Goal: Task Accomplishment & Management: Manage account settings

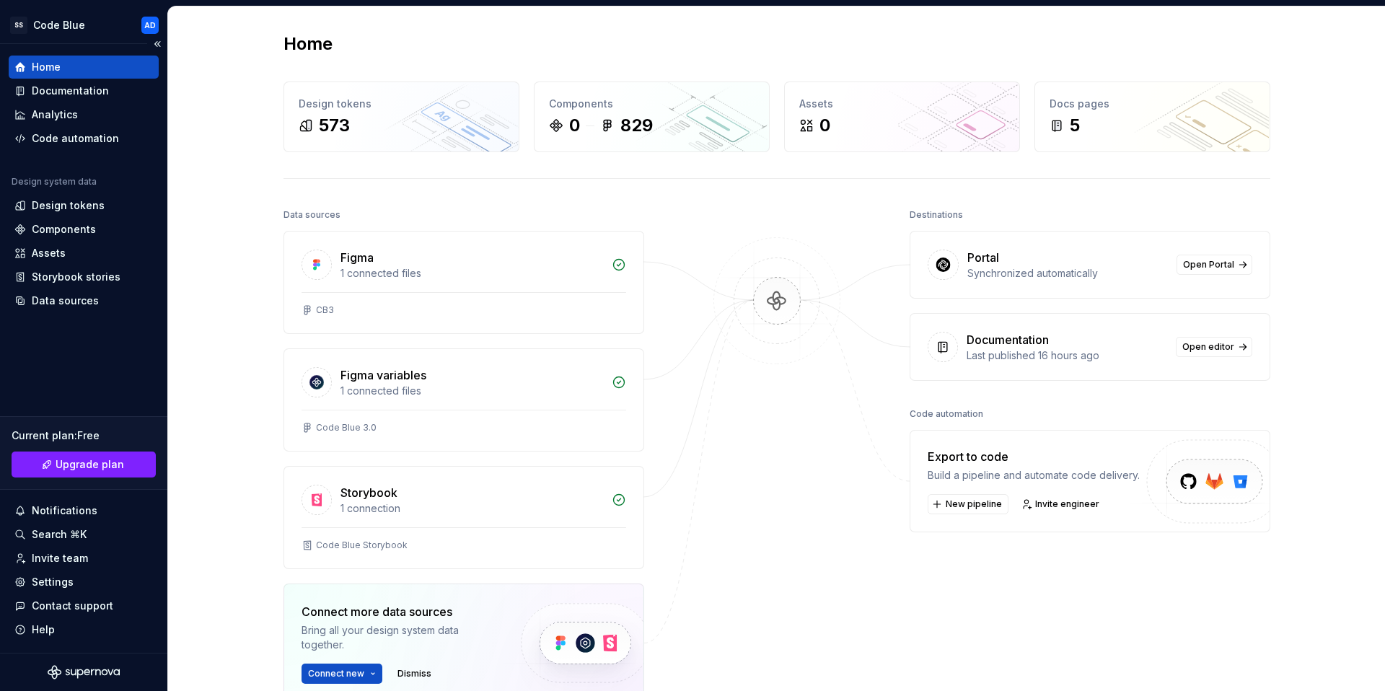
click at [64, 348] on div "Home Documentation Analytics Code automation Design system data Design tokens C…" at bounding box center [83, 348] width 167 height 609
click at [66, 353] on div "Home Documentation Analytics Code automation Design system data Design tokens C…" at bounding box center [83, 348] width 167 height 609
click at [56, 582] on div "Settings" at bounding box center [53, 582] width 42 height 14
click at [74, 224] on div "Components" at bounding box center [64, 229] width 64 height 14
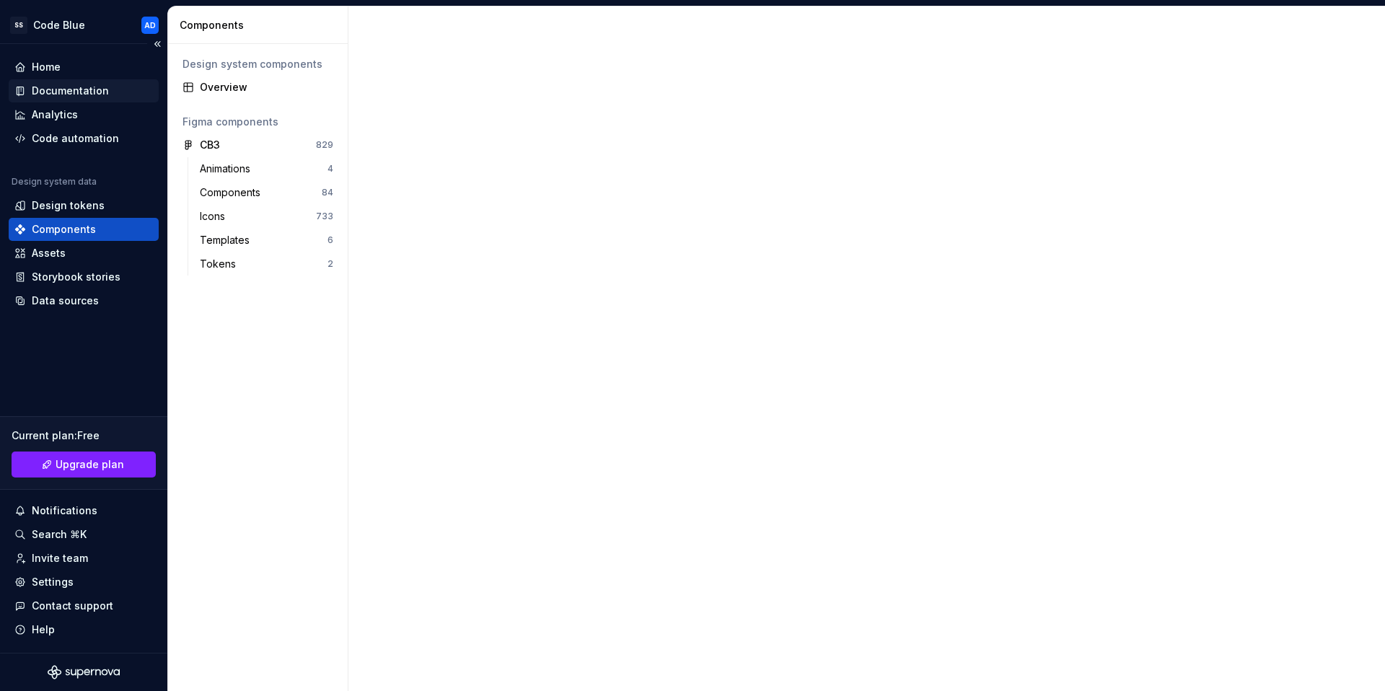
drag, startPoint x: 81, startPoint y: 94, endPoint x: 123, endPoint y: 120, distance: 49.3
click at [81, 94] on div "Documentation" at bounding box center [70, 91] width 77 height 14
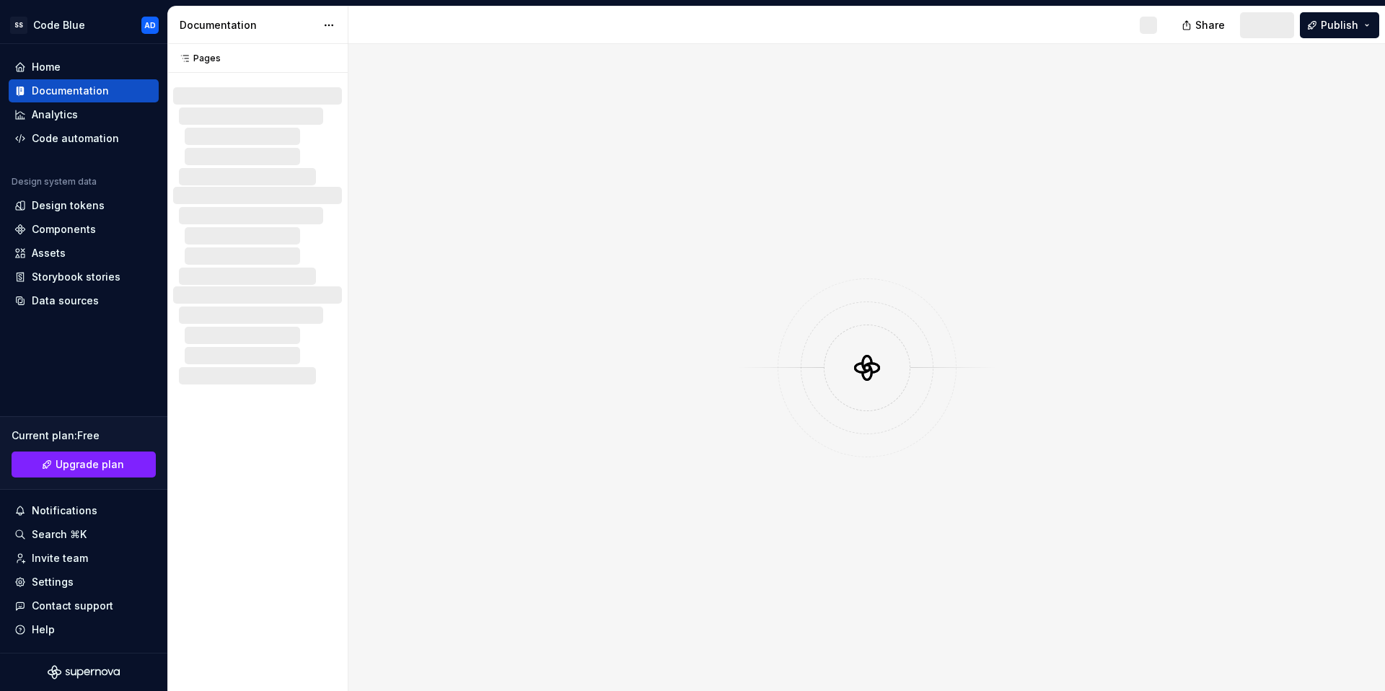
click at [256, 187] on div at bounding box center [257, 236] width 169 height 98
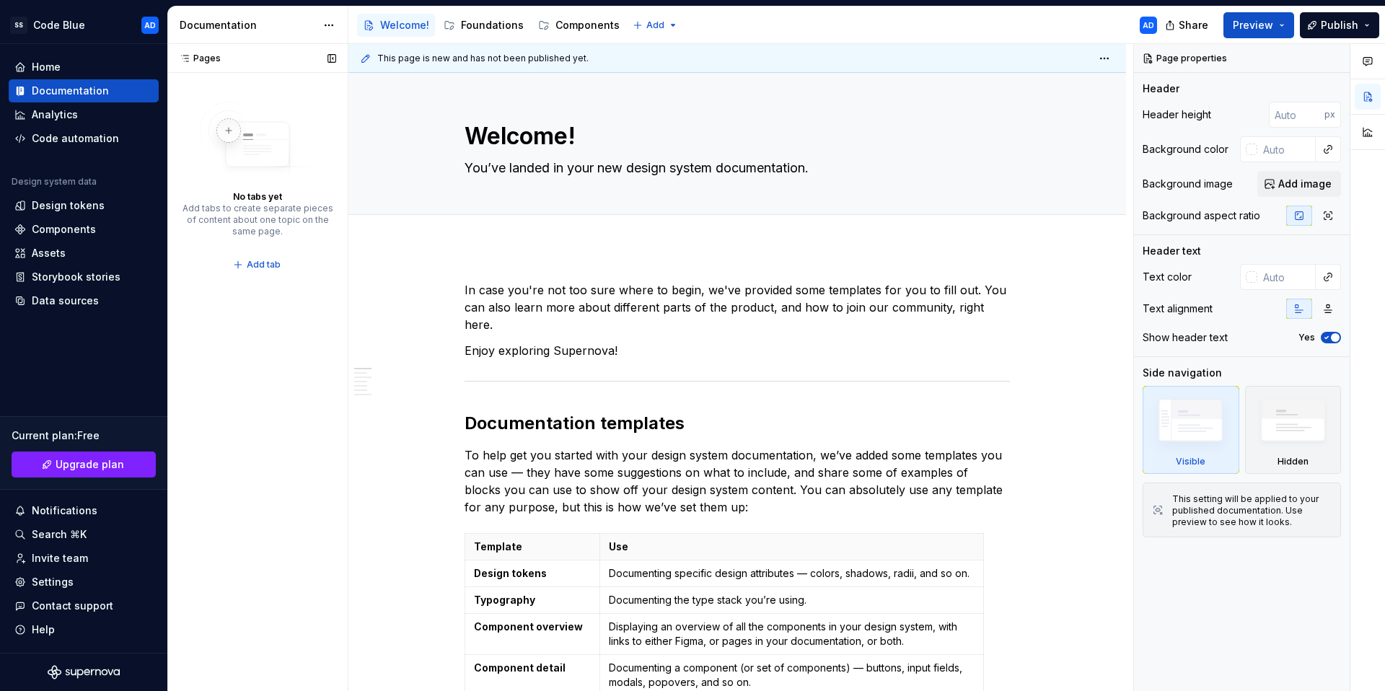
click at [210, 58] on div "Pages" at bounding box center [197, 59] width 48 height 12
type textarea "*"
click at [258, 263] on span "Add tab" at bounding box center [264, 265] width 34 height 12
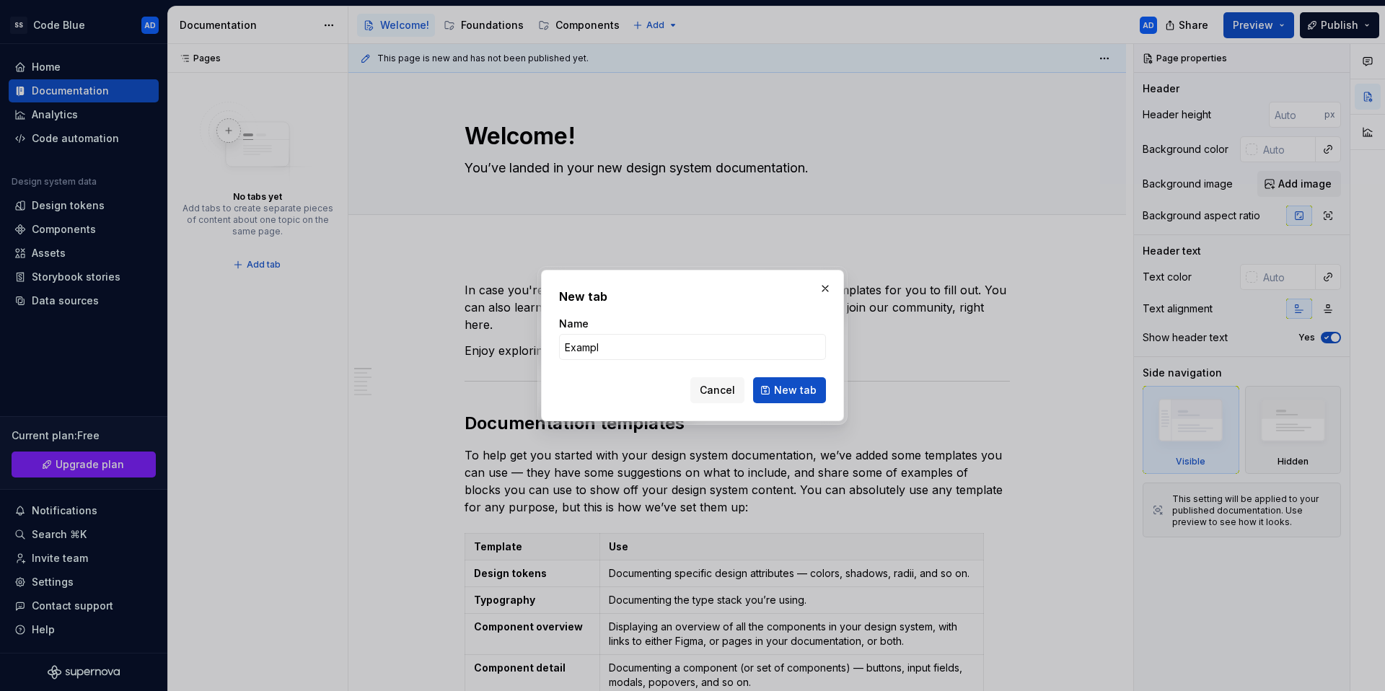
type input "Example"
click at [803, 401] on button "New tab" at bounding box center [789, 390] width 73 height 26
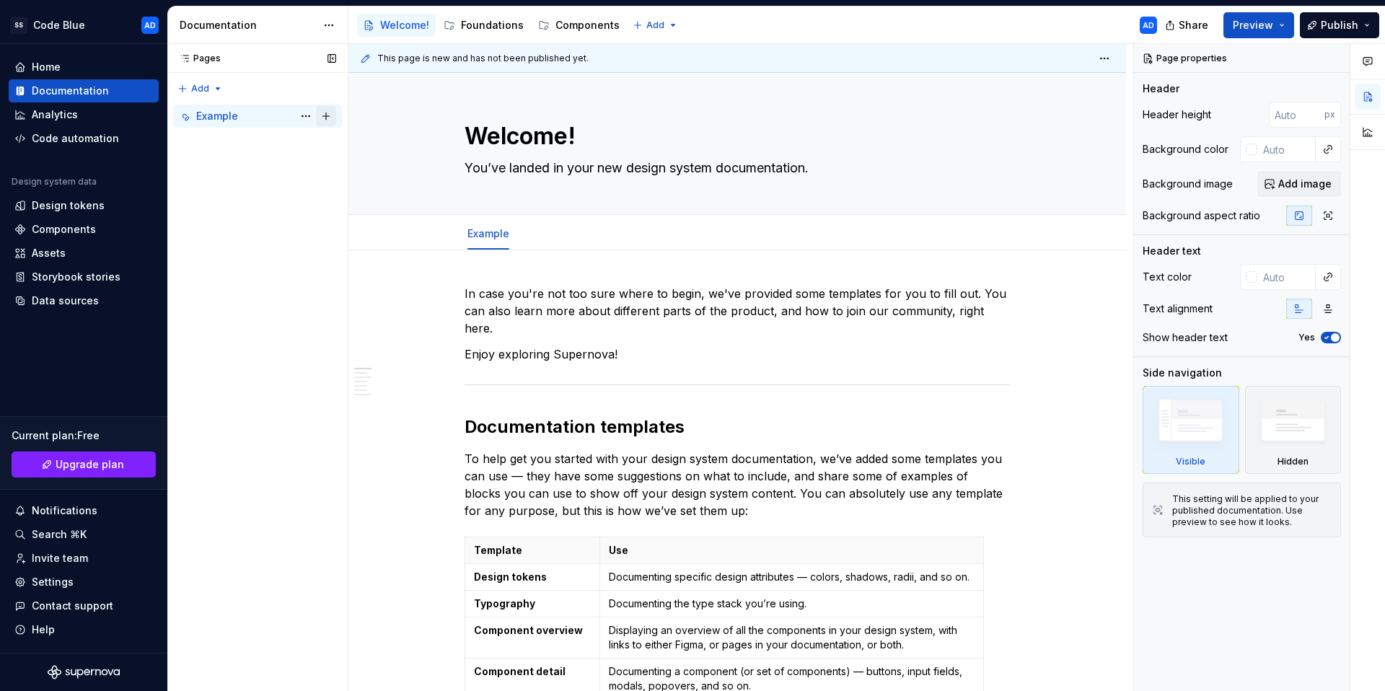
click at [326, 117] on button "Page tree" at bounding box center [326, 116] width 20 height 20
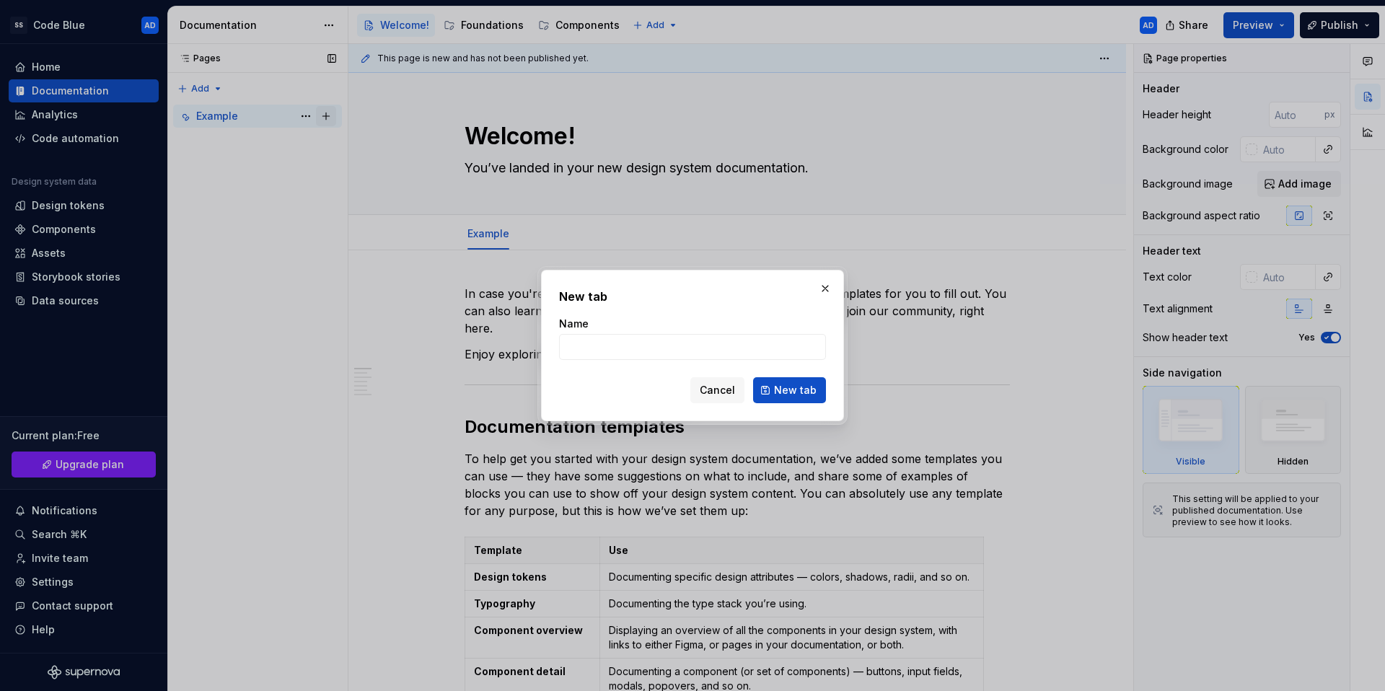
type textarea "*"
type input "E"
type input "Test"
click at [794, 394] on span "New tab" at bounding box center [795, 390] width 43 height 14
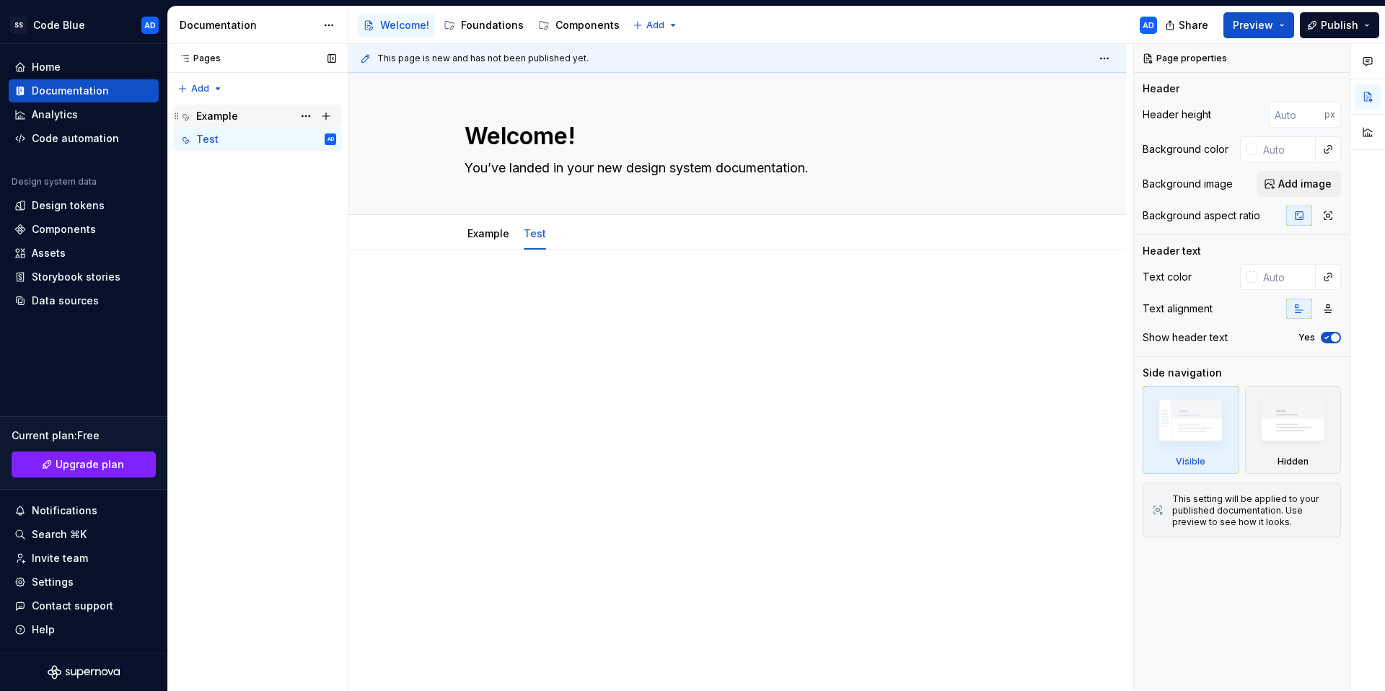
click at [226, 114] on div "Example" at bounding box center [217, 116] width 42 height 14
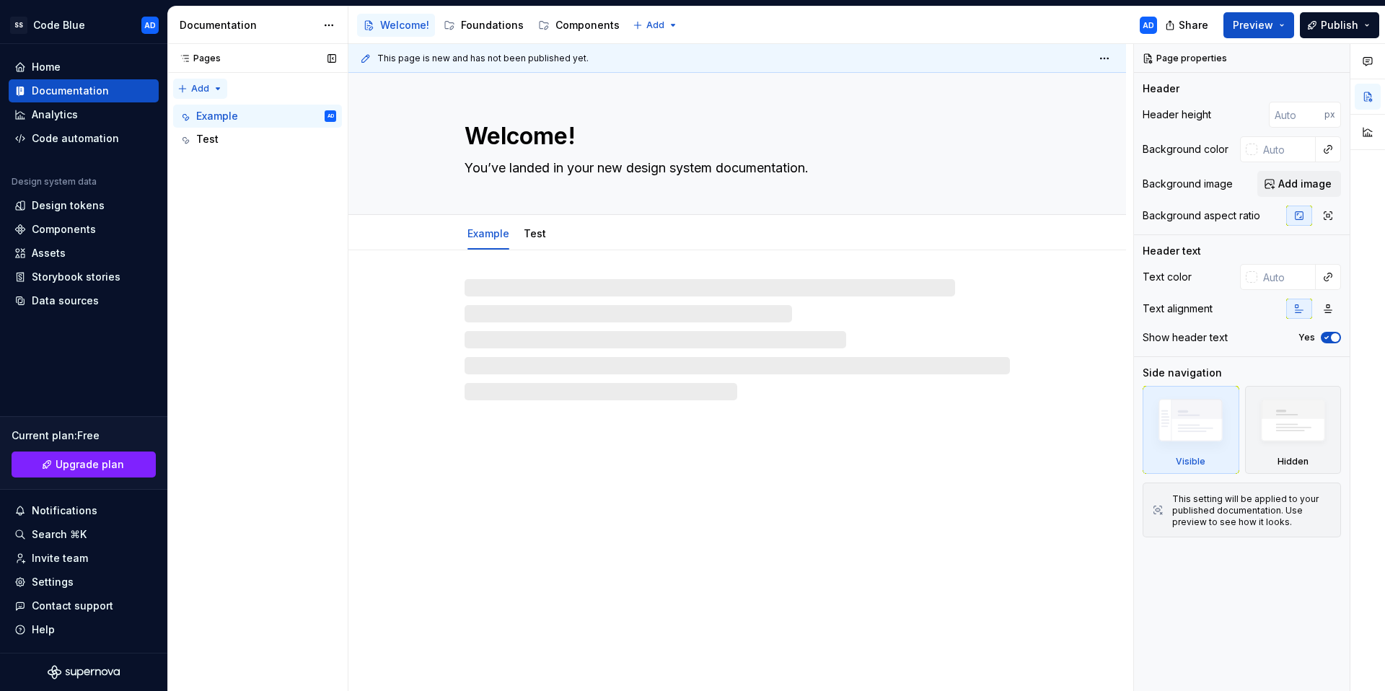
click at [218, 89] on div "Pages Pages Add Accessibility guide for tree Page tree. Navigate the tree with …" at bounding box center [257, 368] width 180 height 648
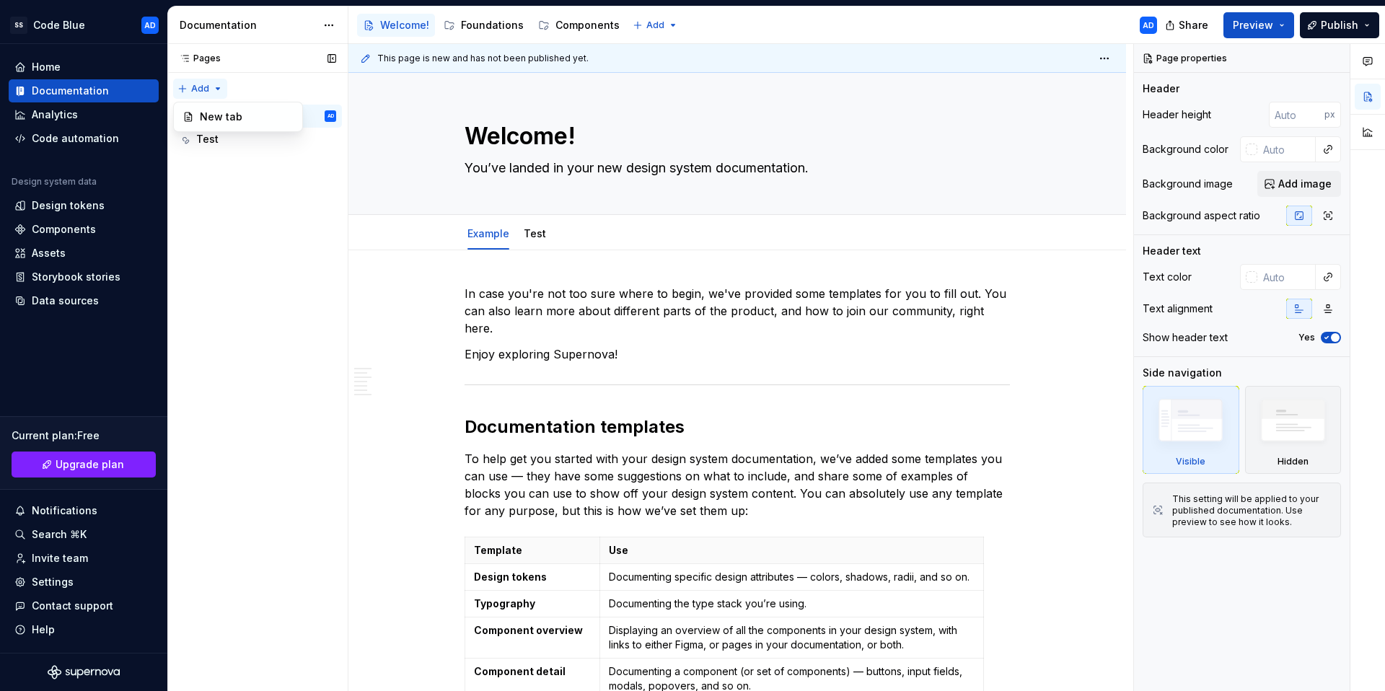
type textarea "*"
click at [225, 113] on div "New tab" at bounding box center [247, 117] width 94 height 14
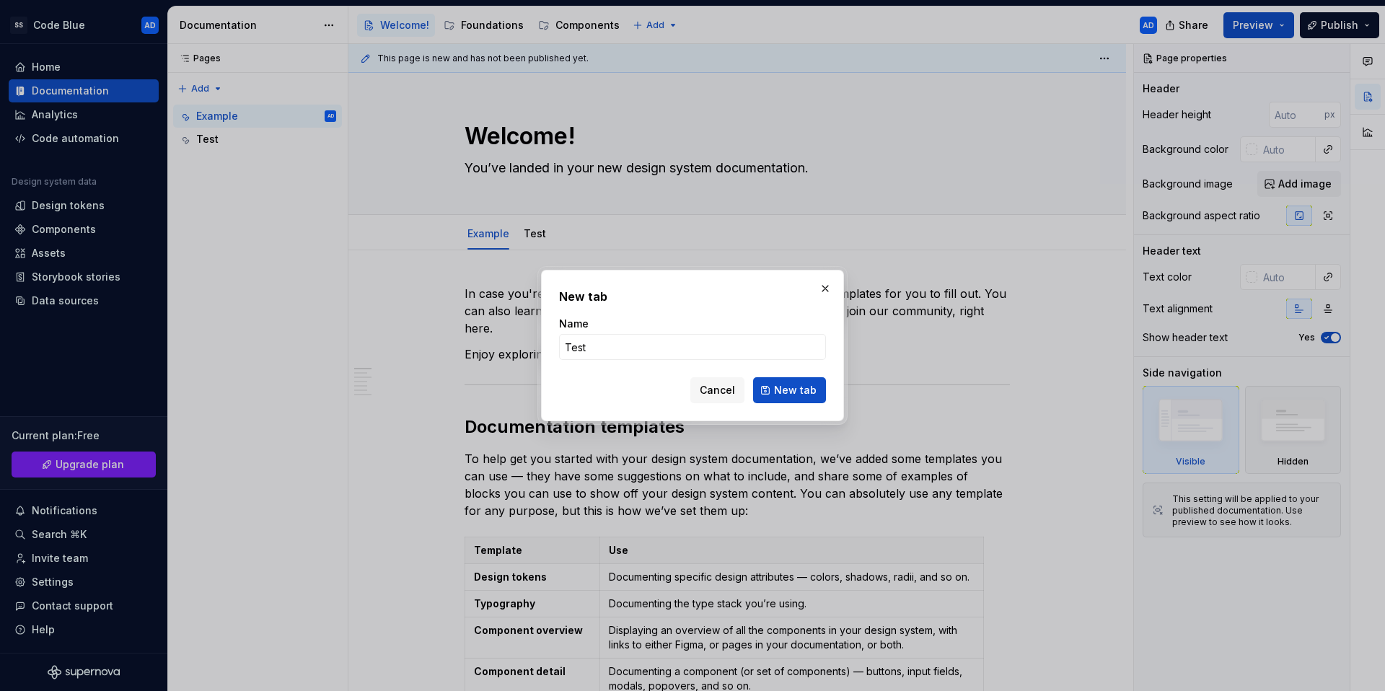
type input "Test 2"
click button "New tab" at bounding box center [789, 390] width 73 height 26
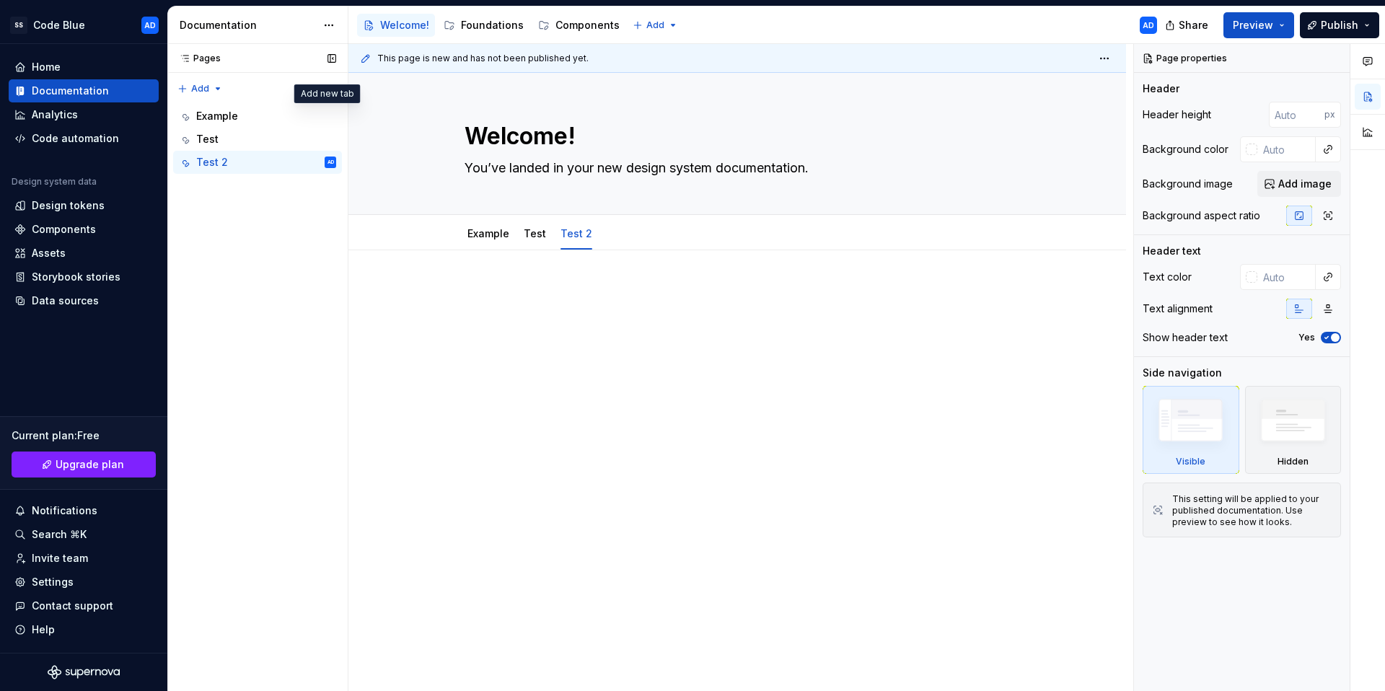
click at [0, 0] on button "Page tree" at bounding box center [0, 0] width 0 height 0
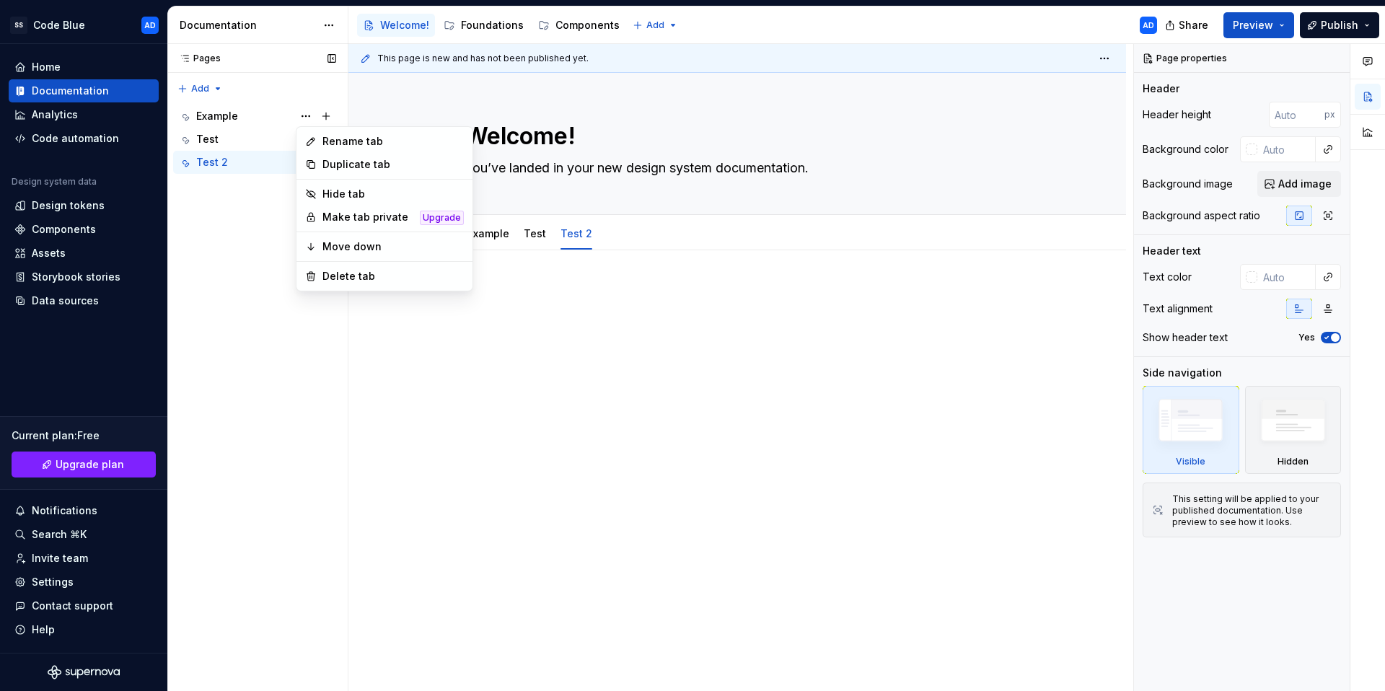
click at [234, 187] on div "Pages Pages Add Accessibility guide for tree Page tree. Navigate the tree with …" at bounding box center [257, 368] width 180 height 648
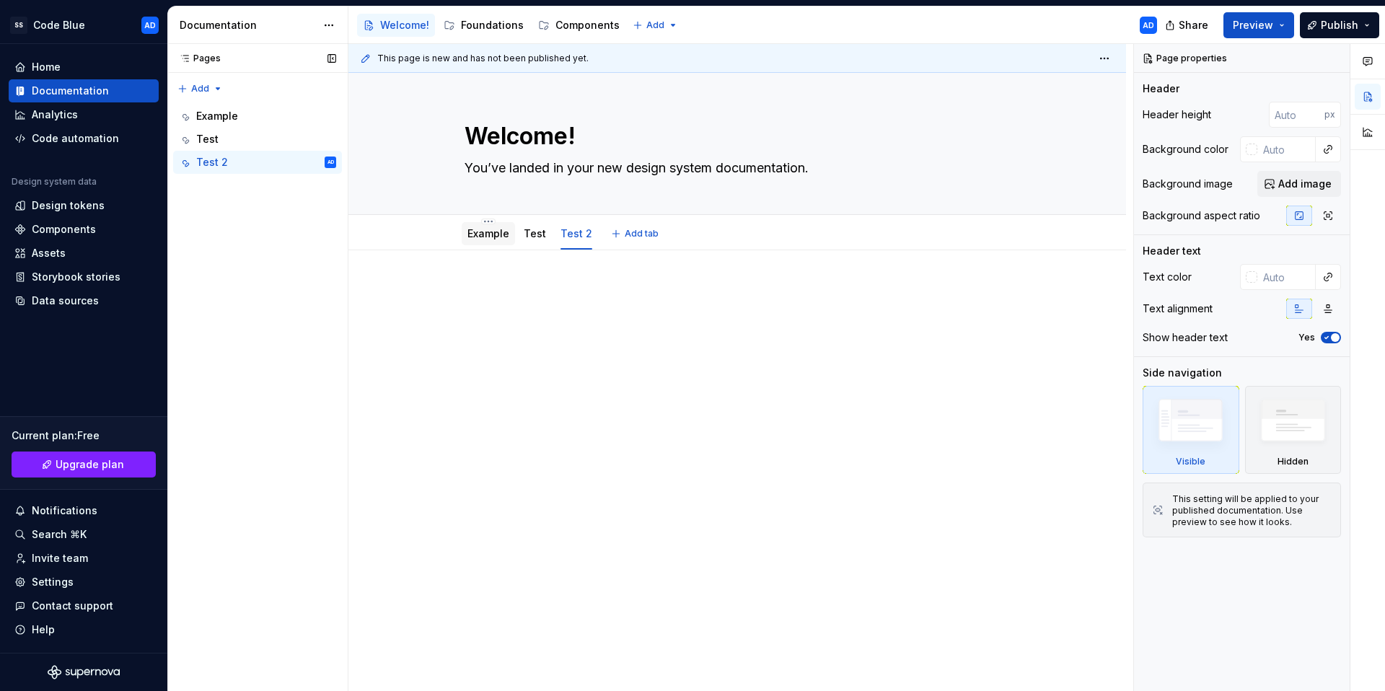
click at [492, 234] on link "Example" at bounding box center [489, 233] width 42 height 12
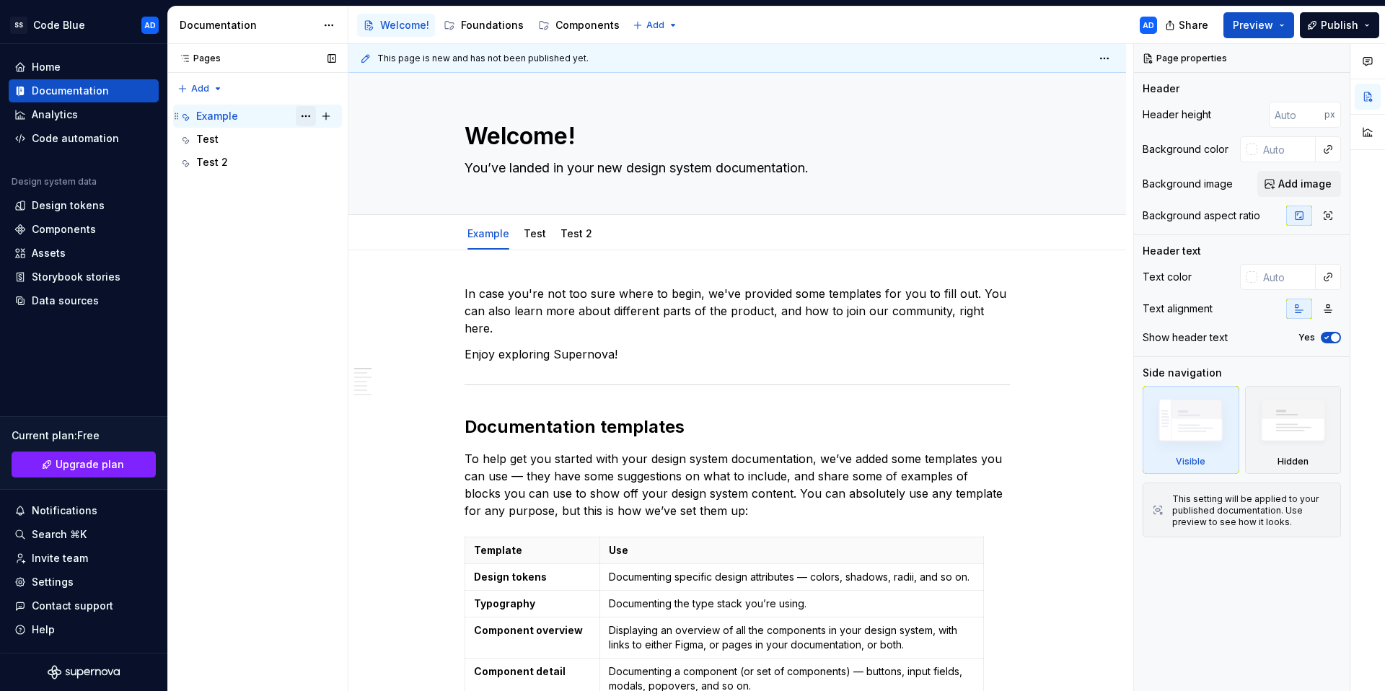
click at [304, 115] on button "Page tree" at bounding box center [306, 116] width 20 height 20
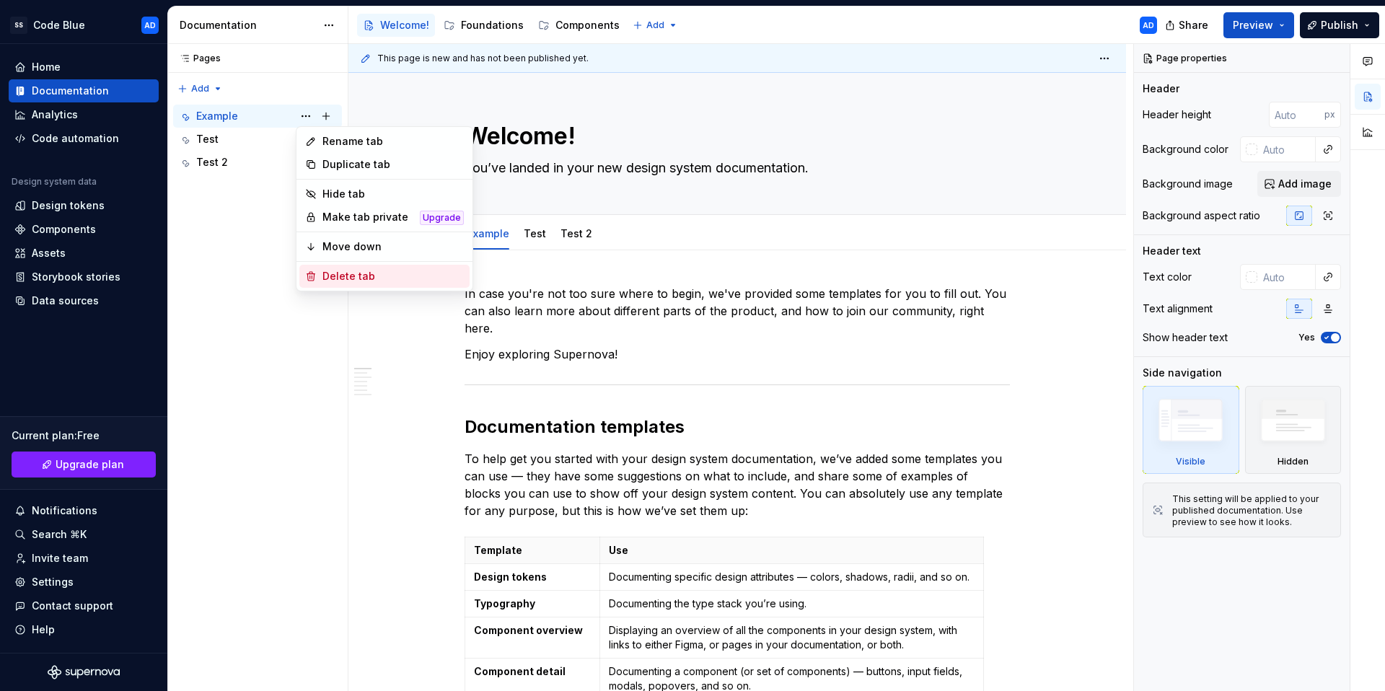
click at [356, 269] on div "Delete tab" at bounding box center [393, 276] width 141 height 14
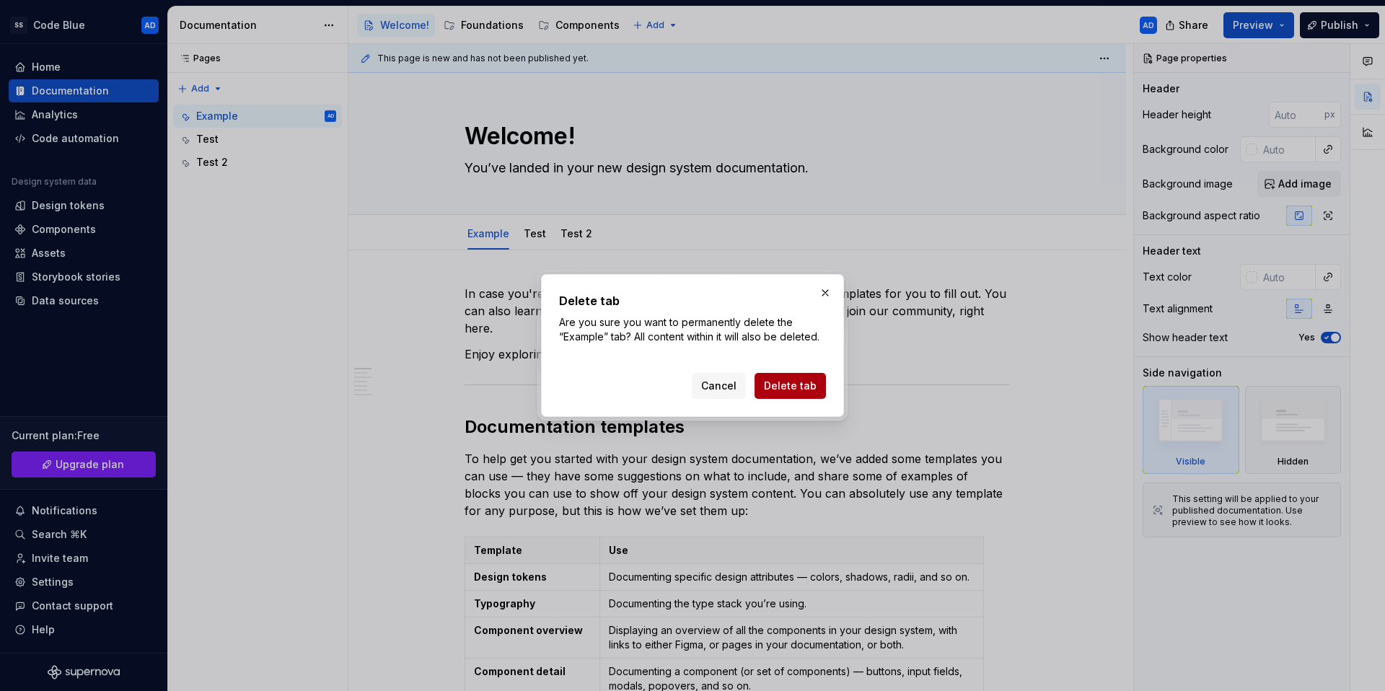
click at [804, 394] on button "Delete tab" at bounding box center [790, 386] width 71 height 26
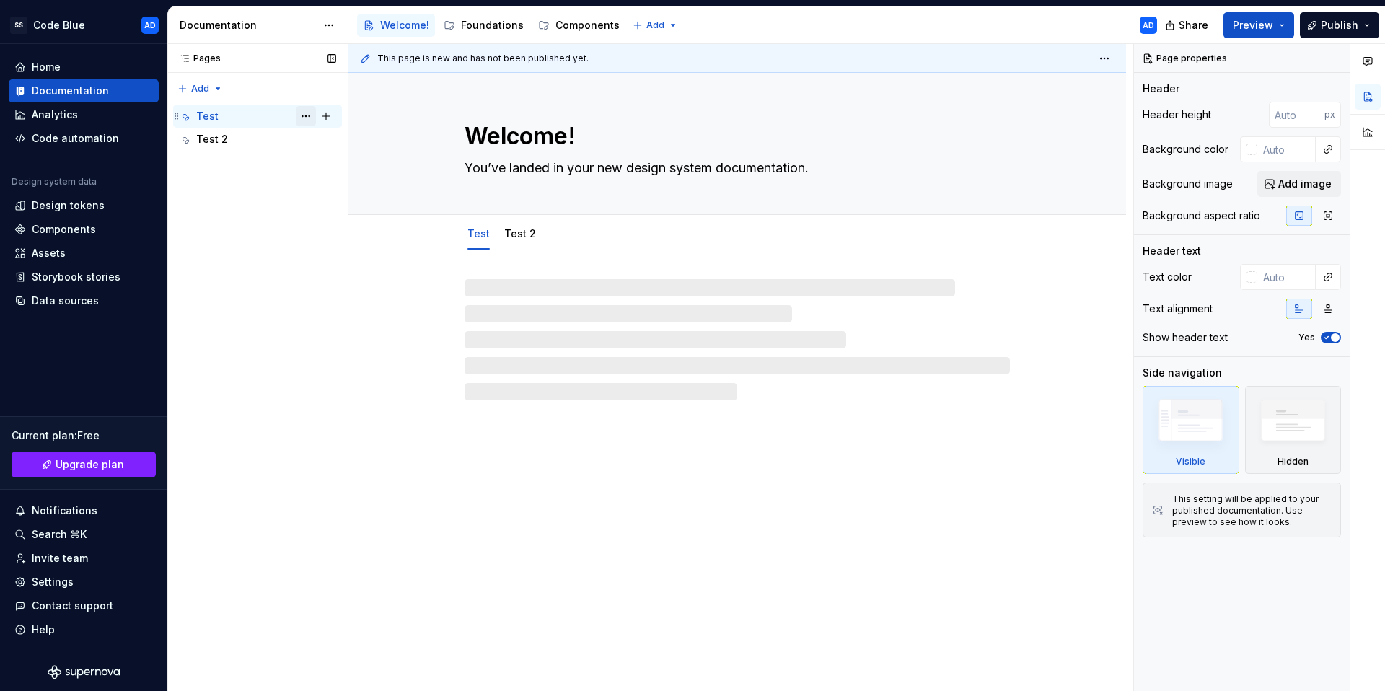
click at [304, 113] on button "Page tree" at bounding box center [306, 116] width 20 height 20
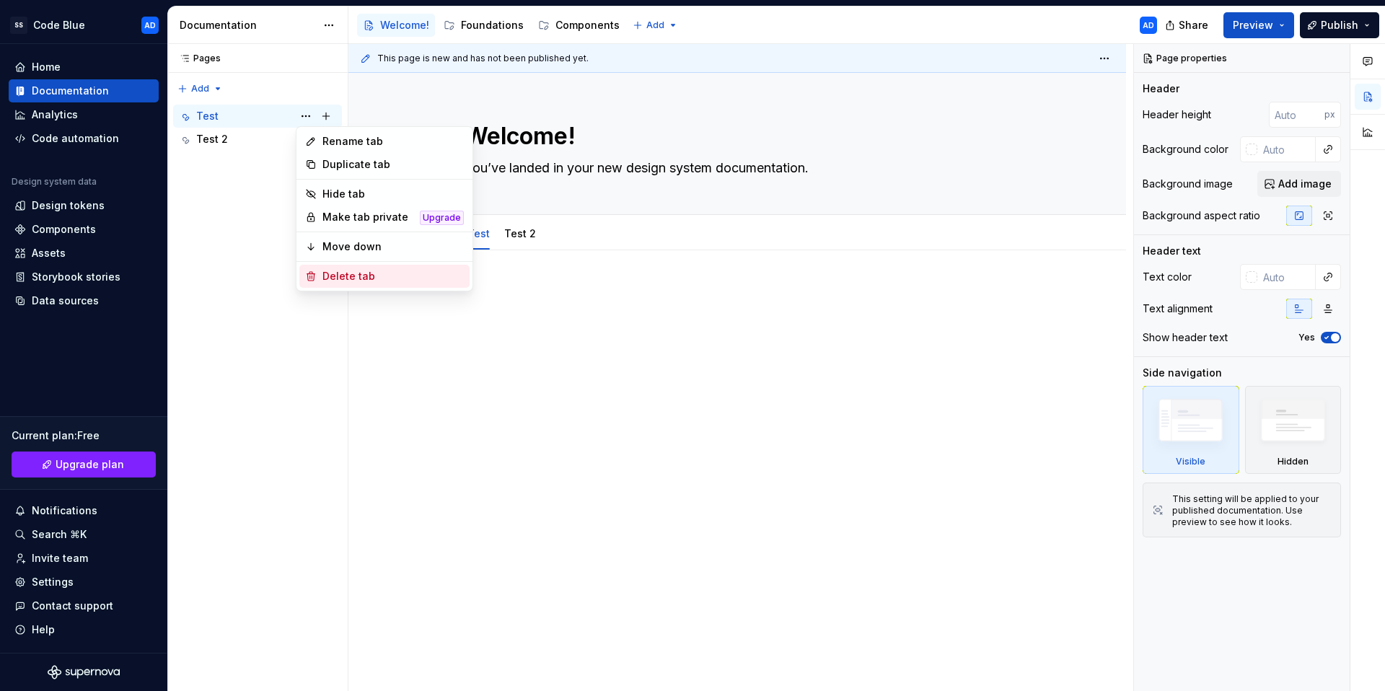
click at [362, 272] on div "Delete tab" at bounding box center [393, 276] width 141 height 14
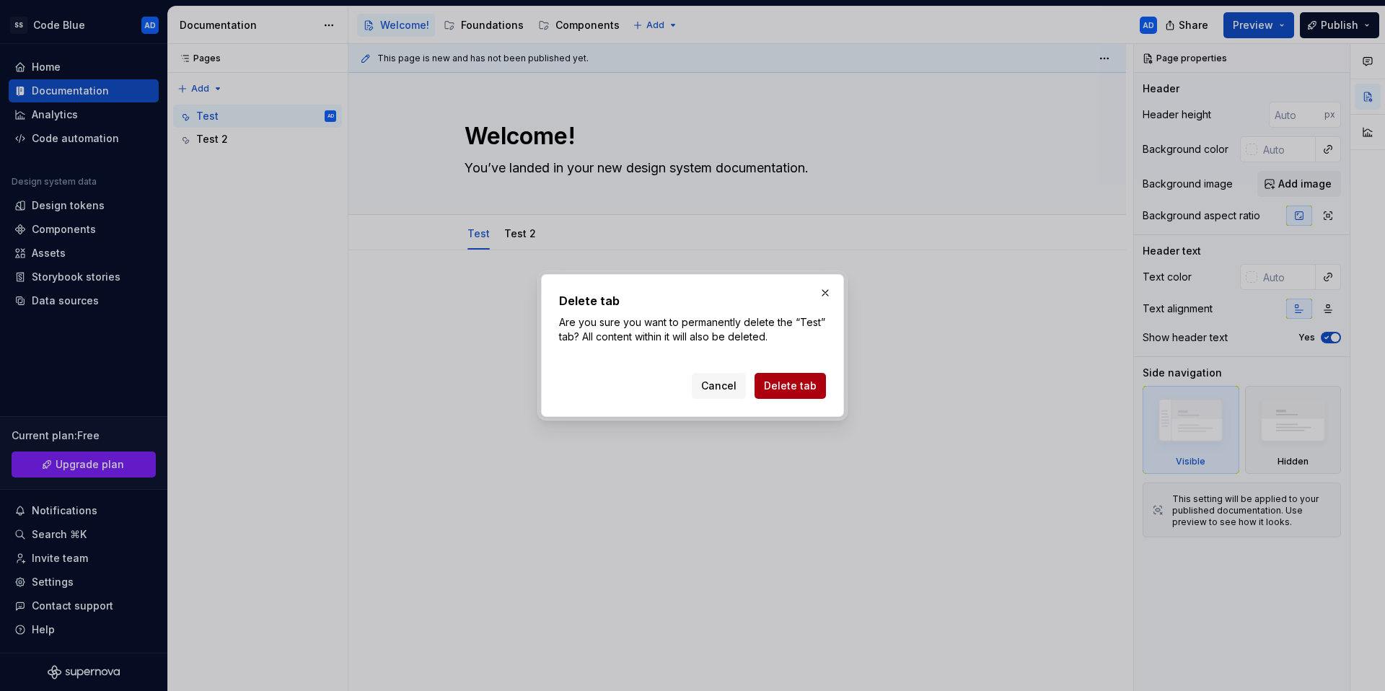
click at [811, 389] on span "Delete tab" at bounding box center [790, 386] width 53 height 14
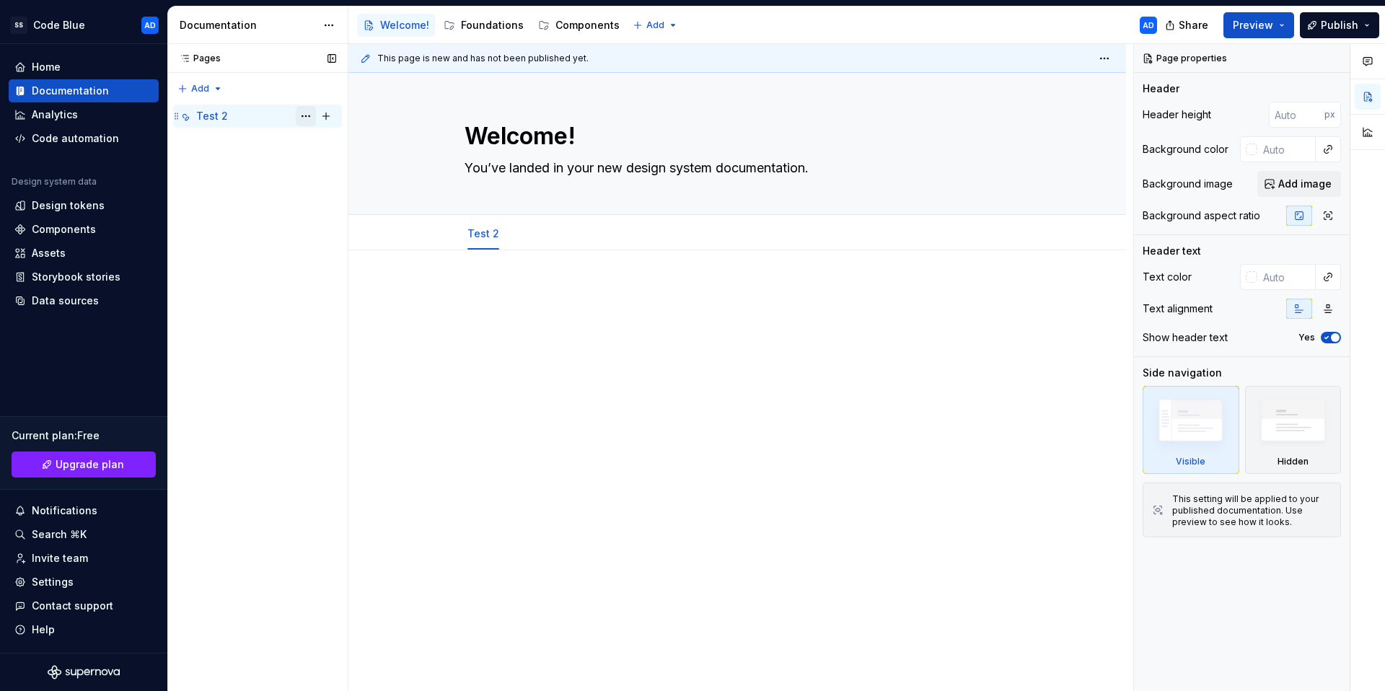
click at [308, 113] on button "Page tree" at bounding box center [306, 116] width 20 height 20
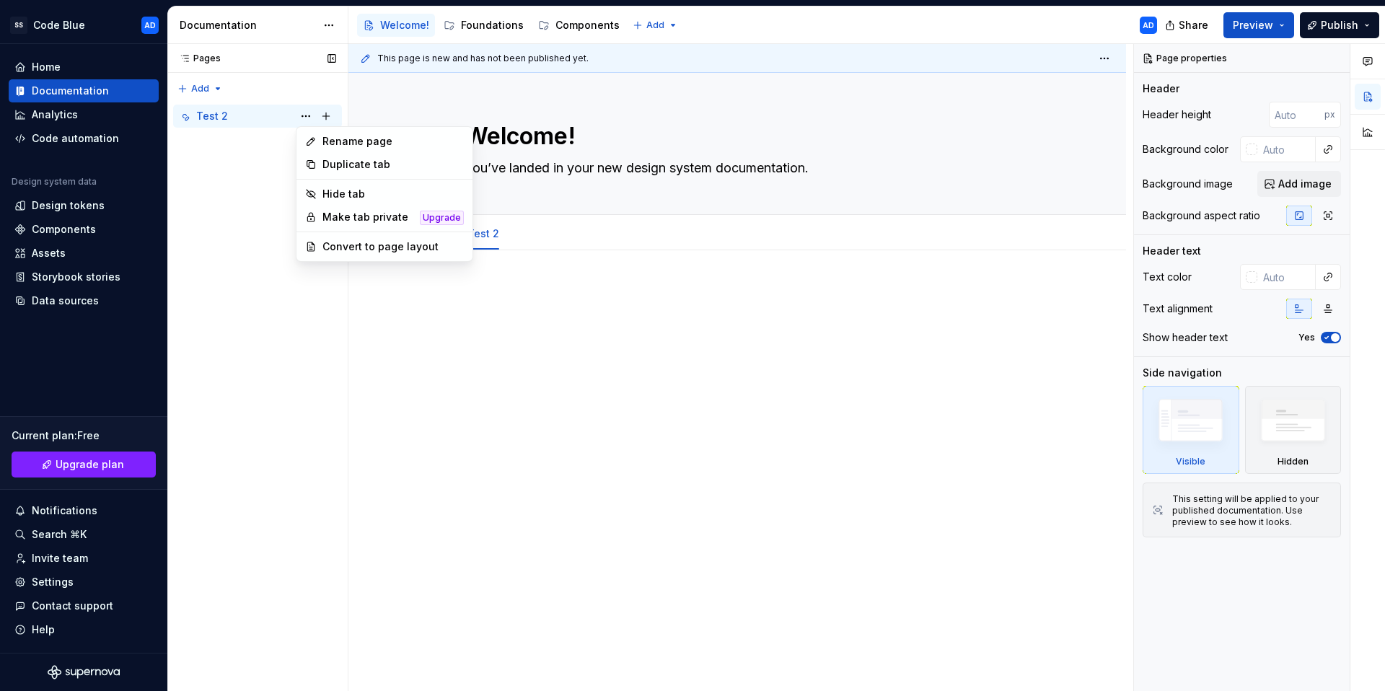
click at [211, 136] on div "Pages Pages Add Accessibility guide for tree Page tree. Navigate the tree with …" at bounding box center [257, 368] width 180 height 648
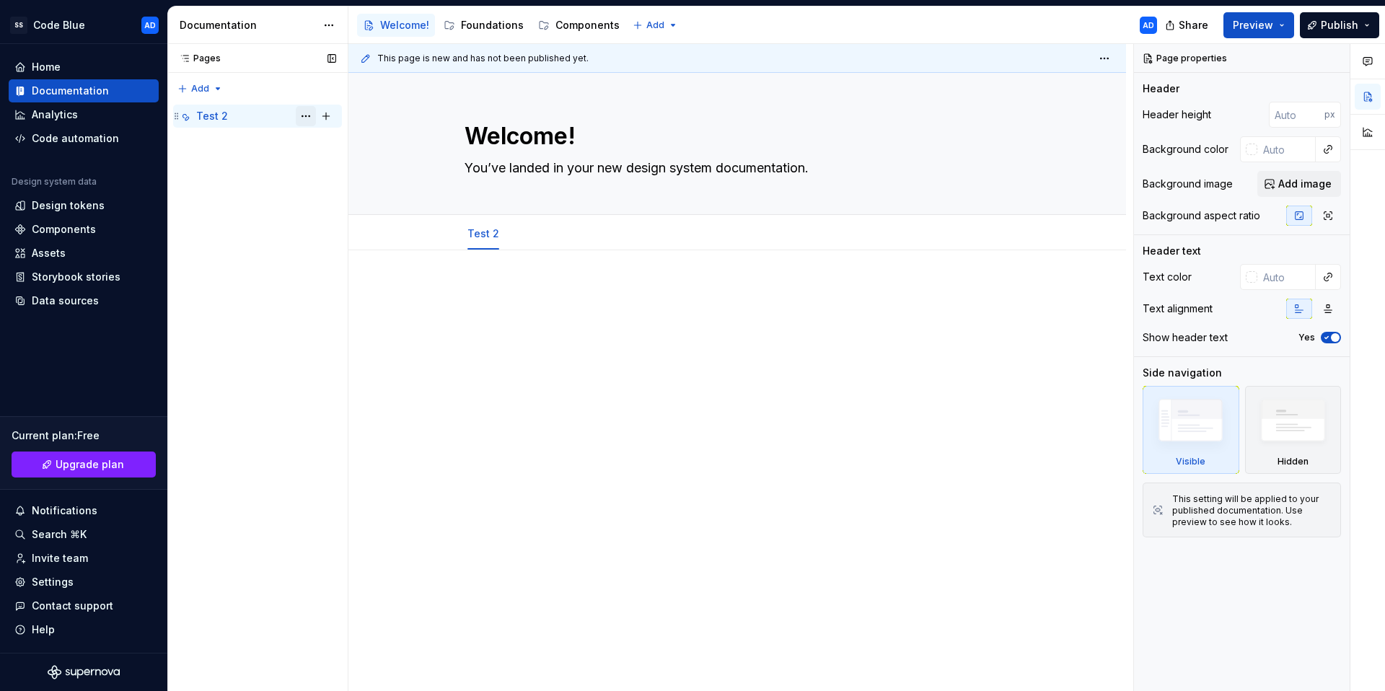
click at [304, 114] on button "Page tree" at bounding box center [306, 116] width 20 height 20
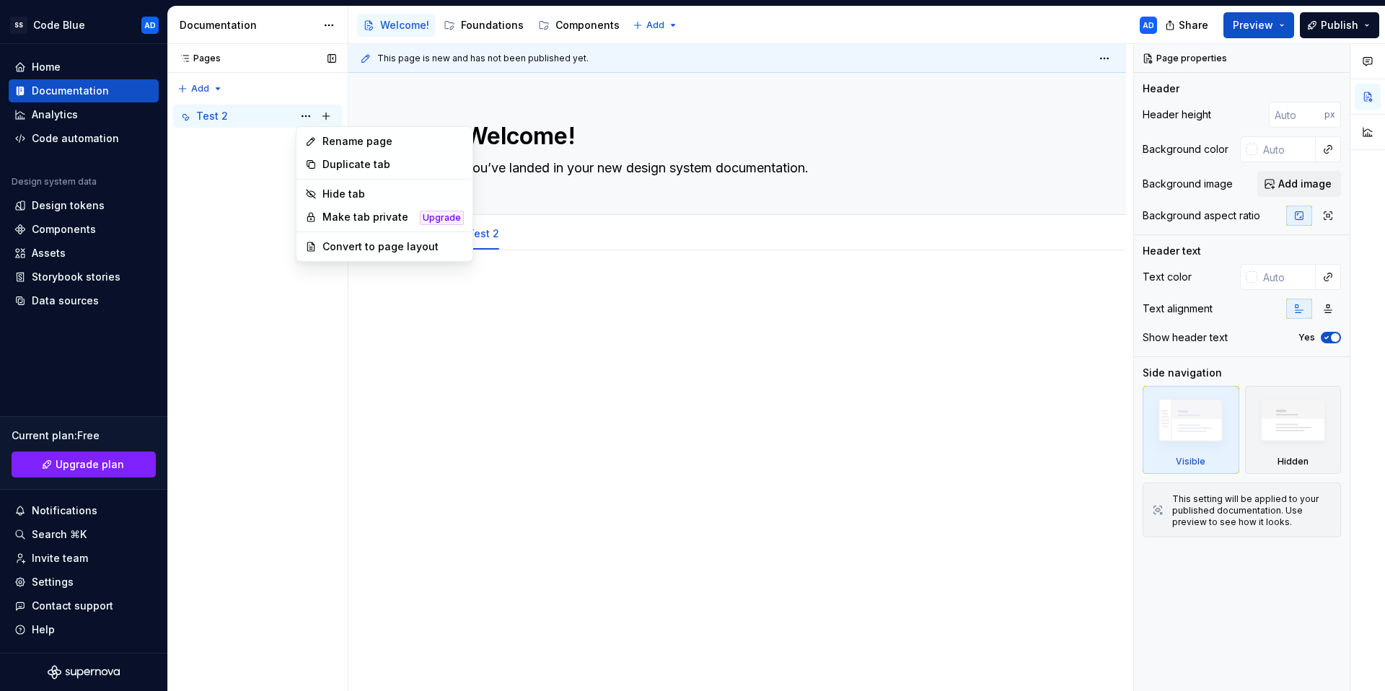
click at [244, 182] on div "Pages Pages Add Accessibility guide for tree Page tree. Navigate the tree with …" at bounding box center [257, 368] width 180 height 648
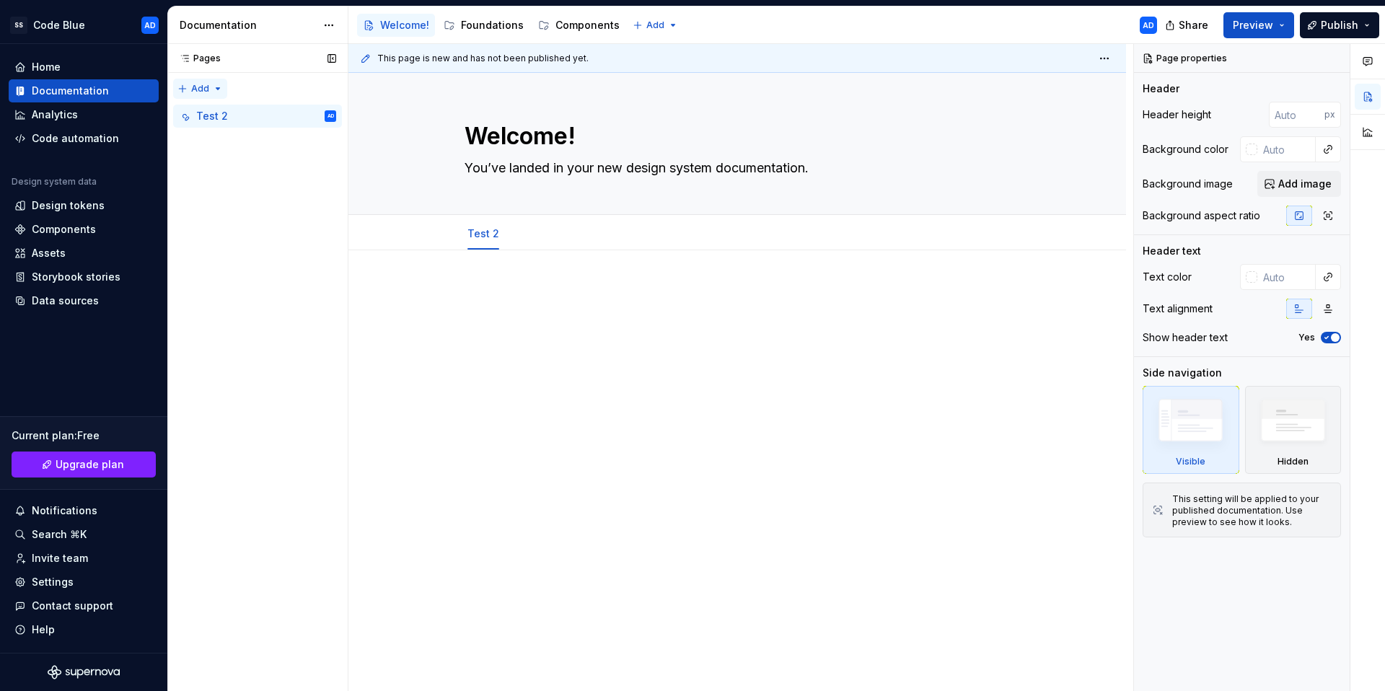
click at [218, 87] on div "Pages Pages Add Accessibility guide for tree Page tree. Navigate the tree with …" at bounding box center [257, 368] width 180 height 648
click at [241, 227] on div "Pages Pages Add Accessibility guide for tree Page tree. Navigate the tree with …" at bounding box center [257, 368] width 180 height 648
click at [196, 51] on div "Pages Pages" at bounding box center [257, 58] width 180 height 29
click at [184, 58] on icon at bounding box center [184, 59] width 7 height 6
click at [330, 58] on button "button" at bounding box center [332, 58] width 20 height 20
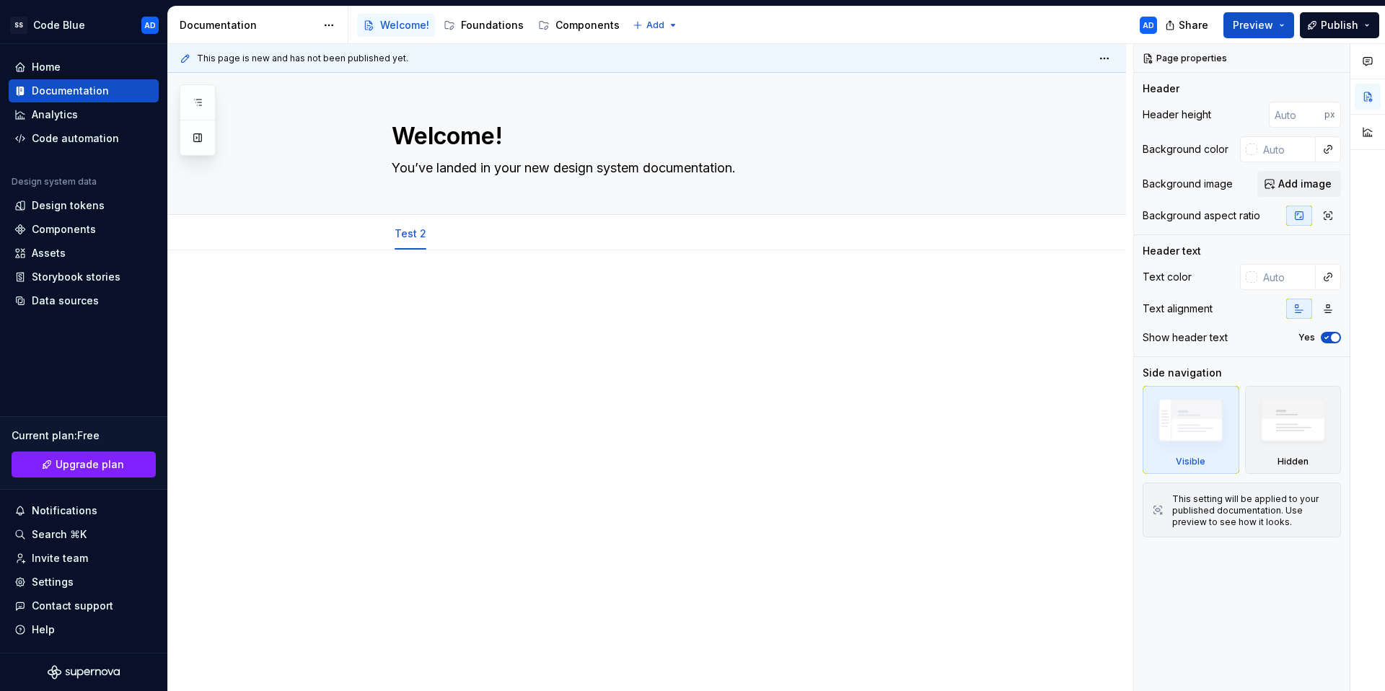
click at [187, 63] on icon at bounding box center [186, 59] width 12 height 12
click at [197, 129] on button "button" at bounding box center [198, 138] width 26 height 26
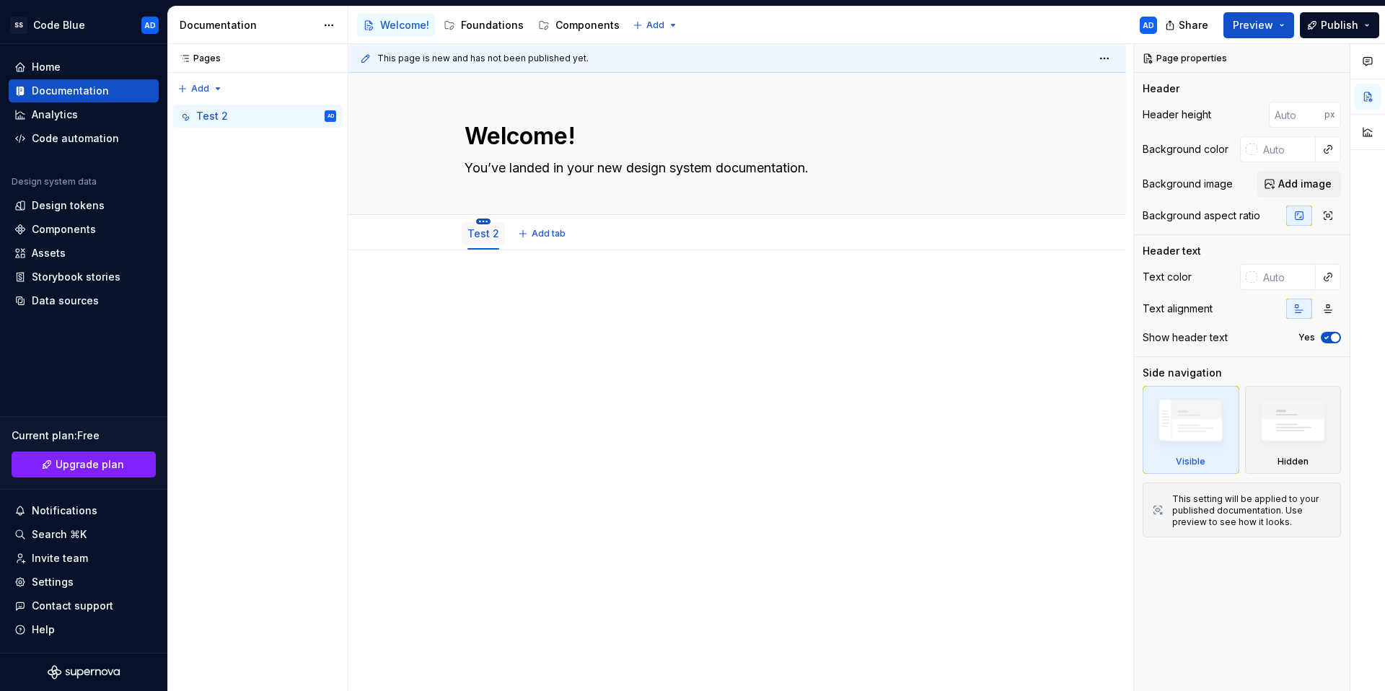
click at [483, 220] on html "SS Code Blue AD Home Documentation Analytics Code automation Design system data…" at bounding box center [692, 345] width 1385 height 691
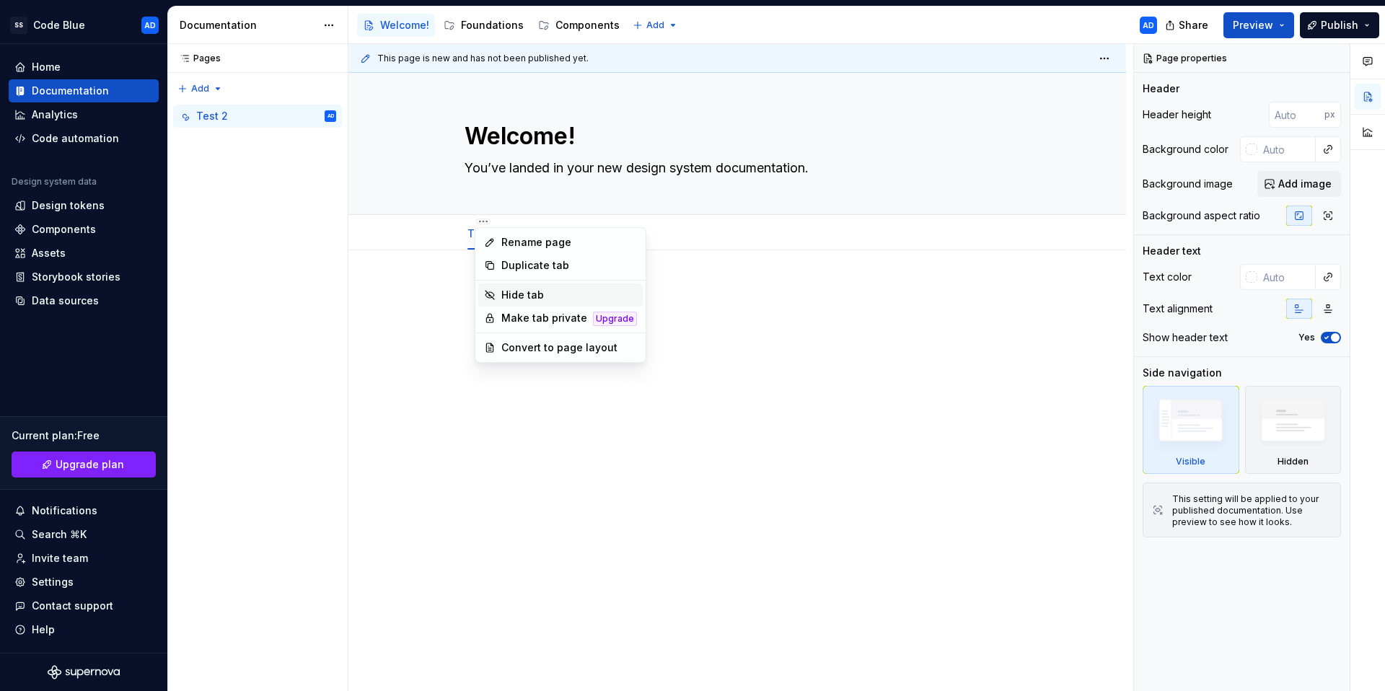
click at [538, 294] on div "Hide tab" at bounding box center [569, 295] width 136 height 14
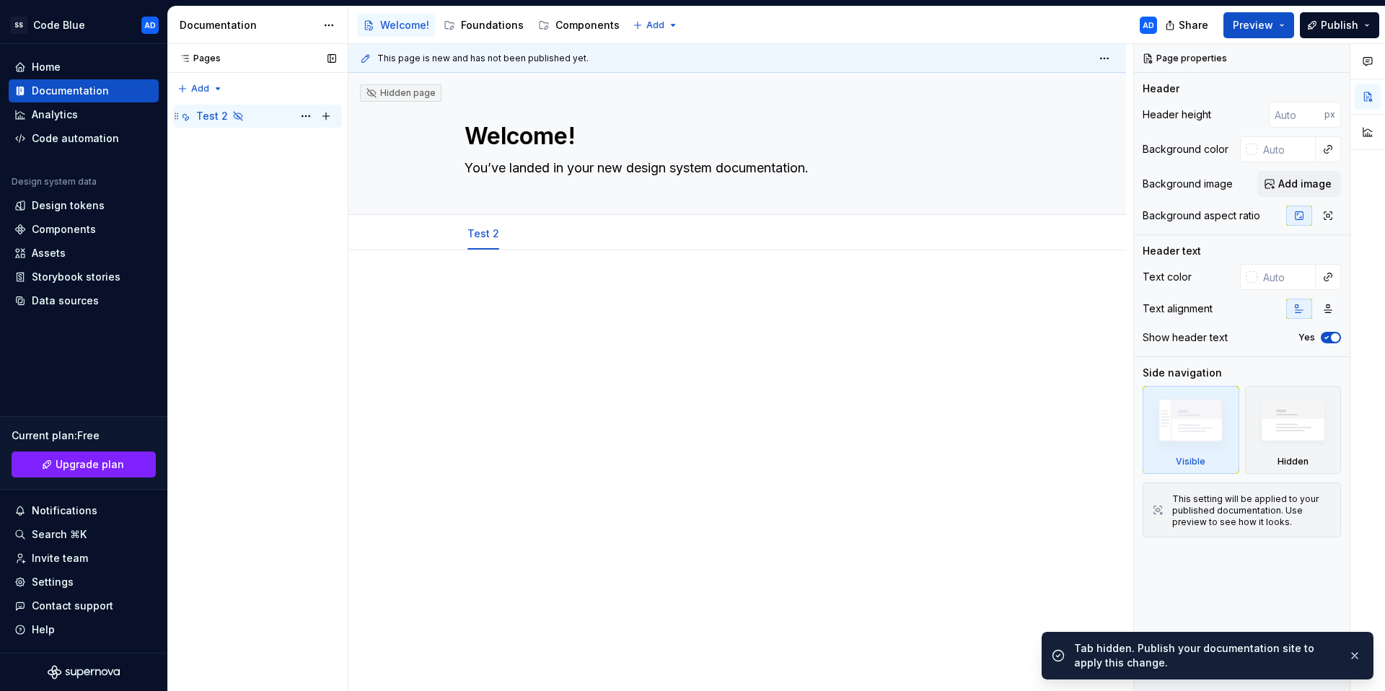
click at [236, 115] on icon "Page tree" at bounding box center [238, 116] width 9 height 9
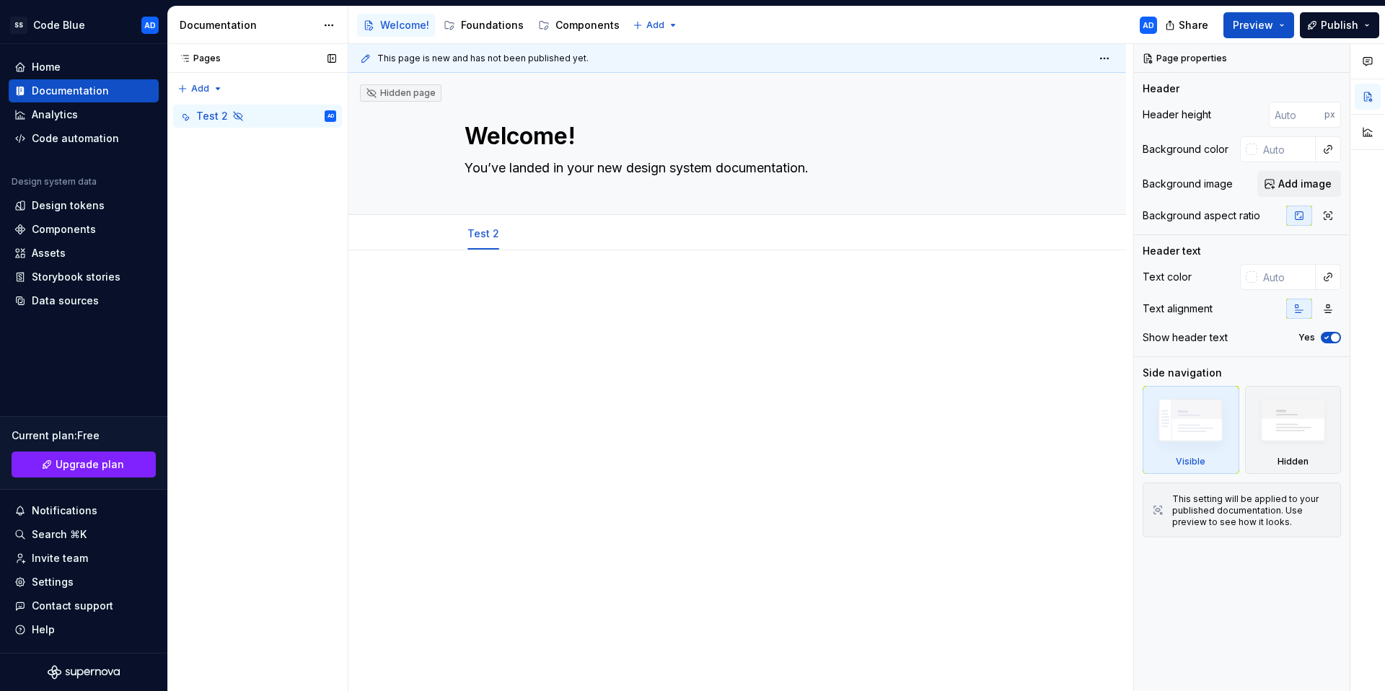
click at [0, 0] on button "Page tree" at bounding box center [0, 0] width 0 height 0
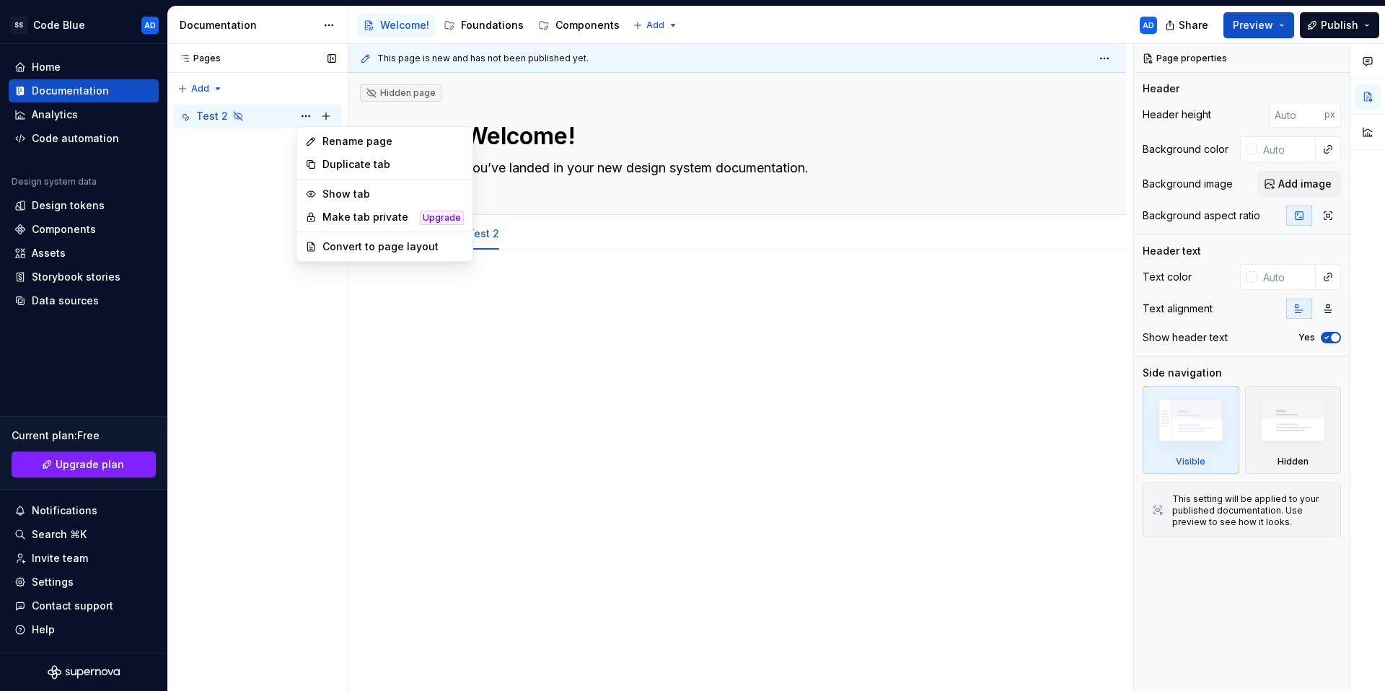
click at [195, 87] on div "Pages Pages Add Accessibility guide for tree Page tree. Navigate the tree with …" at bounding box center [257, 368] width 180 height 648
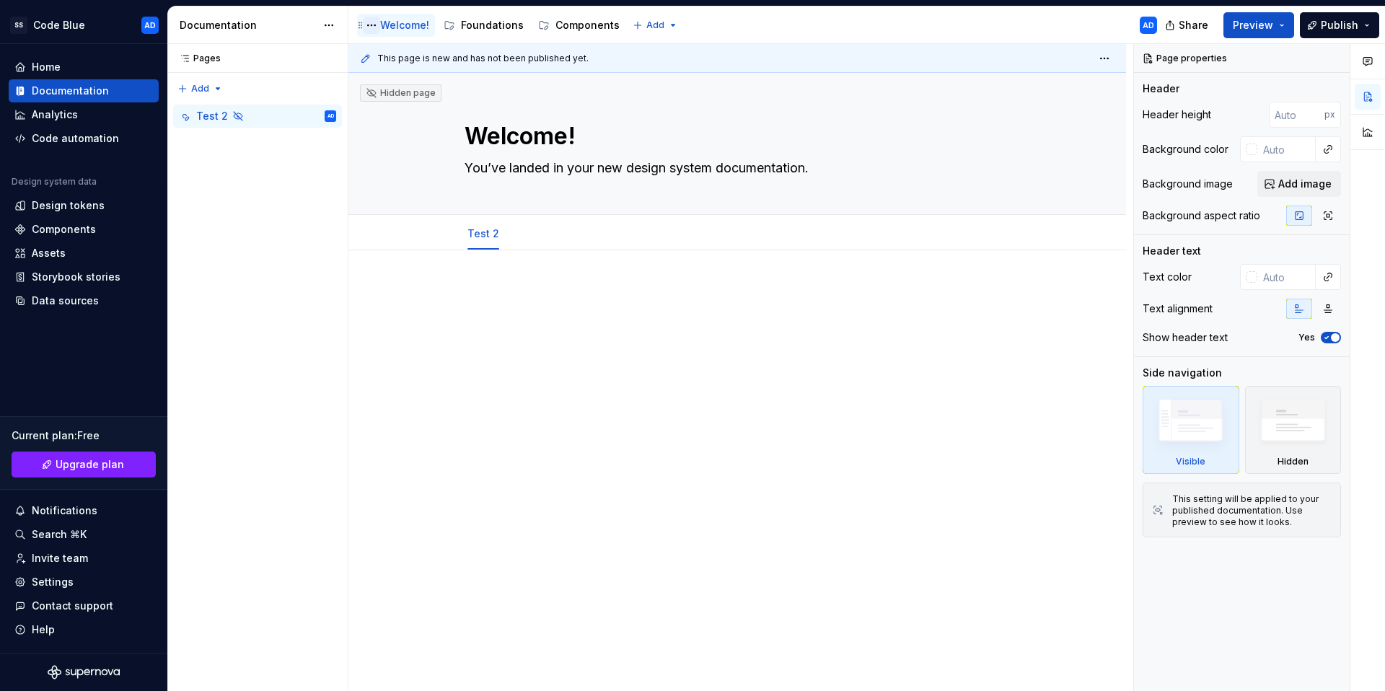
click at [370, 24] on button "Page tree" at bounding box center [371, 25] width 17 height 17
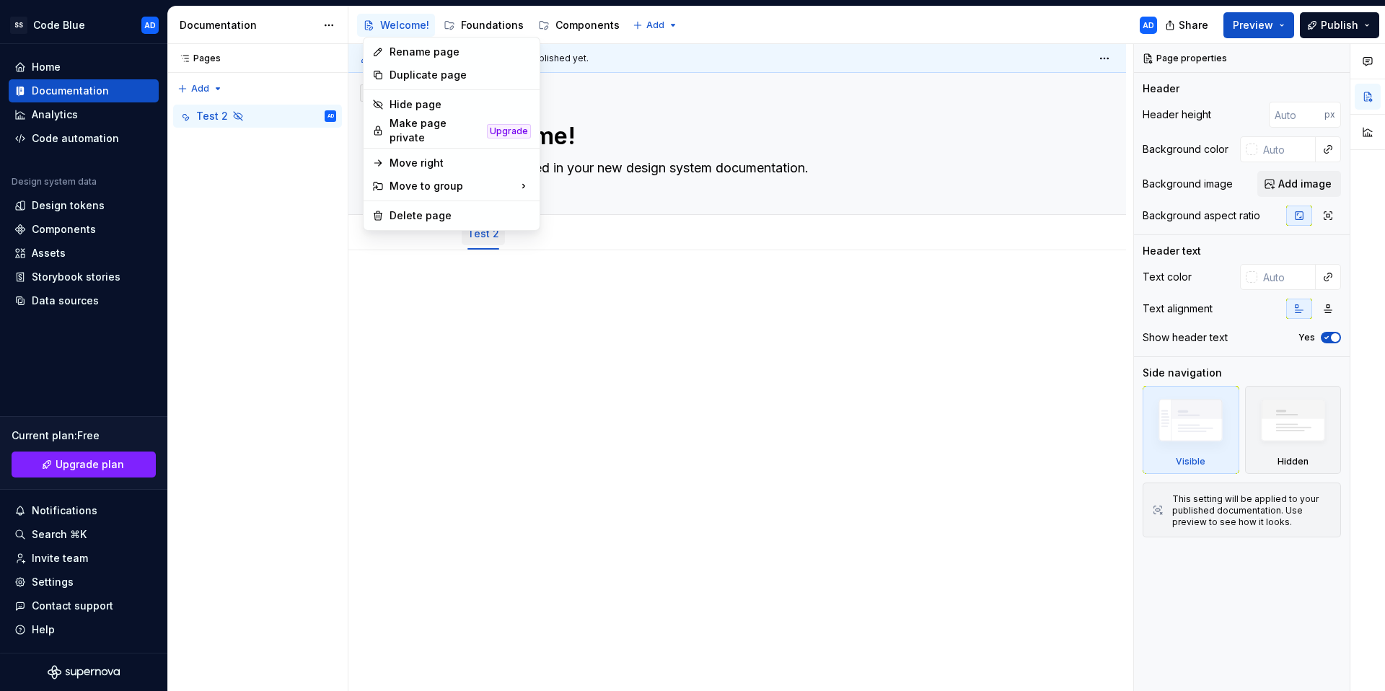
click at [561, 289] on html "SS Code Blue AD Home Documentation Analytics Code automation Design system data…" at bounding box center [692, 345] width 1385 height 691
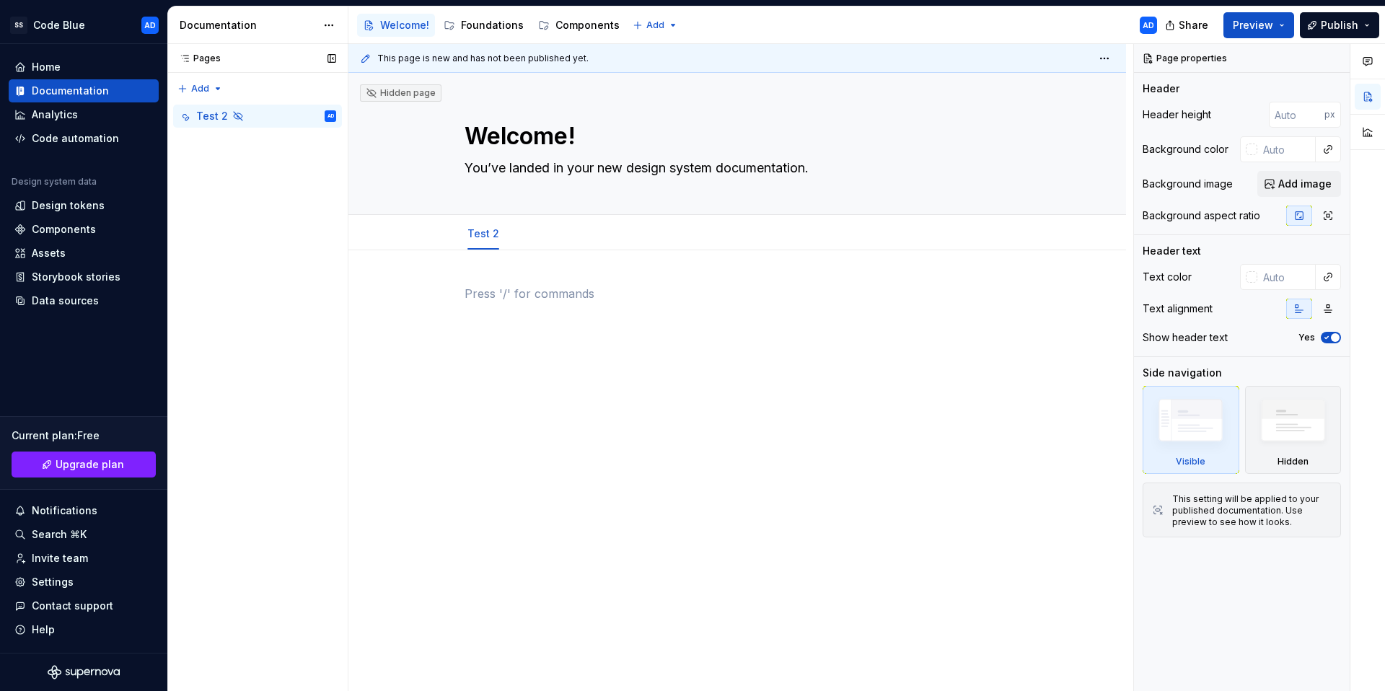
click at [209, 53] on div "Pages" at bounding box center [197, 59] width 48 height 12
click at [76, 87] on div "Documentation" at bounding box center [70, 91] width 77 height 14
click at [331, 25] on html "SS Code Blue AD Home Documentation Analytics Code automation Design system data…" at bounding box center [692, 345] width 1385 height 691
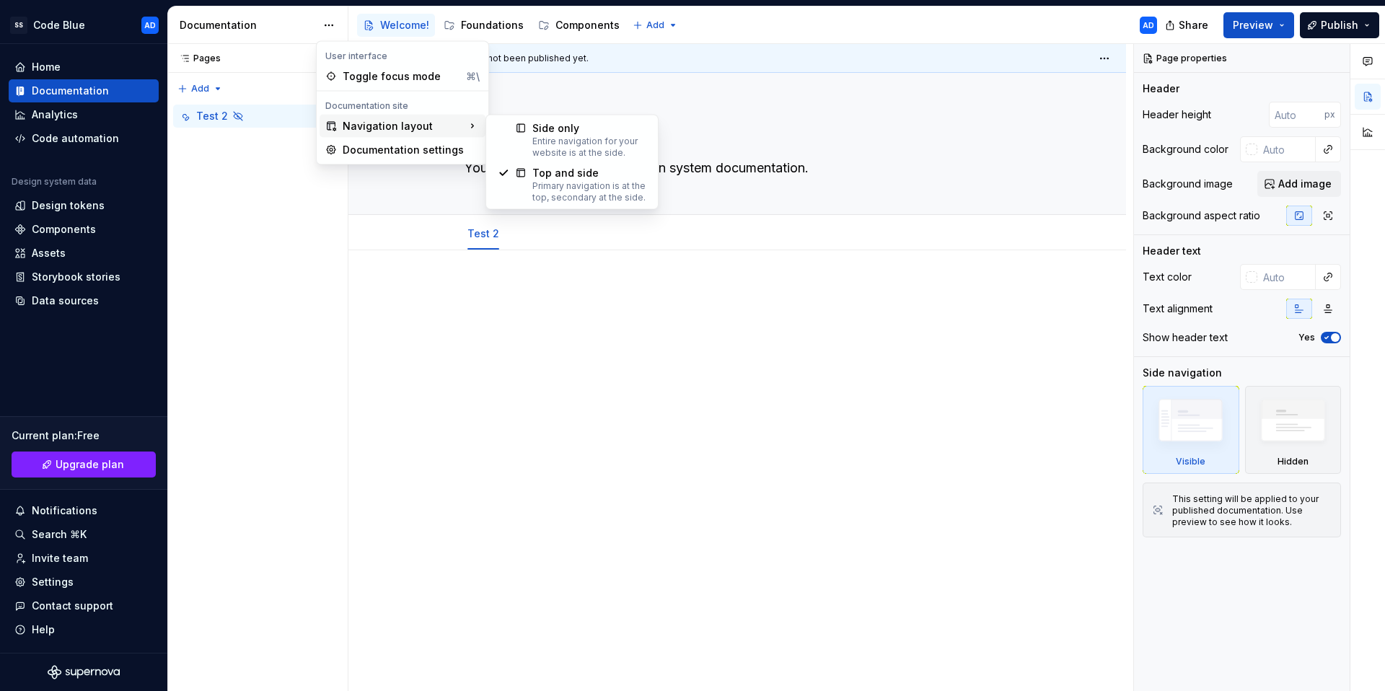
click at [455, 126] on div "Navigation layout" at bounding box center [403, 126] width 166 height 23
click at [452, 148] on div "Documentation settings" at bounding box center [411, 150] width 137 height 14
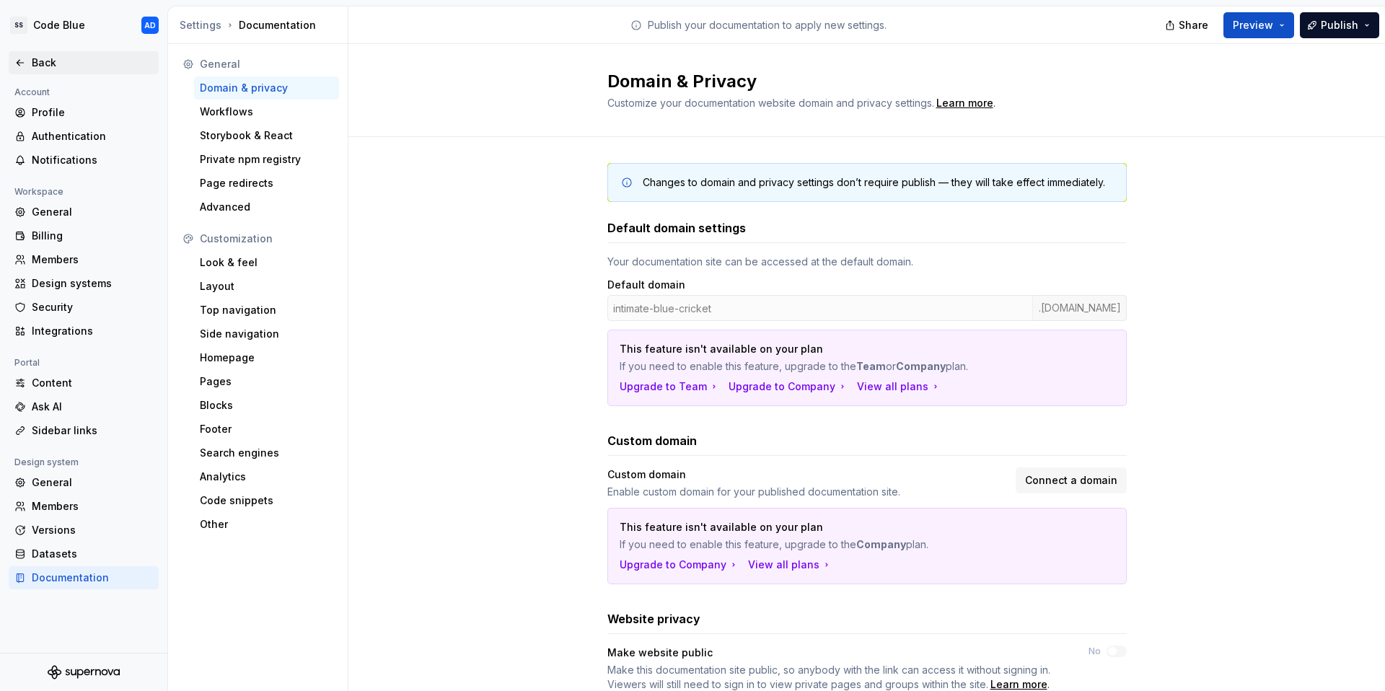
click at [25, 58] on icon at bounding box center [20, 63] width 12 height 12
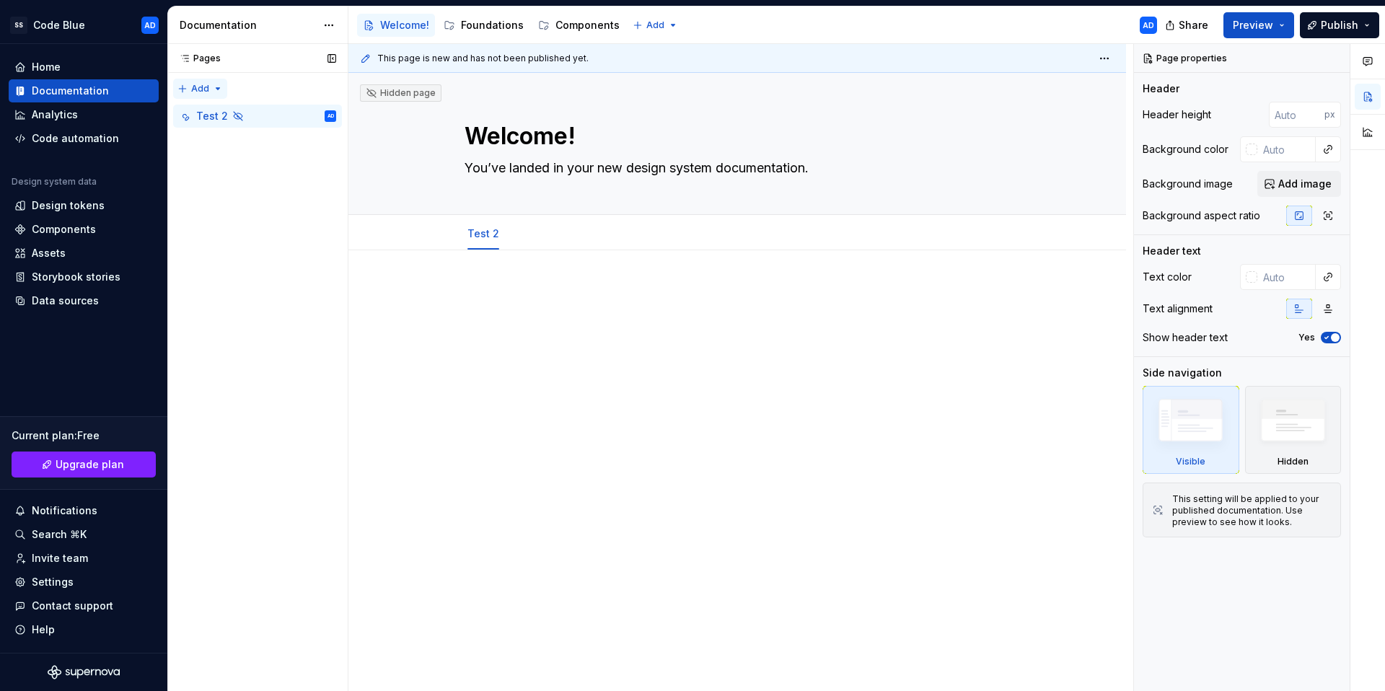
click at [180, 89] on div "Pages Pages Add Accessibility guide for tree Page tree. Navigate the tree with …" at bounding box center [257, 368] width 180 height 648
drag, startPoint x: 272, startPoint y: 200, endPoint x: 340, endPoint y: 198, distance: 67.8
click at [273, 201] on div "Pages Pages Add Accessibility guide for tree Page tree. Navigate the tree with …" at bounding box center [257, 368] width 180 height 648
click at [483, 221] on html "SS Code Blue AD Home Documentation Analytics Code automation Design system data…" at bounding box center [692, 345] width 1385 height 691
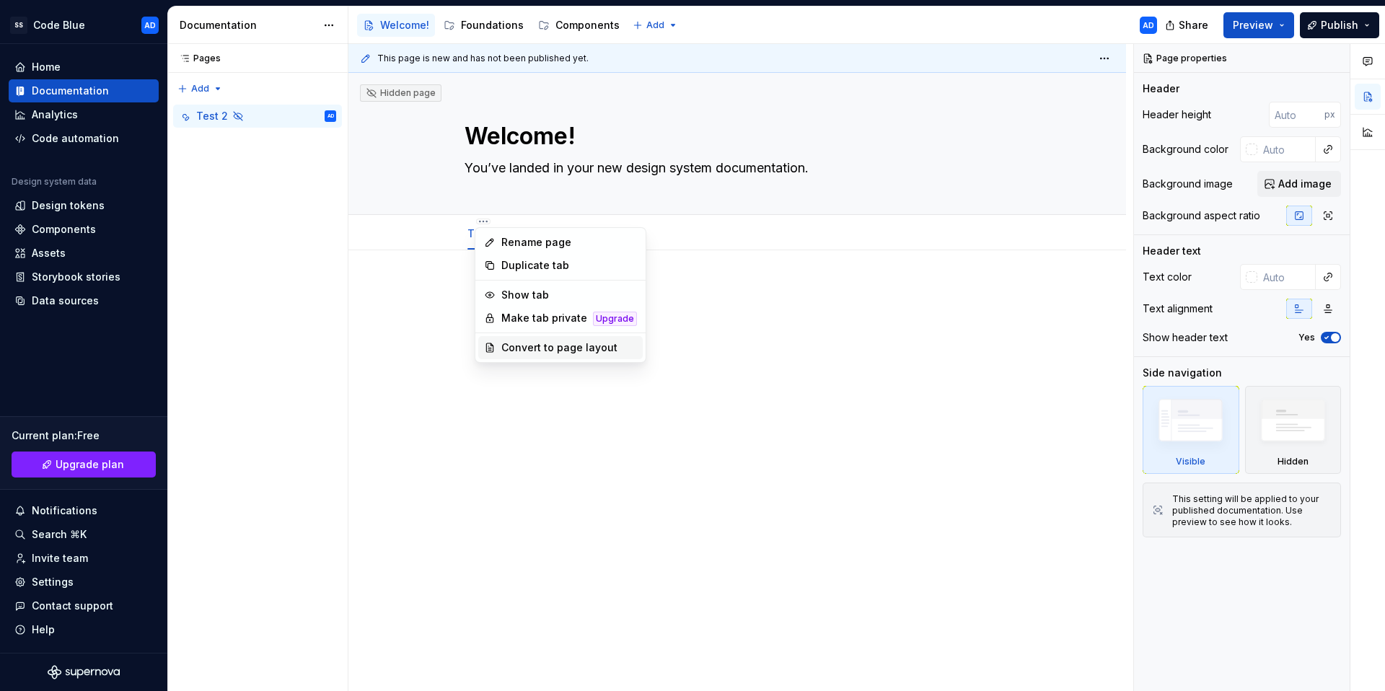
click at [571, 347] on div "Convert to page layout" at bounding box center [569, 348] width 136 height 14
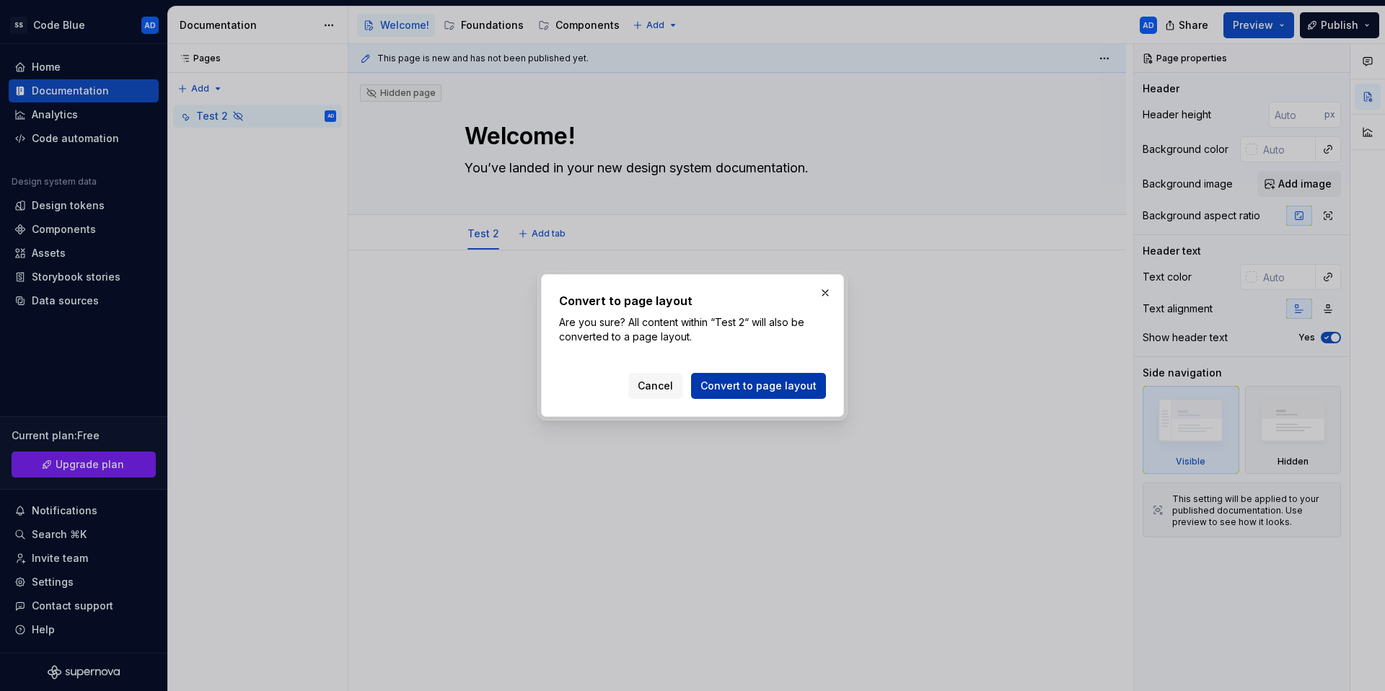
click at [724, 388] on span "Convert to page layout" at bounding box center [759, 386] width 116 height 14
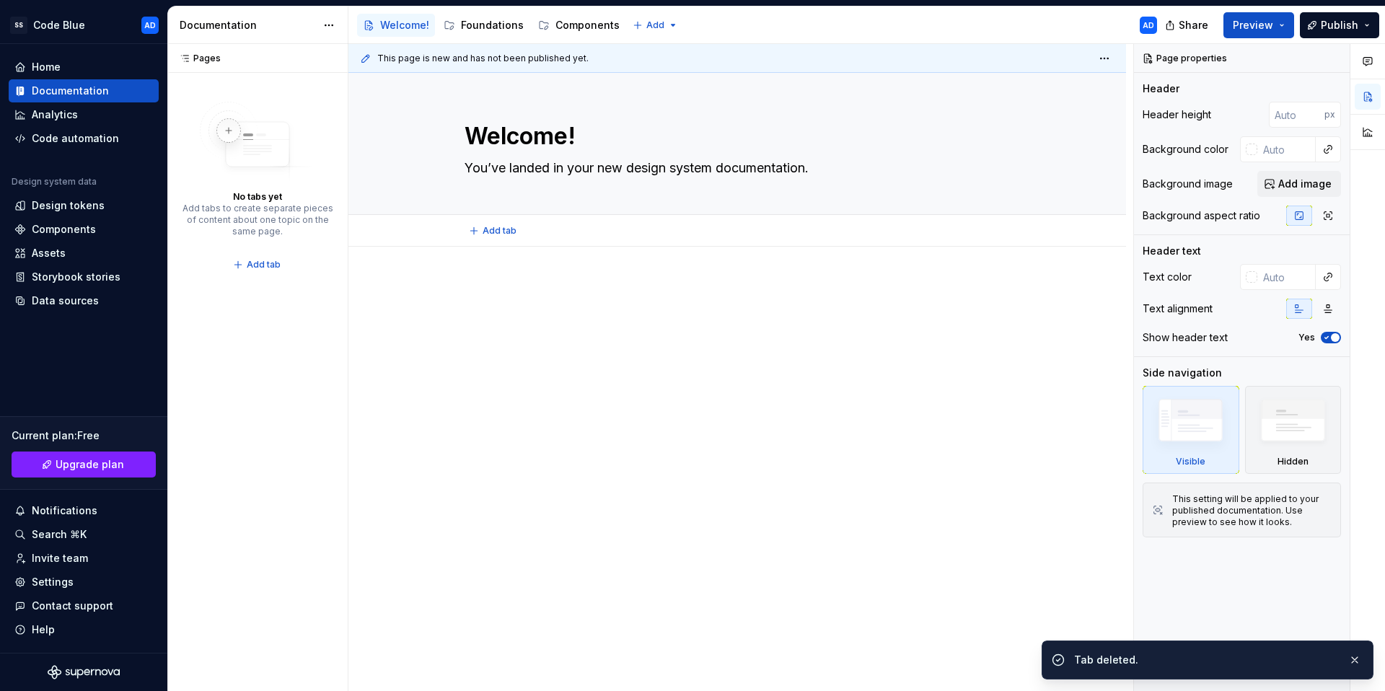
click at [710, 393] on div at bounding box center [738, 404] width 778 height 314
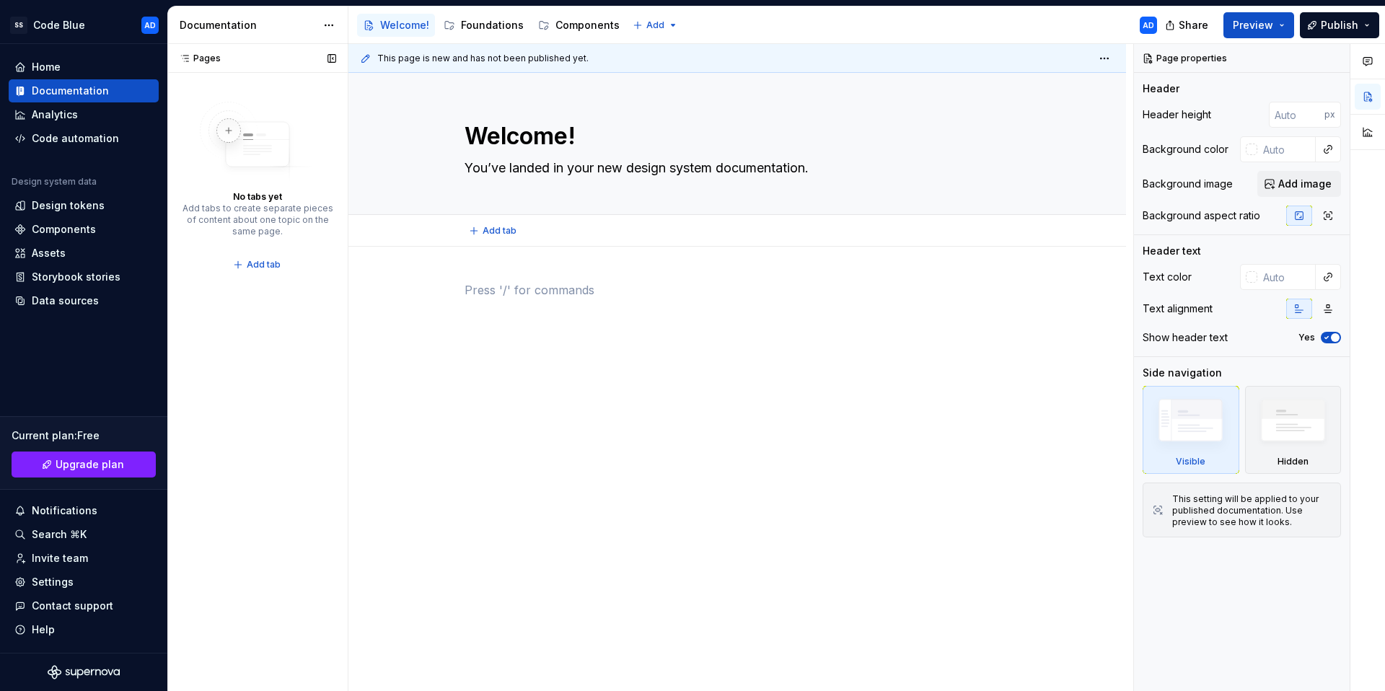
click at [216, 58] on div "Pages" at bounding box center [197, 59] width 48 height 12
click at [229, 136] on img at bounding box center [257, 142] width 115 height 81
click at [233, 131] on img at bounding box center [257, 142] width 115 height 81
click at [481, 26] on div "Foundations" at bounding box center [492, 25] width 63 height 14
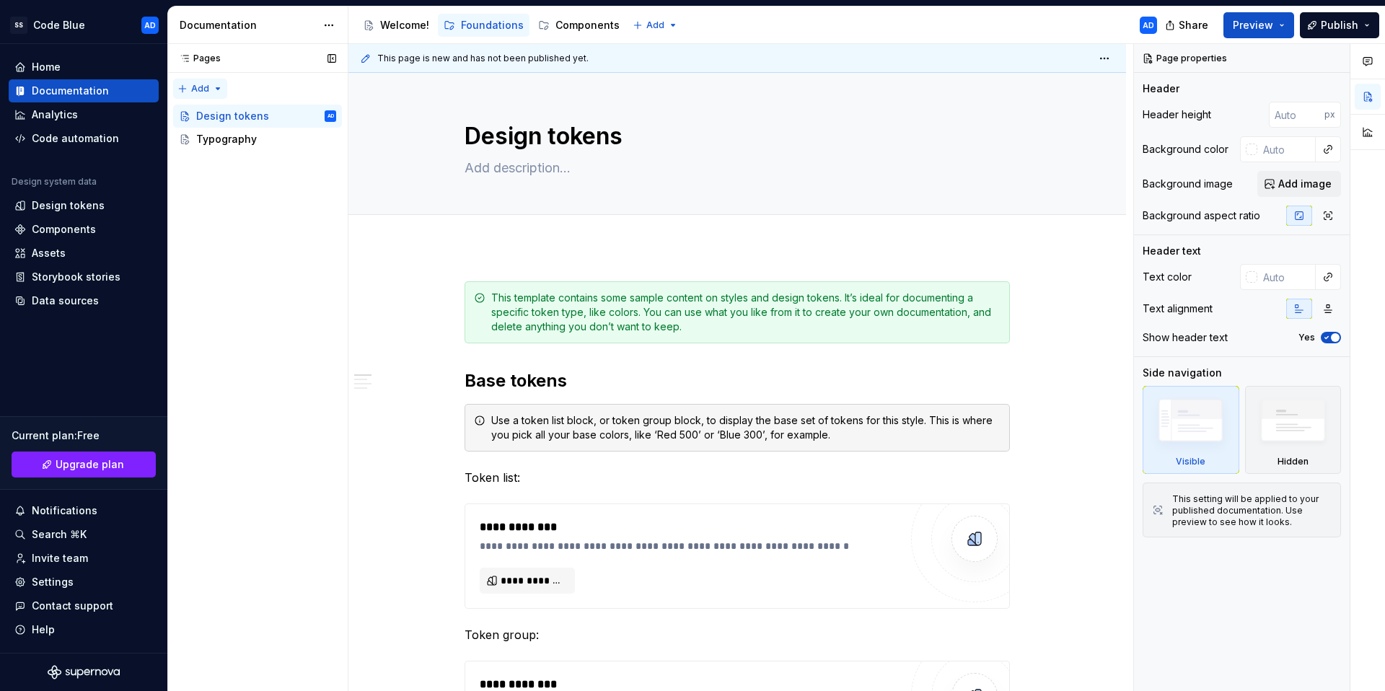
click at [213, 86] on div "Pages Pages Add Accessibility guide for tree Page tree. Navigate the tree with …" at bounding box center [257, 368] width 180 height 648
click at [406, 25] on html "SS Code Blue AD Home Documentation Analytics Code automation Design system data…" at bounding box center [692, 345] width 1385 height 691
click at [398, 27] on div "Welcome!" at bounding box center [404, 25] width 49 height 14
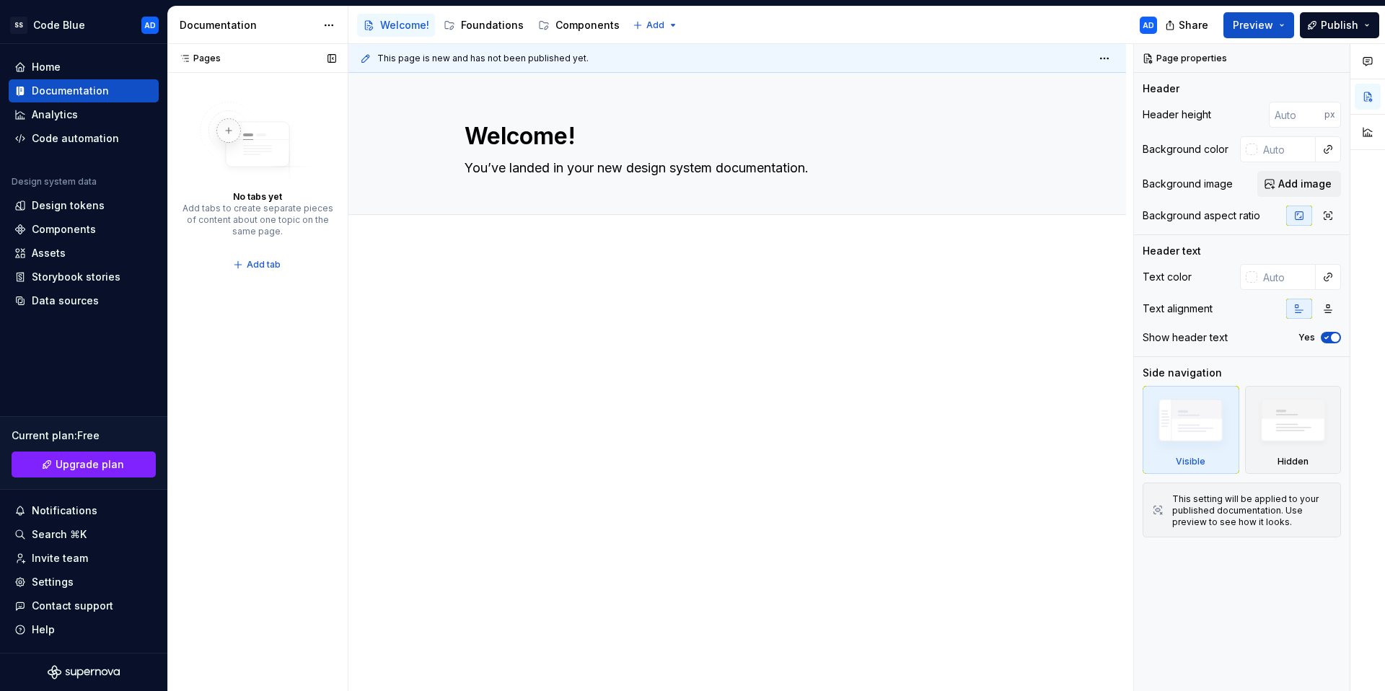
click at [224, 67] on div "Pages Pages" at bounding box center [257, 58] width 180 height 29
click at [229, 128] on img at bounding box center [257, 142] width 115 height 81
click at [497, 22] on div "Foundations" at bounding box center [492, 25] width 63 height 14
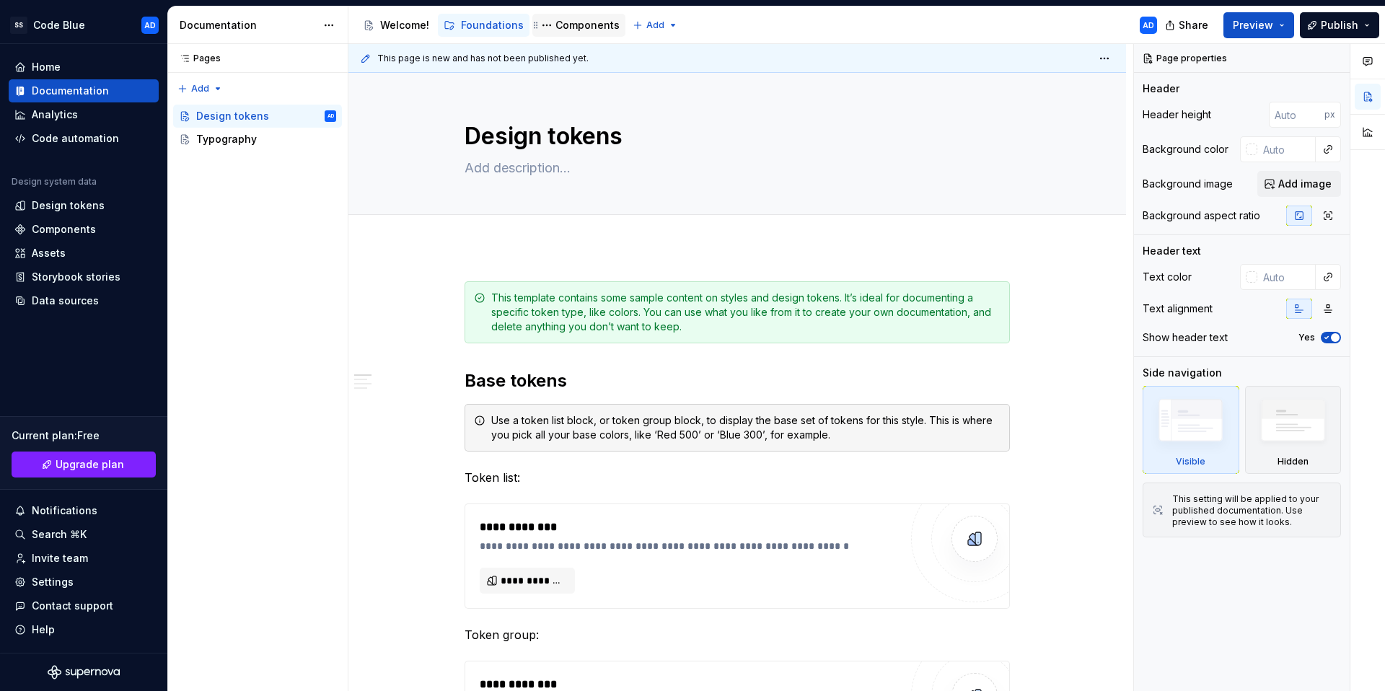
click at [563, 27] on div "Components" at bounding box center [588, 25] width 64 height 14
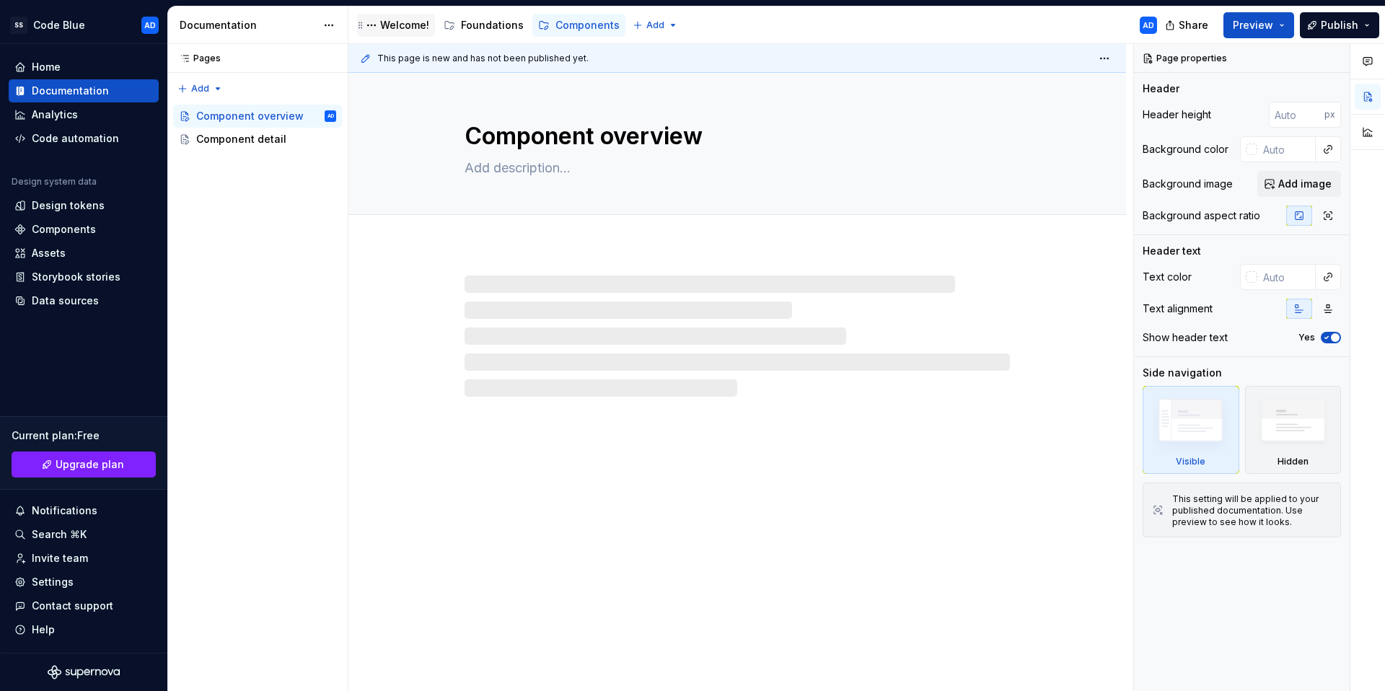
click at [413, 28] on div "Welcome!" at bounding box center [404, 25] width 49 height 14
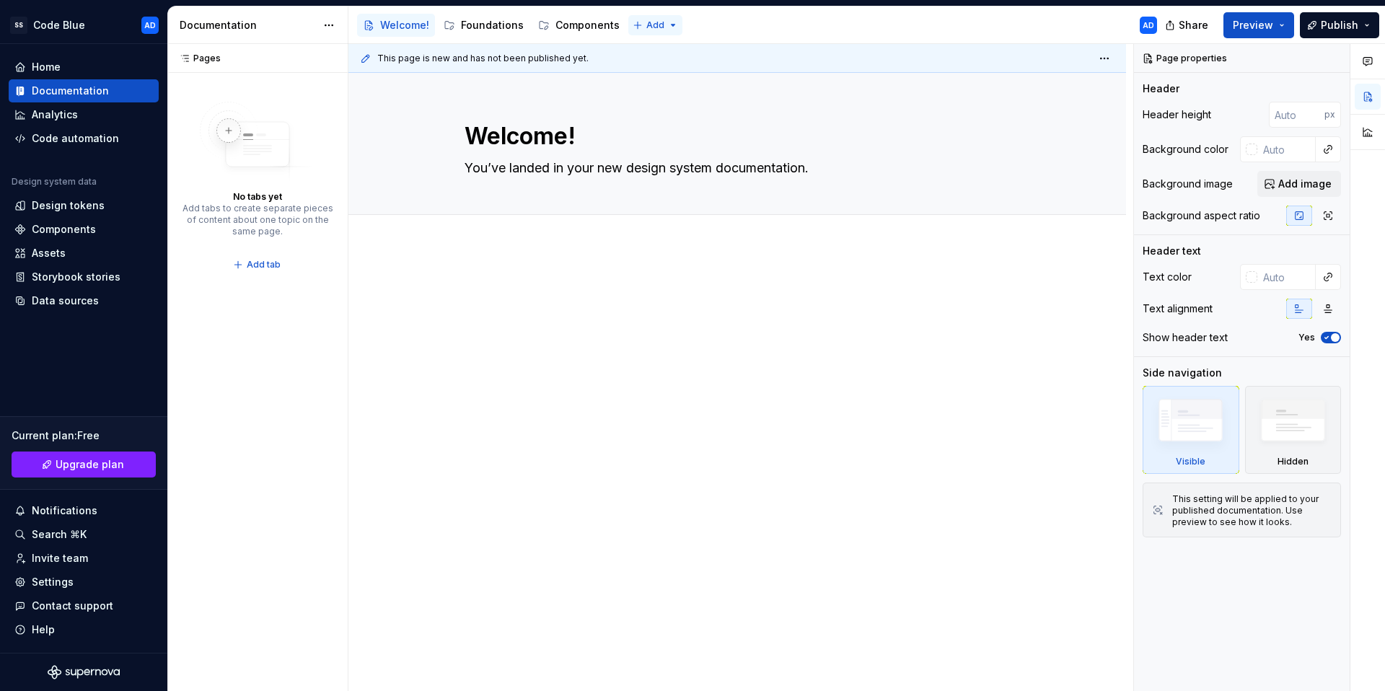
click at [655, 27] on html "SS Code Blue AD Home Documentation Analytics Code automation Design system data…" at bounding box center [692, 345] width 1385 height 691
type textarea "*"
click at [669, 49] on div "New page" at bounding box center [696, 53] width 94 height 14
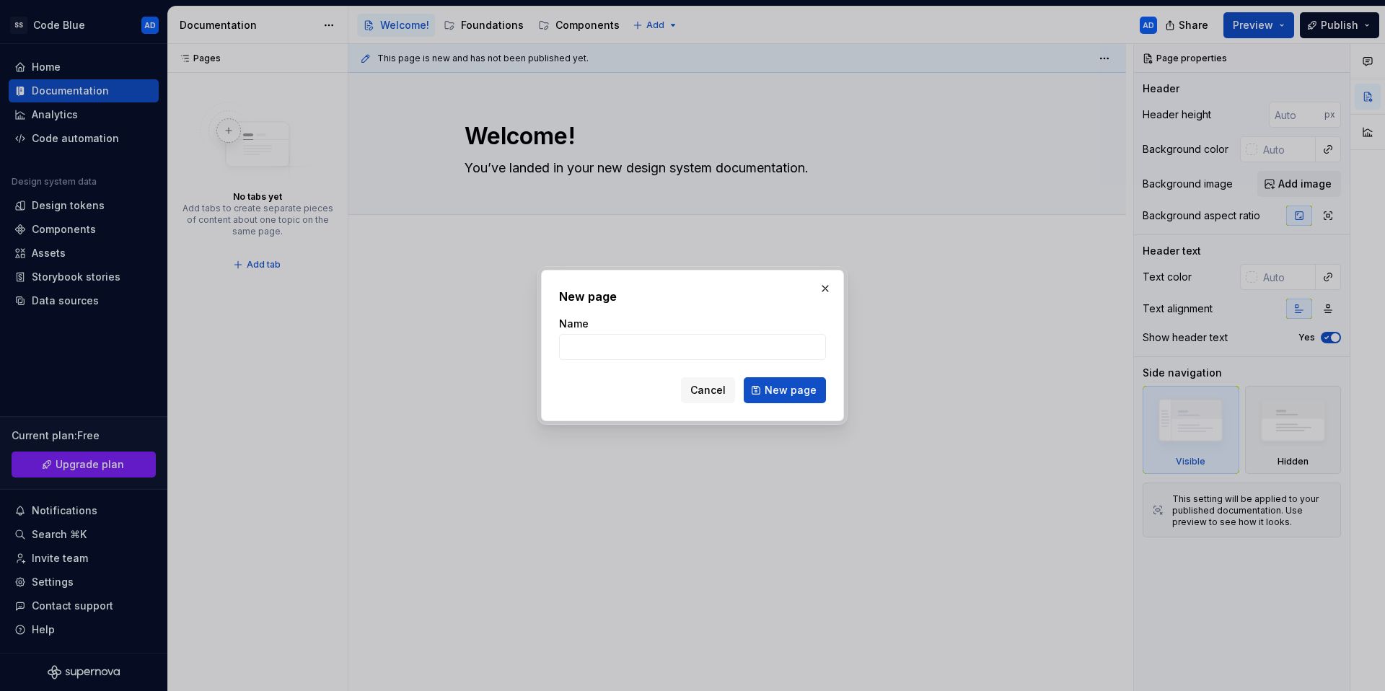
type input "e"
type input "Ex"
type textarea "*"
type input "Example"
click at [786, 395] on span "New page" at bounding box center [791, 390] width 52 height 14
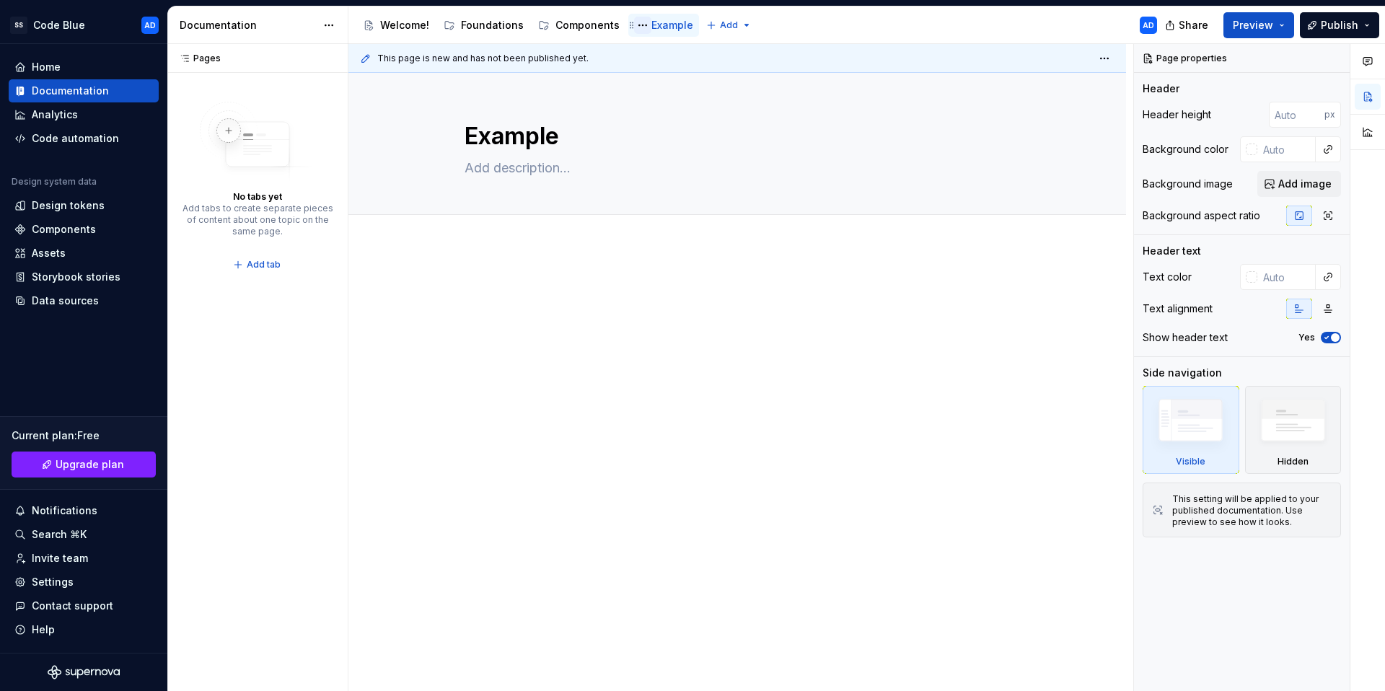
click at [637, 23] on button "Page tree" at bounding box center [642, 25] width 17 height 17
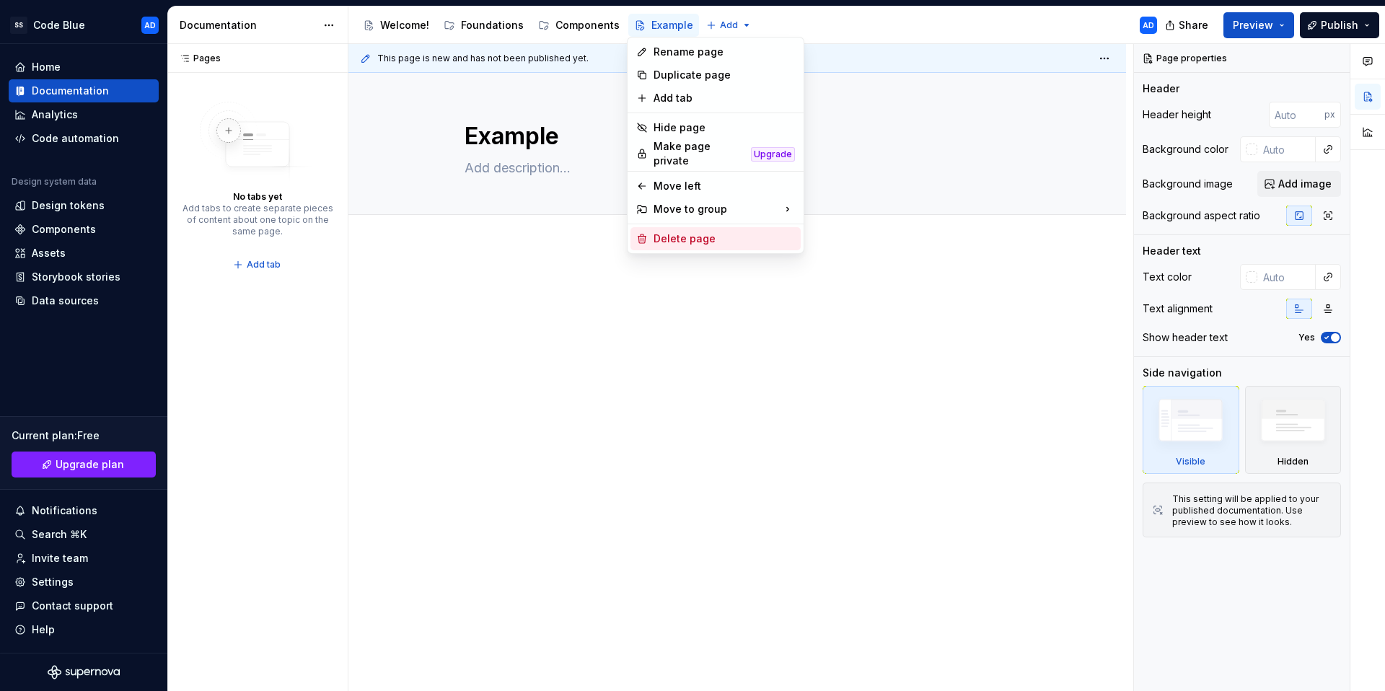
click at [684, 232] on div "Delete page" at bounding box center [724, 239] width 141 height 14
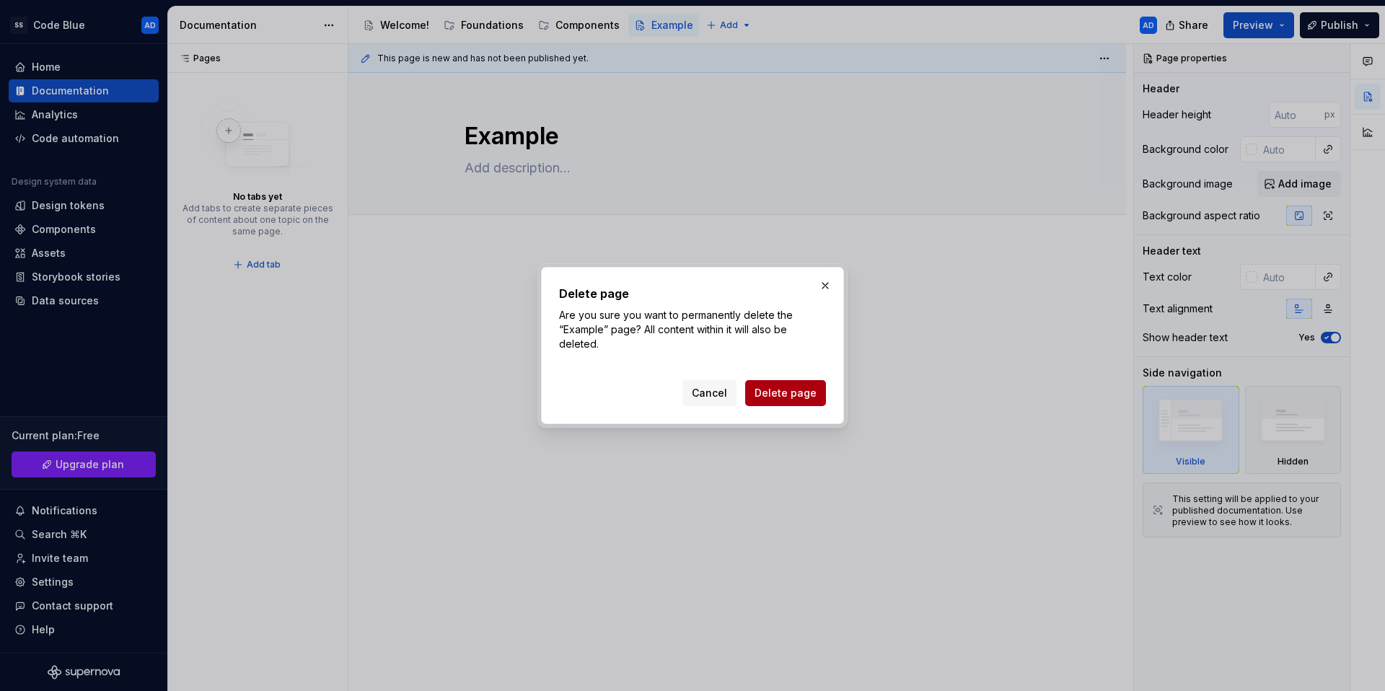
click at [790, 385] on button "Delete page" at bounding box center [785, 393] width 81 height 26
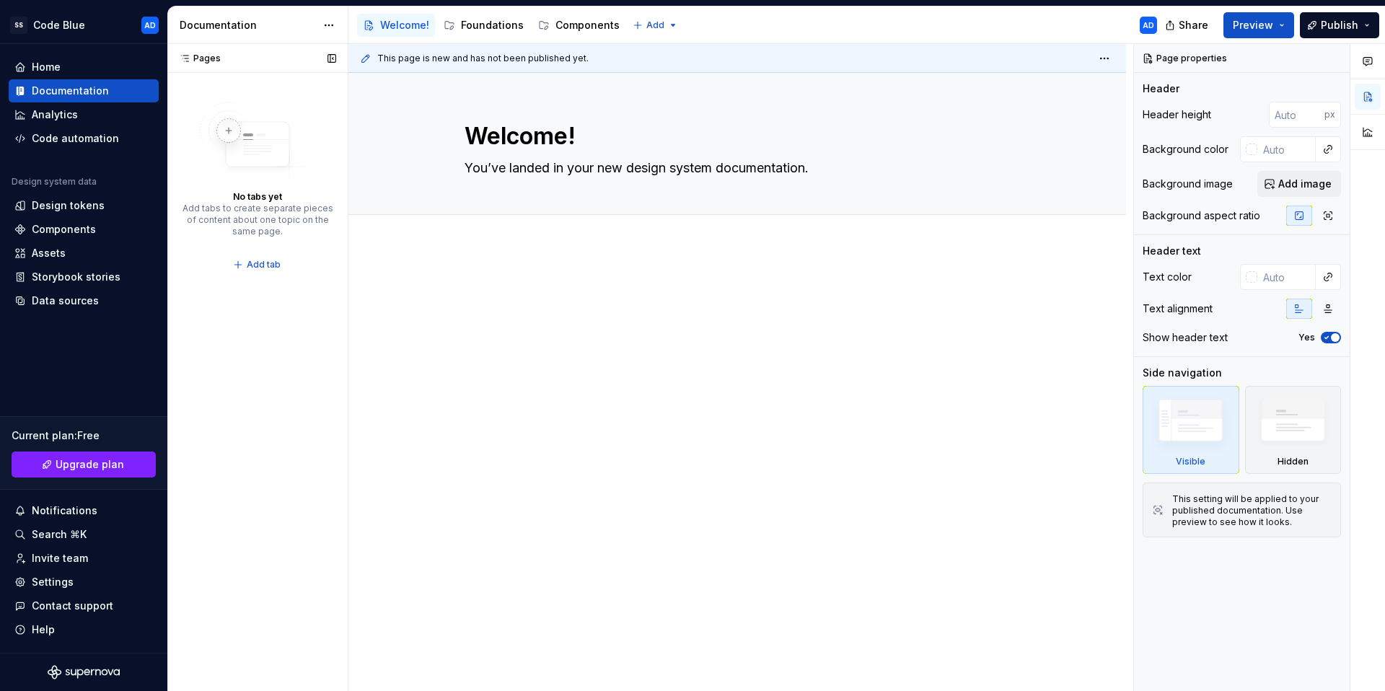
click at [267, 68] on div "Pages Pages" at bounding box center [257, 58] width 180 height 29
click at [180, 58] on icon at bounding box center [185, 59] width 12 height 12
click at [192, 61] on div "Pages" at bounding box center [197, 59] width 48 height 12
click at [310, 311] on div "Pages Pages No tabs yet Add tabs to create separate pieces of content about one…" at bounding box center [257, 368] width 180 height 648
click at [489, 26] on div "Foundations" at bounding box center [492, 25] width 63 height 14
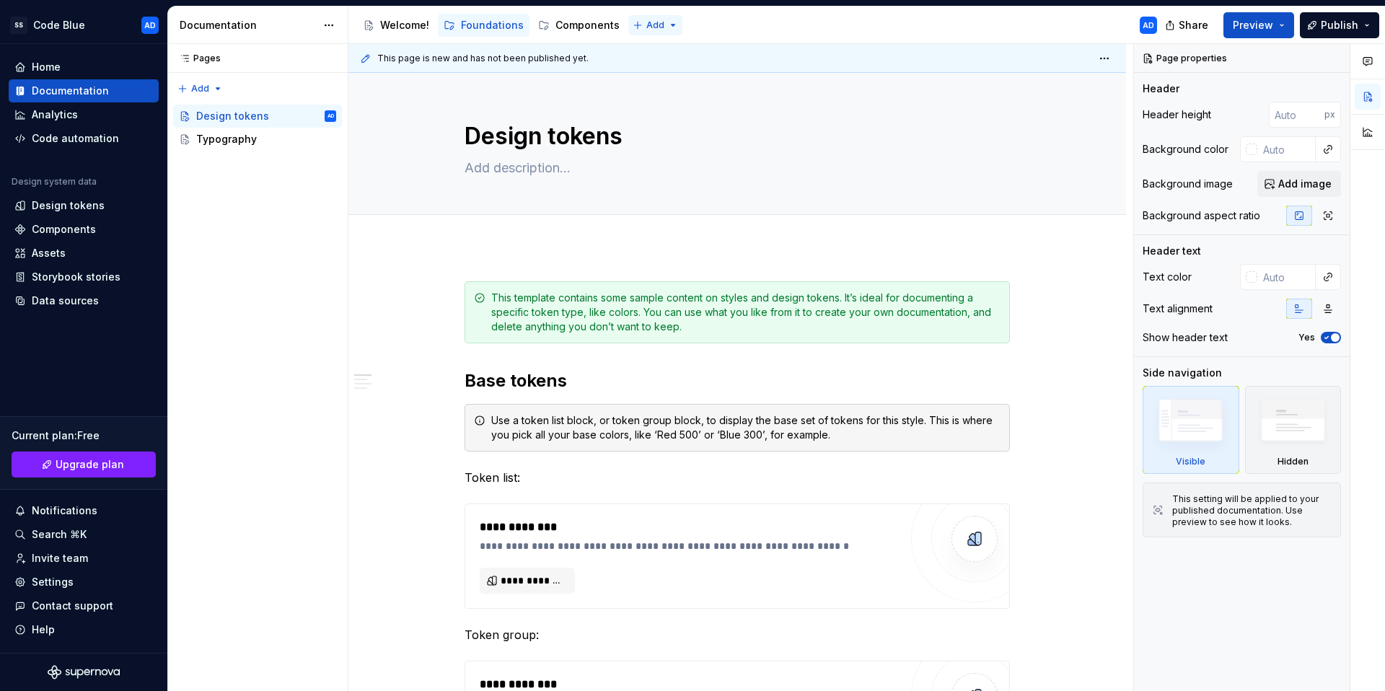
click at [659, 26] on html "SS Code Blue AD Home Documentation Analytics Code automation Design system data…" at bounding box center [692, 345] width 1385 height 691
type textarea "*"
click at [691, 57] on div "New page" at bounding box center [696, 53] width 94 height 14
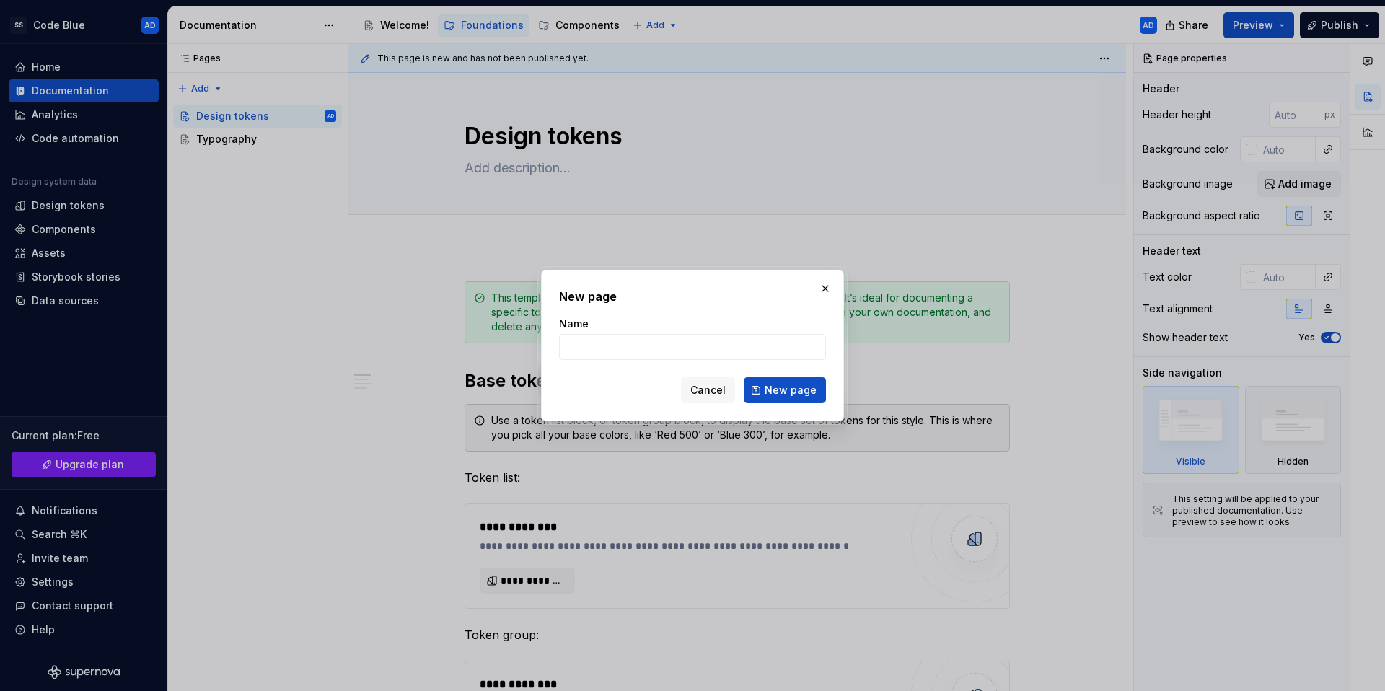
drag, startPoint x: 720, startPoint y: 395, endPoint x: 651, endPoint y: 47, distance: 354.6
click at [720, 395] on span "Cancel" at bounding box center [708, 390] width 35 height 14
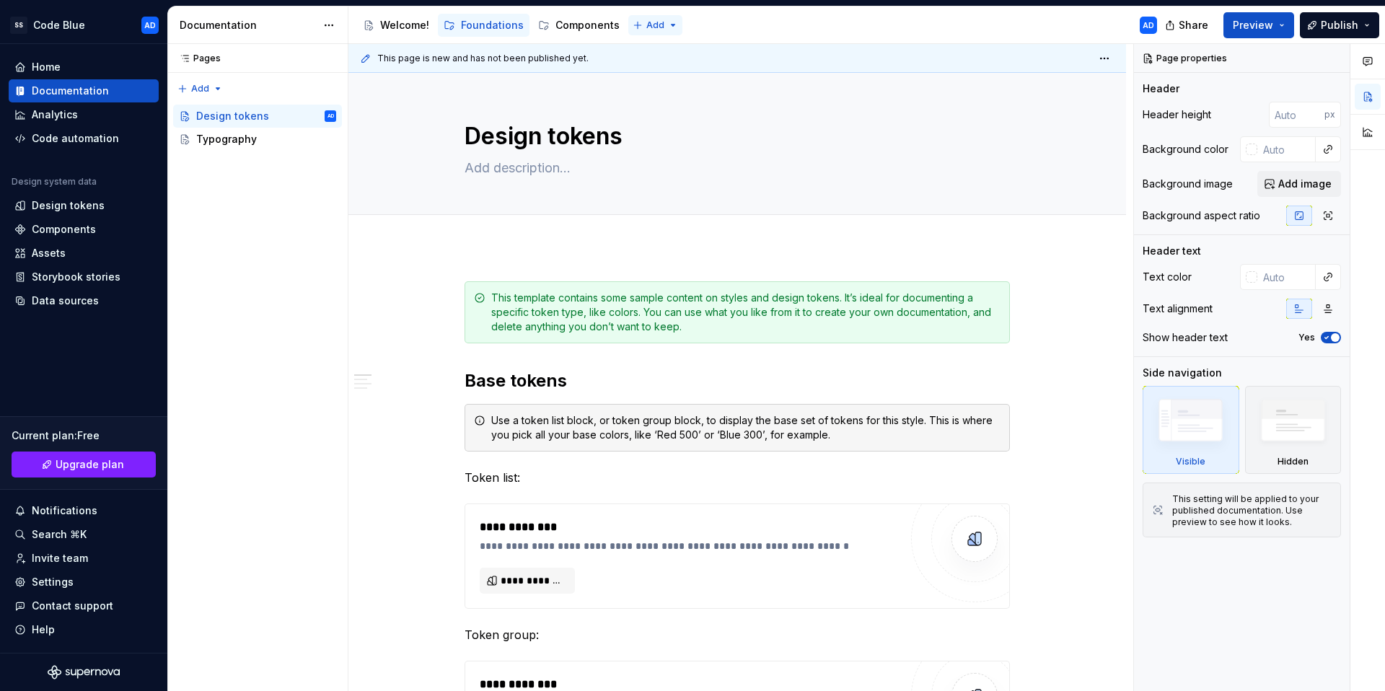
click at [649, 22] on html "SS Code Blue AD Home Documentation Analytics Code automation Design system data…" at bounding box center [692, 345] width 1385 height 691
click at [670, 77] on div "New group" at bounding box center [696, 76] width 94 height 14
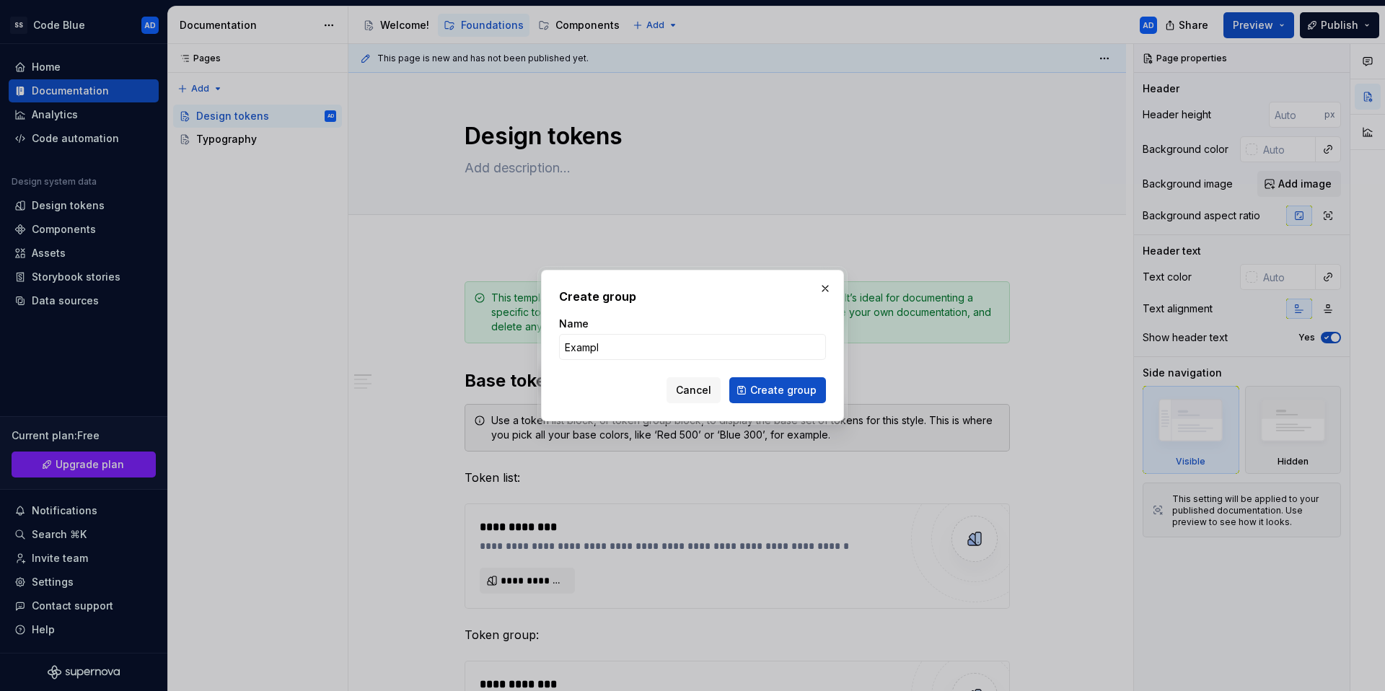
type input "Example"
click at [789, 397] on span "Create group" at bounding box center [783, 390] width 66 height 14
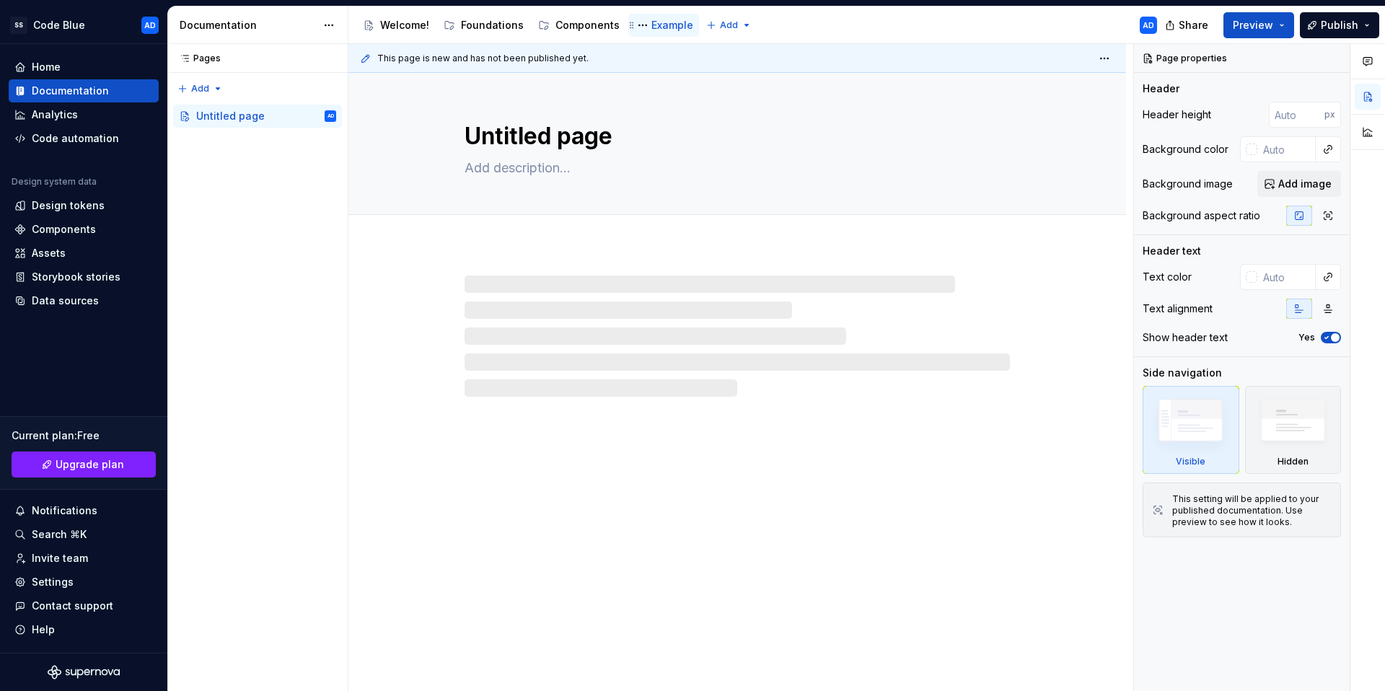
click at [662, 29] on div "Example" at bounding box center [673, 25] width 42 height 14
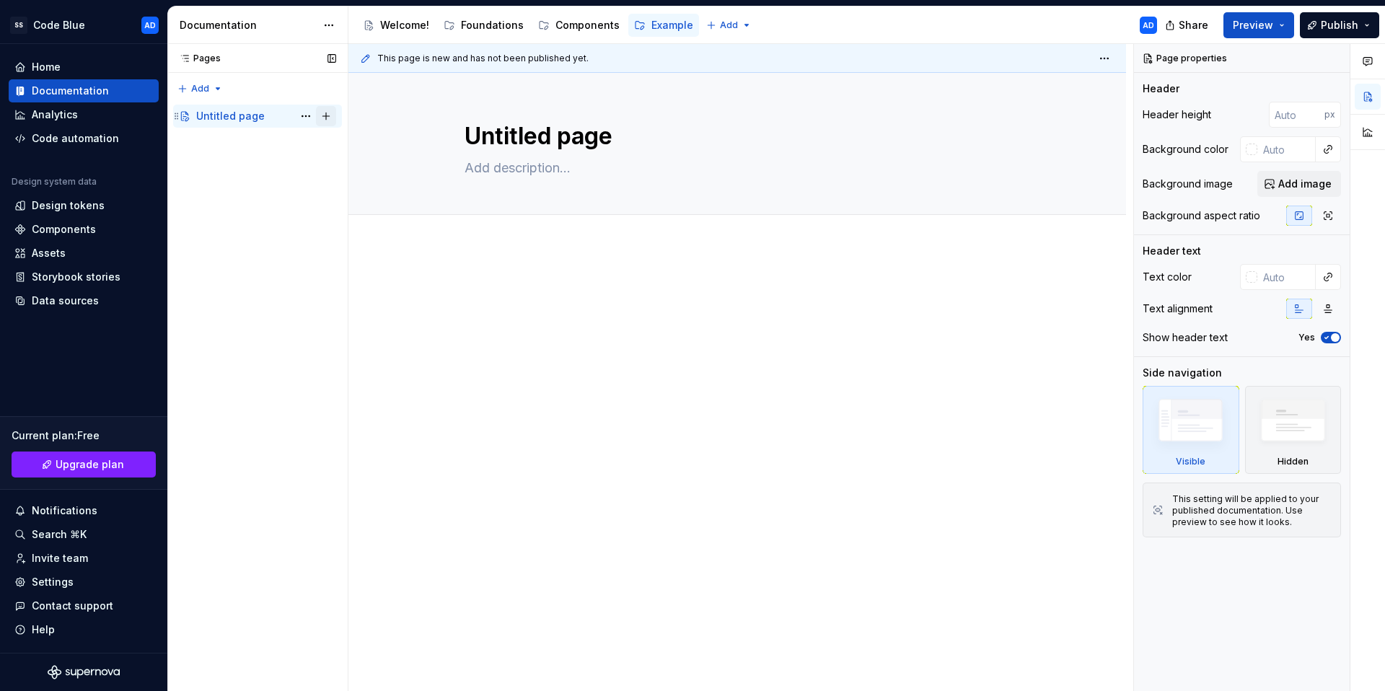
click at [329, 114] on button "Page tree" at bounding box center [326, 116] width 20 height 20
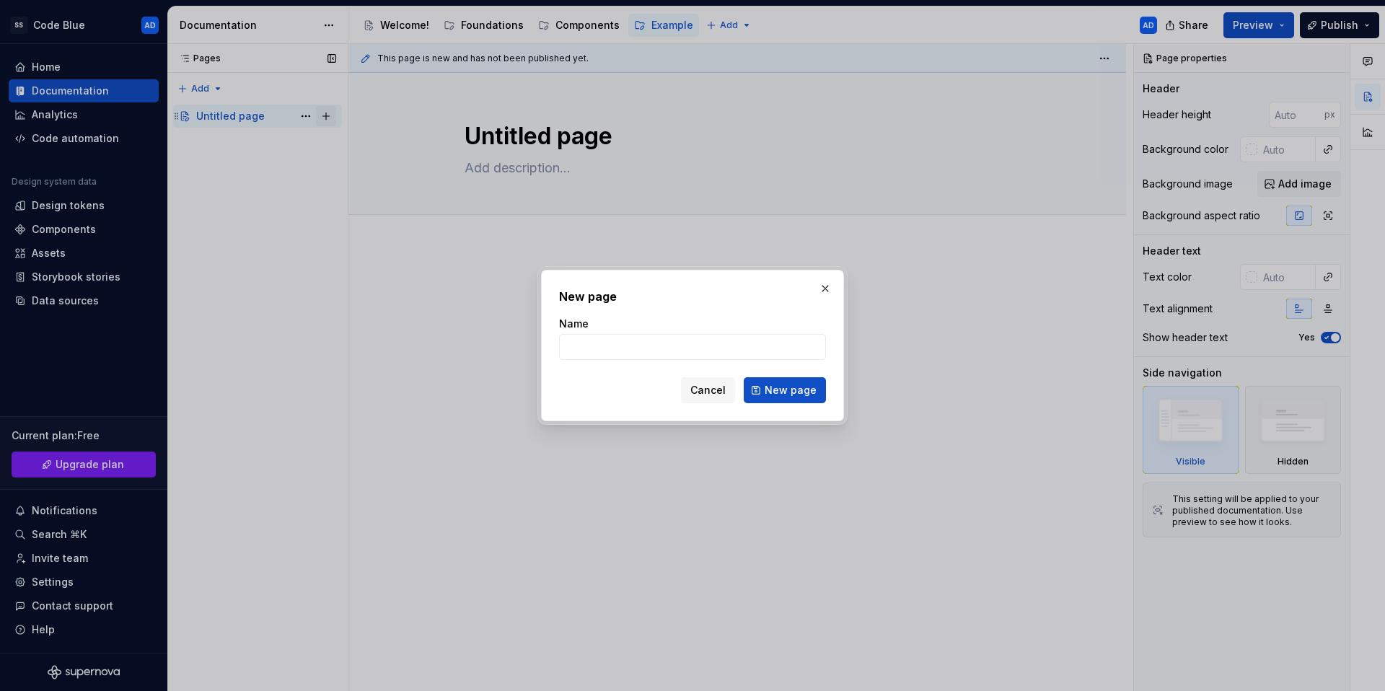
type textarea "*"
click at [641, 344] on input "Name" at bounding box center [692, 347] width 267 height 26
type input "Test"
click at [813, 391] on span "New page" at bounding box center [791, 390] width 52 height 14
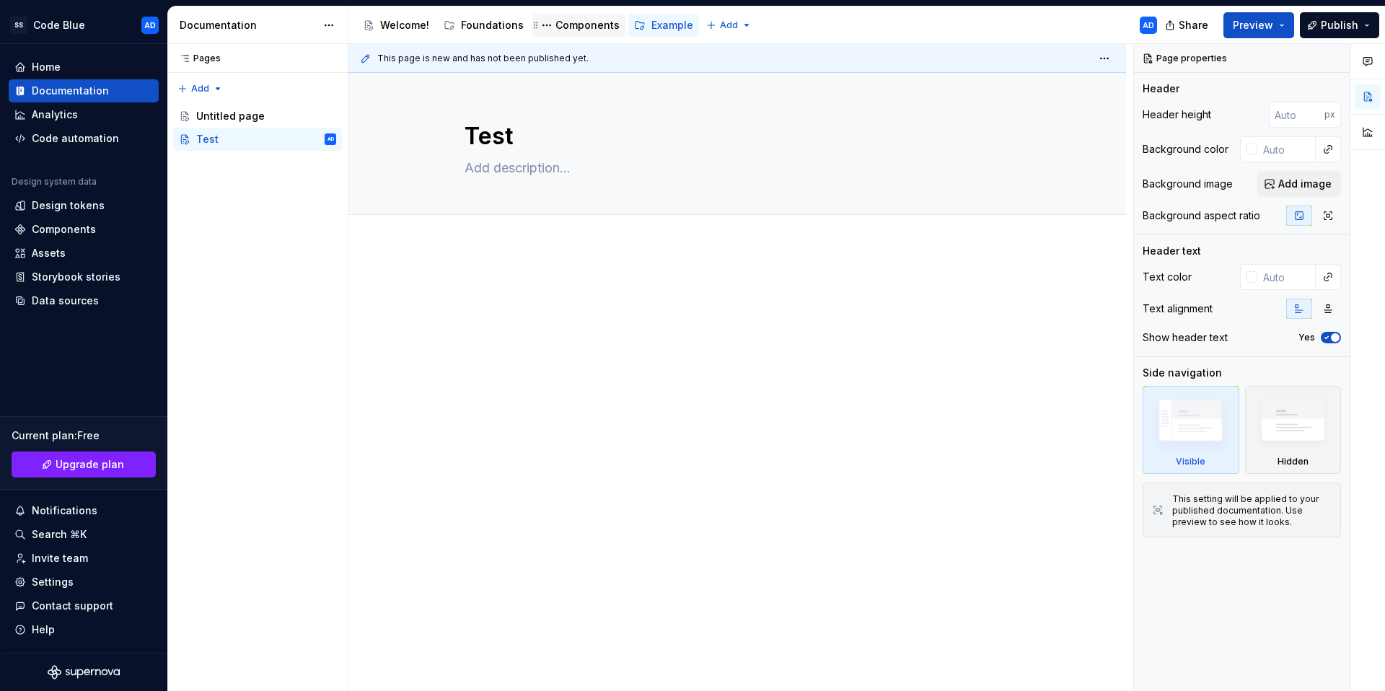
click at [568, 27] on div "Components" at bounding box center [588, 25] width 64 height 14
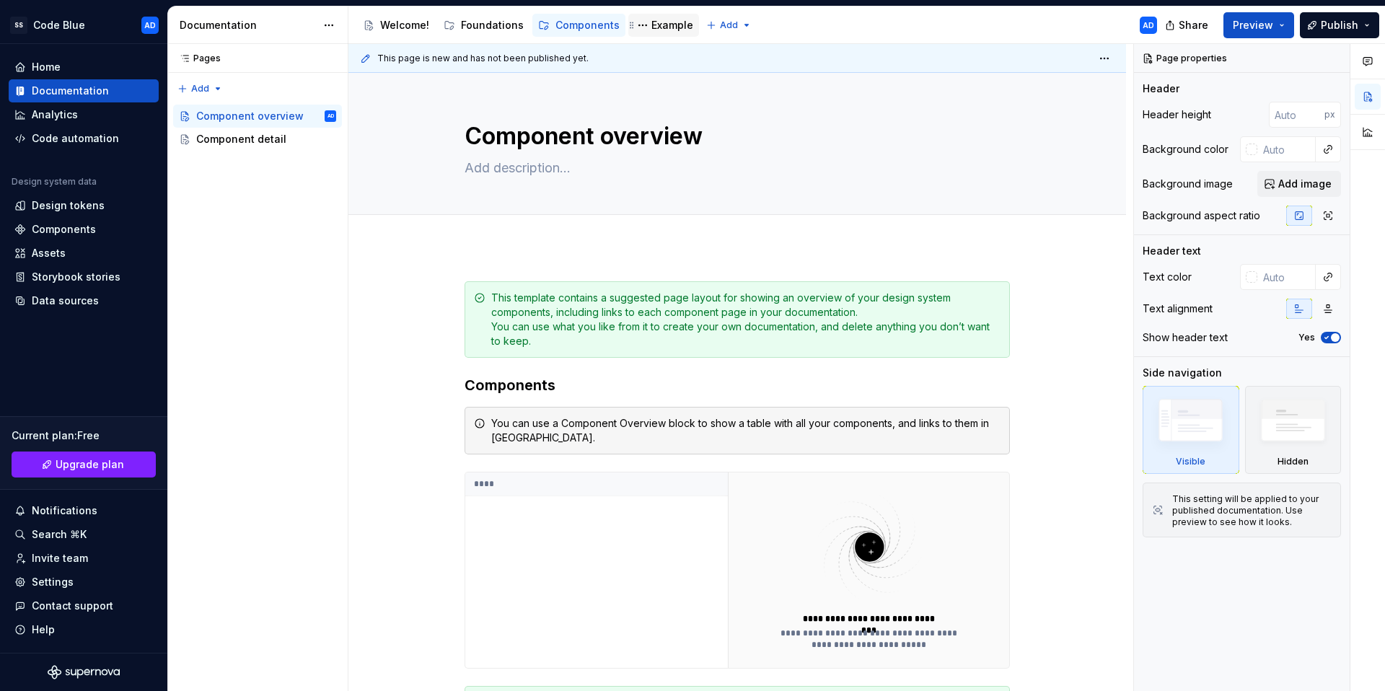
click at [661, 32] on div "Example" at bounding box center [663, 25] width 59 height 17
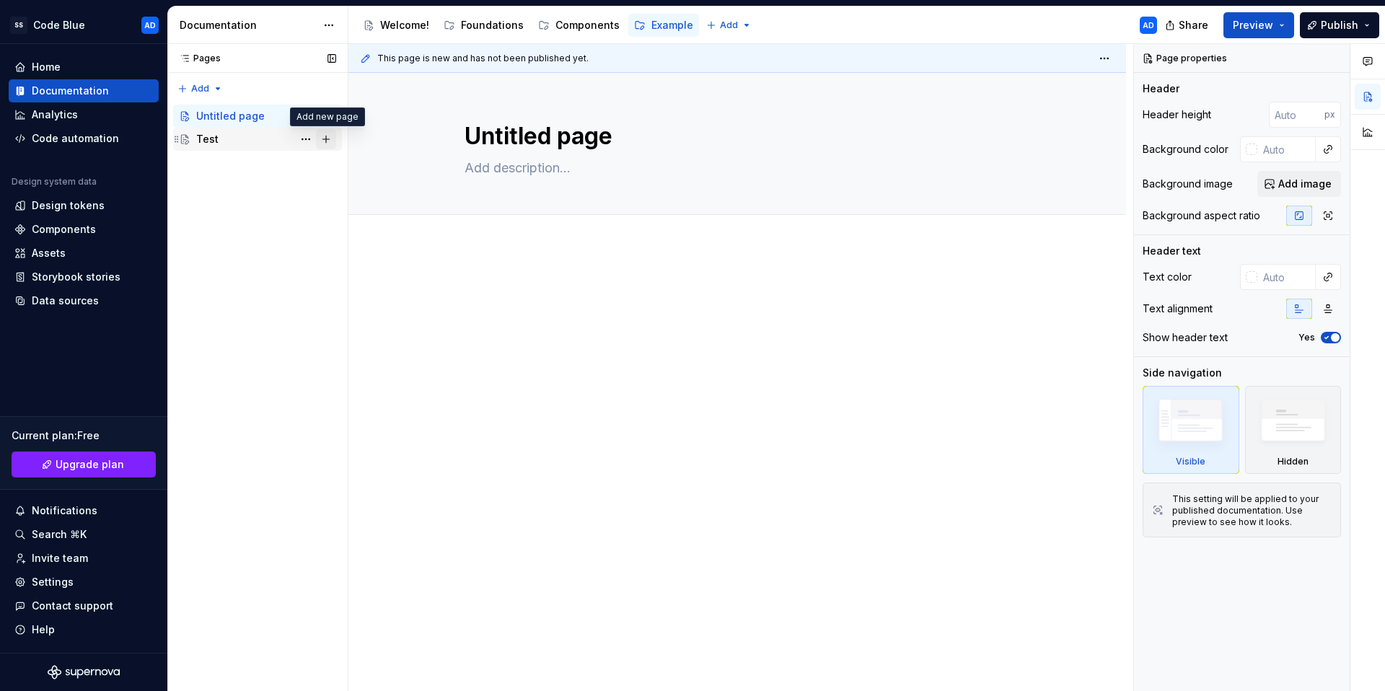
click at [325, 140] on button "Page tree" at bounding box center [326, 139] width 20 height 20
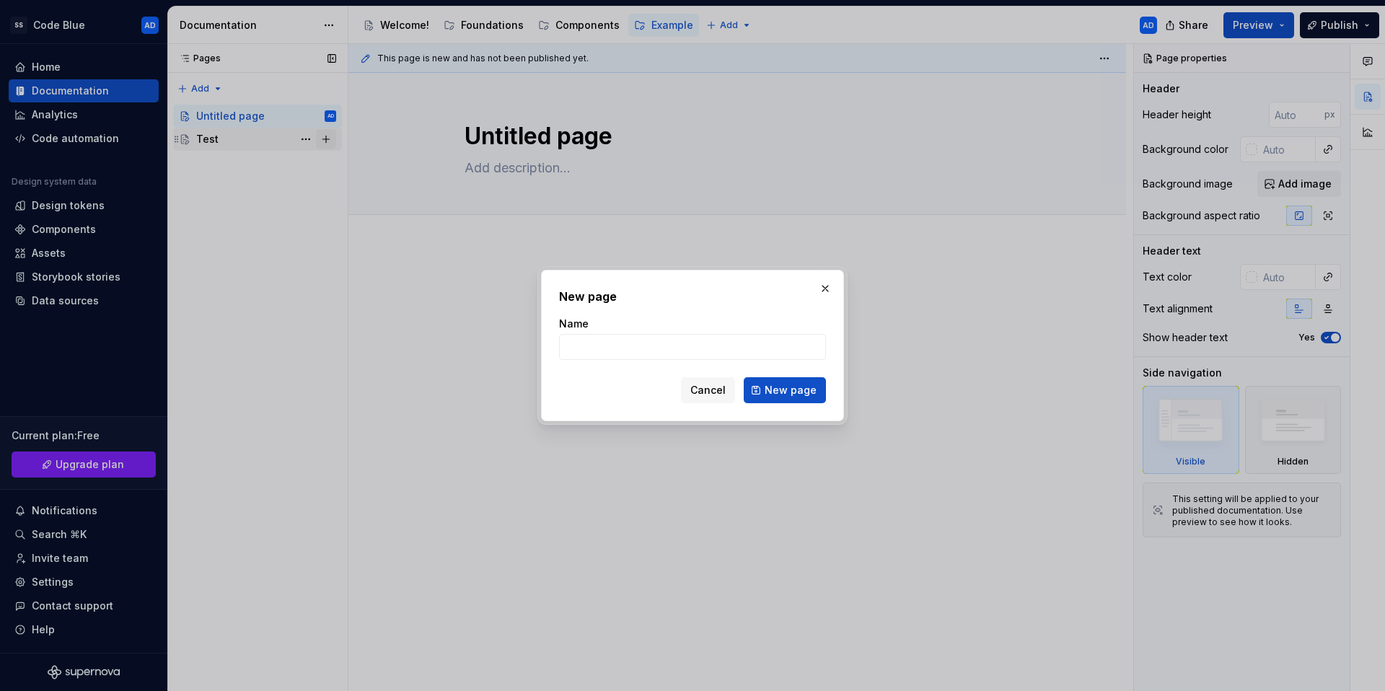
type textarea "*"
type input "Button"
click button "New page" at bounding box center [785, 390] width 82 height 26
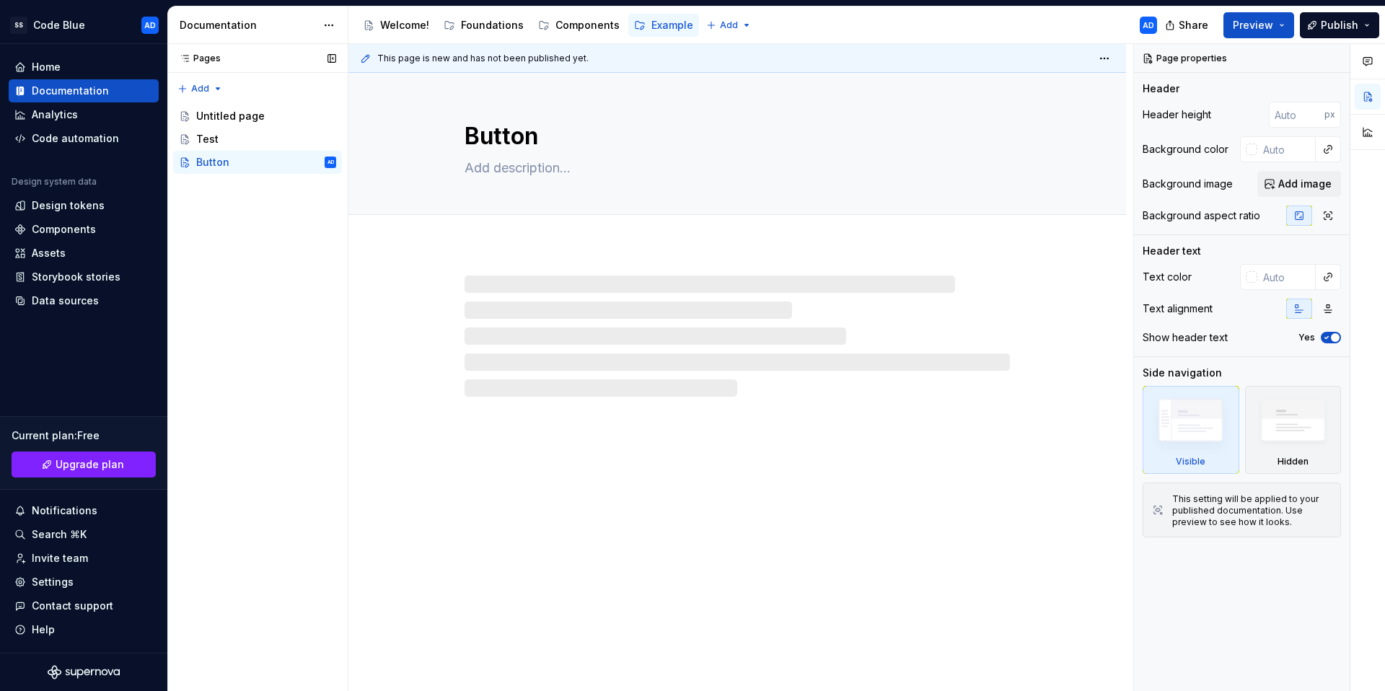
click at [0, 0] on button "Page tree" at bounding box center [0, 0] width 0 height 0
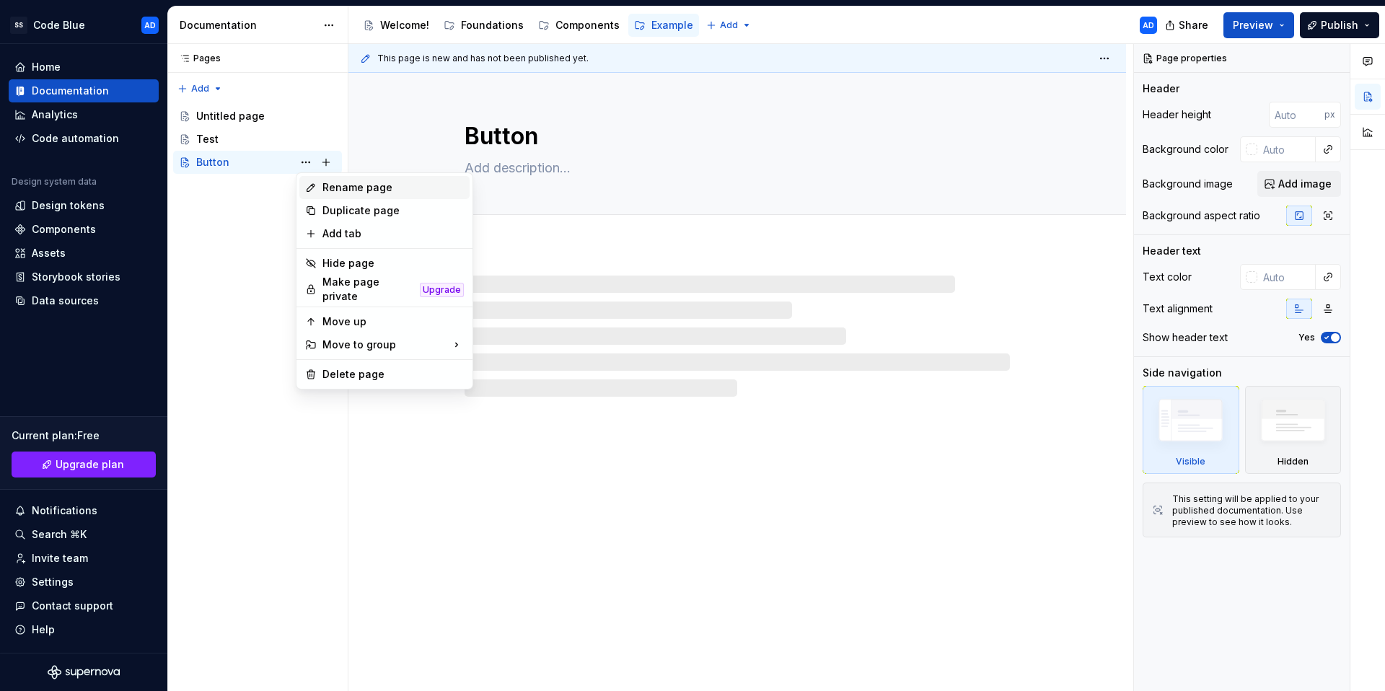
click at [339, 183] on div "Rename page" at bounding box center [393, 187] width 141 height 14
type textarea "*"
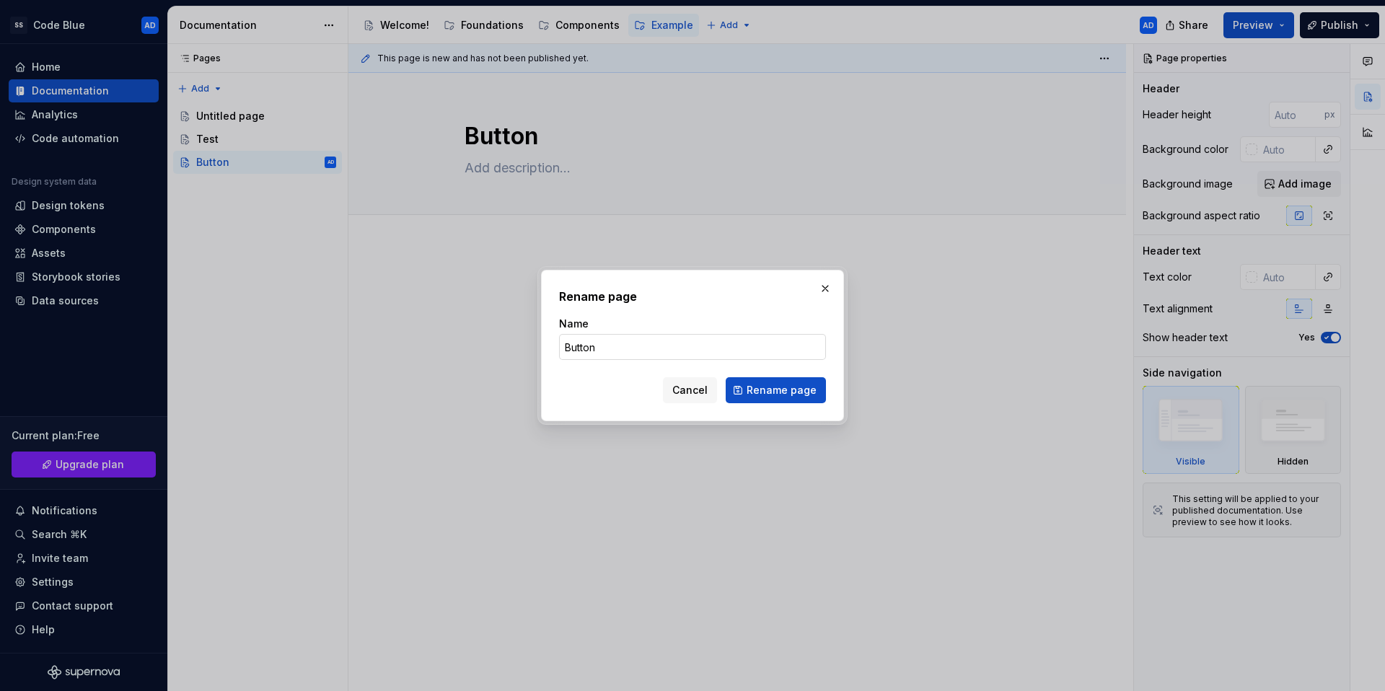
click at [636, 358] on input "Button" at bounding box center [692, 347] width 267 height 26
type input "Buttons"
click at [776, 389] on span "Rename page" at bounding box center [782, 390] width 70 height 14
type textarea "*"
type textarea "Buttons"
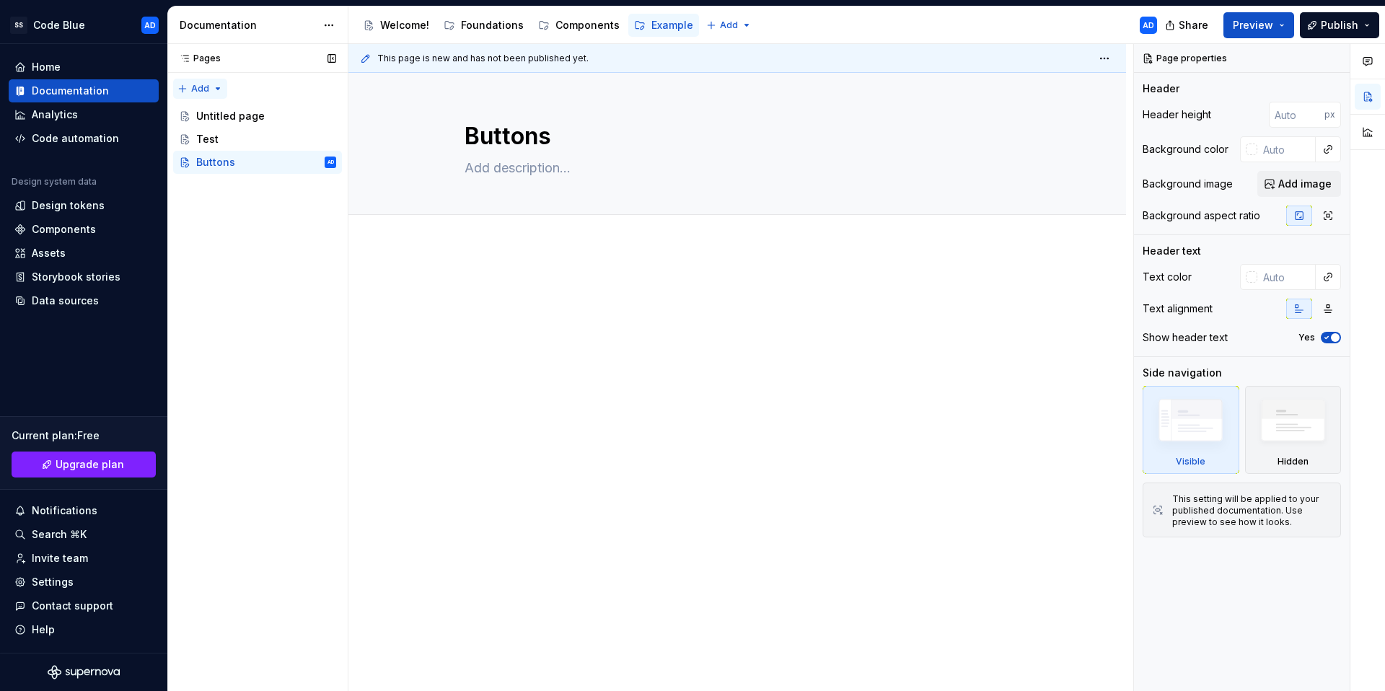
click at [212, 84] on div "Pages Pages Add Accessibility guide for tree Page tree. Navigate the tree with …" at bounding box center [257, 368] width 180 height 648
type textarea "*"
click at [228, 137] on div "New group" at bounding box center [247, 140] width 94 height 14
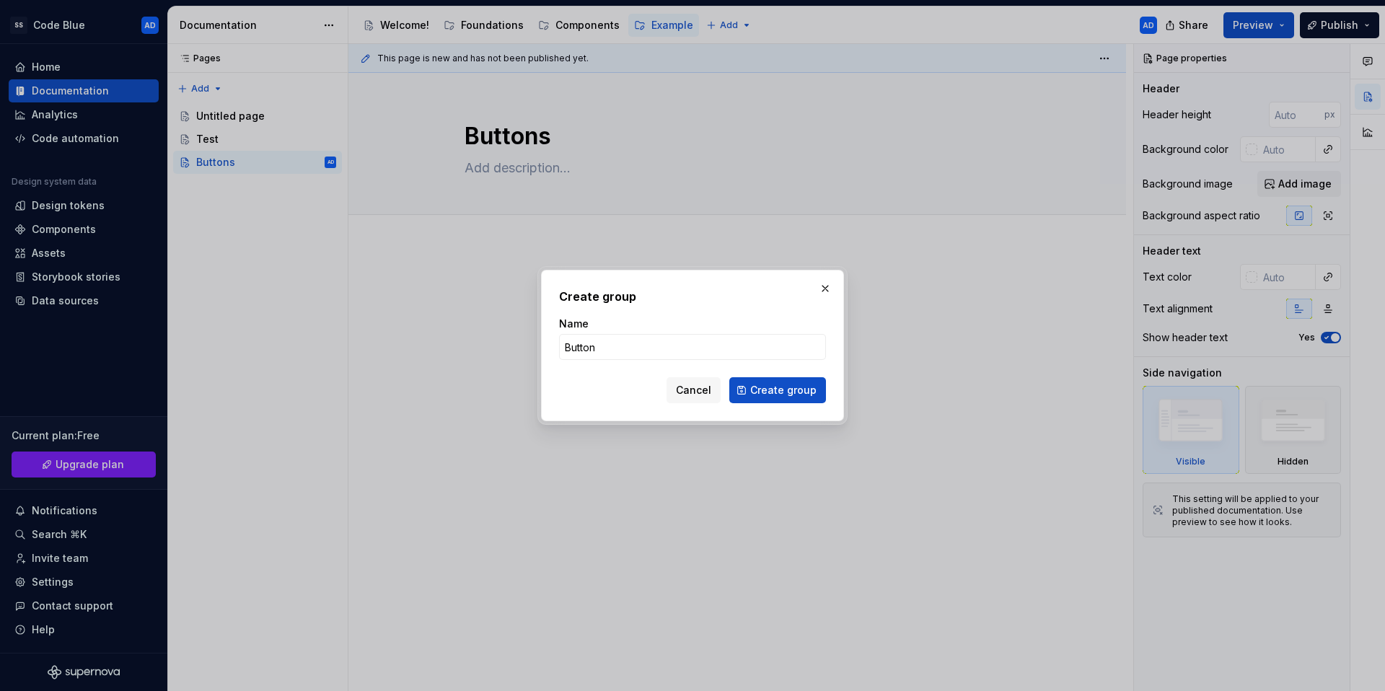
type input "Buttons"
click button "Create group" at bounding box center [777, 390] width 97 height 26
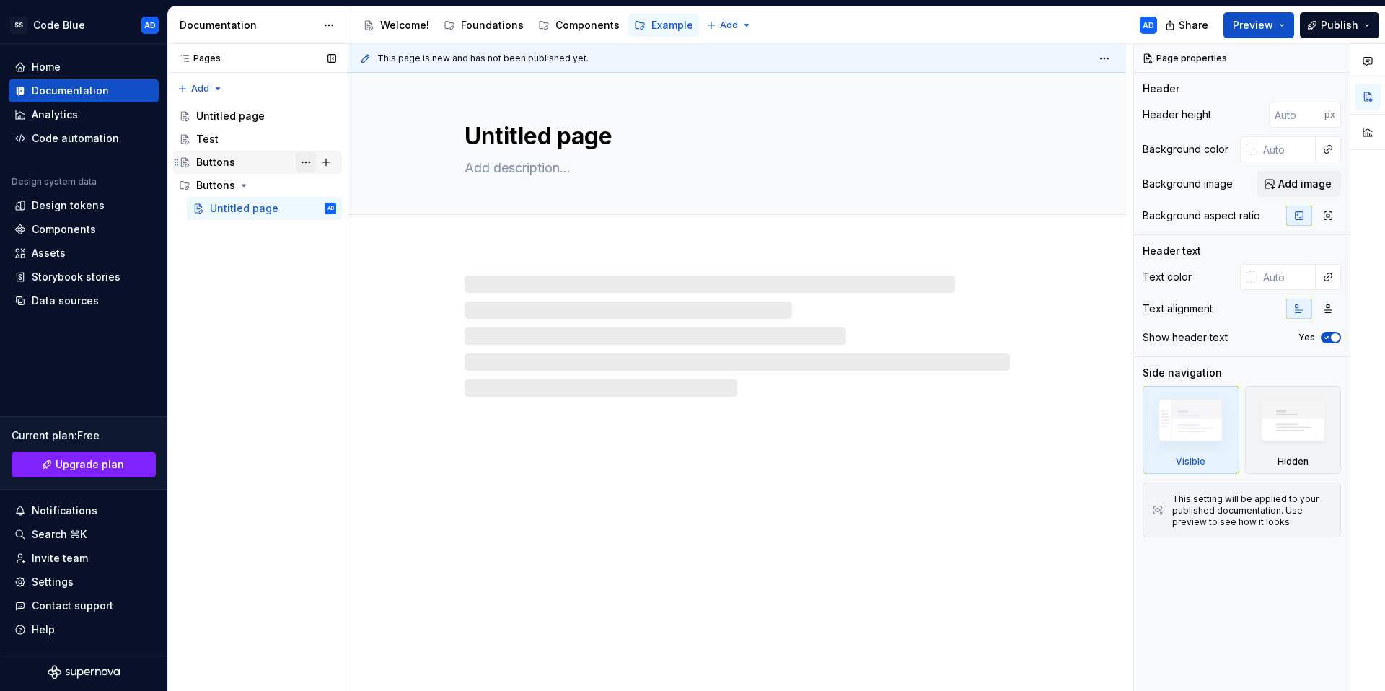
click at [307, 163] on button "Page tree" at bounding box center [306, 162] width 20 height 20
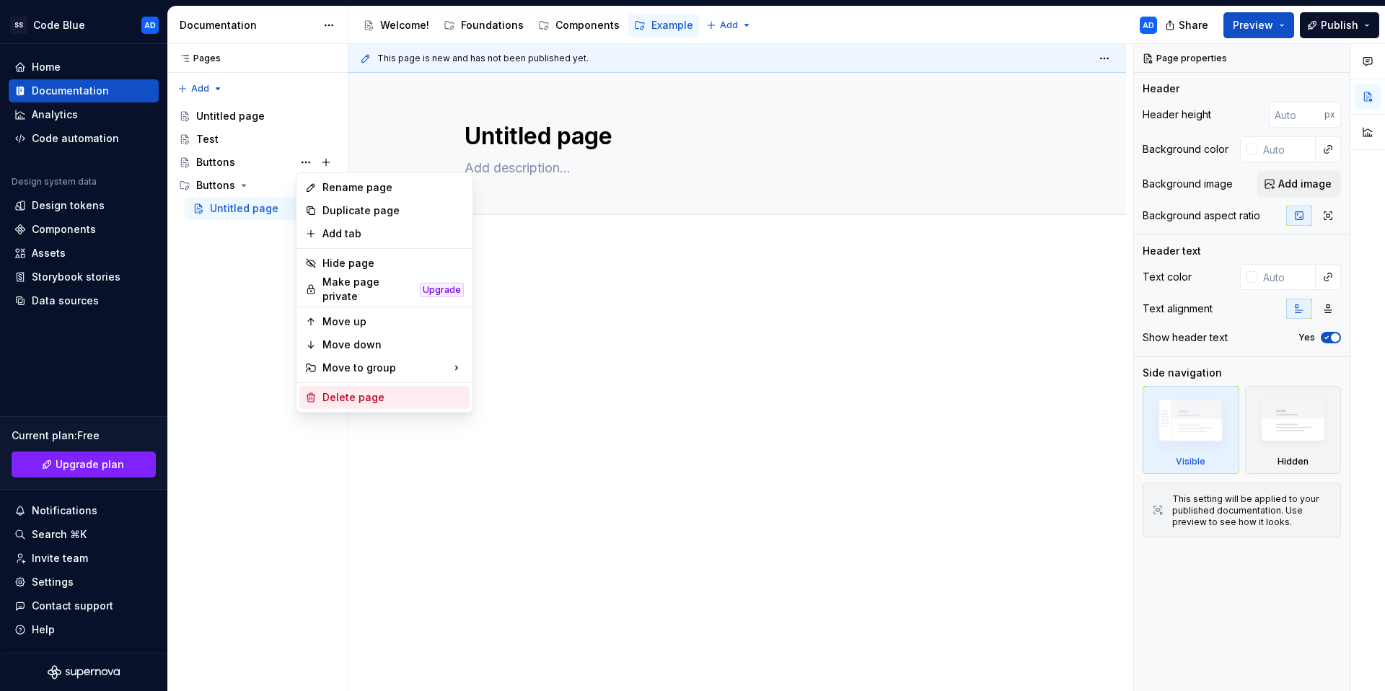
click at [363, 392] on div "Delete page" at bounding box center [393, 397] width 141 height 14
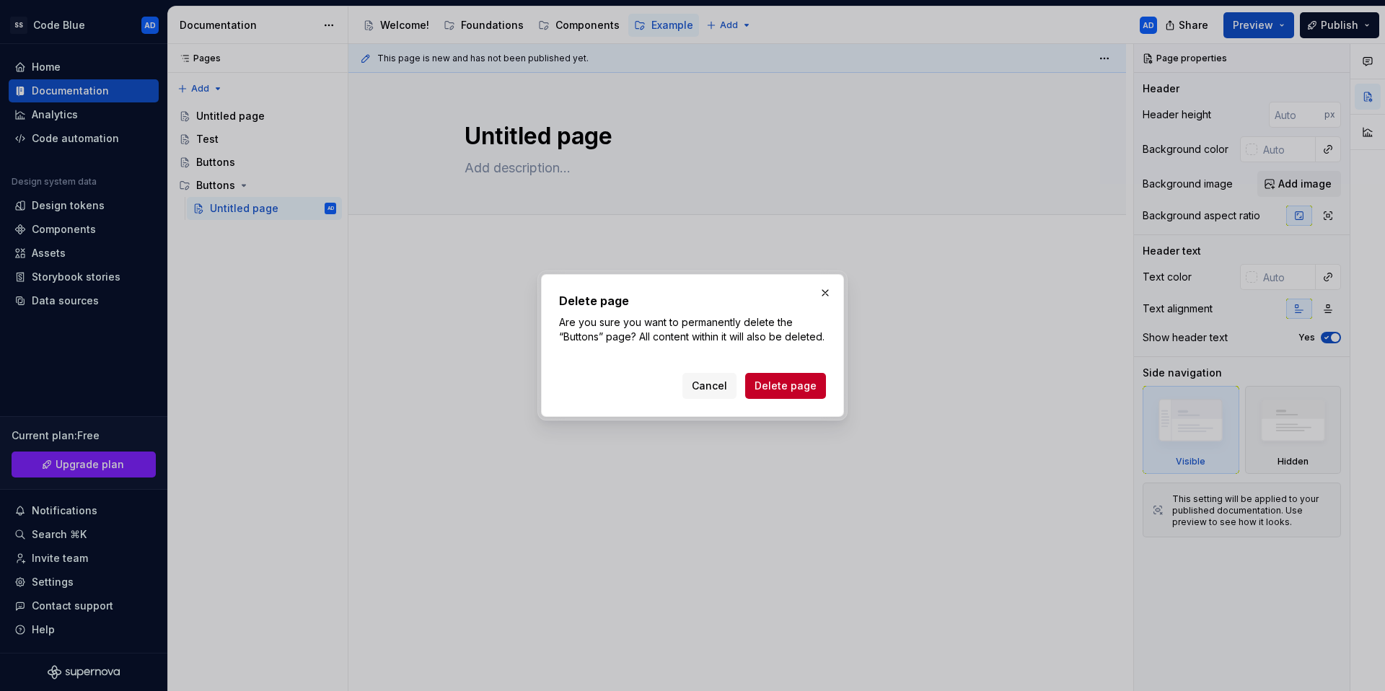
click at [826, 395] on div "Delete page Are you sure you want to permanently delete the “Buttons” page? All…" at bounding box center [692, 345] width 303 height 143
drag, startPoint x: 804, startPoint y: 389, endPoint x: 346, endPoint y: 206, distance: 492.8
click at [804, 389] on span "Delete page" at bounding box center [786, 386] width 62 height 14
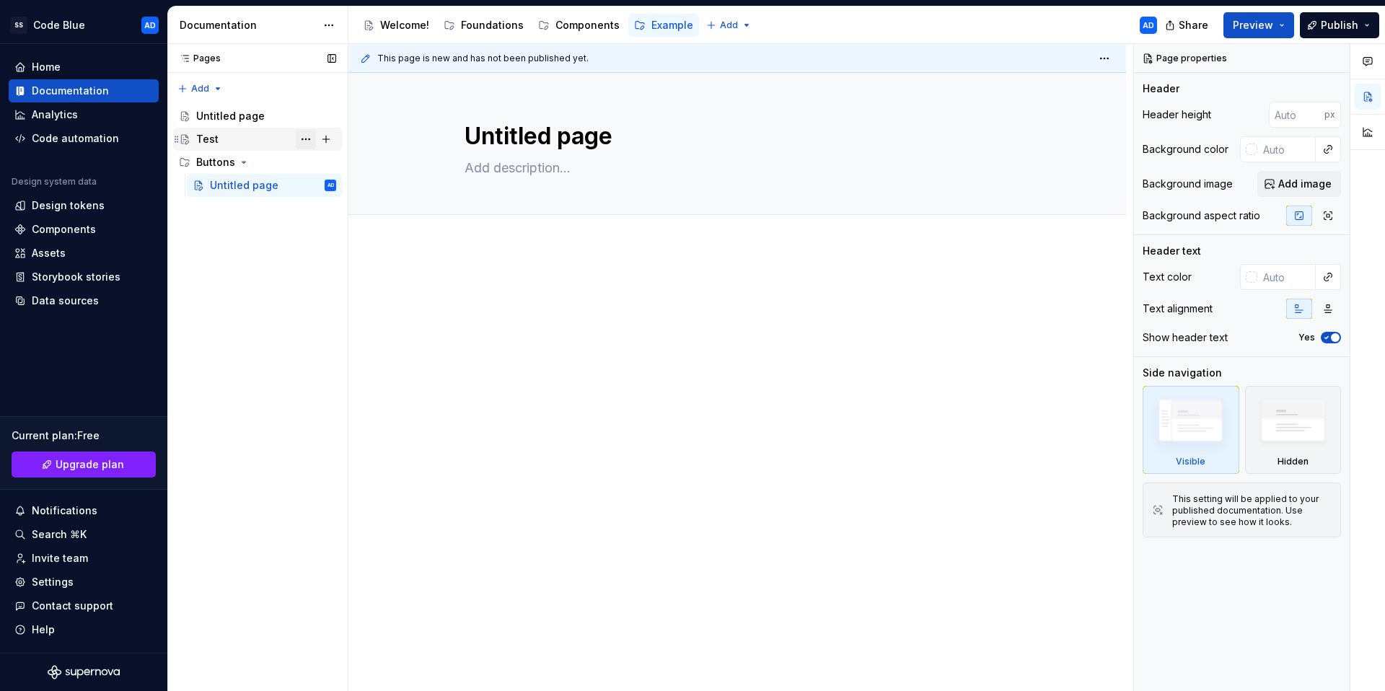
click at [303, 141] on button "Page tree" at bounding box center [306, 139] width 20 height 20
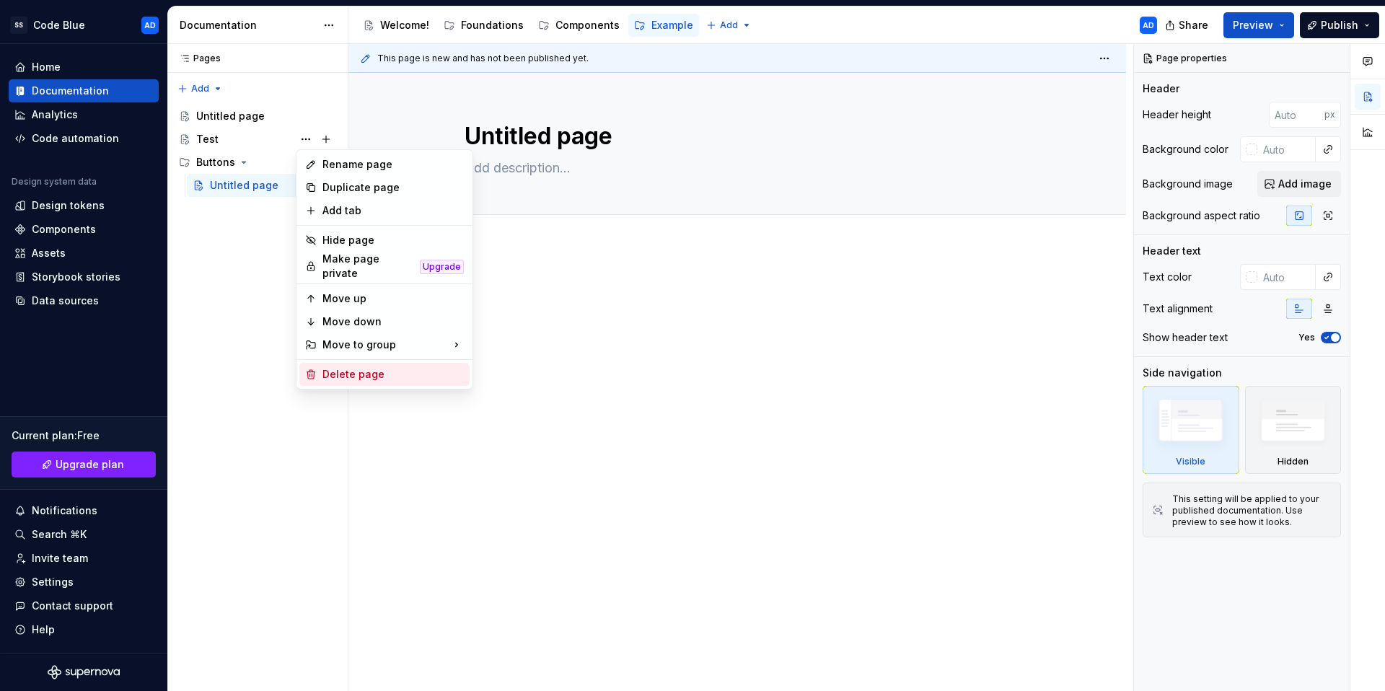
click at [359, 367] on div "Delete page" at bounding box center [393, 374] width 141 height 14
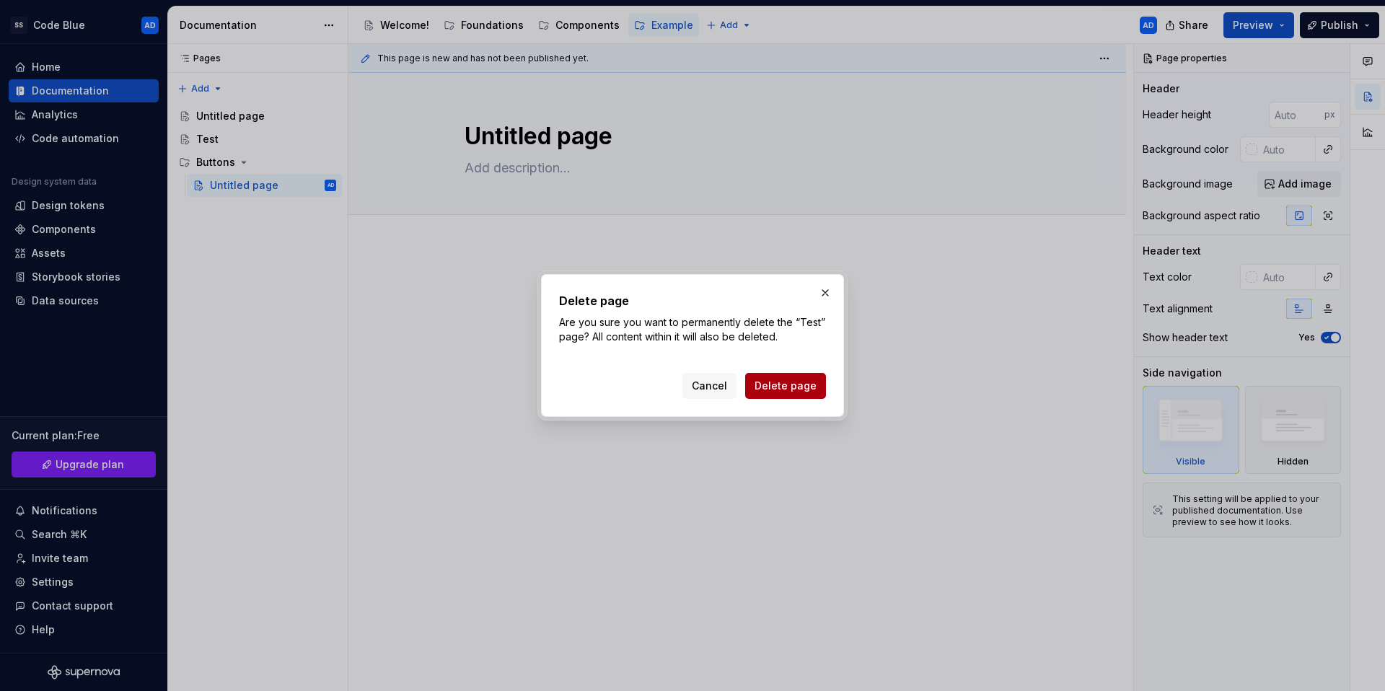
click at [810, 375] on button "Delete page" at bounding box center [785, 386] width 81 height 26
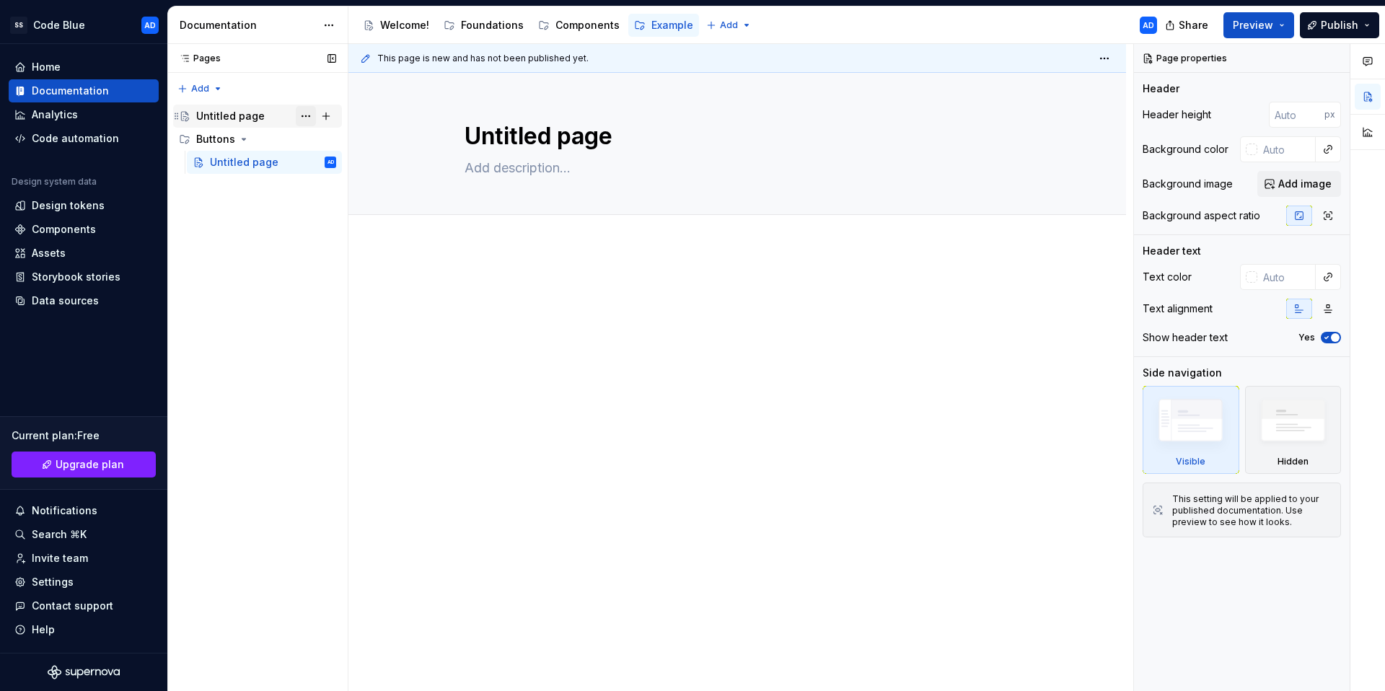
click at [304, 115] on button "Page tree" at bounding box center [306, 116] width 20 height 20
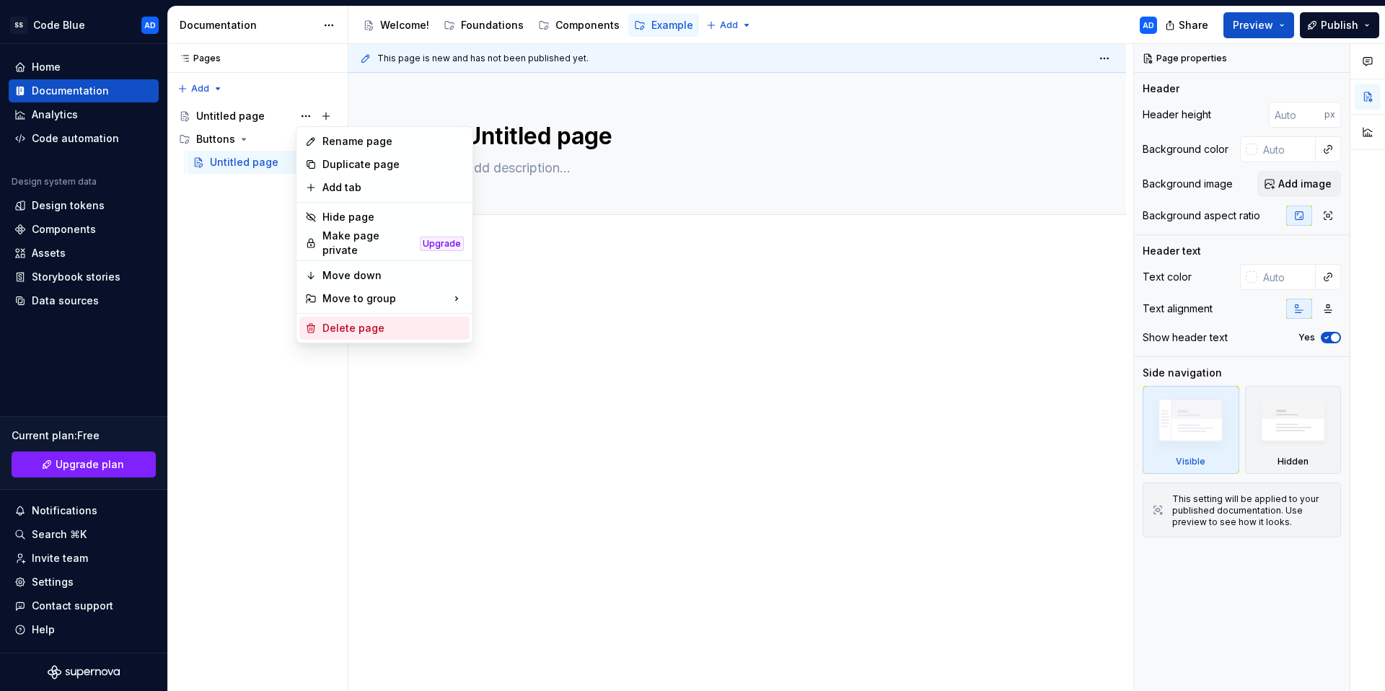
click at [365, 321] on div "Delete page" at bounding box center [393, 328] width 141 height 14
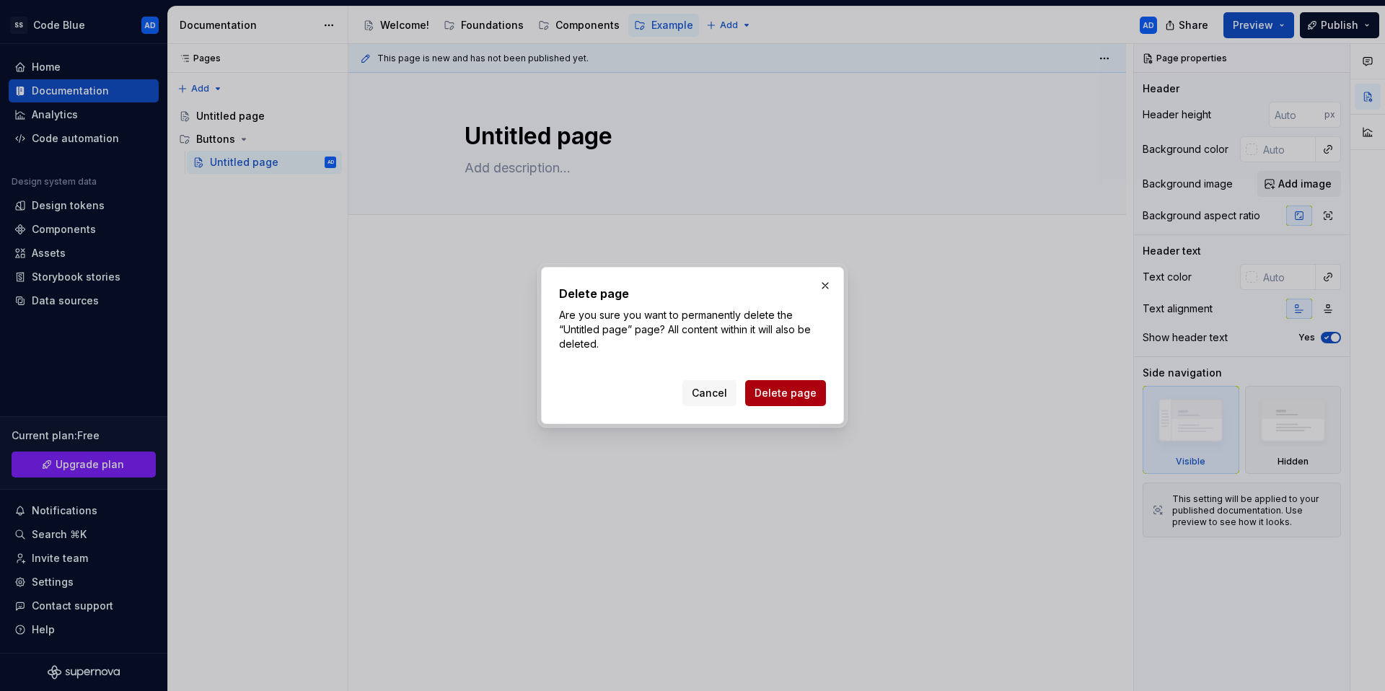
click at [775, 389] on span "Delete page" at bounding box center [786, 393] width 62 height 14
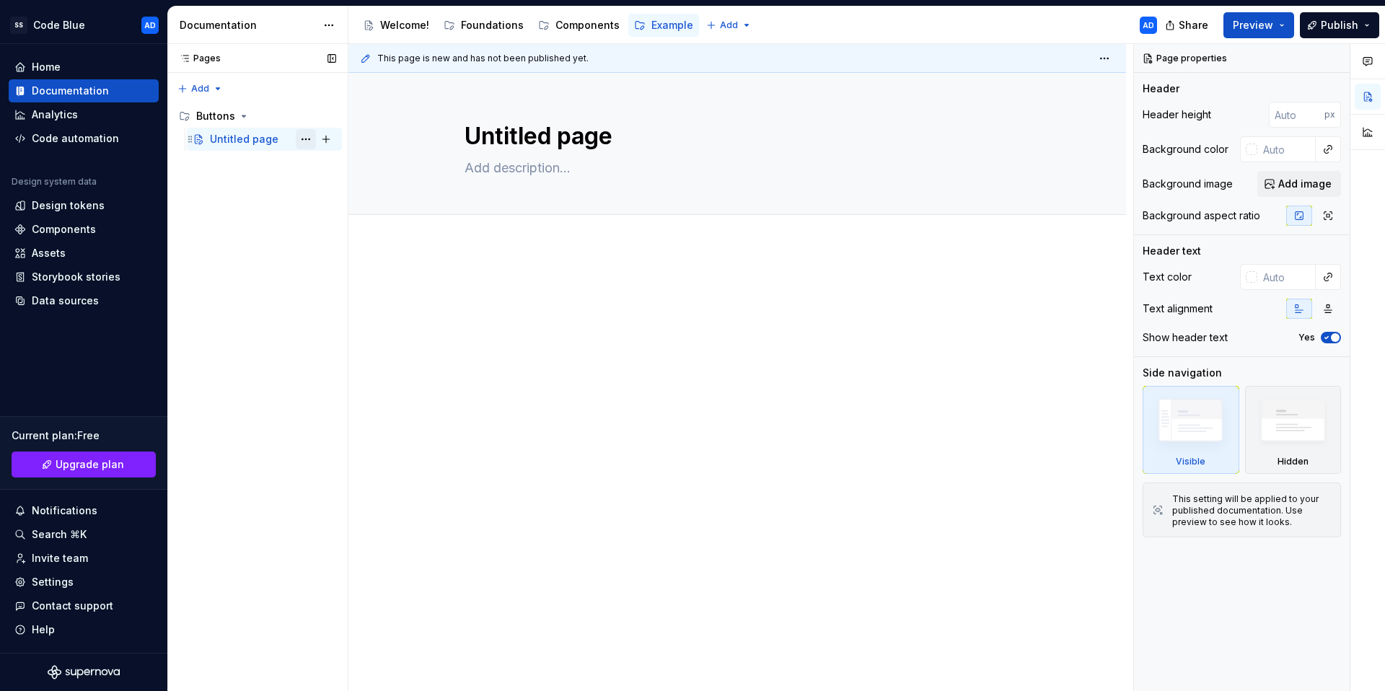
click at [307, 139] on button "Page tree" at bounding box center [306, 139] width 20 height 20
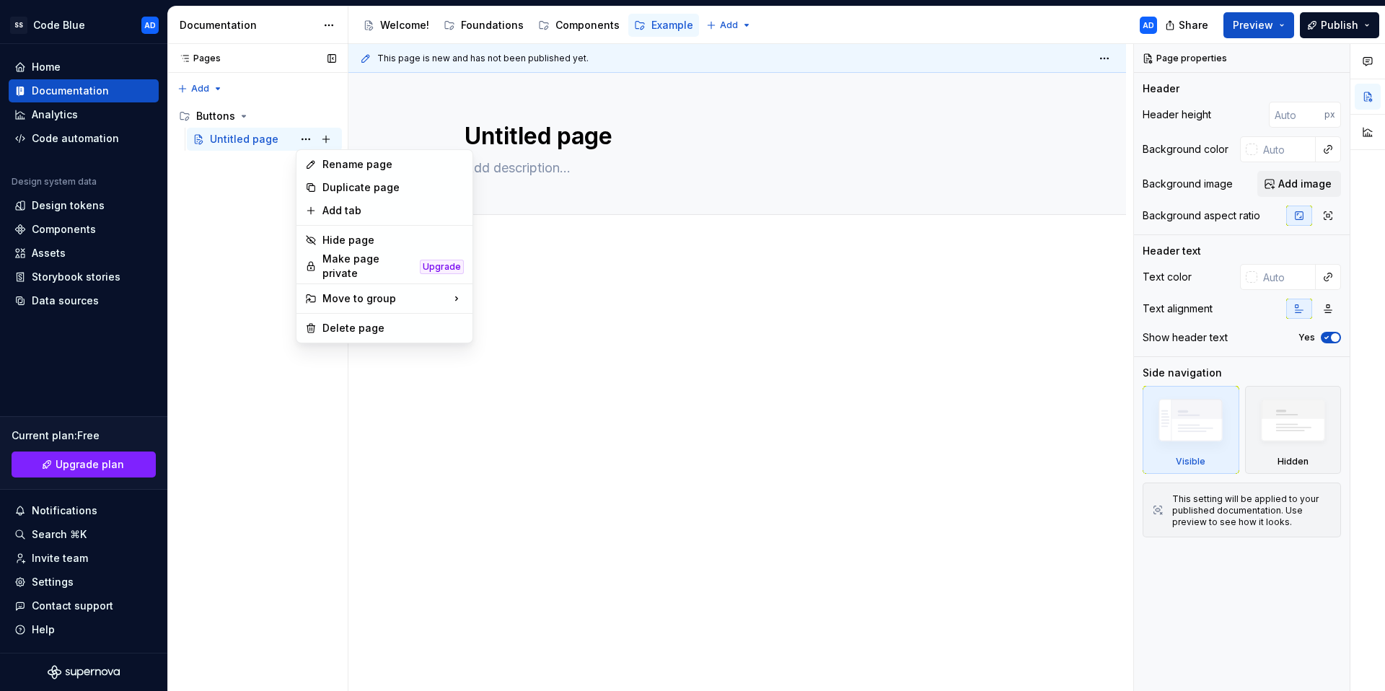
type textarea "*"
click at [357, 172] on div "Rename page" at bounding box center [384, 164] width 170 height 23
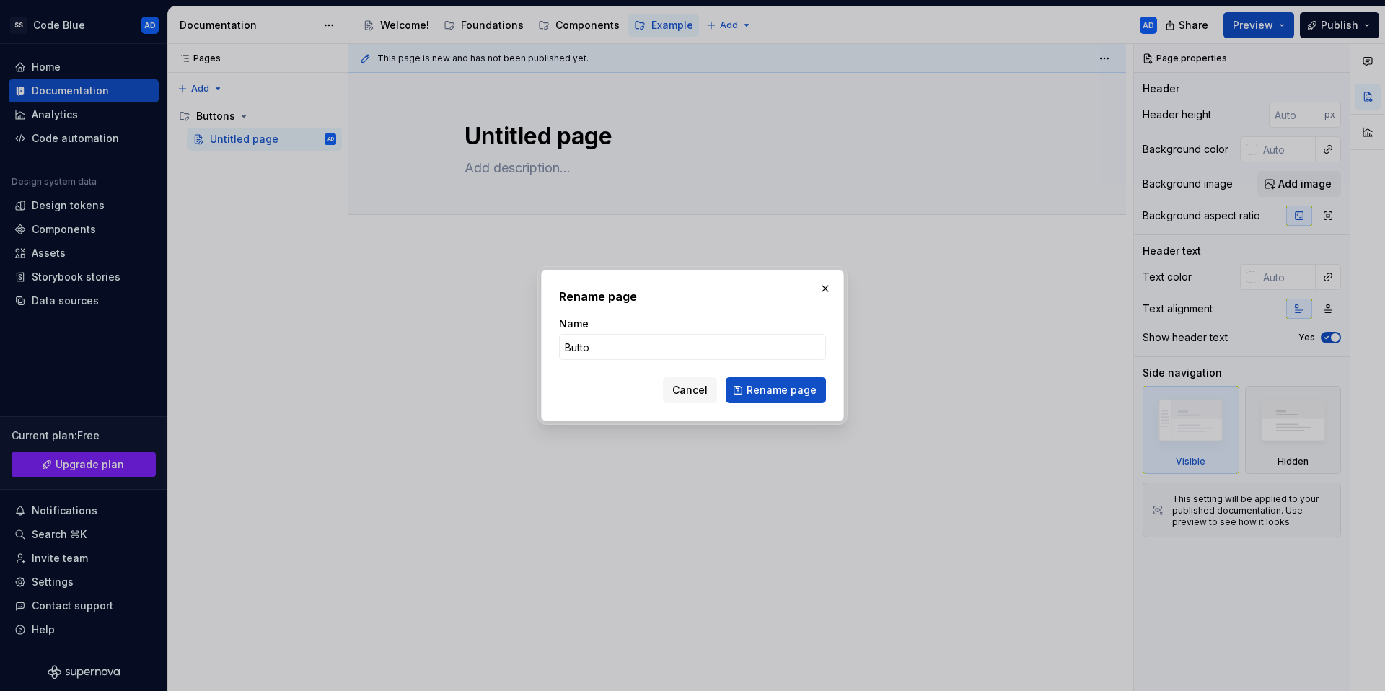
type input "Button"
click button "Rename page" at bounding box center [776, 390] width 100 height 26
type textarea "*"
type textarea "Button"
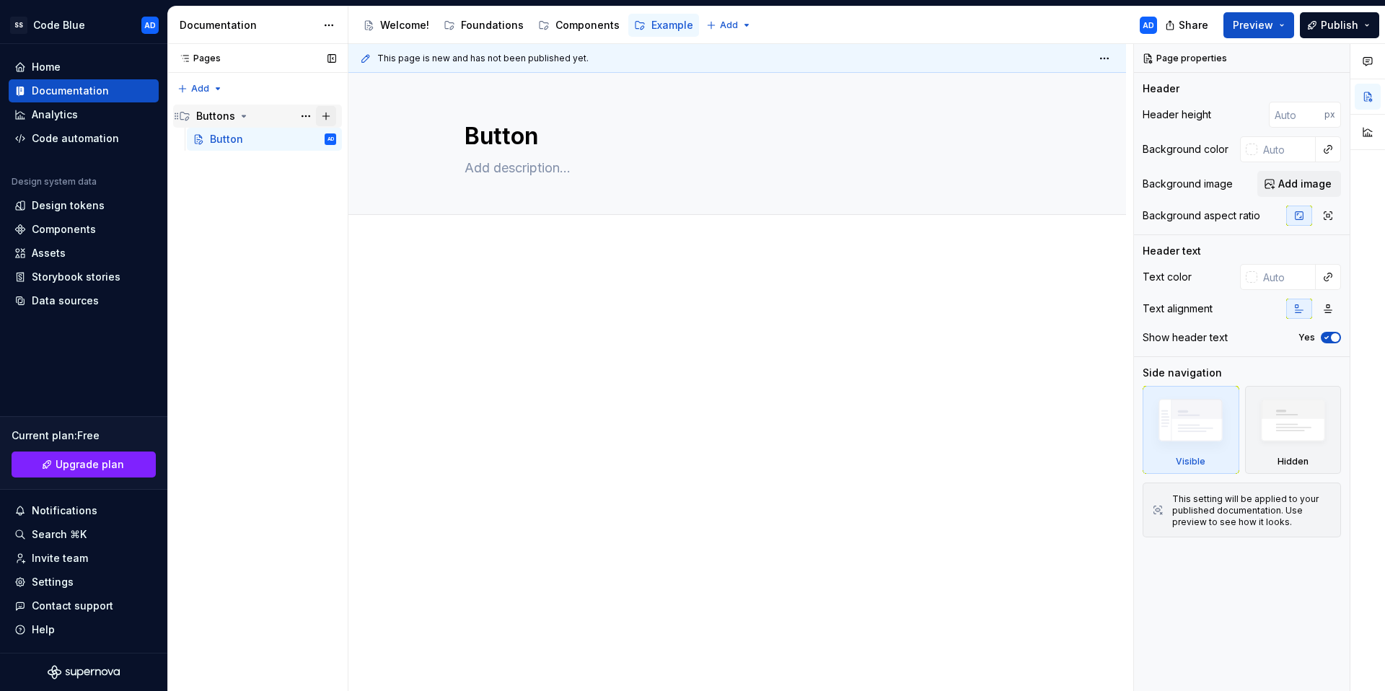
click at [325, 118] on button "Page tree" at bounding box center [326, 116] width 20 height 20
type textarea "*"
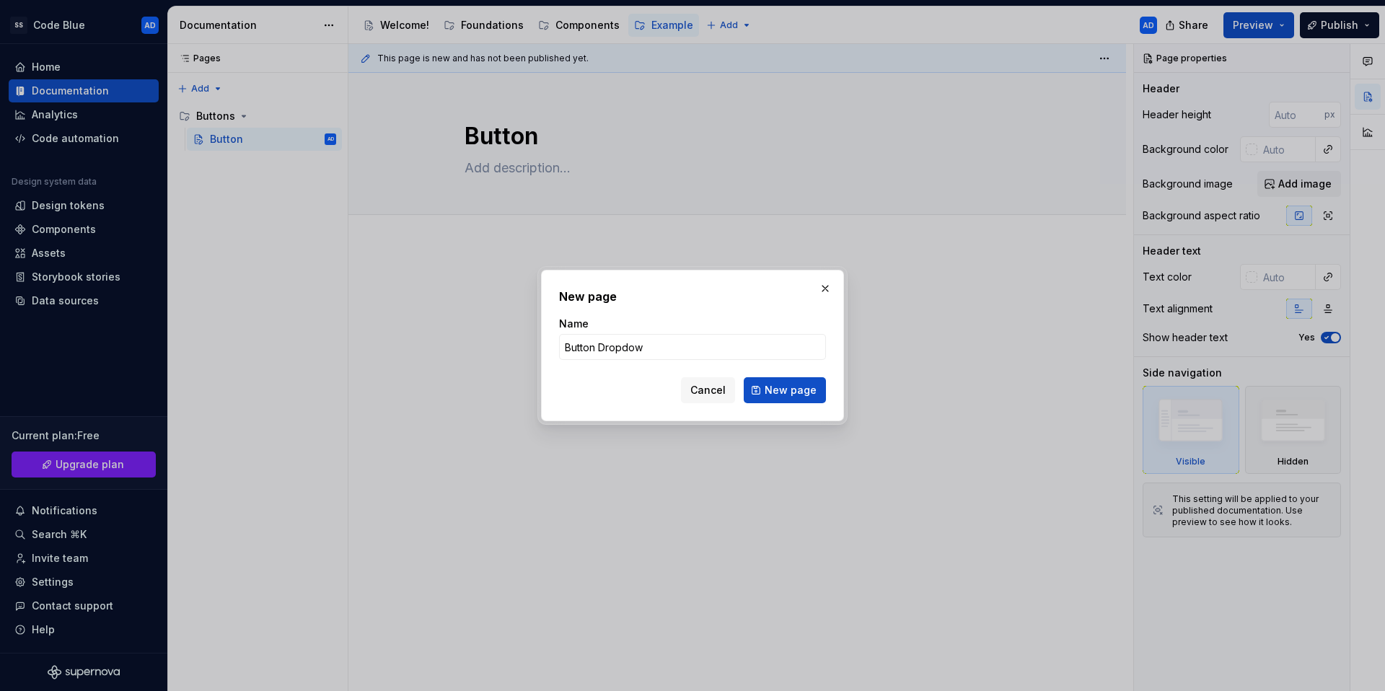
type input "Button Dropdown"
click button "New page" at bounding box center [785, 390] width 82 height 26
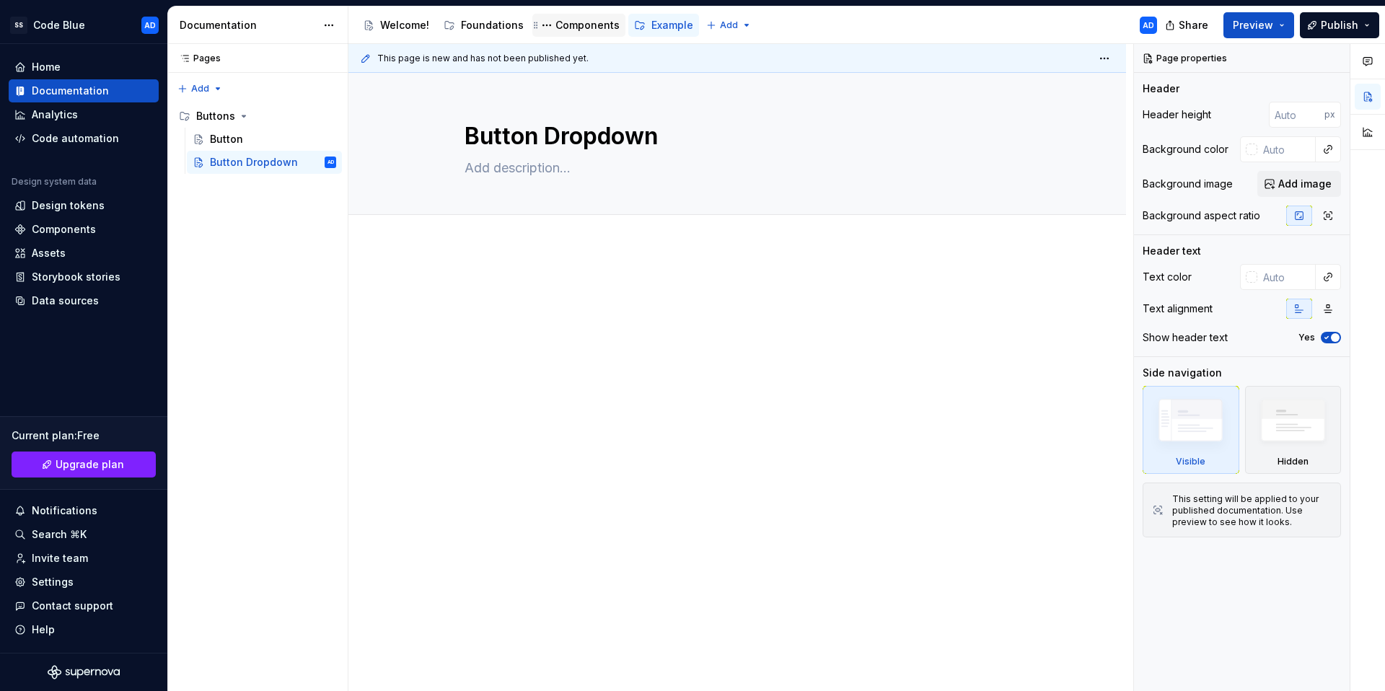
click at [592, 29] on div "Components" at bounding box center [588, 25] width 64 height 14
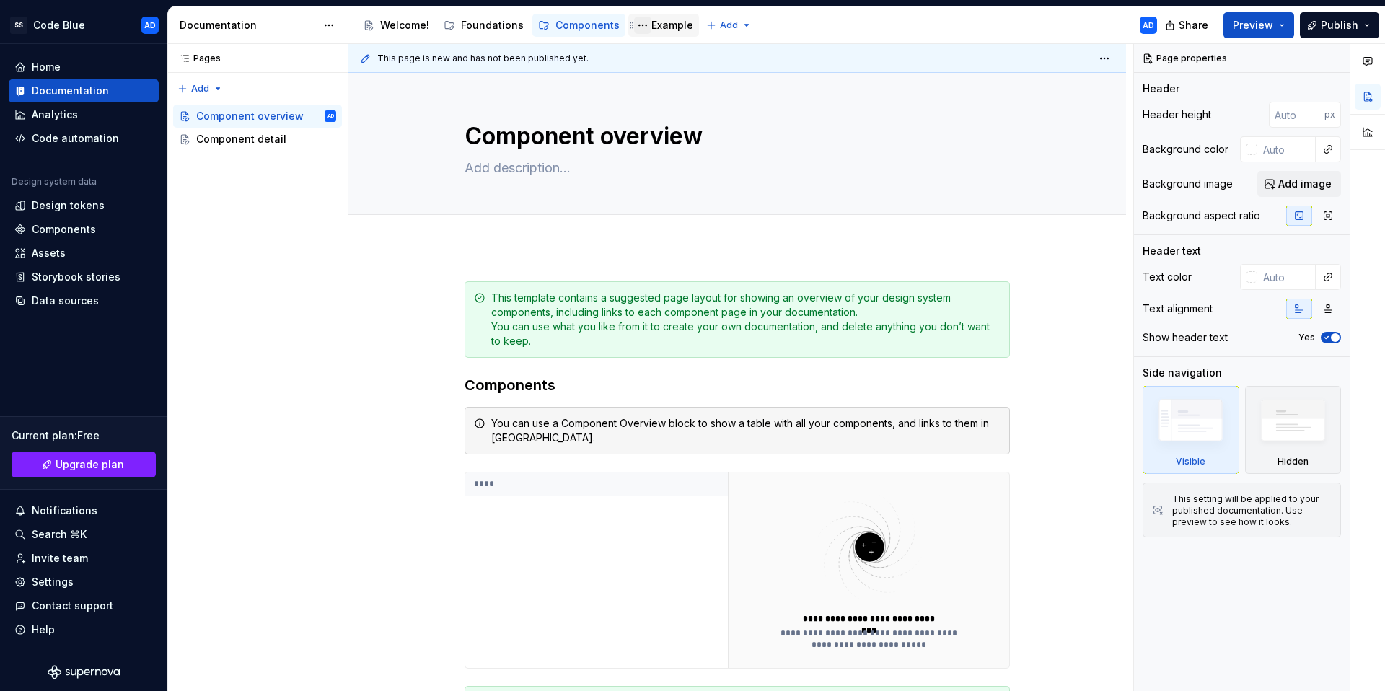
click at [634, 26] on button "Page tree" at bounding box center [642, 25] width 17 height 17
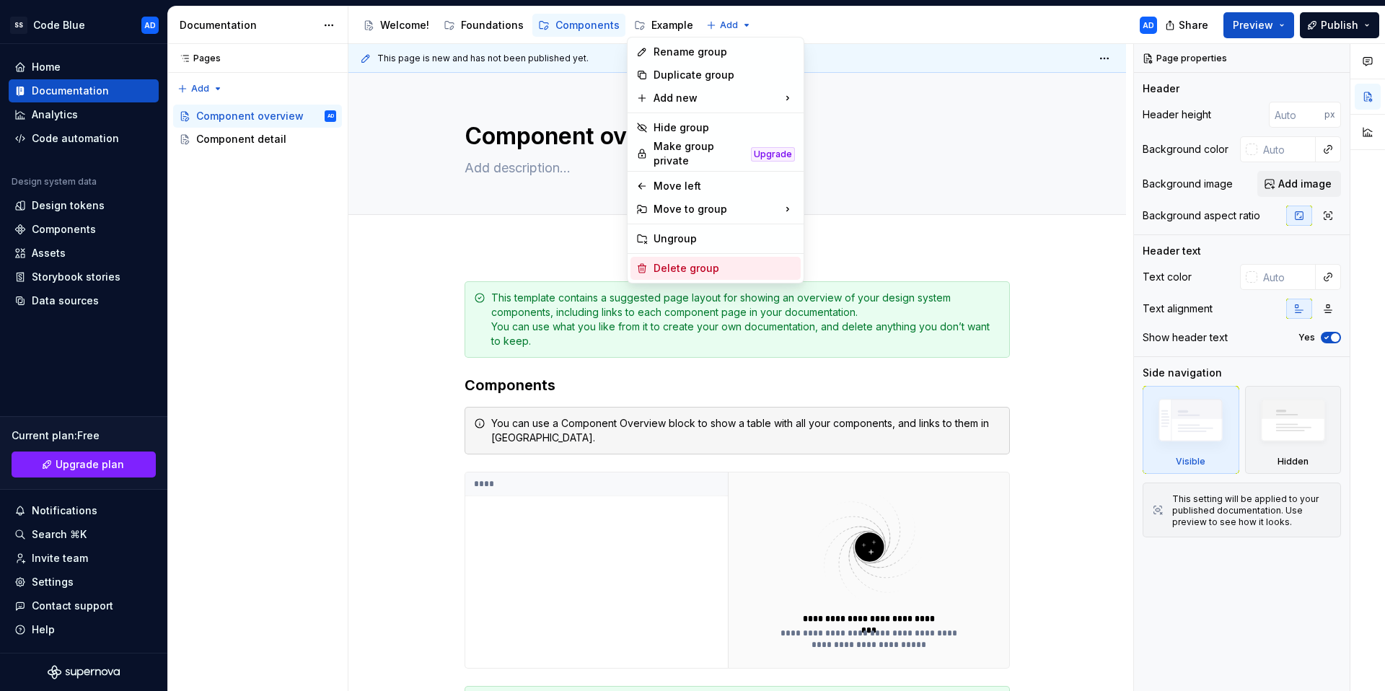
click at [696, 265] on div "Delete group" at bounding box center [724, 268] width 141 height 14
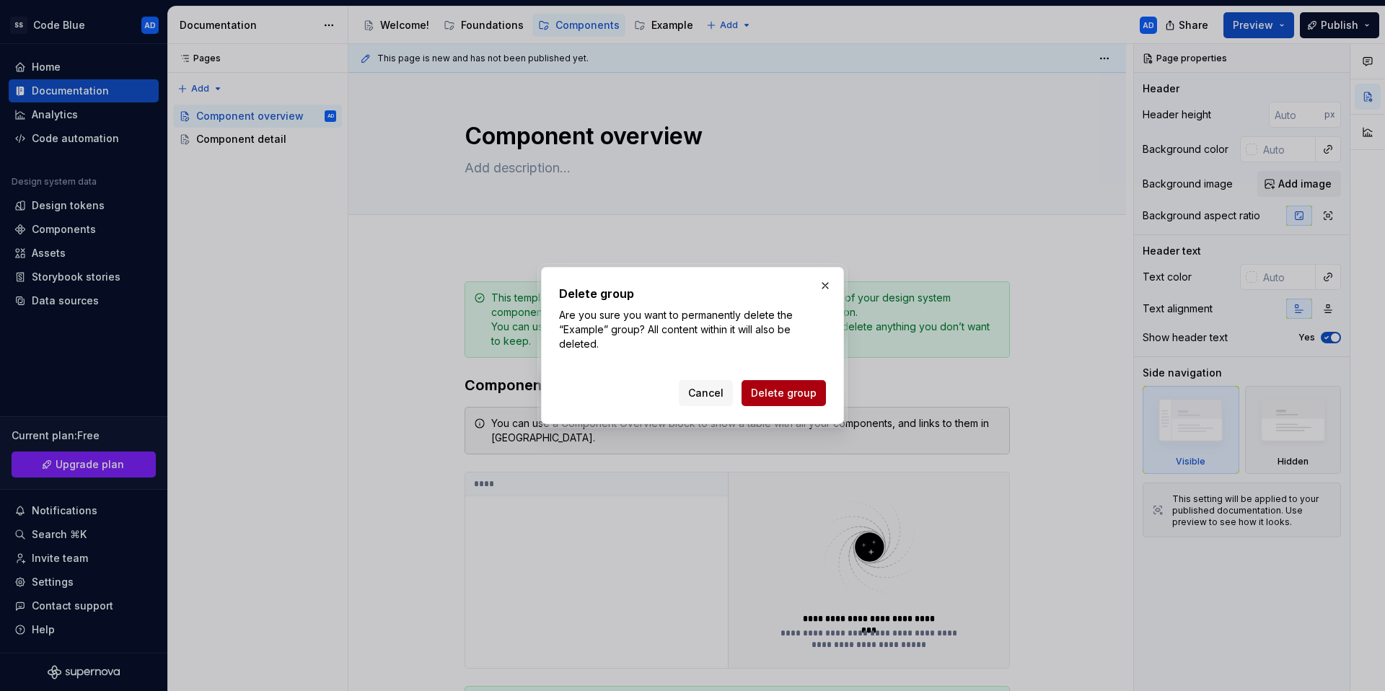
click at [793, 382] on button "Delete group" at bounding box center [784, 393] width 84 height 26
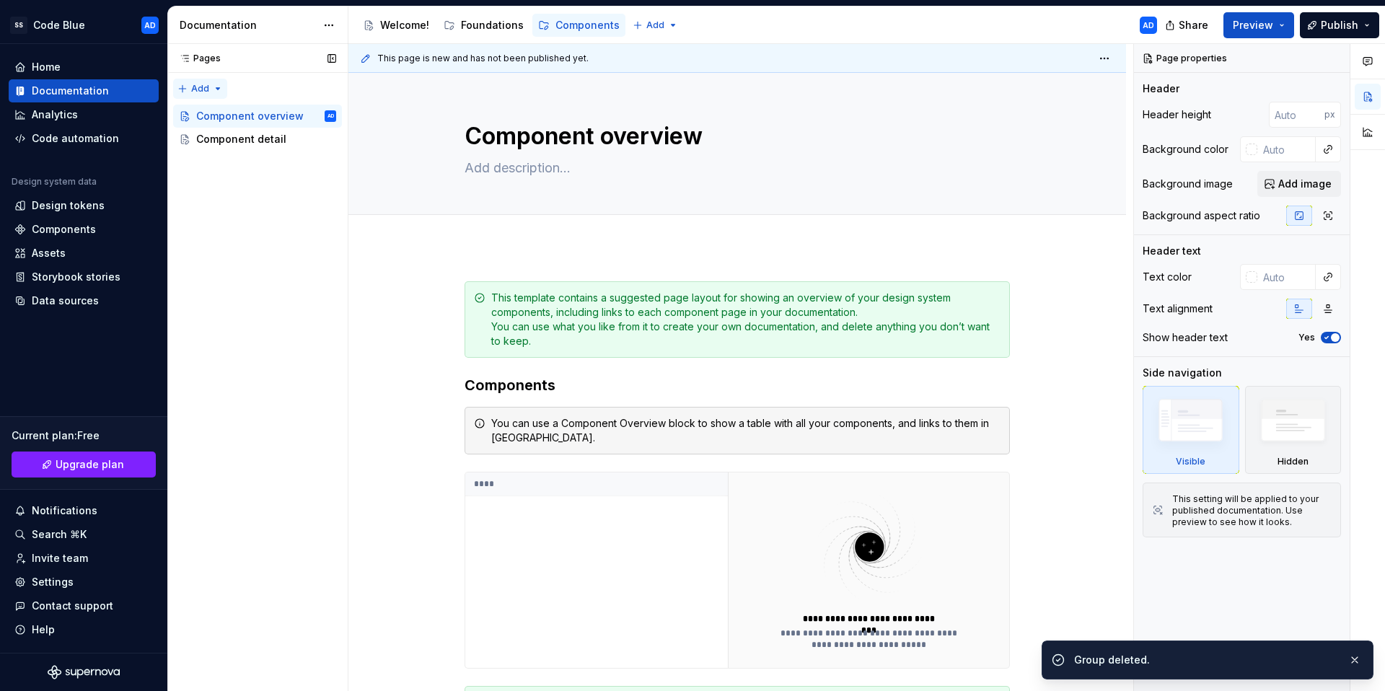
click at [217, 88] on div "Pages Pages Add Accessibility guide for tree Page tree. Navigate the tree with …" at bounding box center [257, 368] width 180 height 648
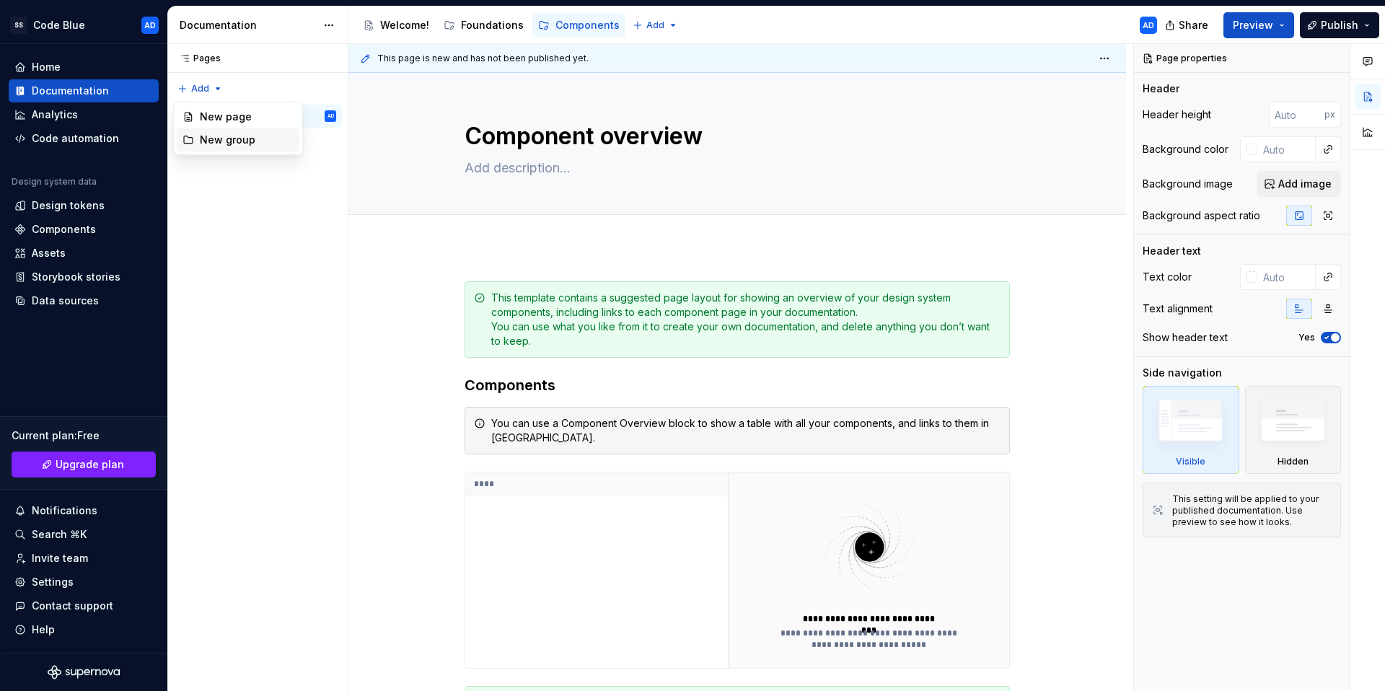
click at [239, 137] on div "New group" at bounding box center [247, 140] width 94 height 14
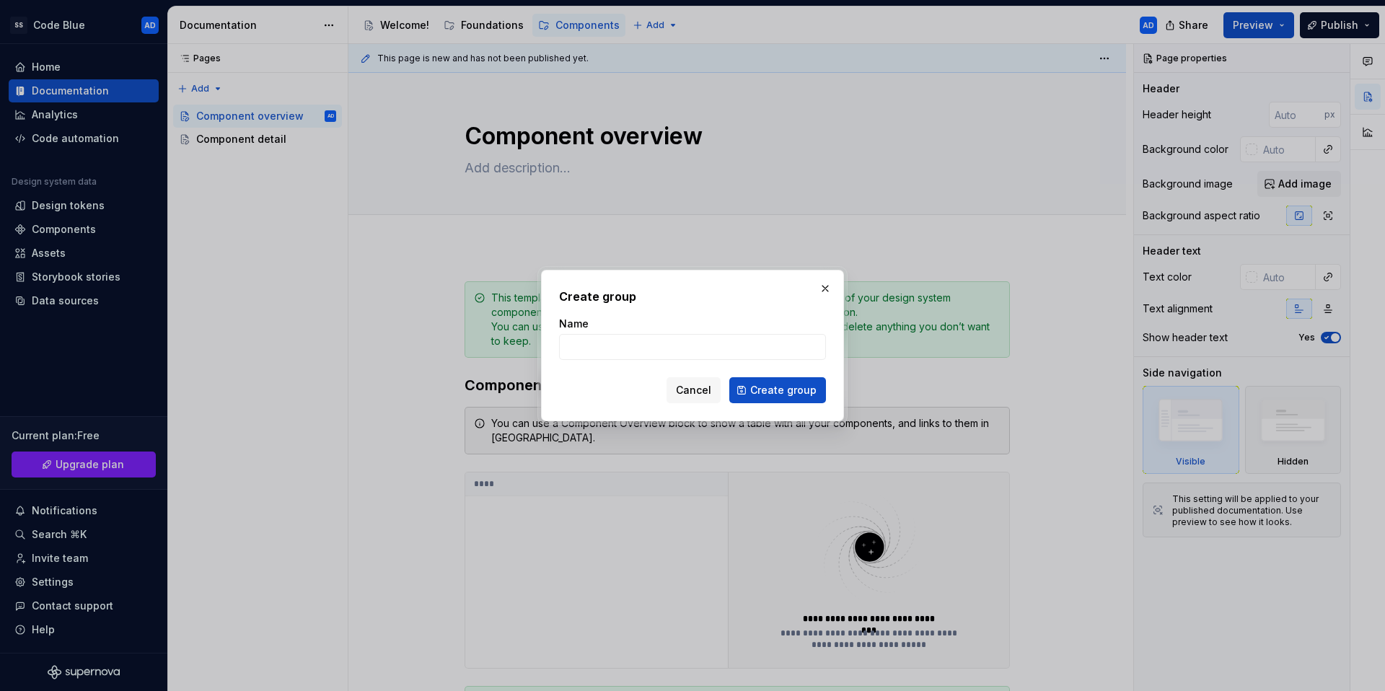
type textarea "*"
type input "Buttons"
click button "Create group" at bounding box center [777, 390] width 97 height 26
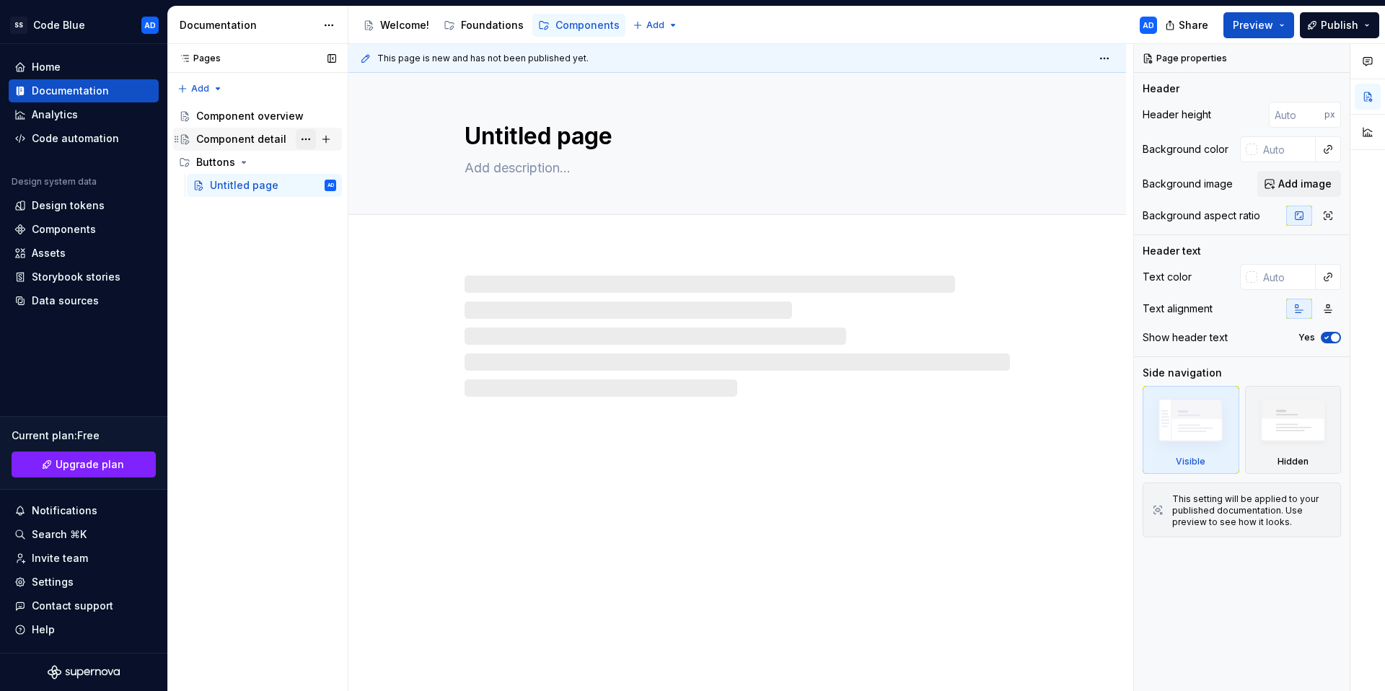
click at [308, 139] on button "Page tree" at bounding box center [306, 139] width 20 height 20
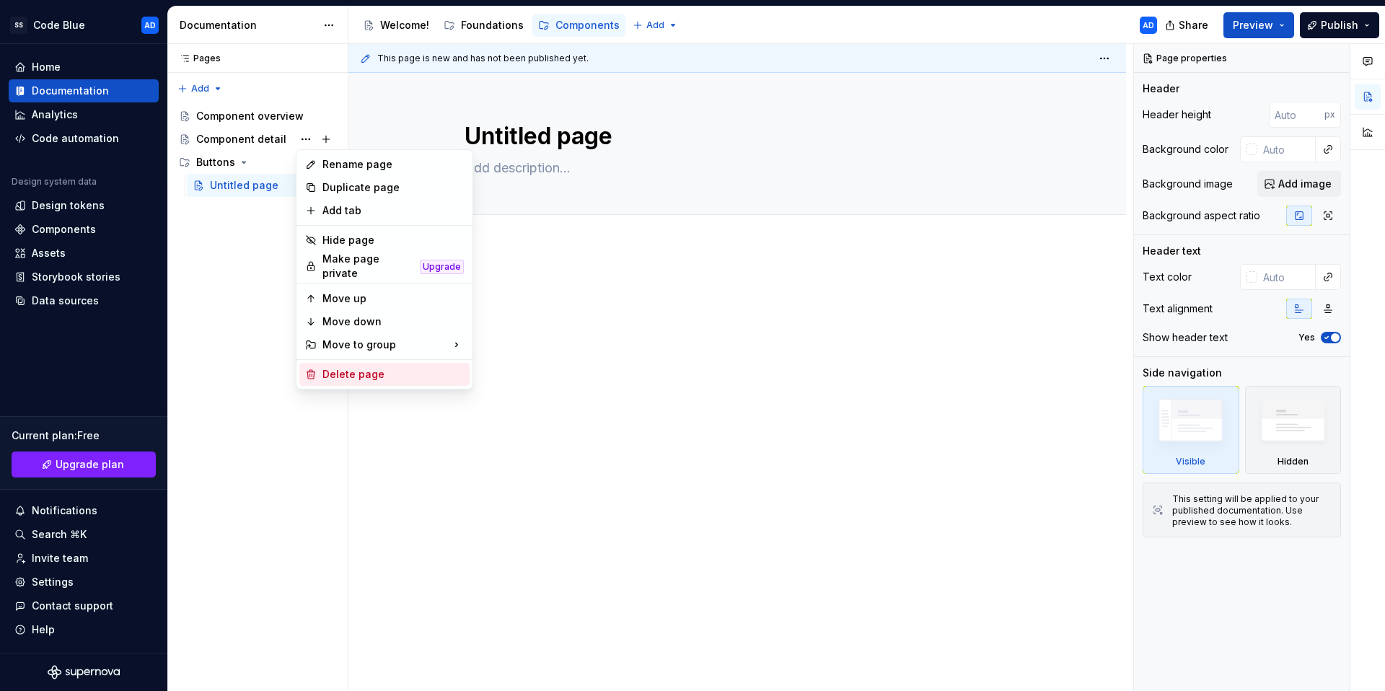
click at [380, 370] on div "Delete page" at bounding box center [393, 374] width 141 height 14
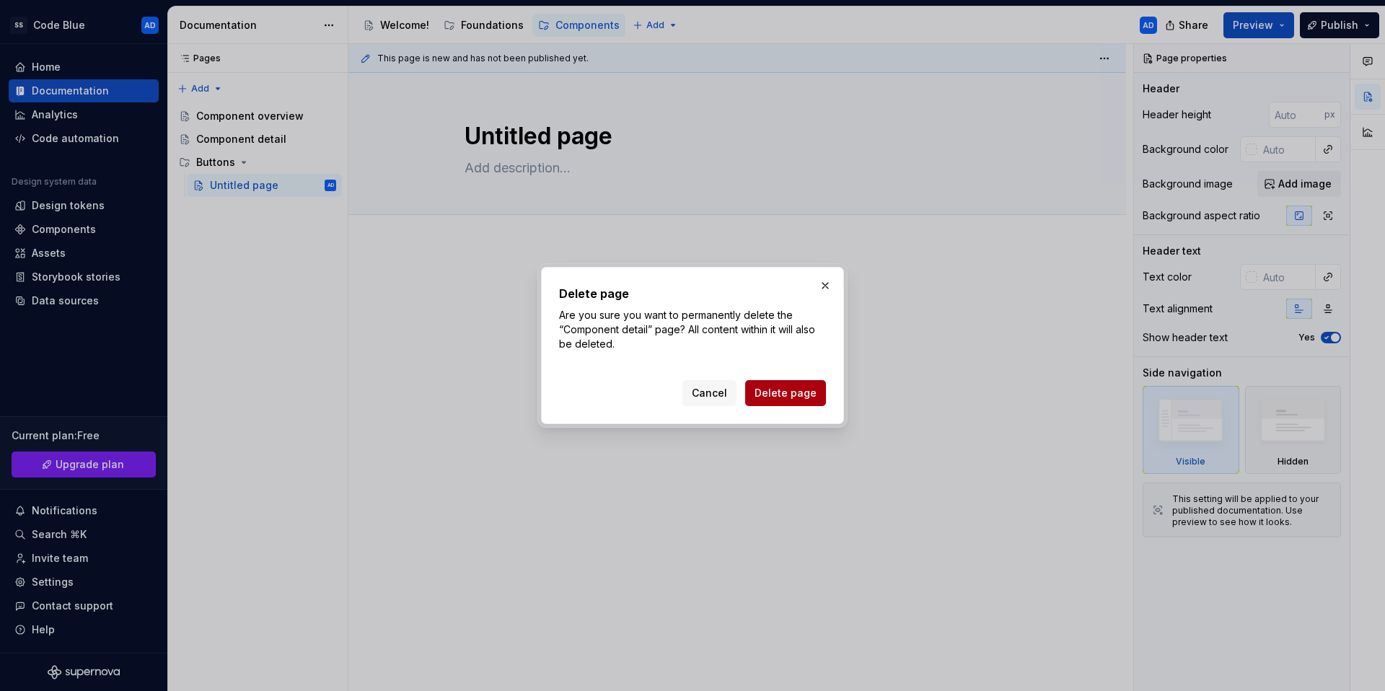
click at [776, 396] on span "Delete page" at bounding box center [786, 393] width 62 height 14
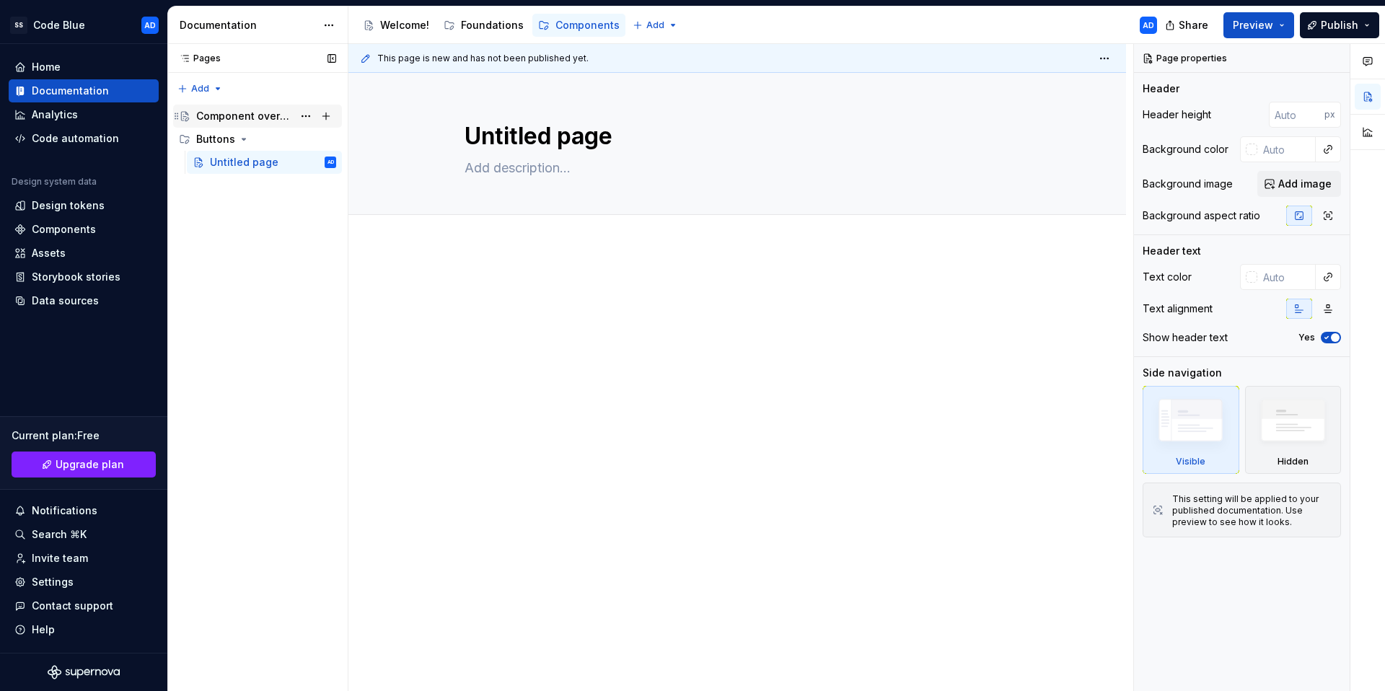
click at [253, 110] on div "Component overview" at bounding box center [244, 116] width 97 height 14
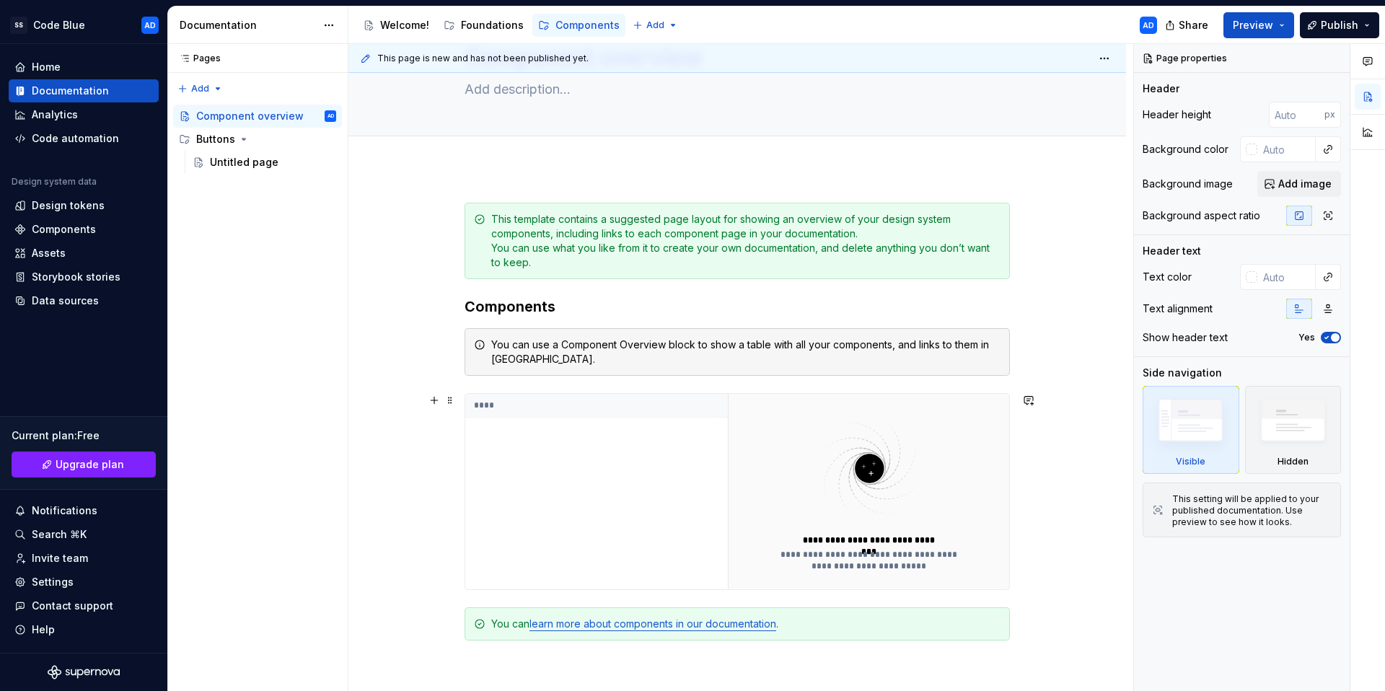
scroll to position [118, 0]
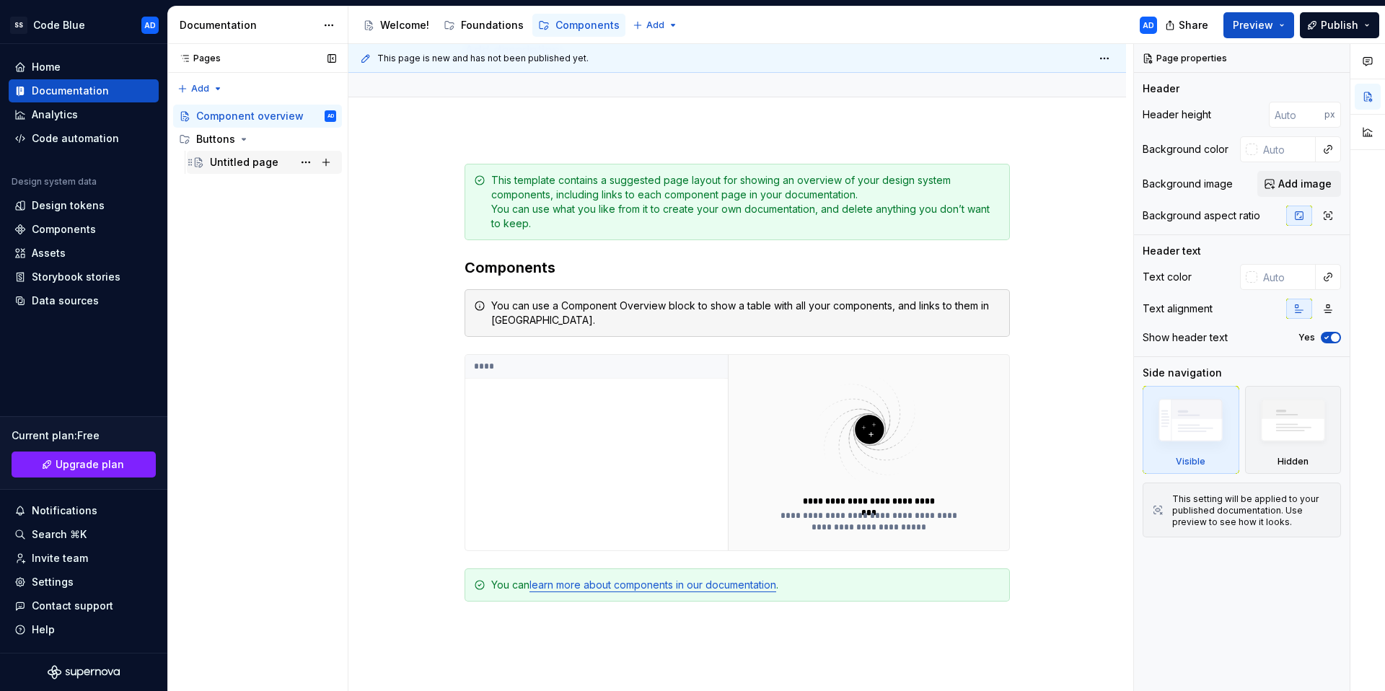
click at [272, 167] on div "Untitled page" at bounding box center [244, 162] width 69 height 14
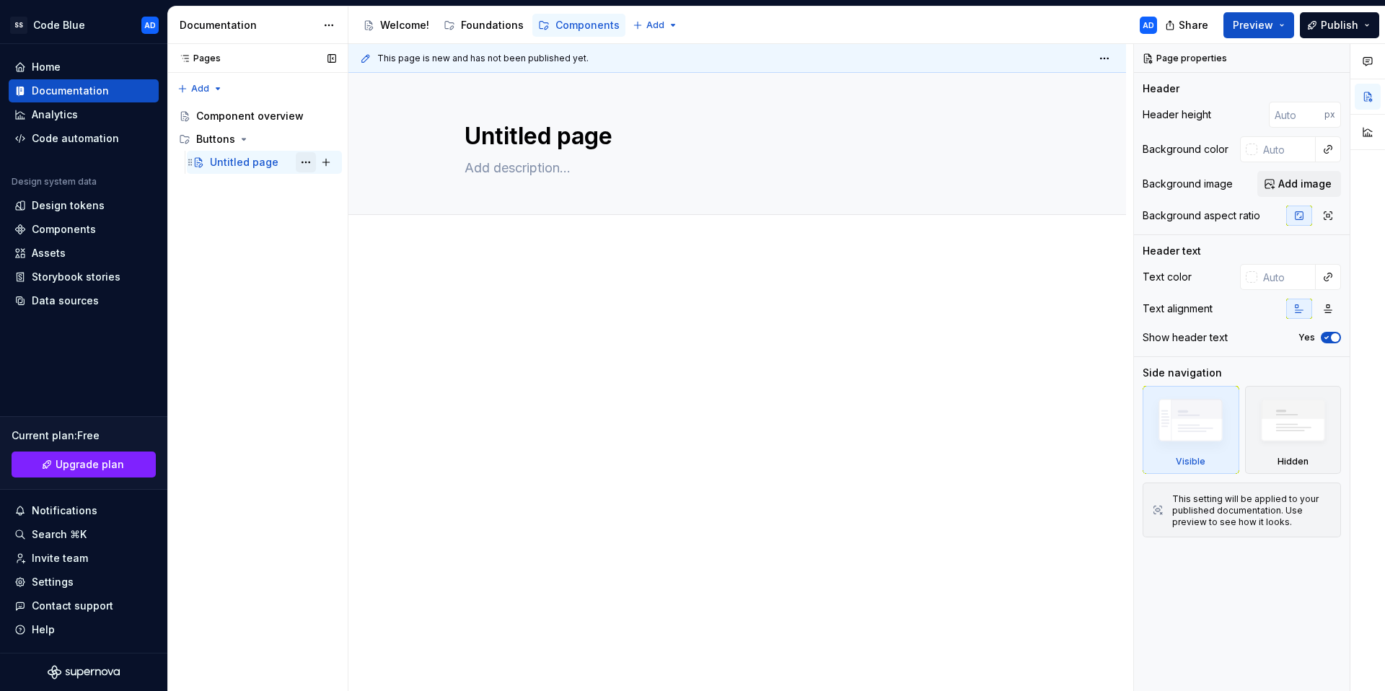
click at [307, 165] on button "Page tree" at bounding box center [306, 162] width 20 height 20
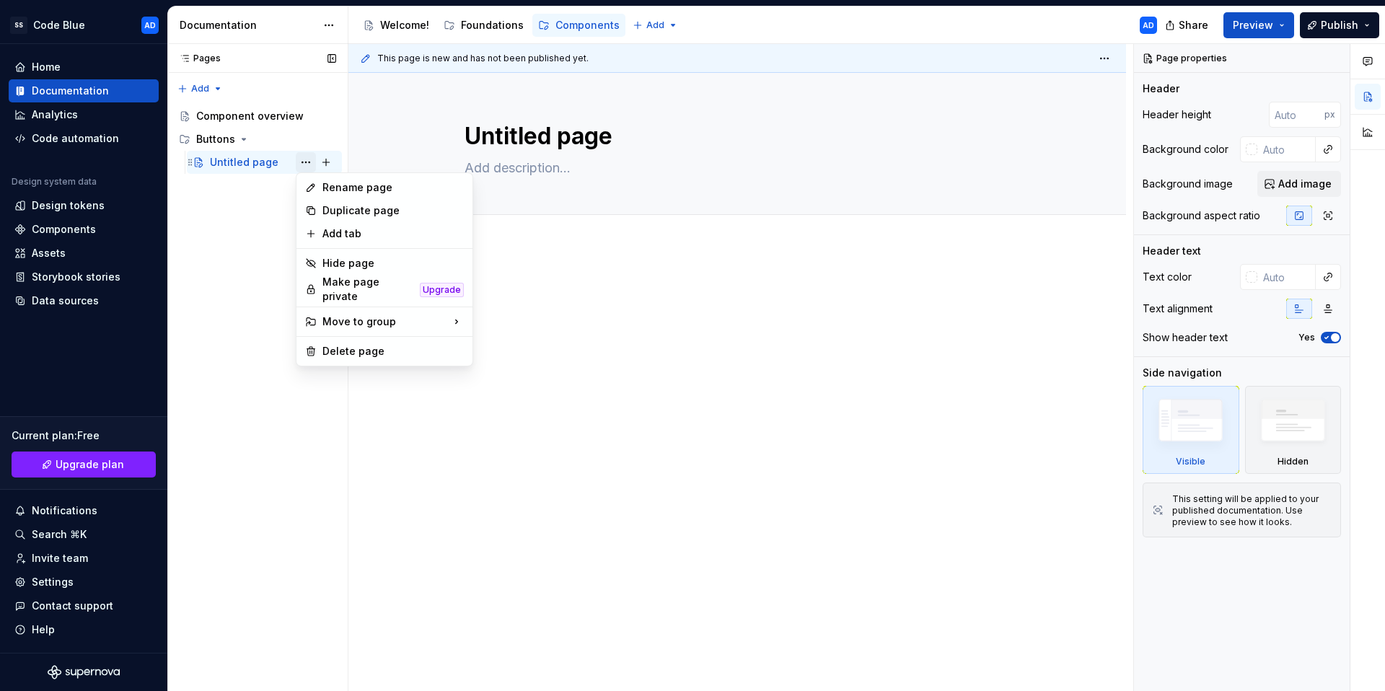
type textarea "*"
click at [377, 188] on div "Rename page" at bounding box center [393, 187] width 141 height 14
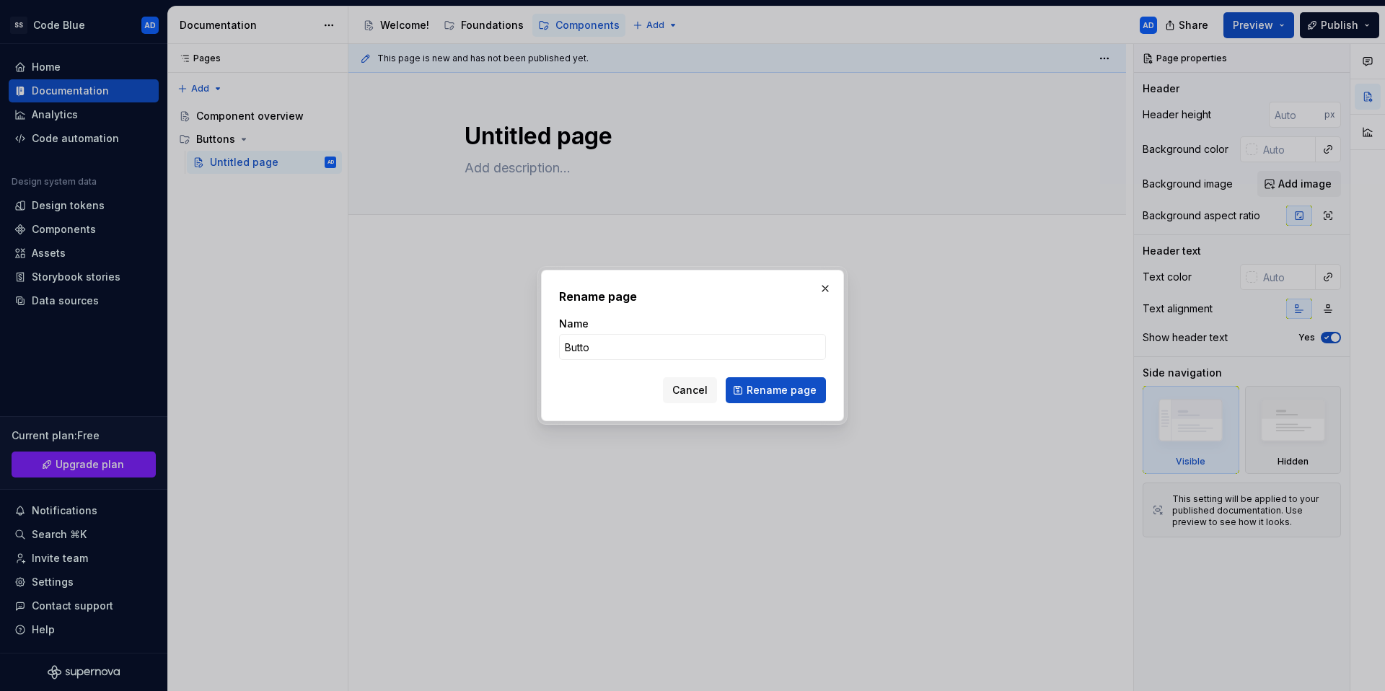
type input "Button"
click button "Rename page" at bounding box center [776, 390] width 100 height 26
type textarea "*"
type textarea "Button"
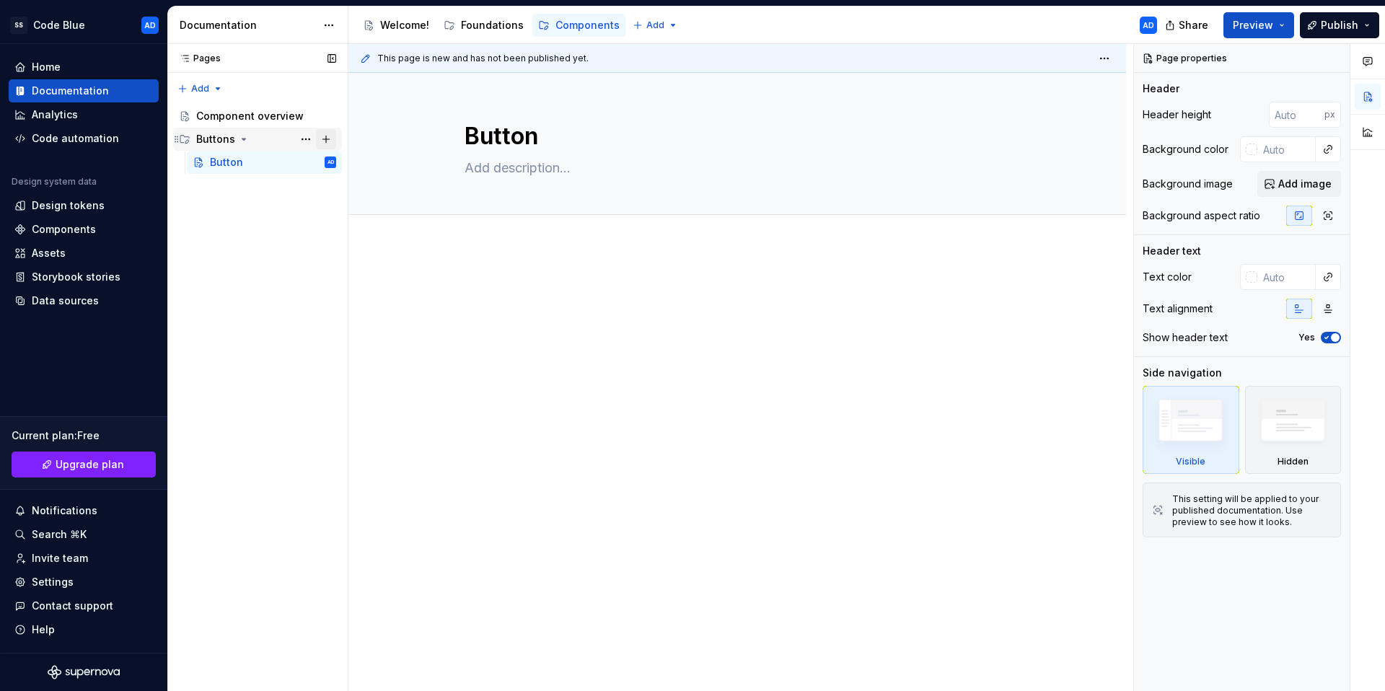
click at [326, 138] on button "Page tree" at bounding box center [326, 139] width 20 height 20
type textarea "*"
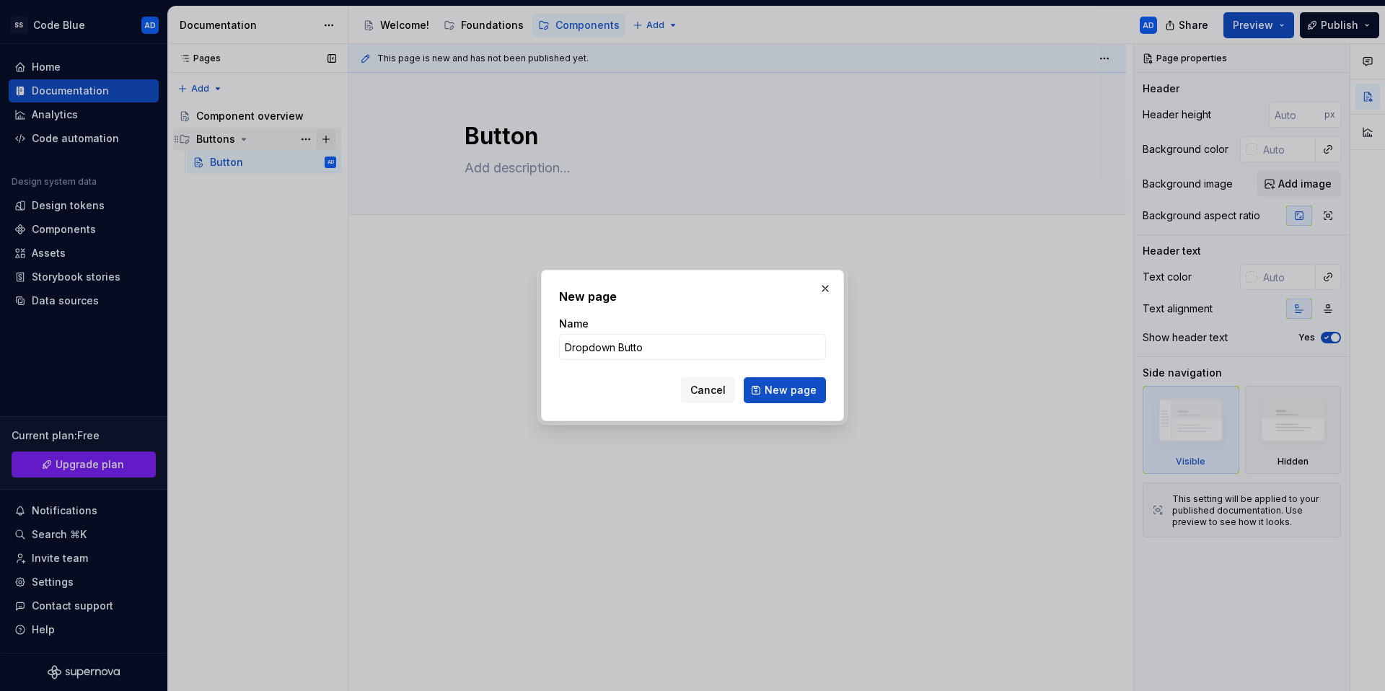
type input "Dropdown Button"
click button "New page" at bounding box center [785, 390] width 82 height 26
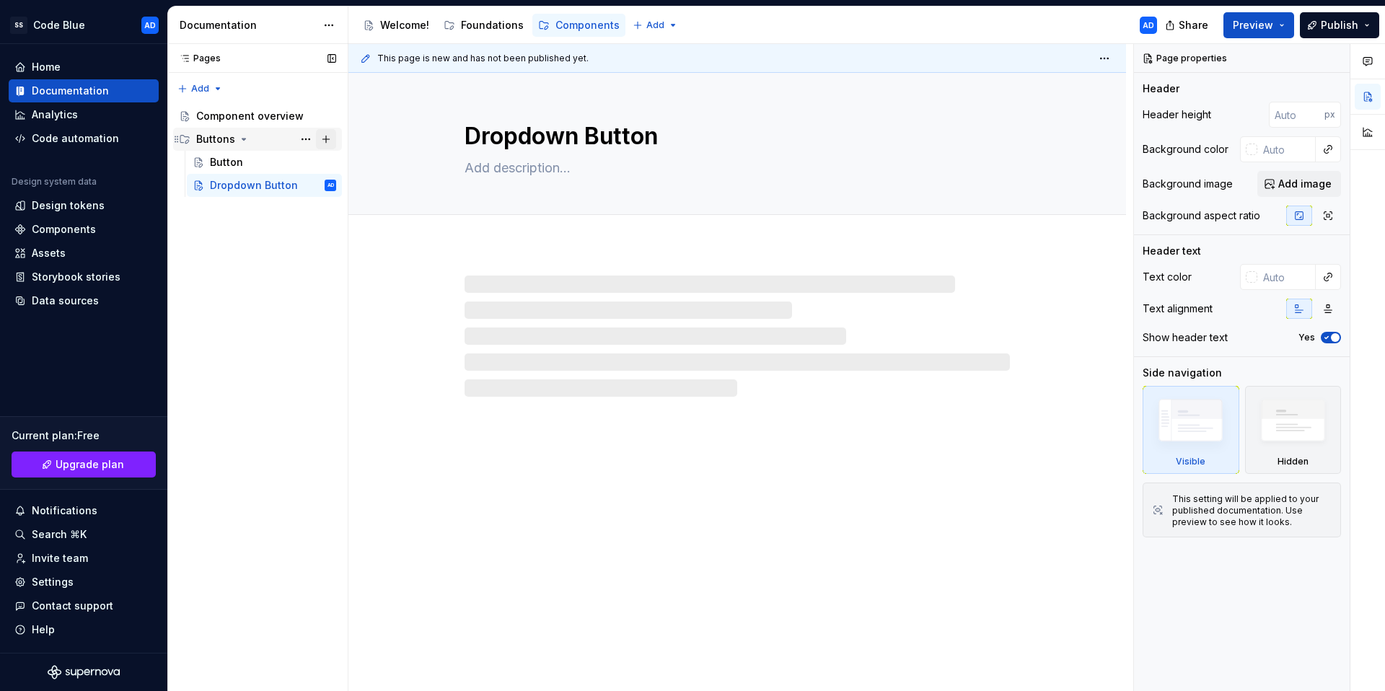
click at [328, 141] on button "Page tree" at bounding box center [326, 139] width 20 height 20
type textarea "*"
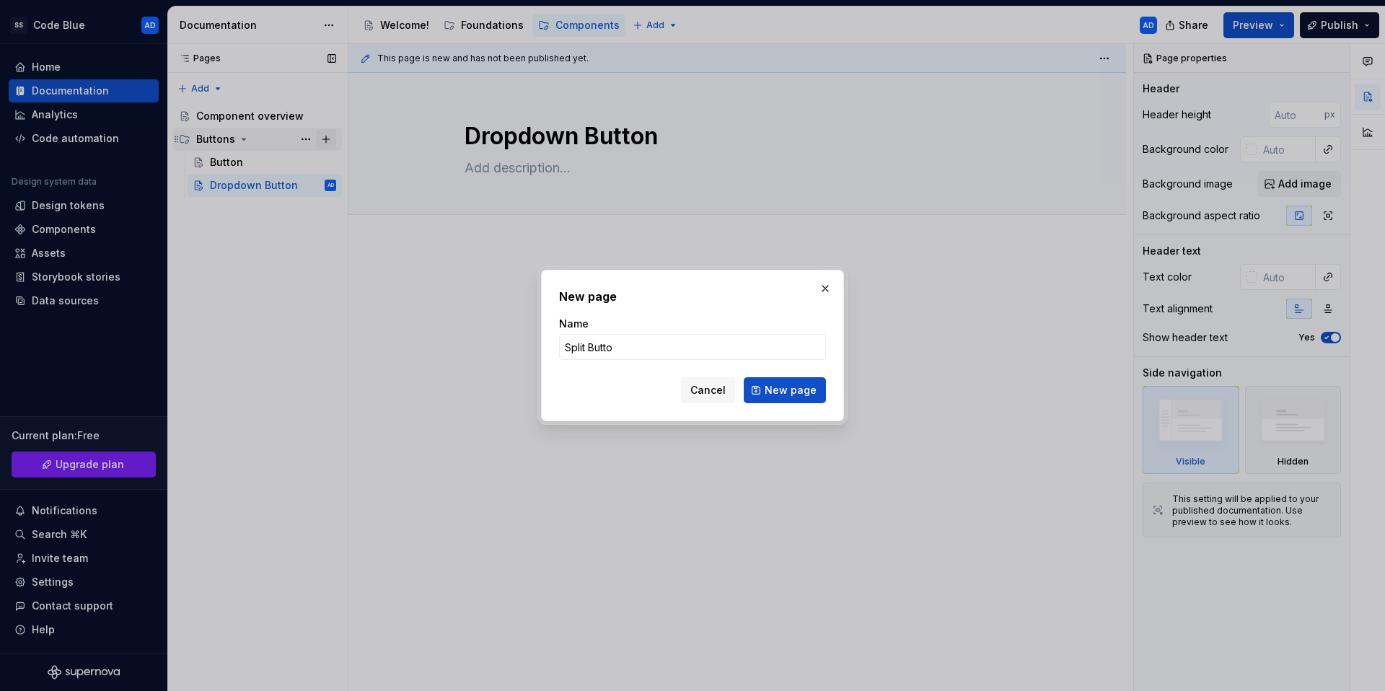
type input "Split Button"
click button "New page" at bounding box center [785, 390] width 82 height 26
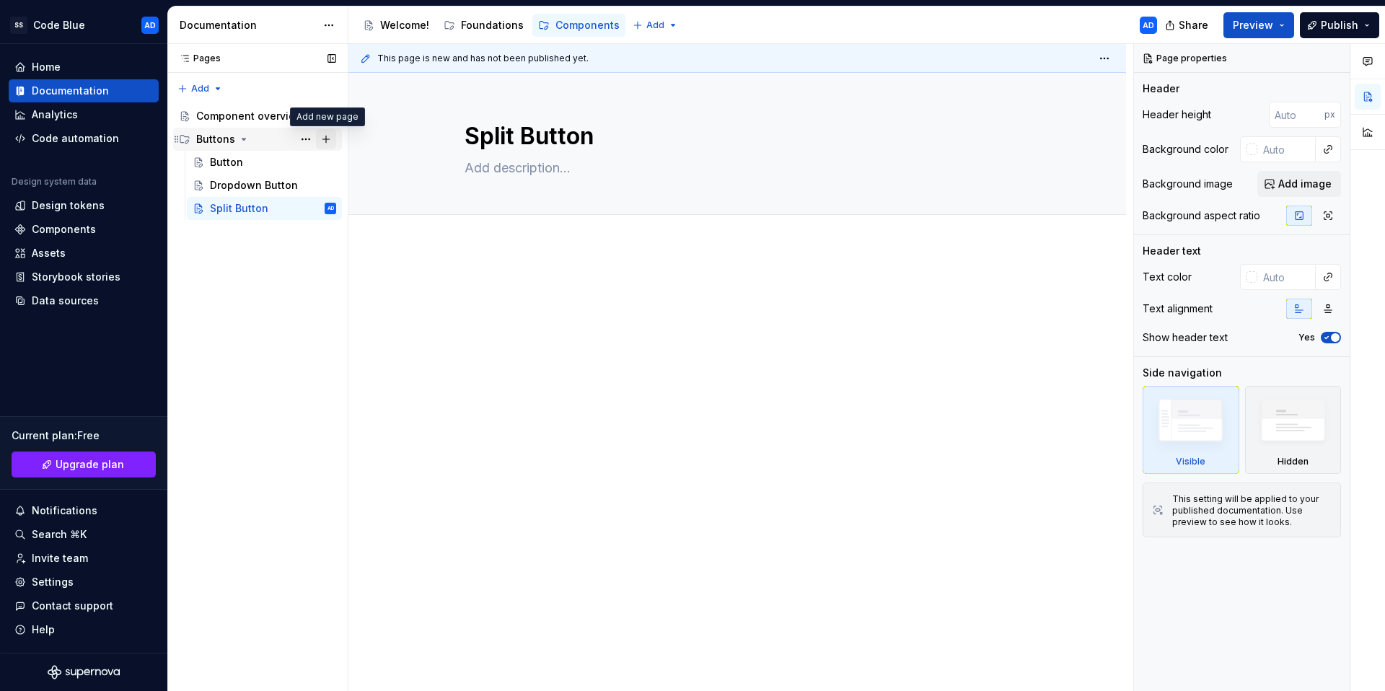
click at [326, 136] on button "Page tree" at bounding box center [326, 139] width 20 height 20
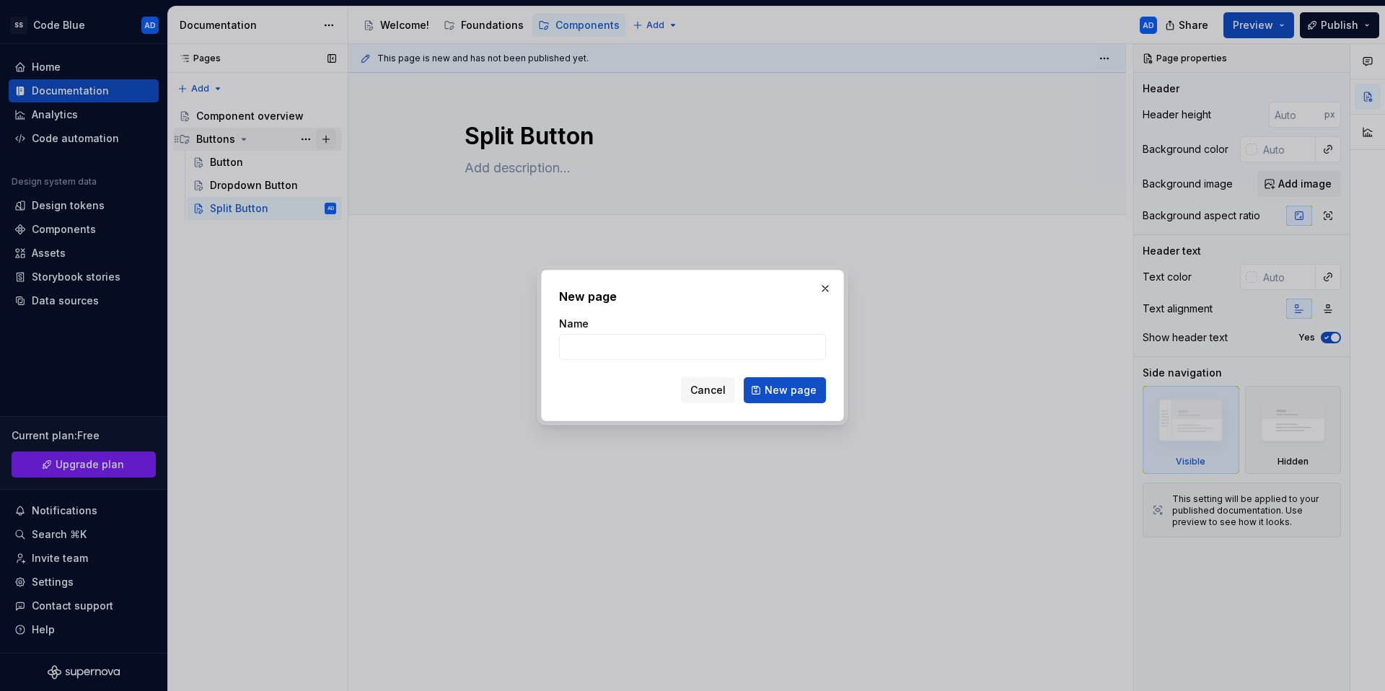
type textarea "*"
type input "Button Group"
click button "New page" at bounding box center [785, 390] width 82 height 26
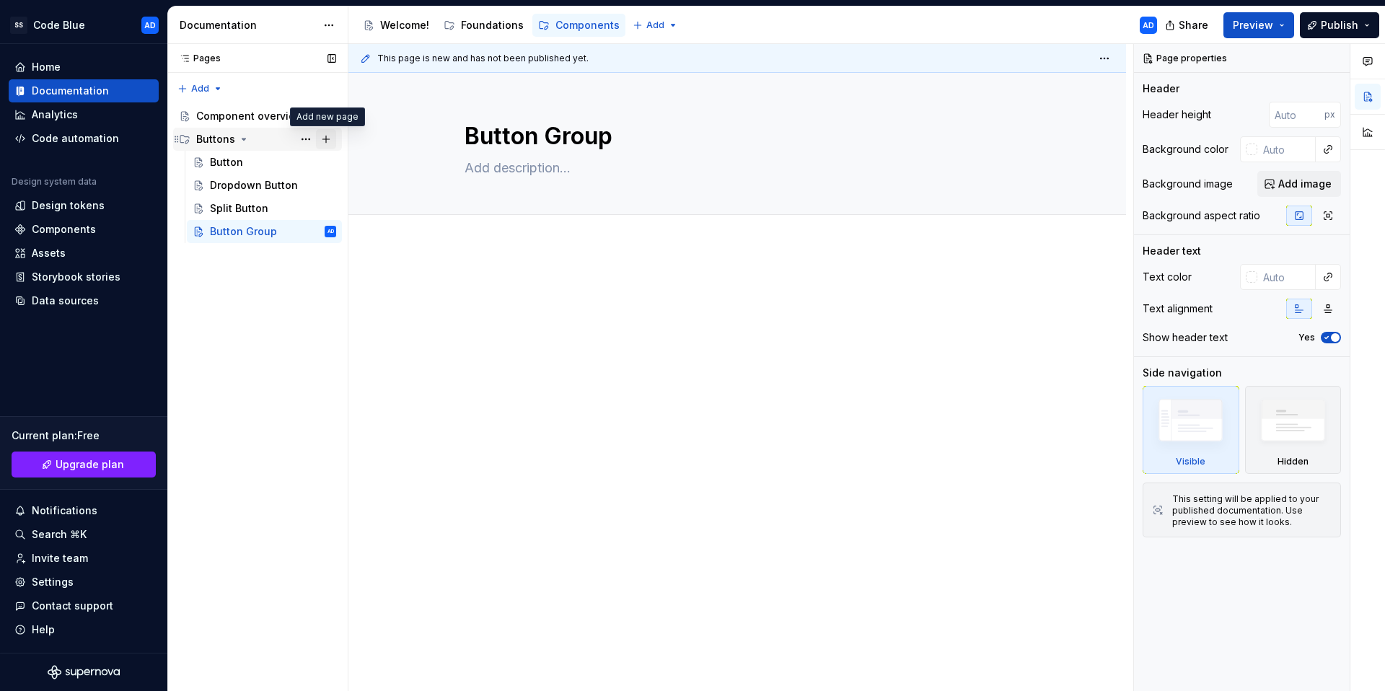
click at [329, 141] on button "Page tree" at bounding box center [326, 139] width 20 height 20
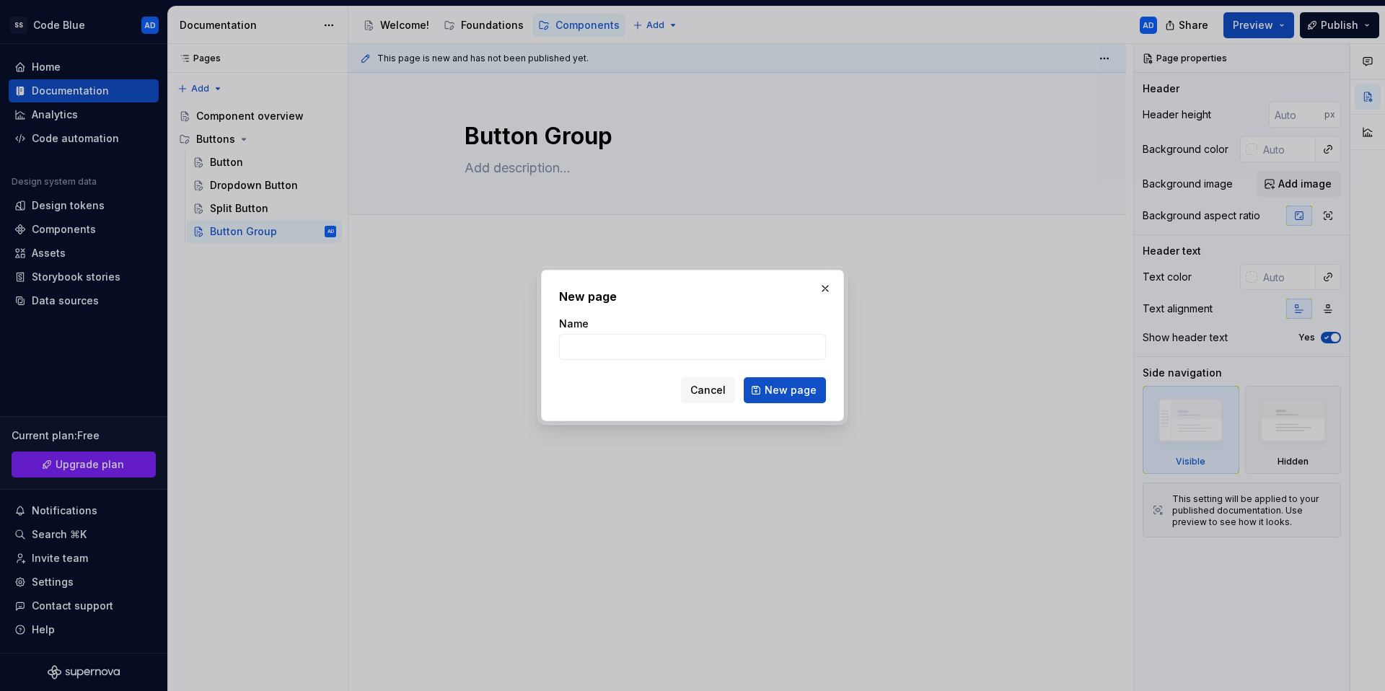
type textarea "*"
type input "Expand Button"
click button "New page" at bounding box center [785, 390] width 82 height 26
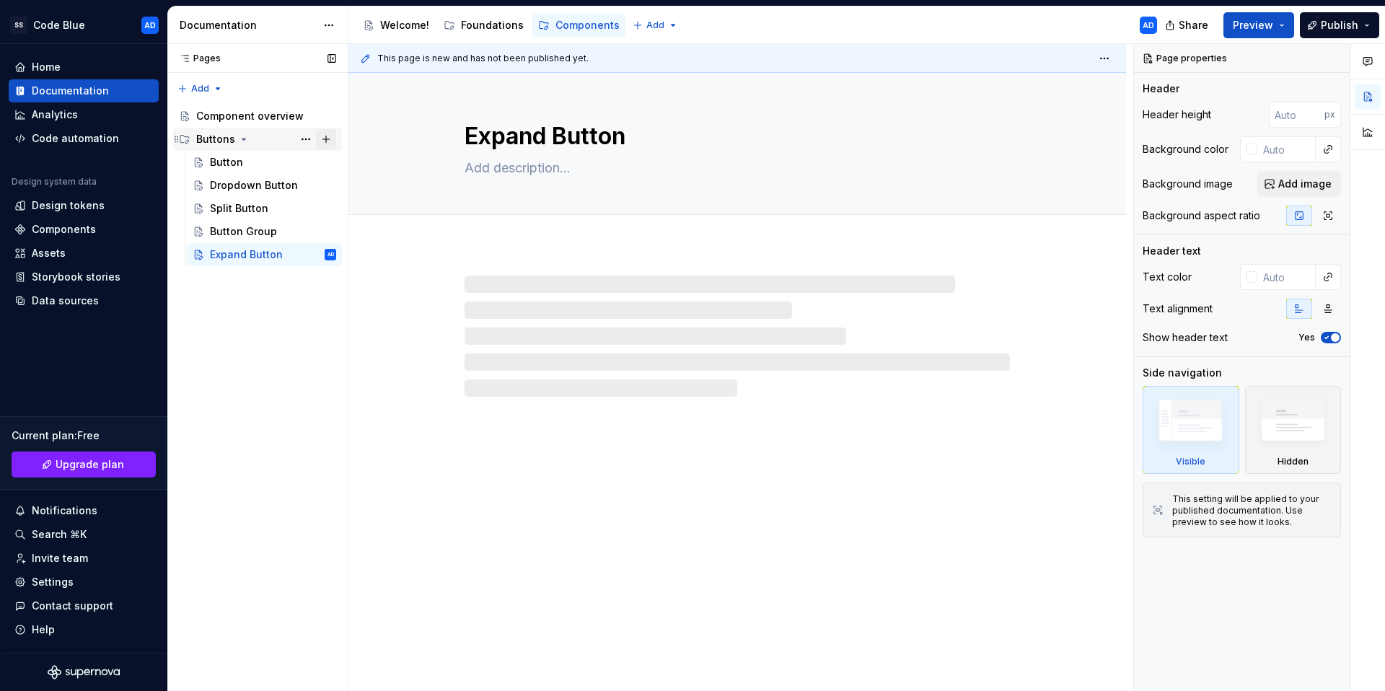
click at [329, 137] on button "Page tree" at bounding box center [326, 139] width 20 height 20
type textarea "*"
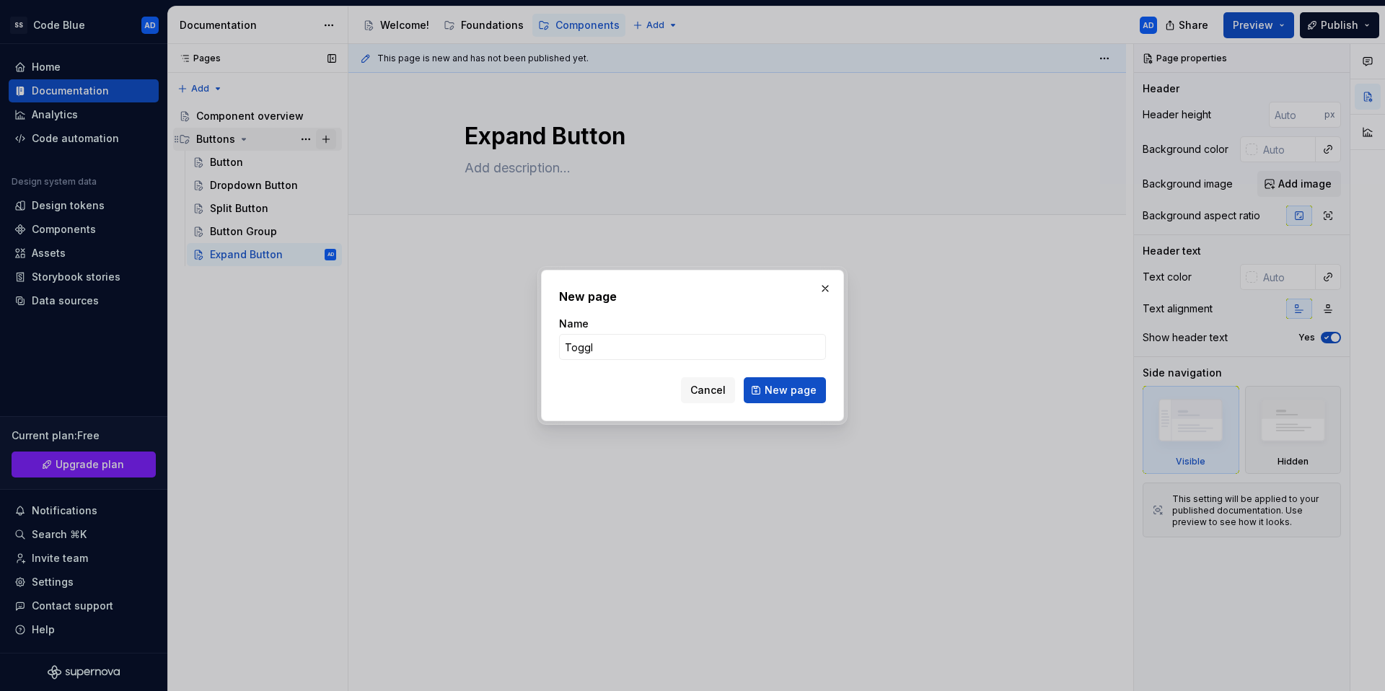
type input "Toggle"
click button "New page" at bounding box center [785, 390] width 82 height 26
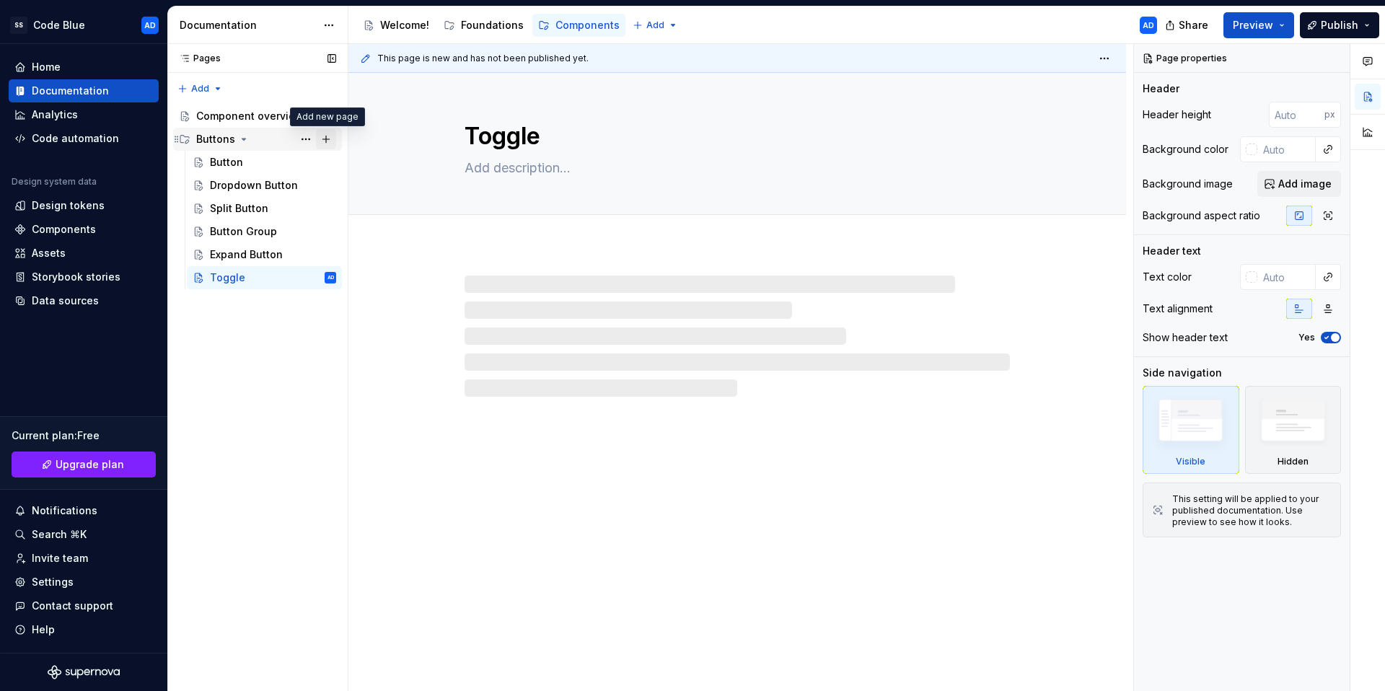
click at [328, 138] on button "Page tree" at bounding box center [326, 139] width 20 height 20
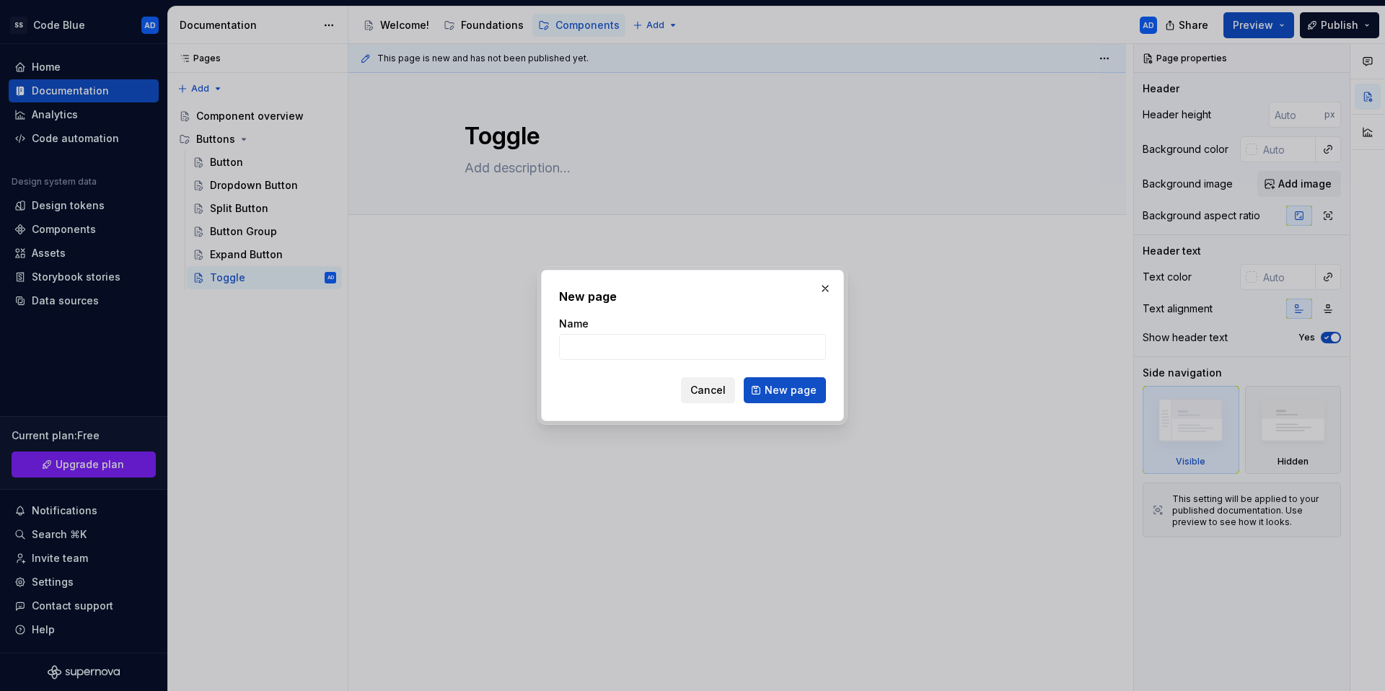
click at [729, 395] on button "Cancel" at bounding box center [708, 390] width 54 height 26
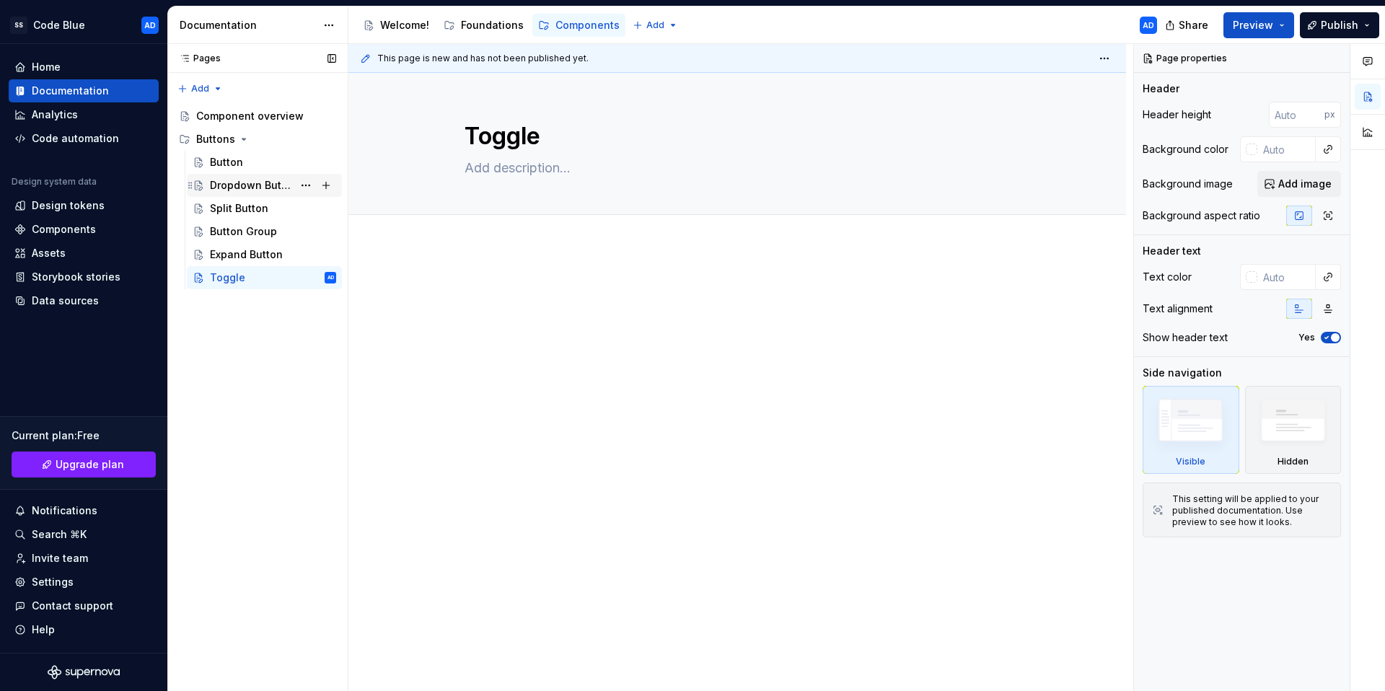
click at [255, 182] on div "Dropdown Button" at bounding box center [251, 185] width 83 height 14
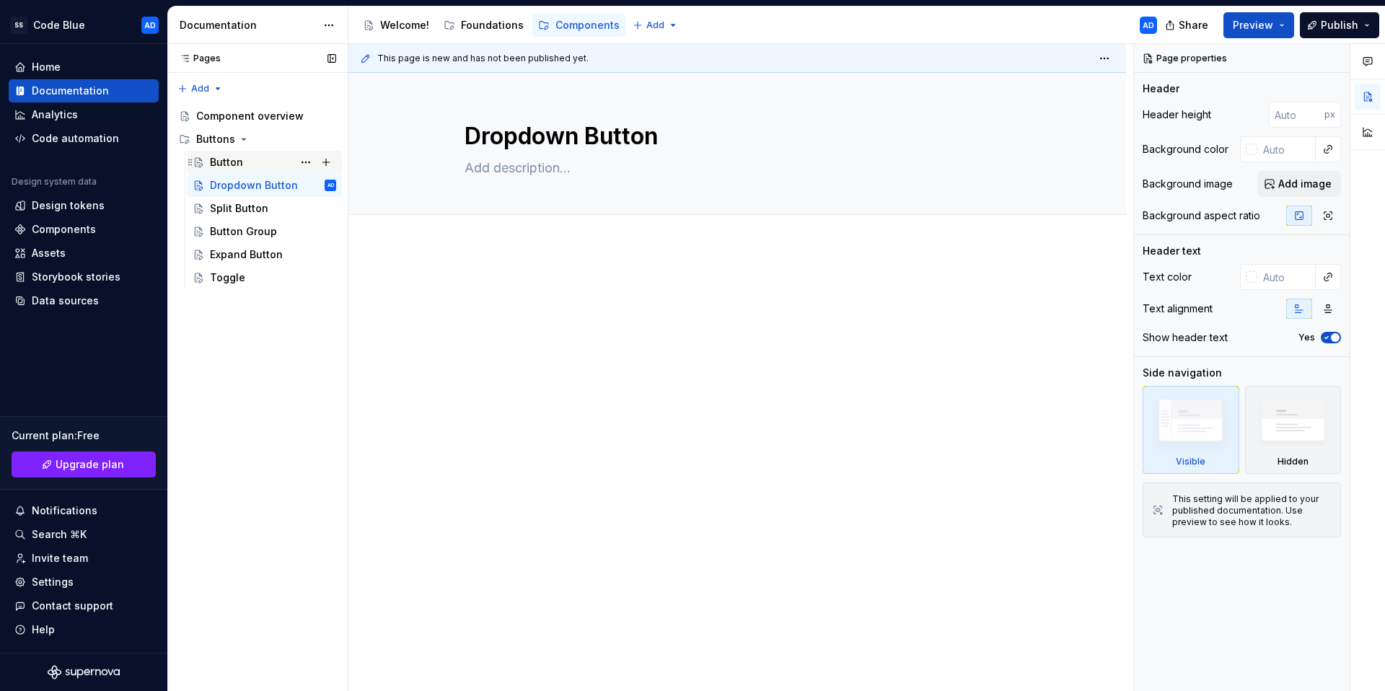
click at [207, 160] on div "Button" at bounding box center [265, 162] width 144 height 20
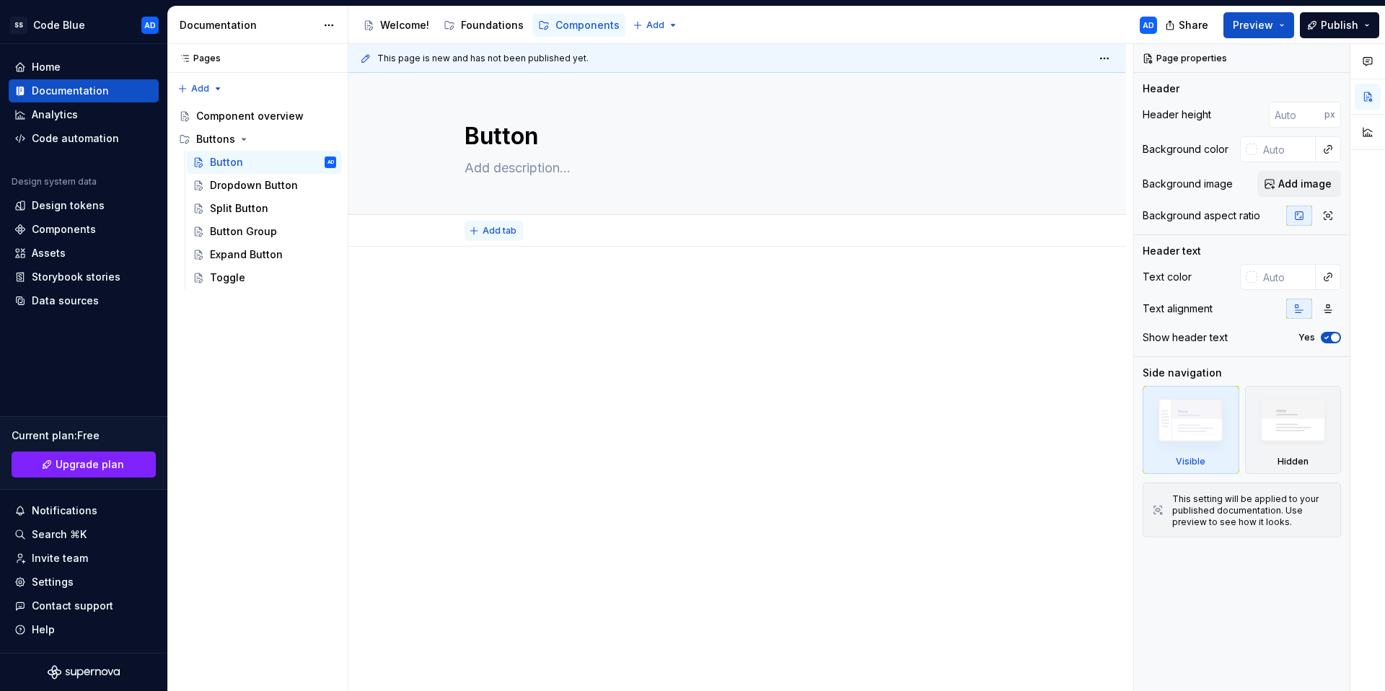
click at [493, 235] on span "Add tab" at bounding box center [500, 231] width 34 height 12
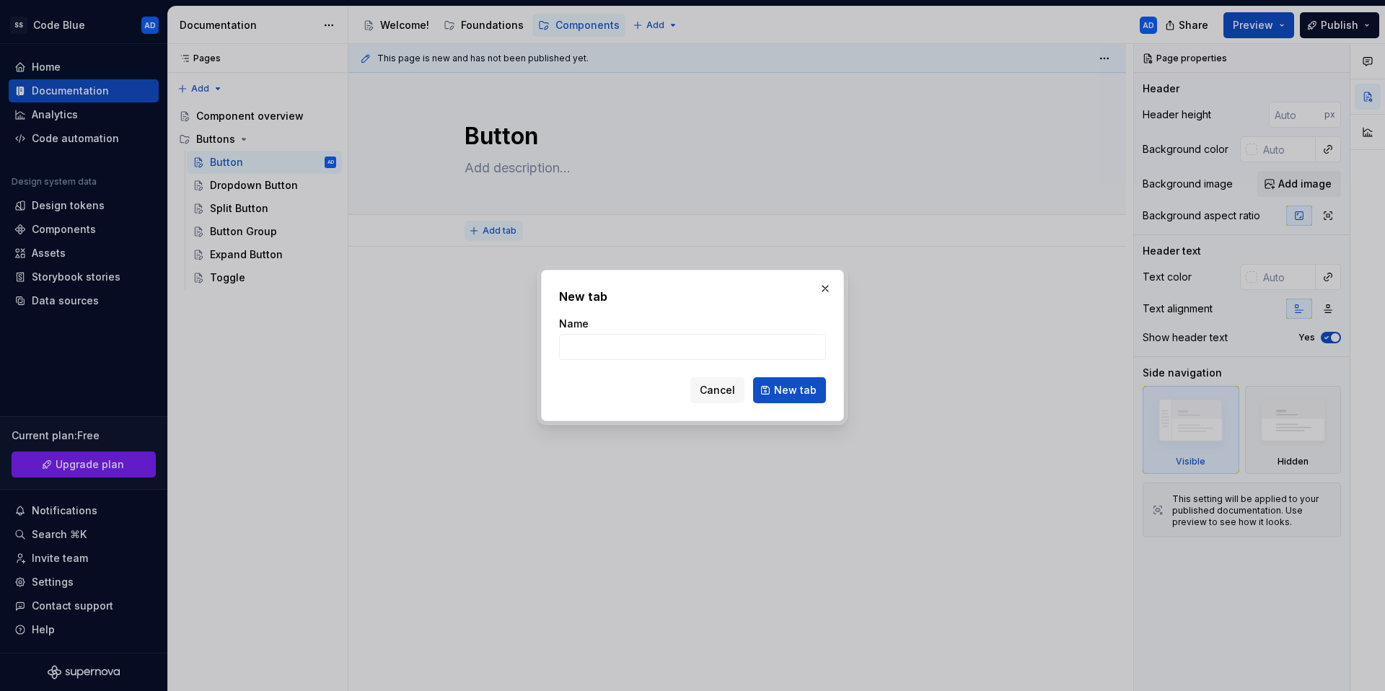
type textarea "*"
type input "Development"
click button "New tab" at bounding box center [789, 390] width 73 height 26
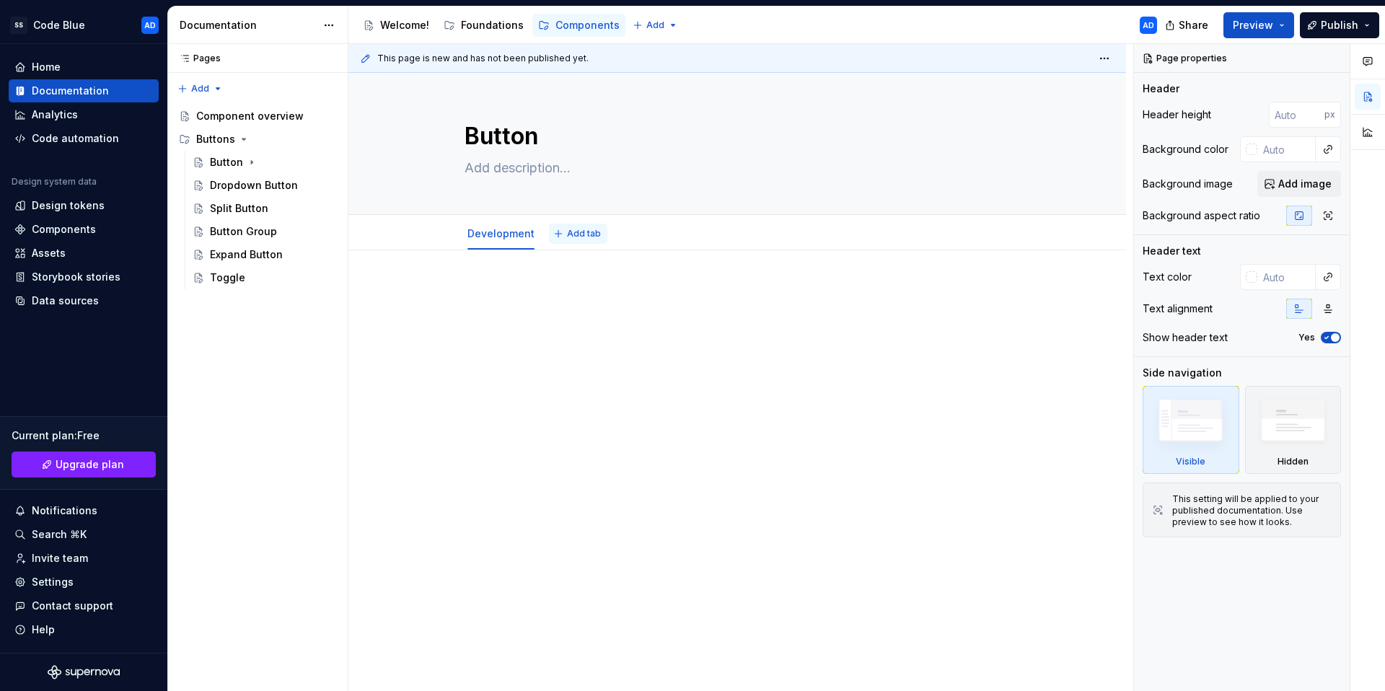
click at [579, 227] on button "Add tab" at bounding box center [578, 234] width 58 height 20
type textarea "*"
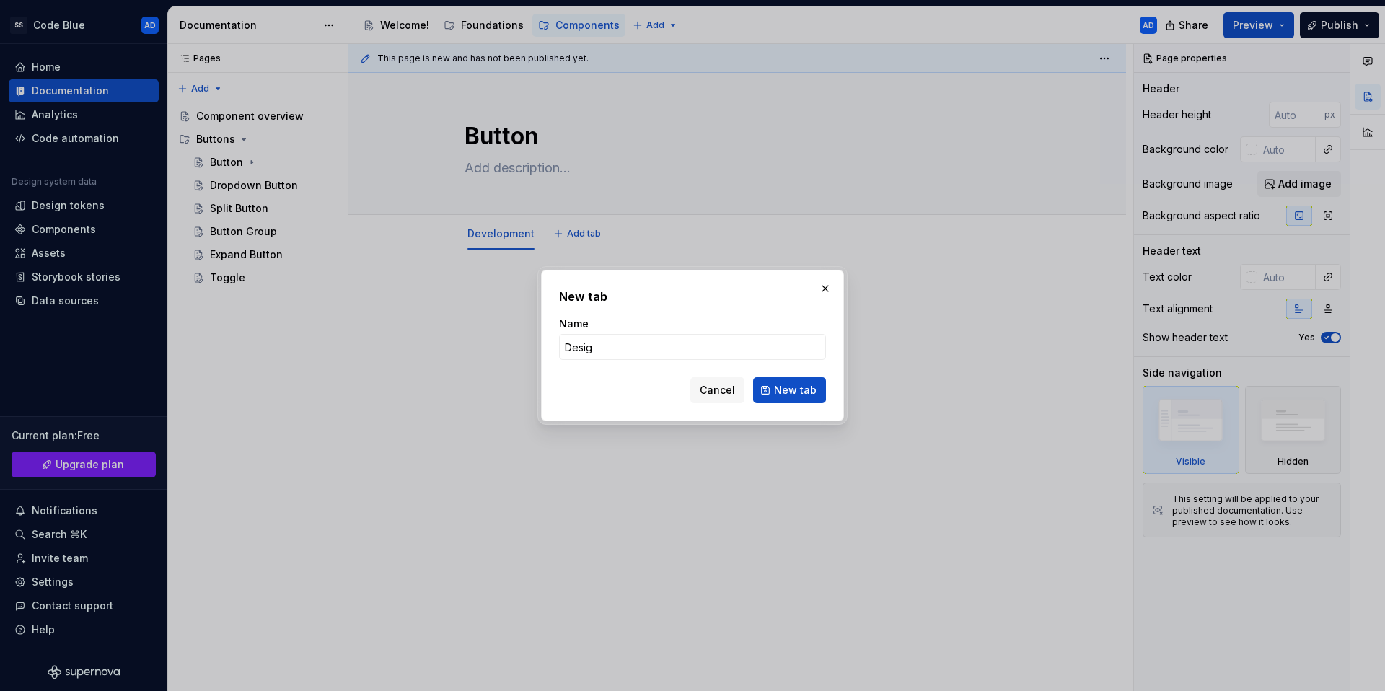
type input "Design"
click button "New tab" at bounding box center [789, 390] width 73 height 26
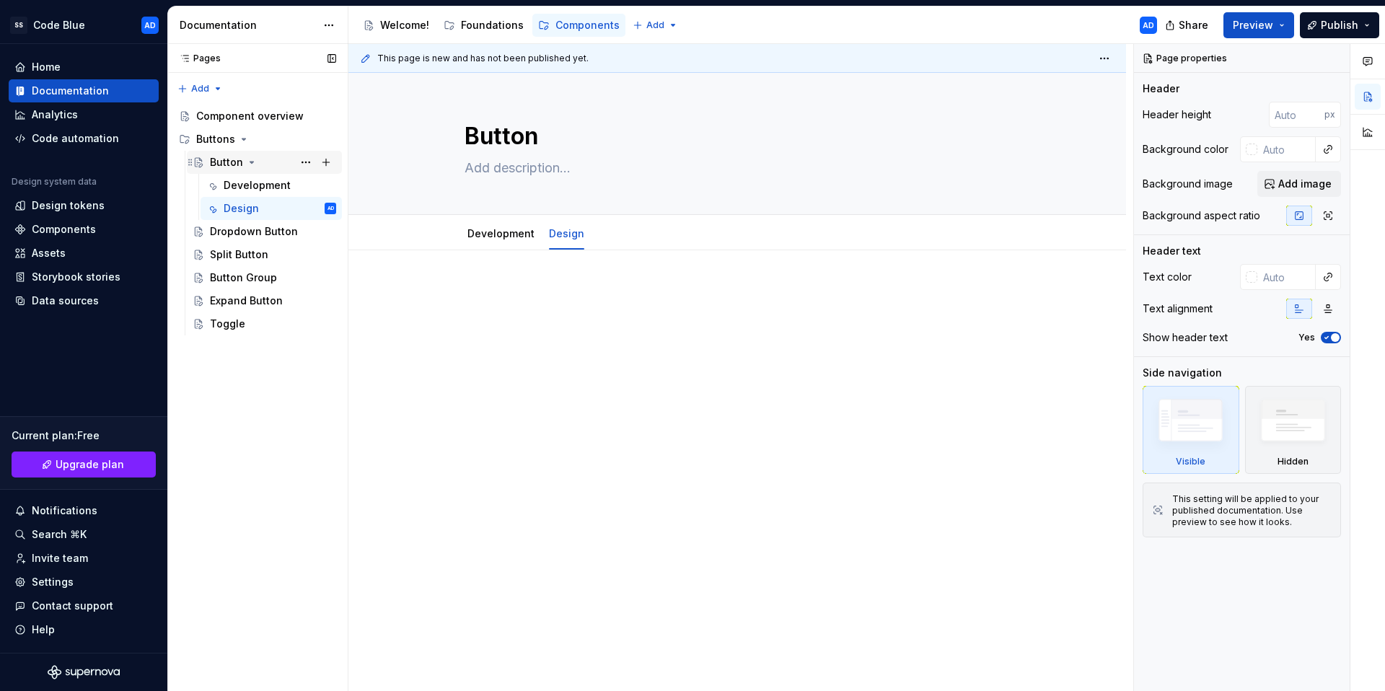
click at [251, 164] on icon "Page tree" at bounding box center [252, 163] width 12 height 12
click at [252, 161] on icon "Page tree" at bounding box center [252, 163] width 12 height 12
click at [253, 160] on icon "Page tree" at bounding box center [252, 163] width 12 height 12
type textarea "*"
click at [626, 230] on span "Add tab" at bounding box center [634, 234] width 34 height 12
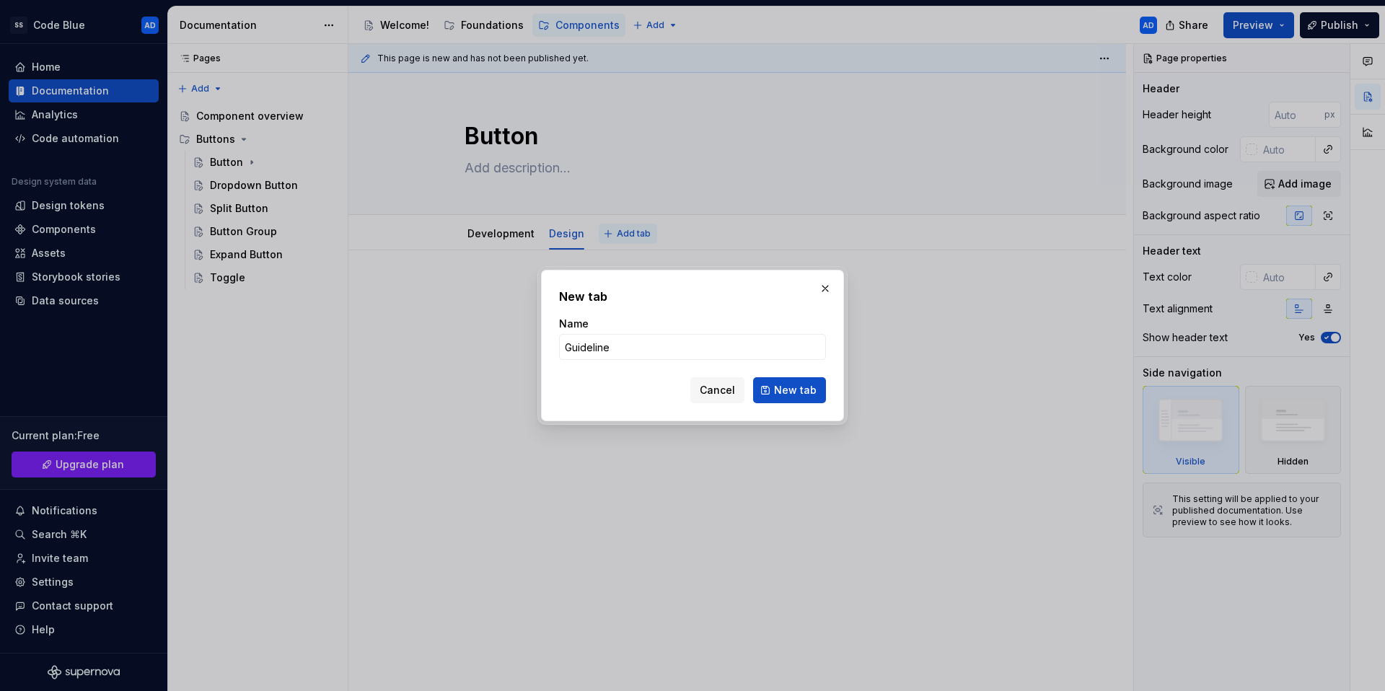
type input "Guidelines"
click button "New tab" at bounding box center [789, 390] width 73 height 26
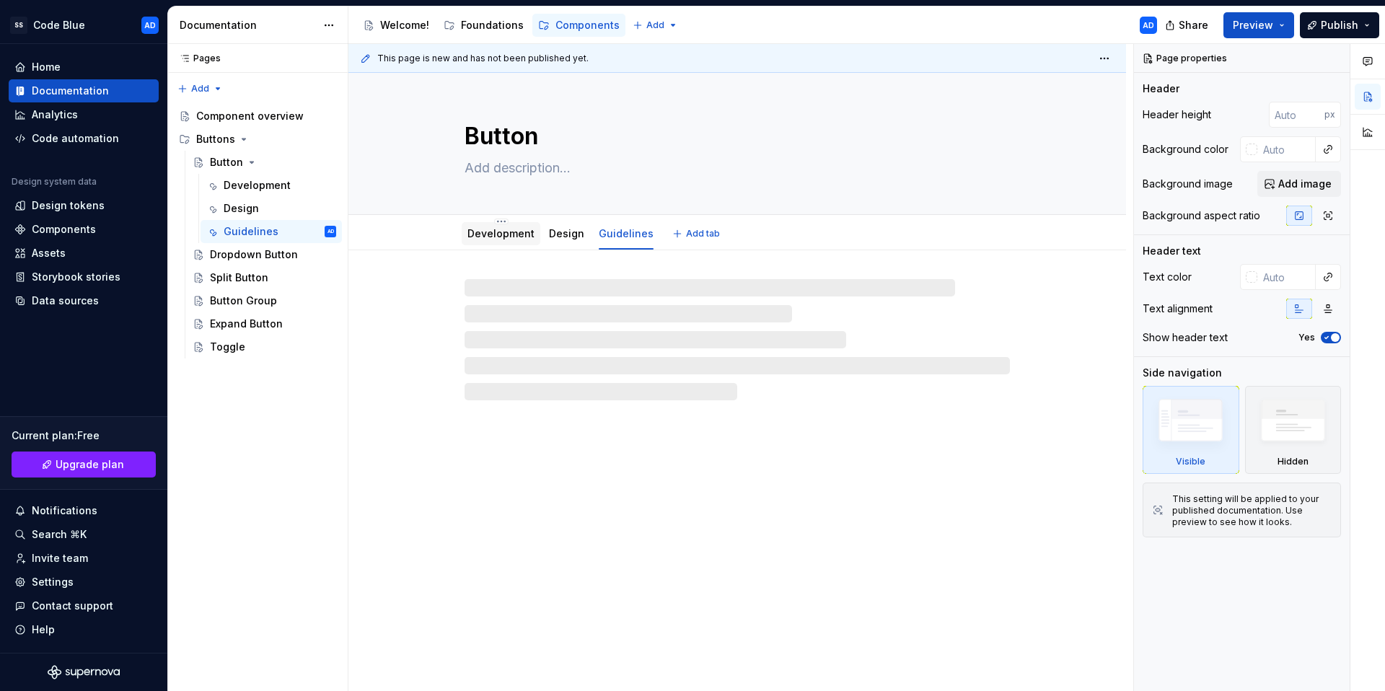
click at [510, 236] on link "Development" at bounding box center [501, 233] width 67 height 12
click at [566, 239] on link "Design" at bounding box center [566, 233] width 35 height 12
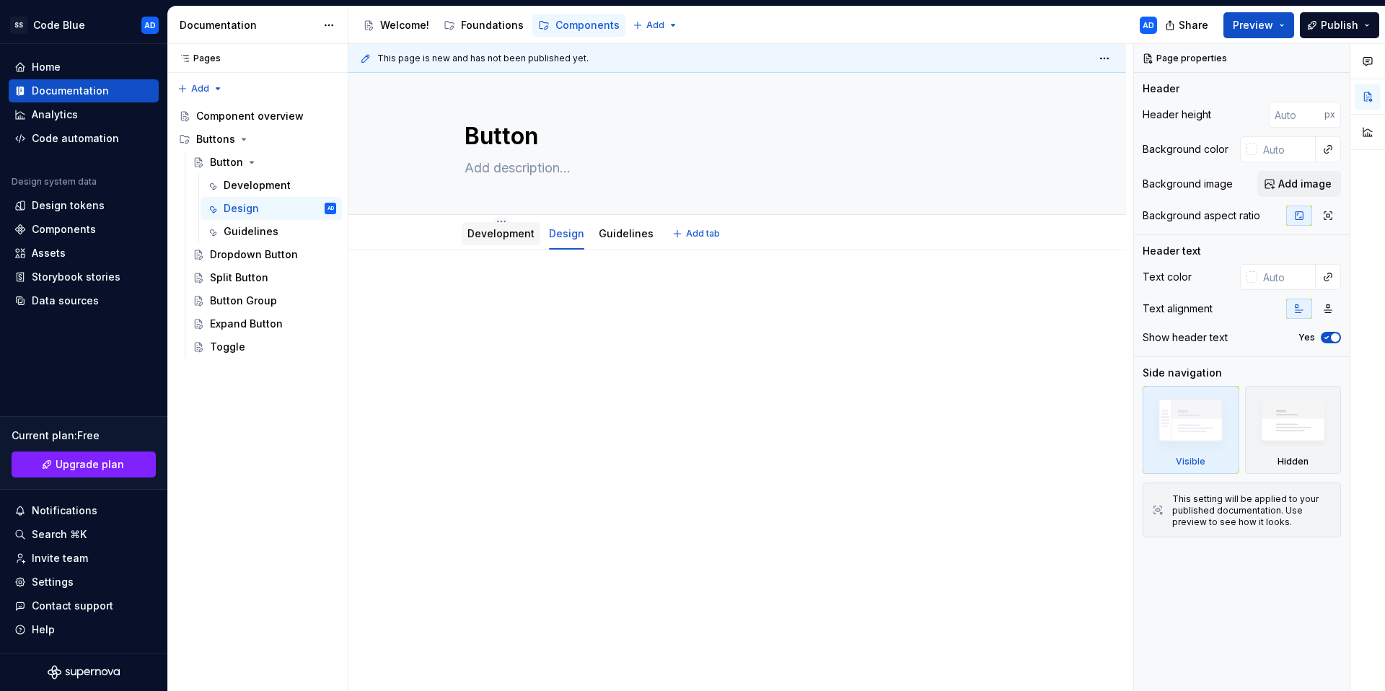
click at [483, 233] on link "Development" at bounding box center [501, 233] width 67 height 12
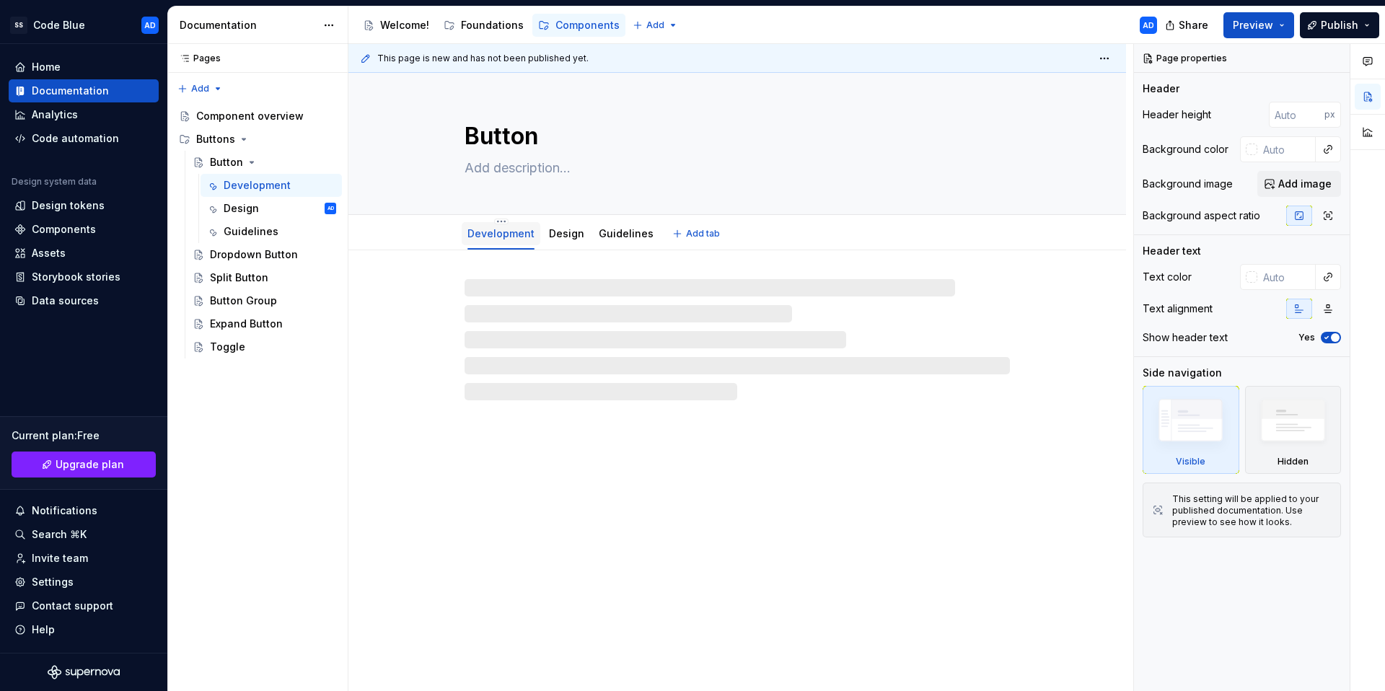
type textarea "*"
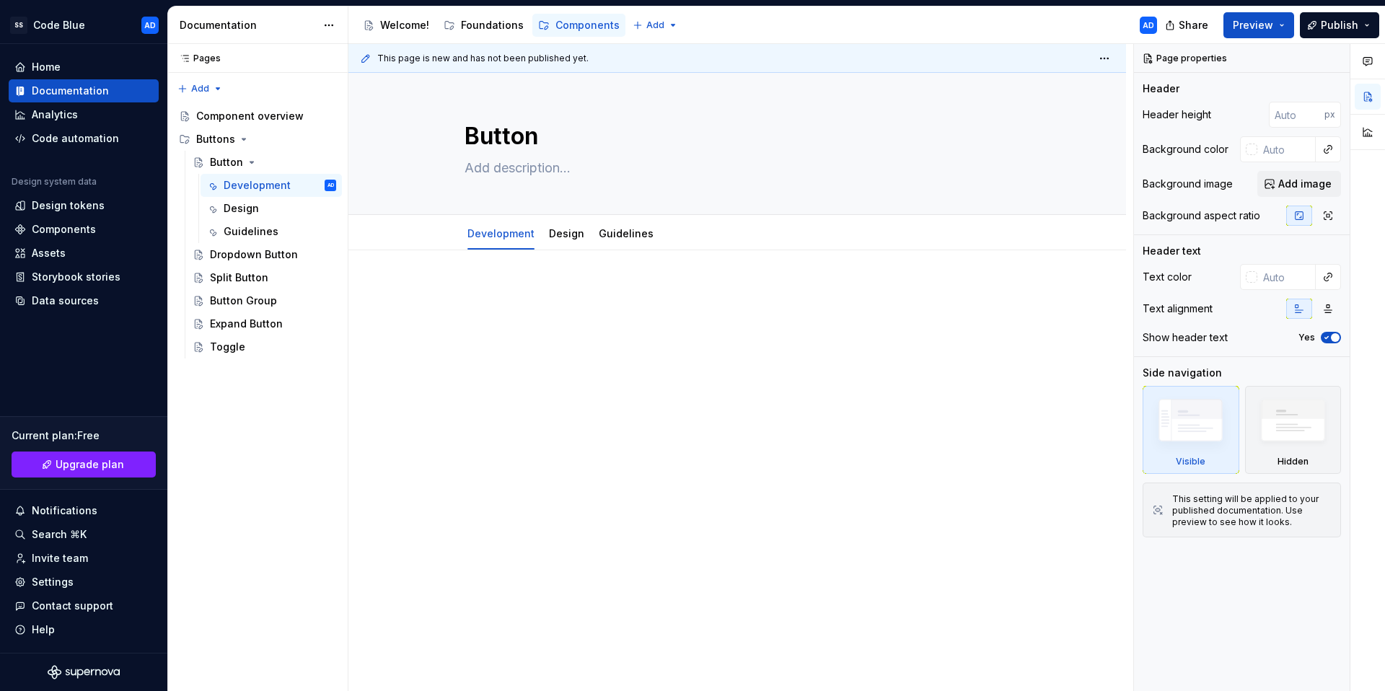
click at [503, 292] on p at bounding box center [737, 293] width 545 height 17
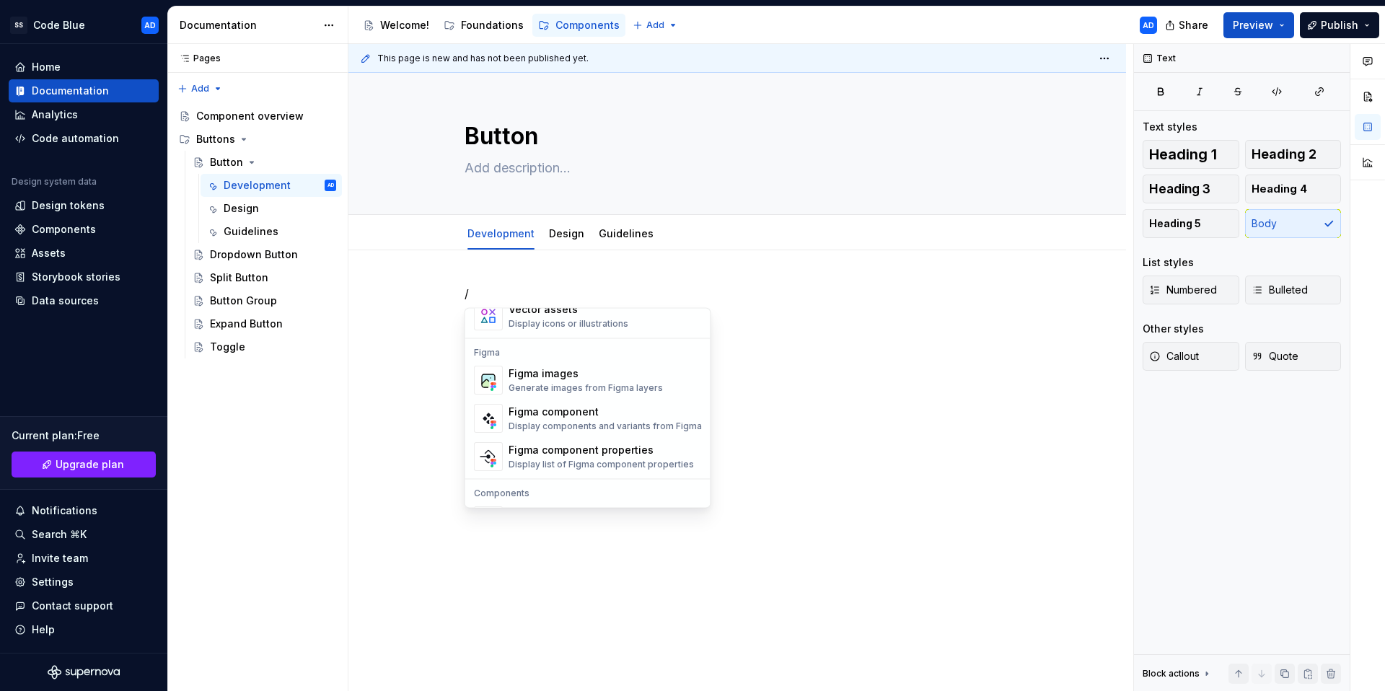
scroll to position [1437, 0]
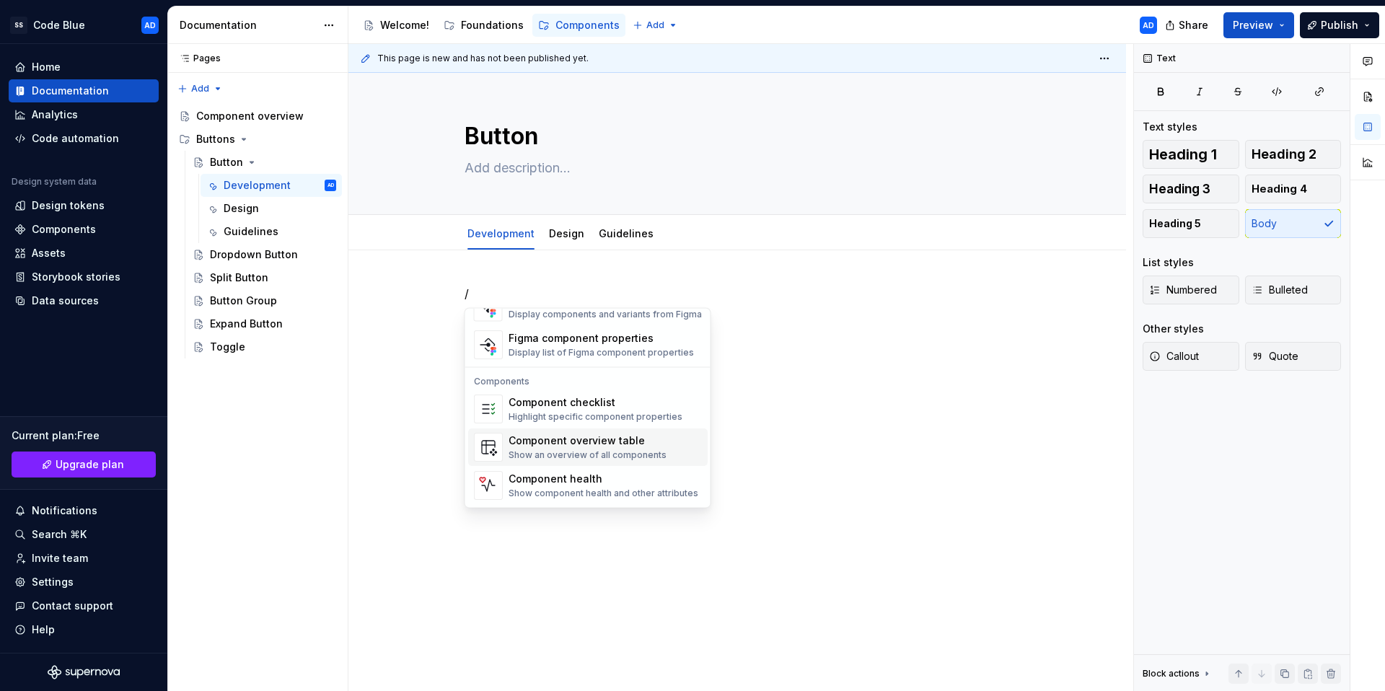
click at [598, 417] on div "Highlight specific component properties" at bounding box center [596, 418] width 174 height 12
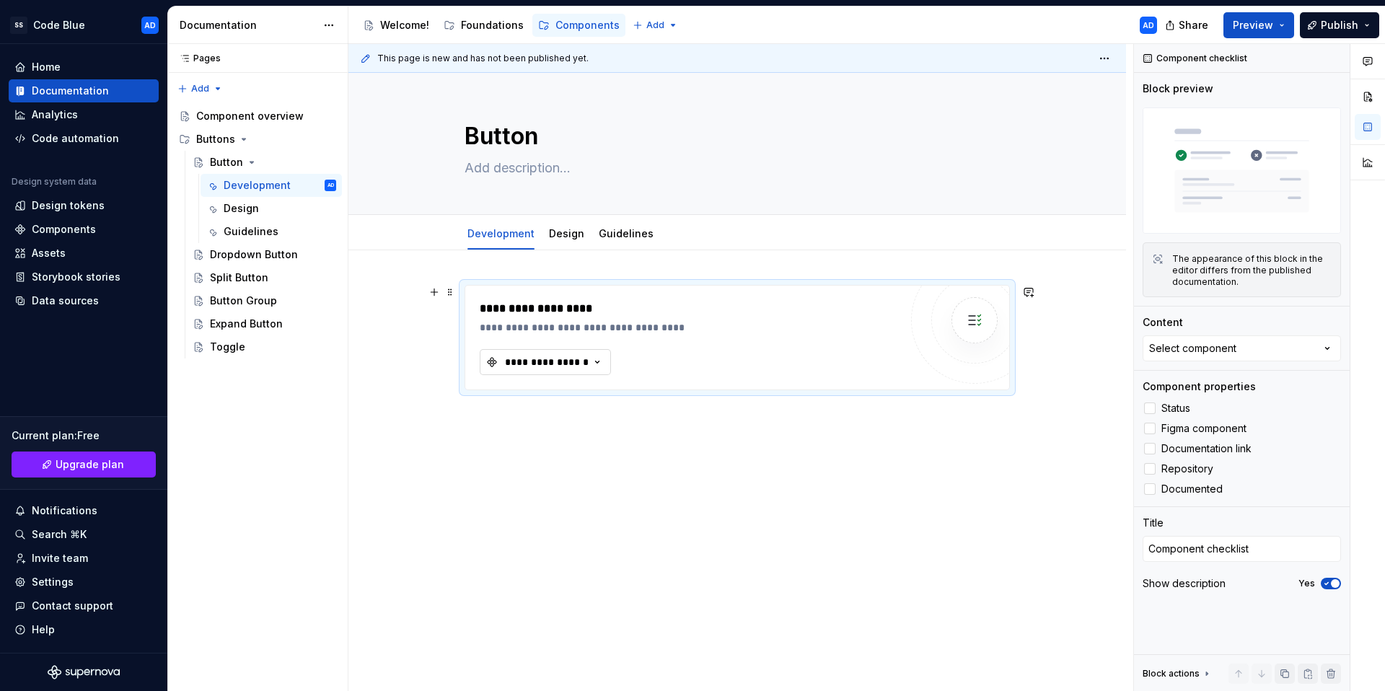
click at [595, 363] on icon "button" at bounding box center [597, 362] width 14 height 14
click at [980, 411] on div "**********" at bounding box center [738, 432] width 778 height 364
click at [1004, 271] on div "**********" at bounding box center [738, 432] width 778 height 364
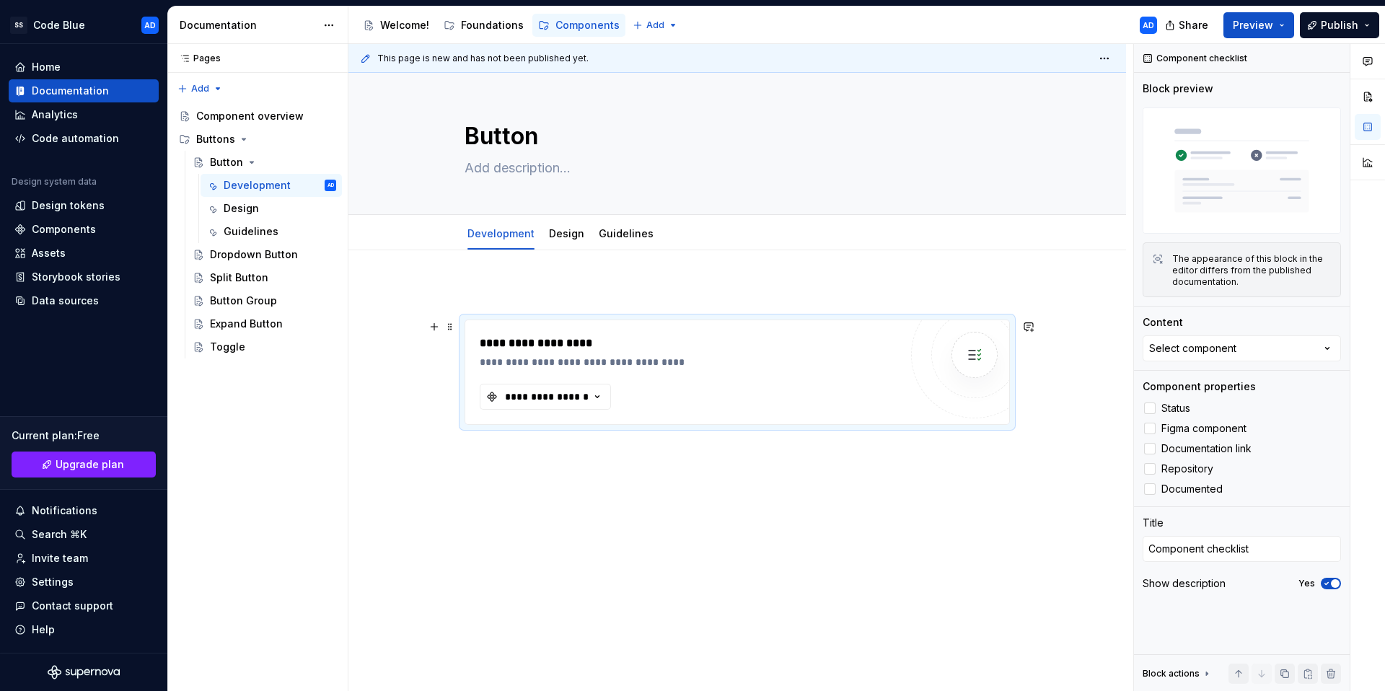
click at [675, 461] on div "**********" at bounding box center [738, 449] width 778 height 399
click at [906, 488] on div "**********" at bounding box center [738, 449] width 778 height 399
click at [1338, 675] on button "button" at bounding box center [1331, 674] width 20 height 20
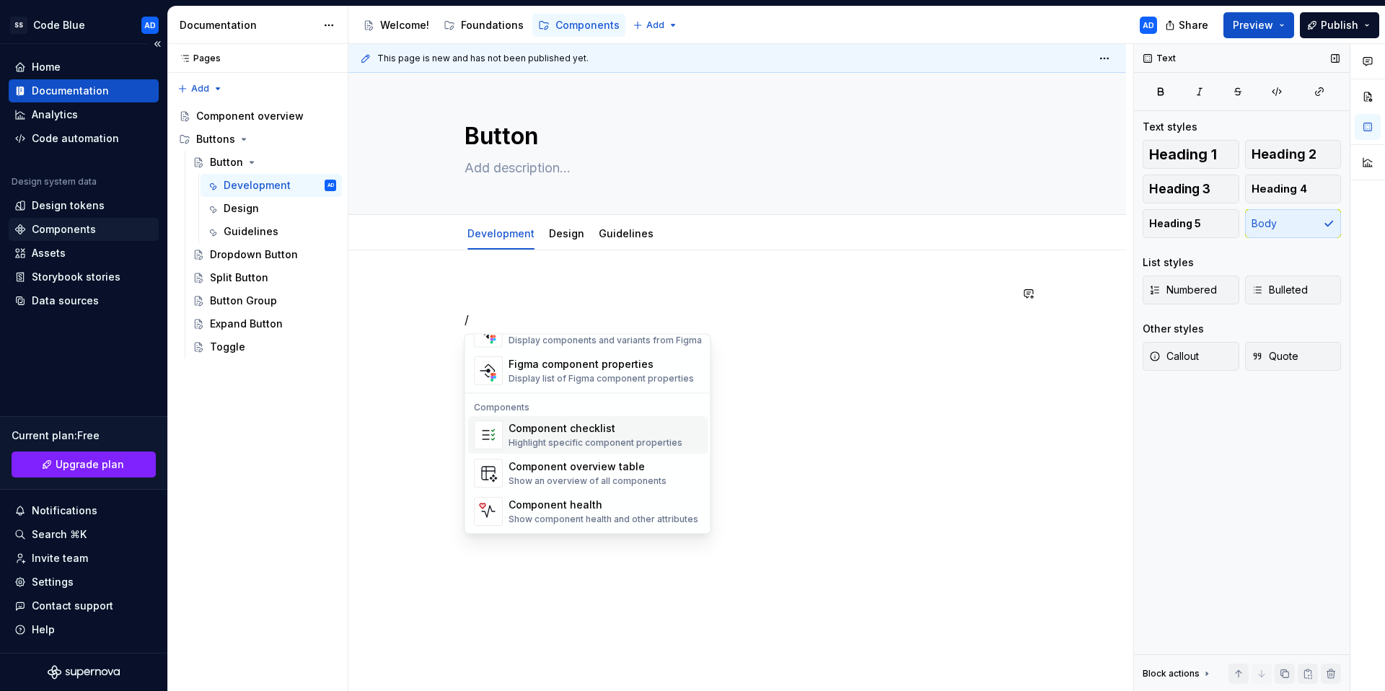
click at [86, 222] on div "Components" at bounding box center [64, 229] width 64 height 14
click at [74, 229] on div "Components" at bounding box center [64, 229] width 64 height 14
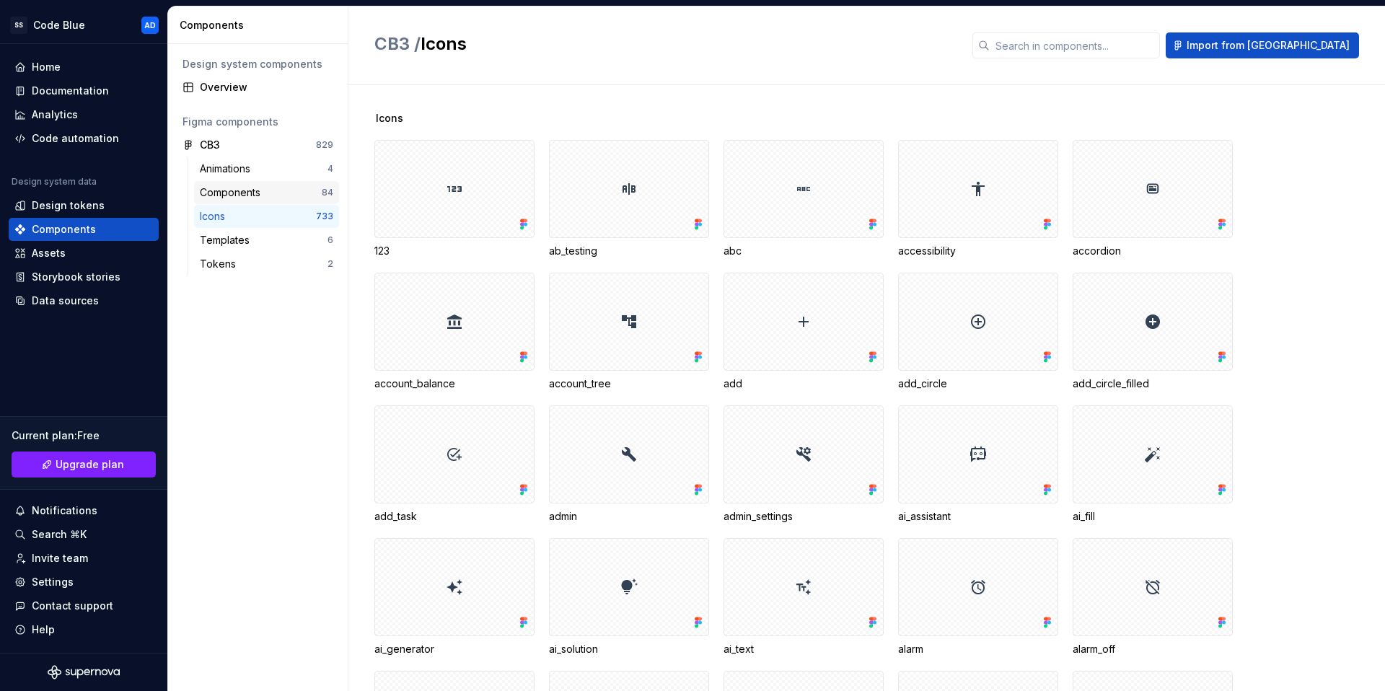
click at [241, 192] on div "Components" at bounding box center [233, 192] width 66 height 14
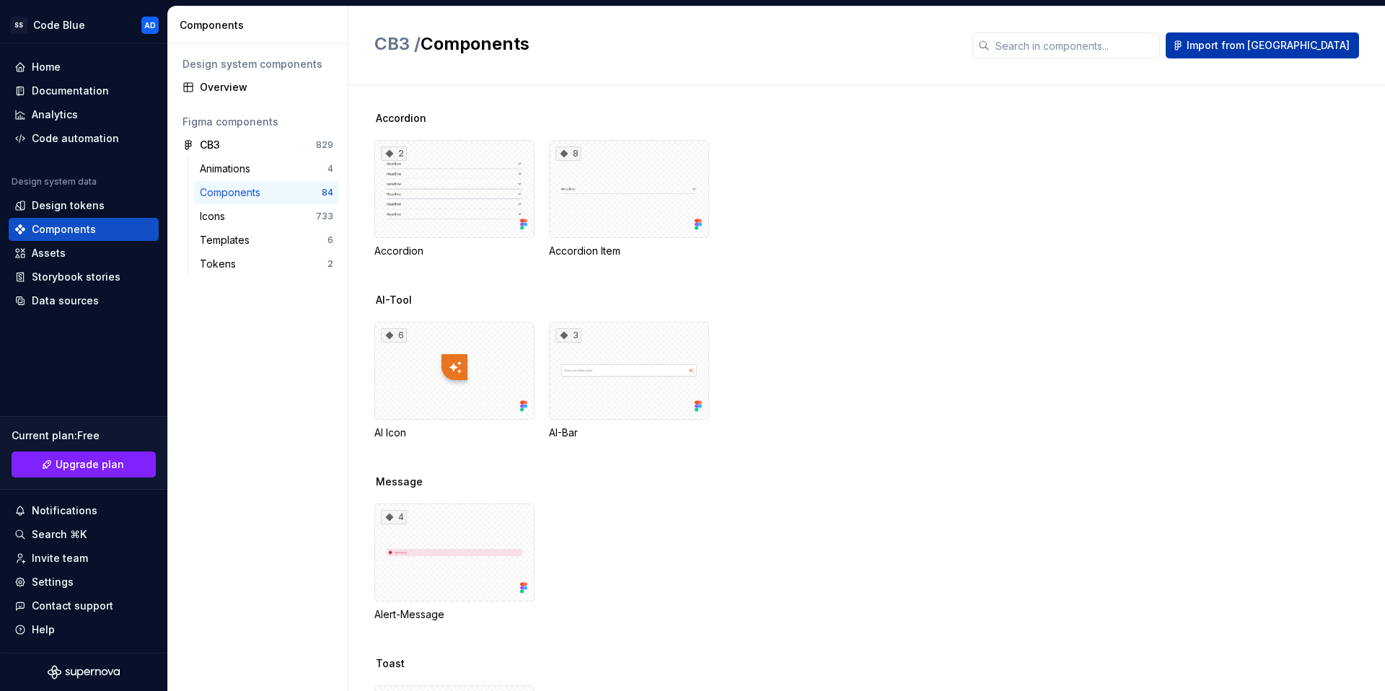
click at [1261, 55] on button "Import from [GEOGRAPHIC_DATA]" at bounding box center [1262, 45] width 193 height 26
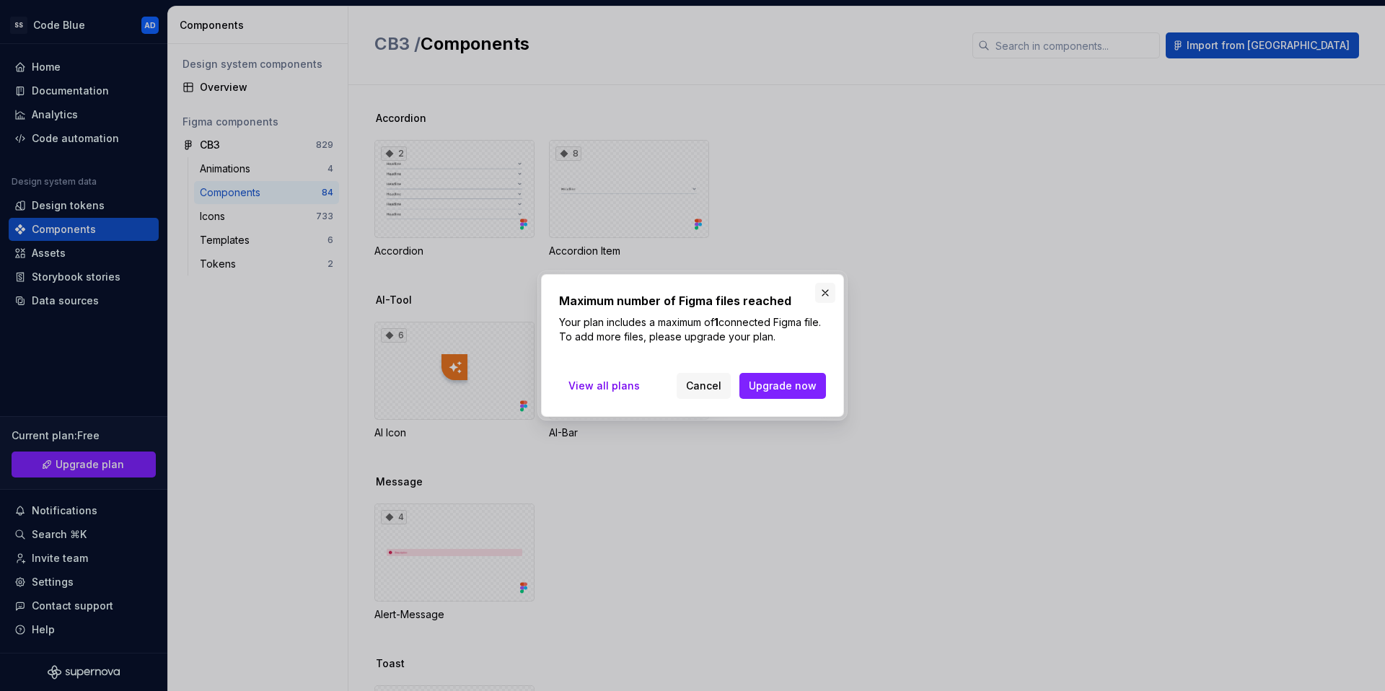
click at [823, 292] on button "button" at bounding box center [825, 293] width 20 height 20
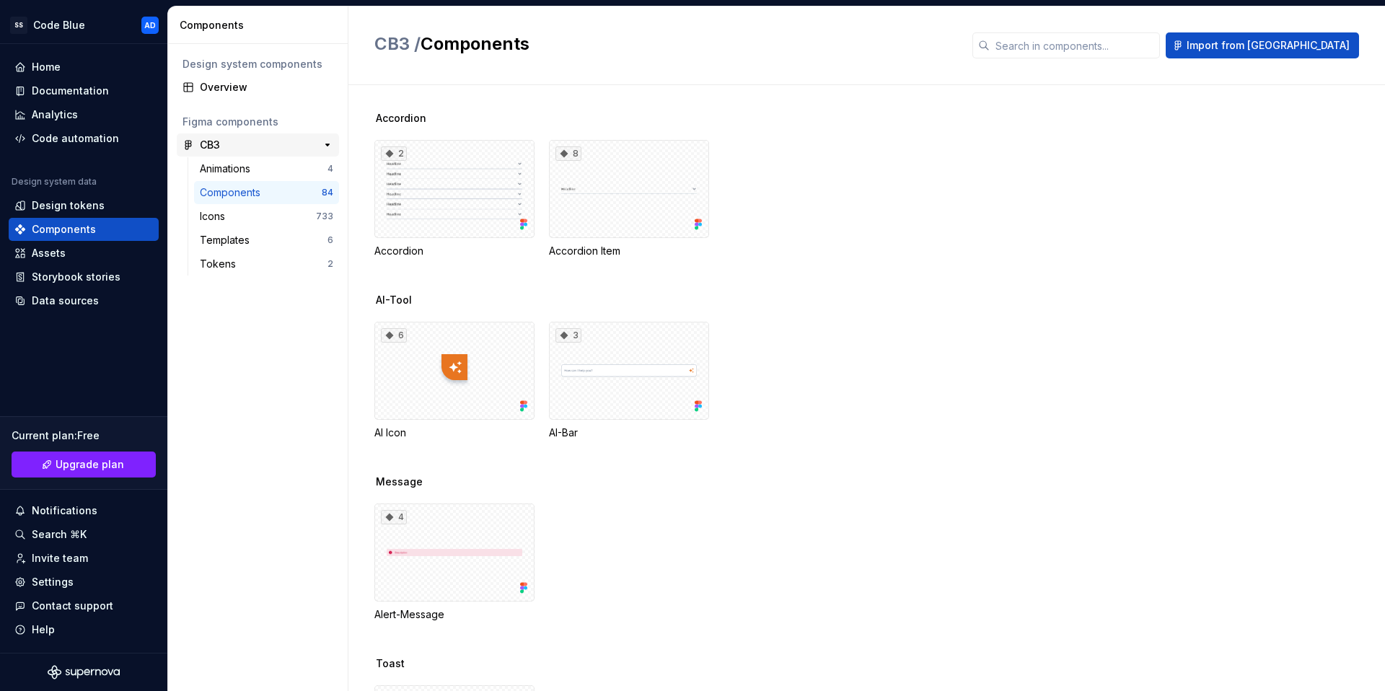
click at [207, 139] on div "CB3" at bounding box center [210, 145] width 20 height 14
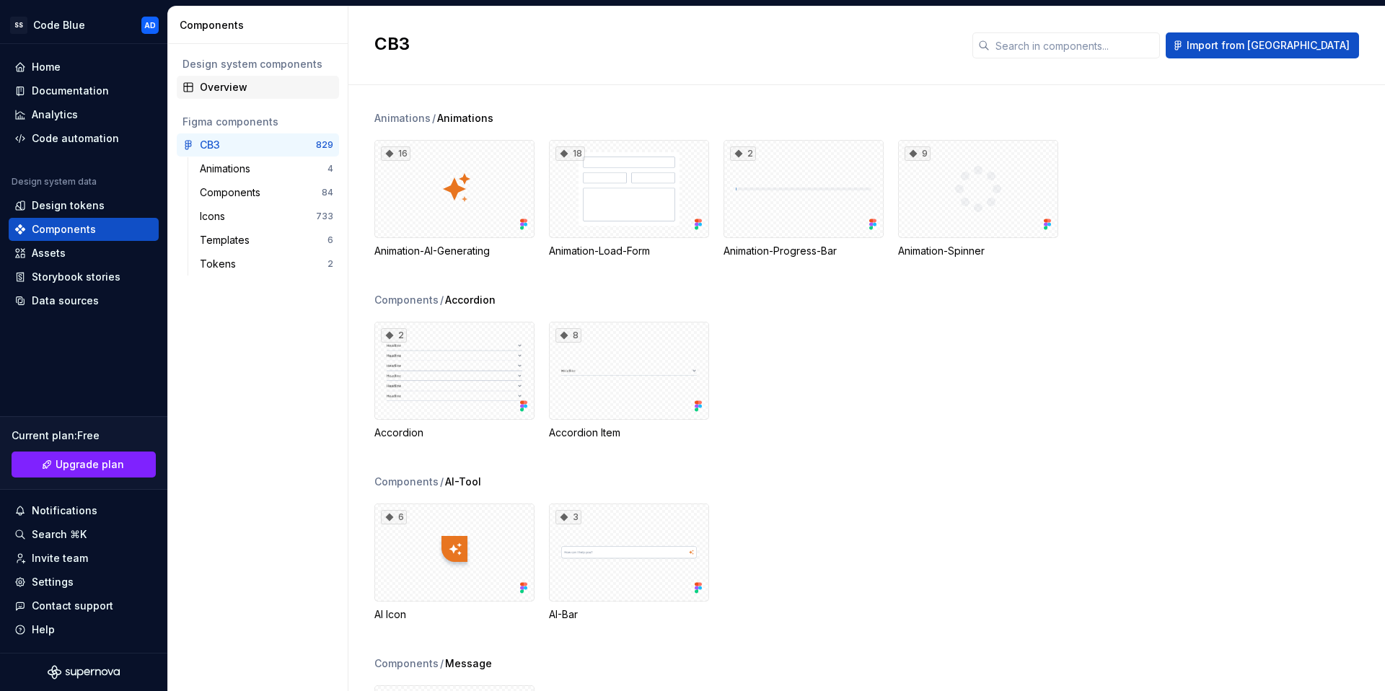
click at [192, 86] on icon at bounding box center [188, 87] width 9 height 9
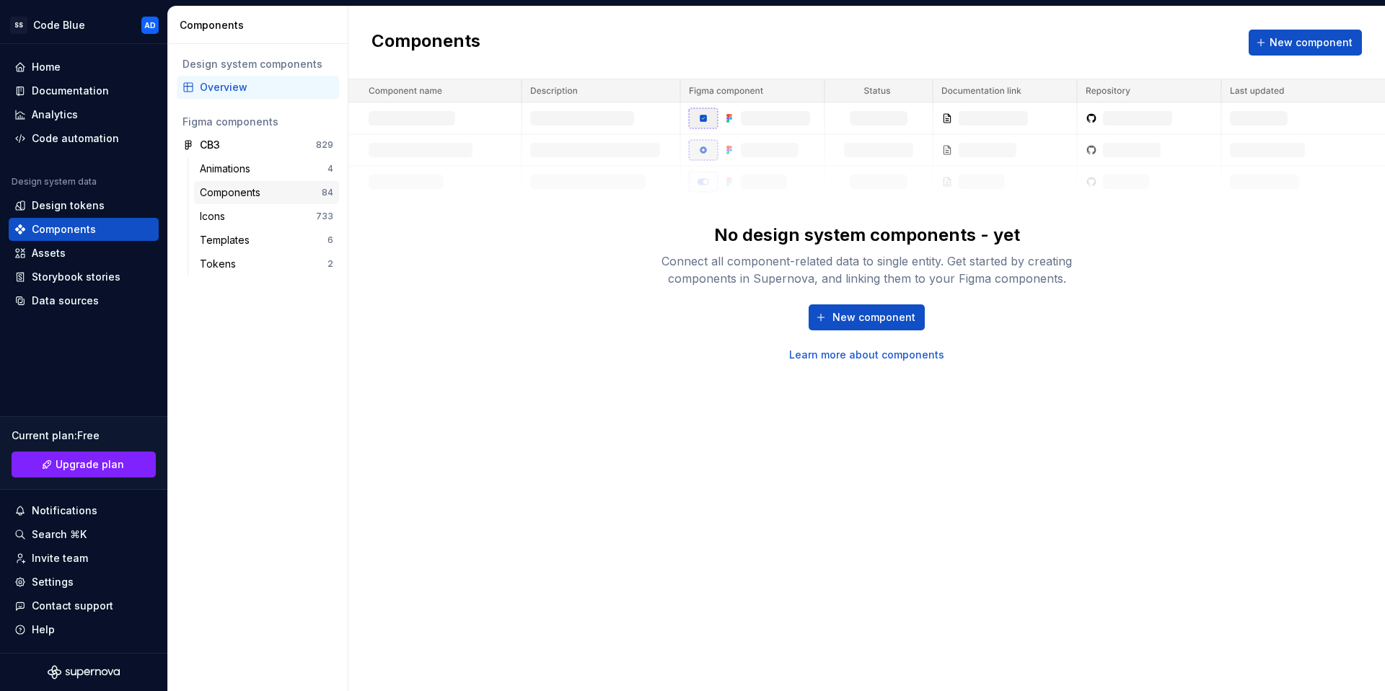
click at [259, 187] on div "Components" at bounding box center [233, 192] width 66 height 14
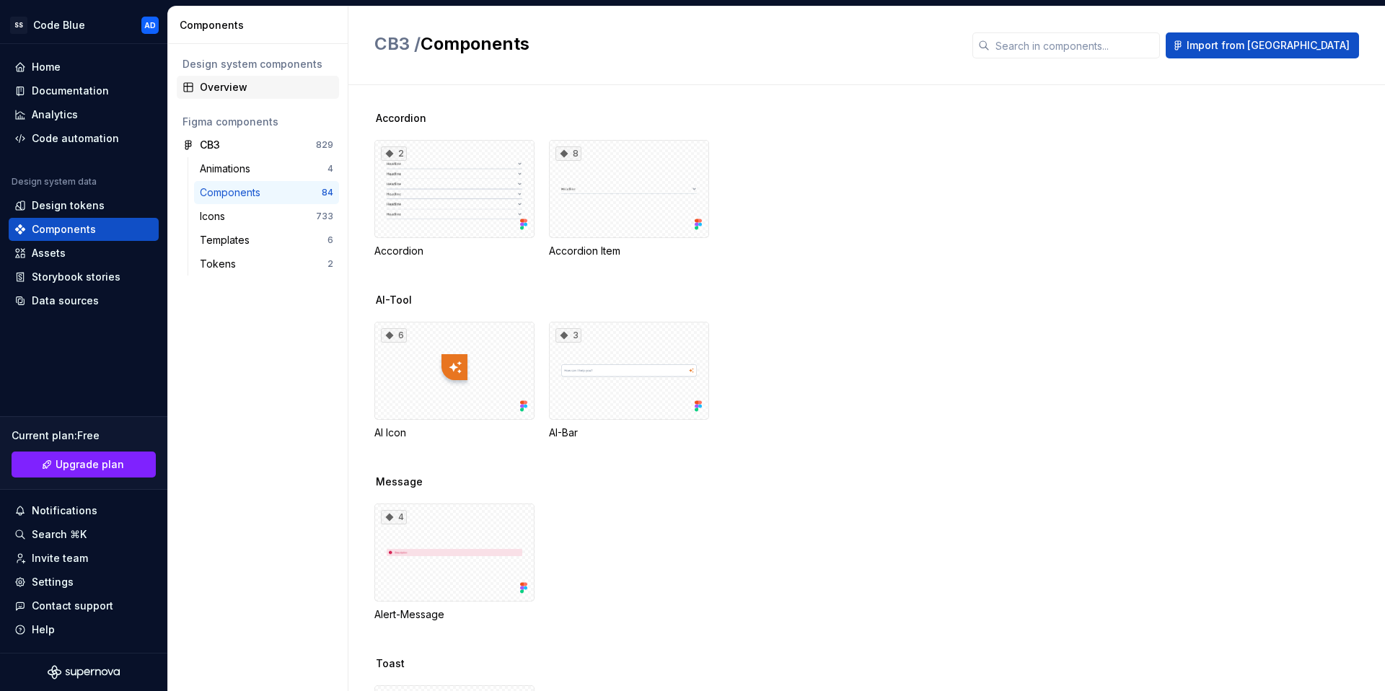
click at [213, 84] on div "Overview" at bounding box center [266, 87] width 133 height 14
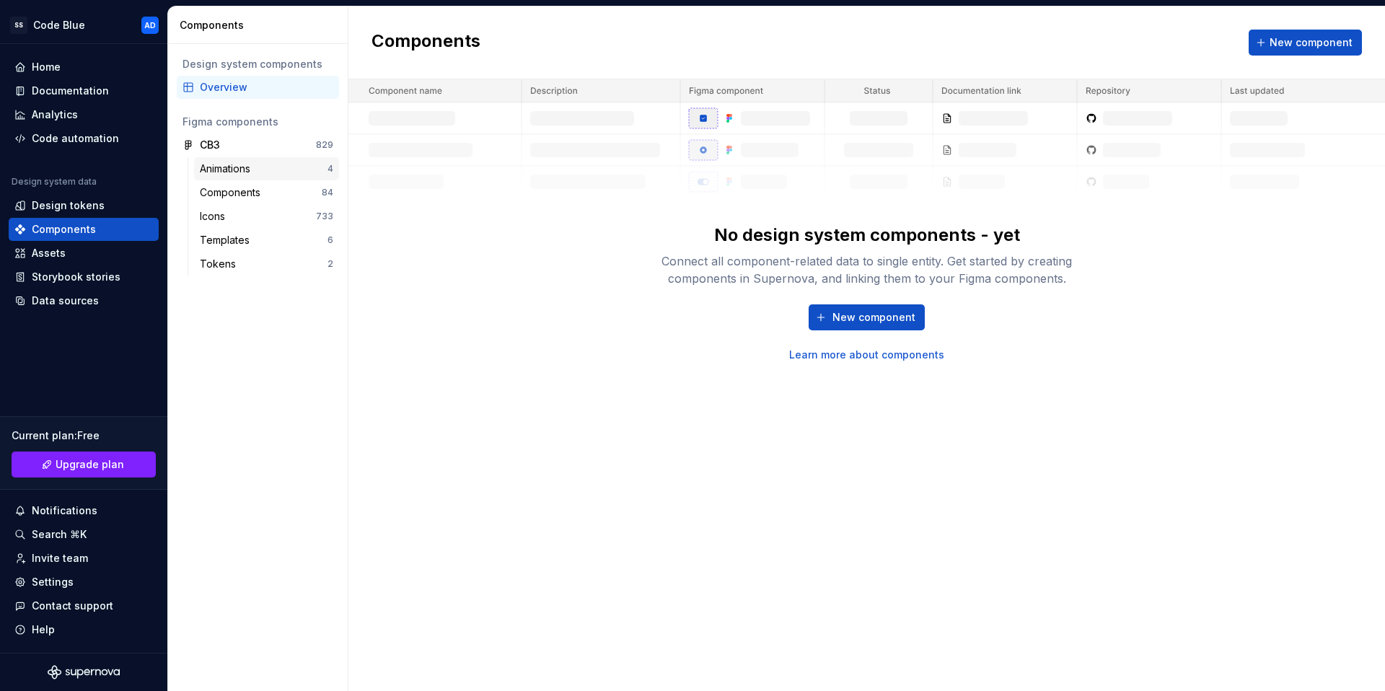
click at [224, 162] on div "Animations" at bounding box center [228, 169] width 56 height 14
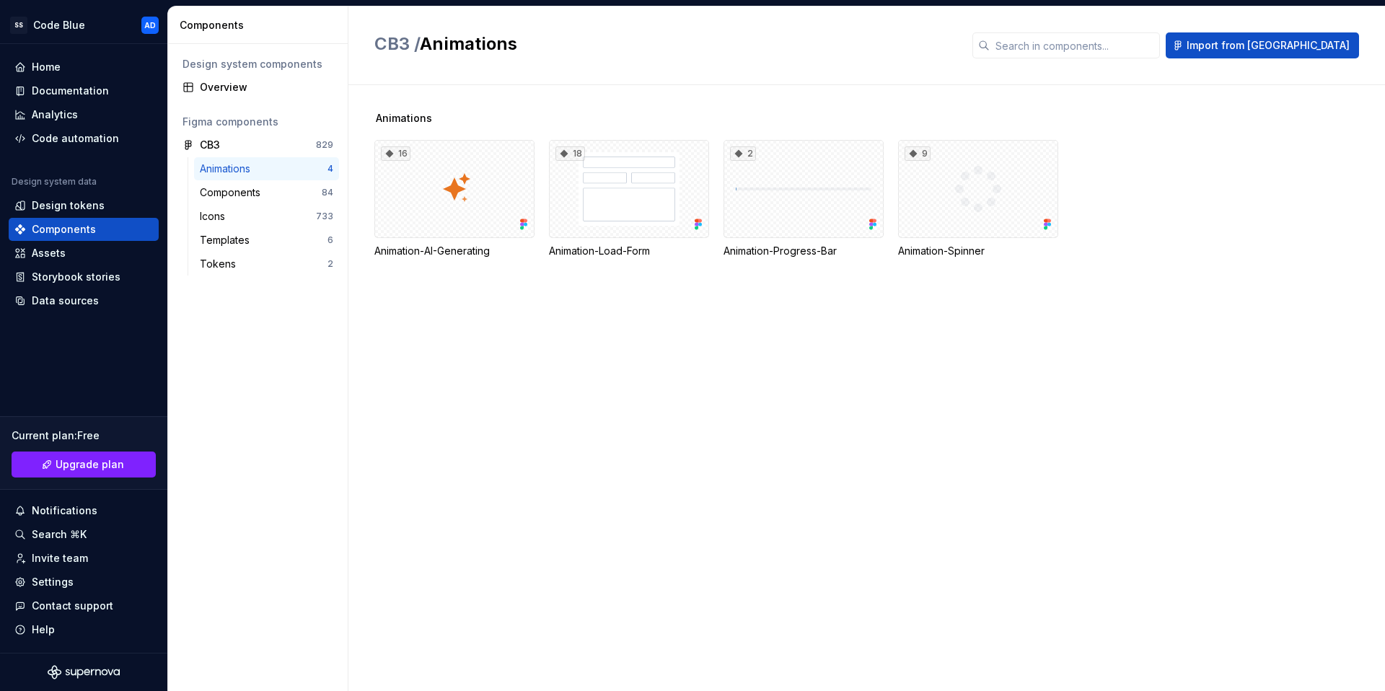
click at [465, 239] on div "16 Animation-AI-Generating" at bounding box center [454, 199] width 160 height 118
click at [457, 225] on div "16" at bounding box center [454, 189] width 160 height 98
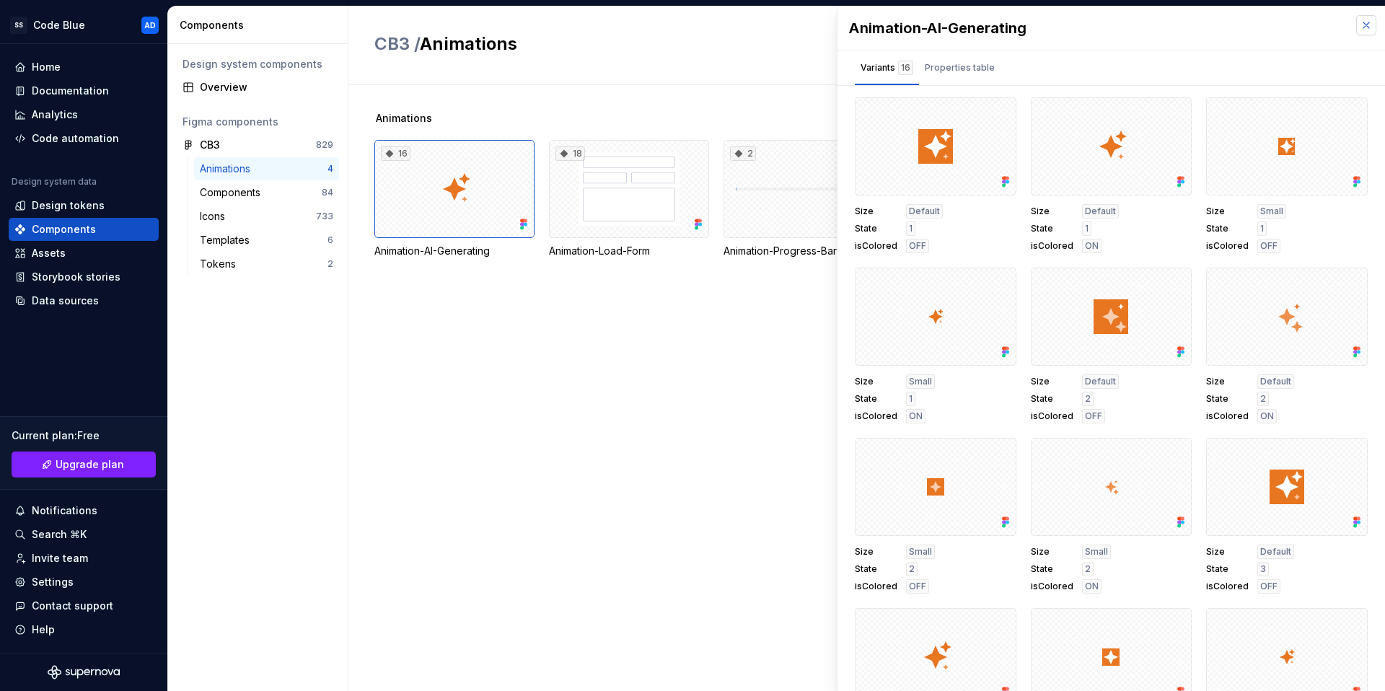
click at [1357, 25] on button "button" at bounding box center [1367, 25] width 20 height 20
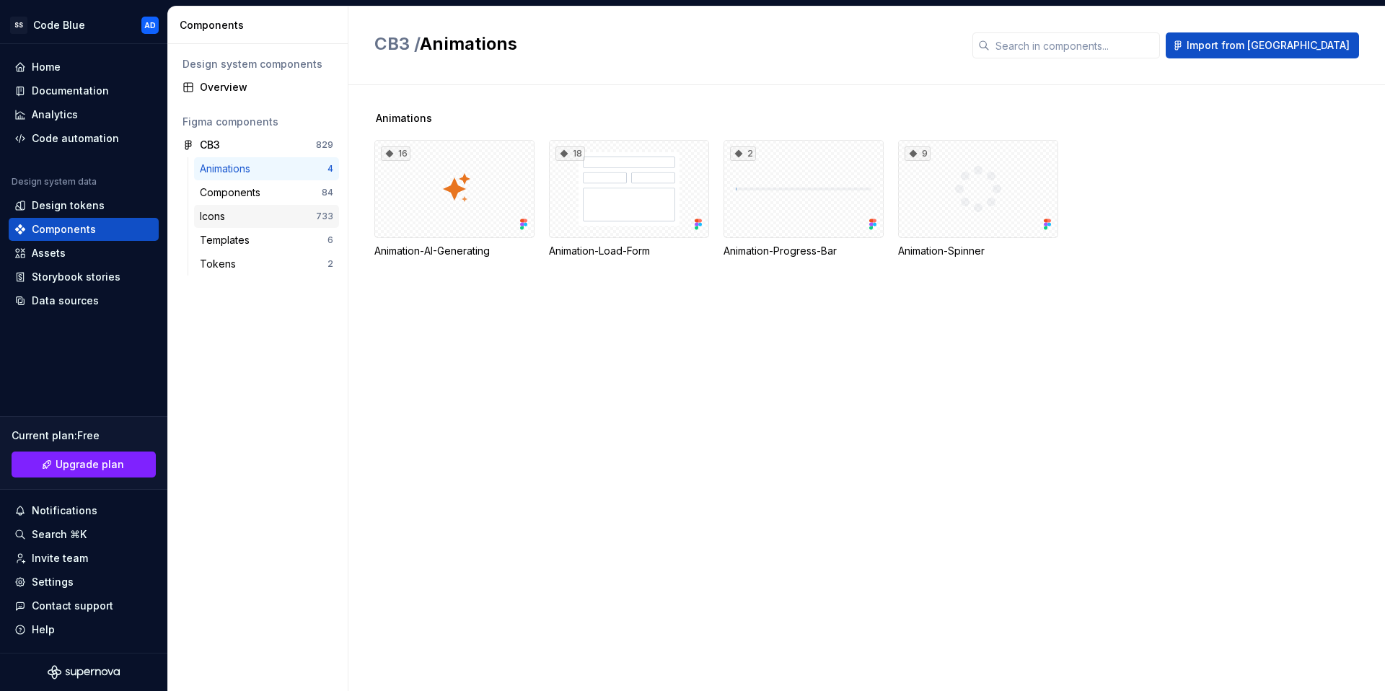
click at [259, 220] on div "Icons" at bounding box center [258, 216] width 116 height 14
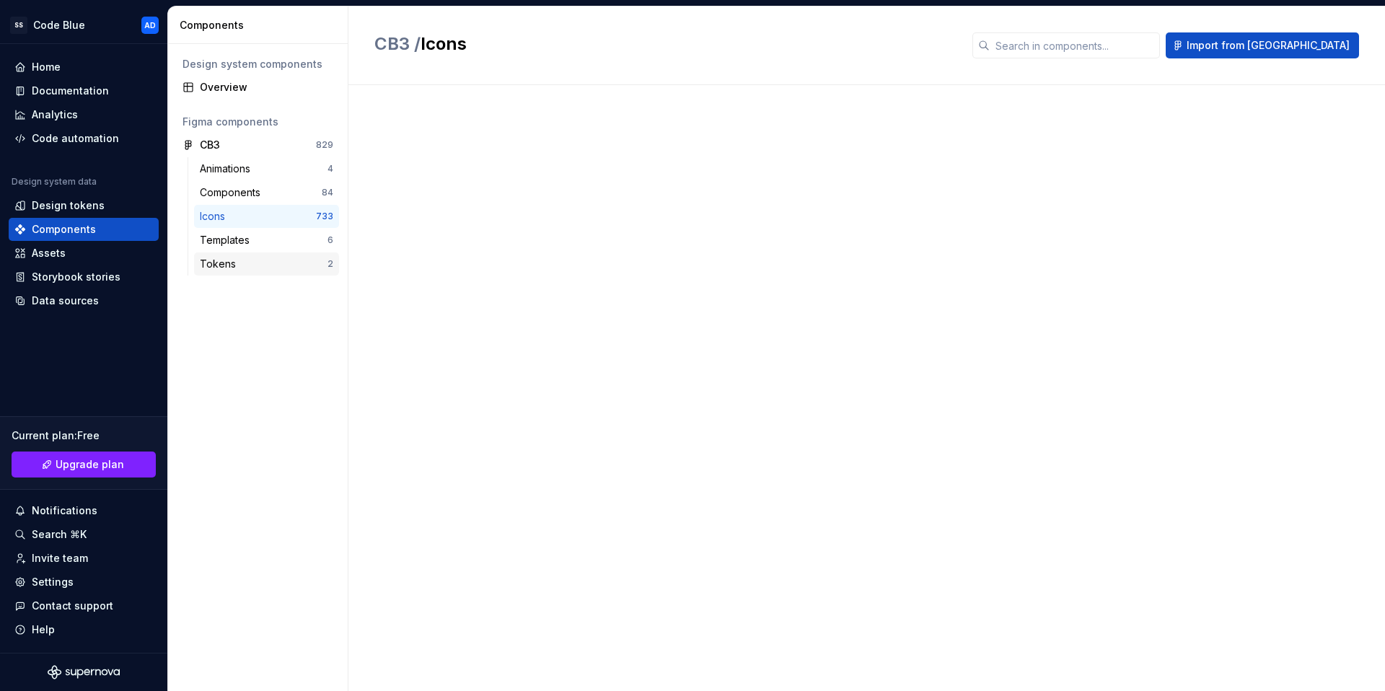
click at [256, 247] on div "Templates" at bounding box center [264, 240] width 128 height 14
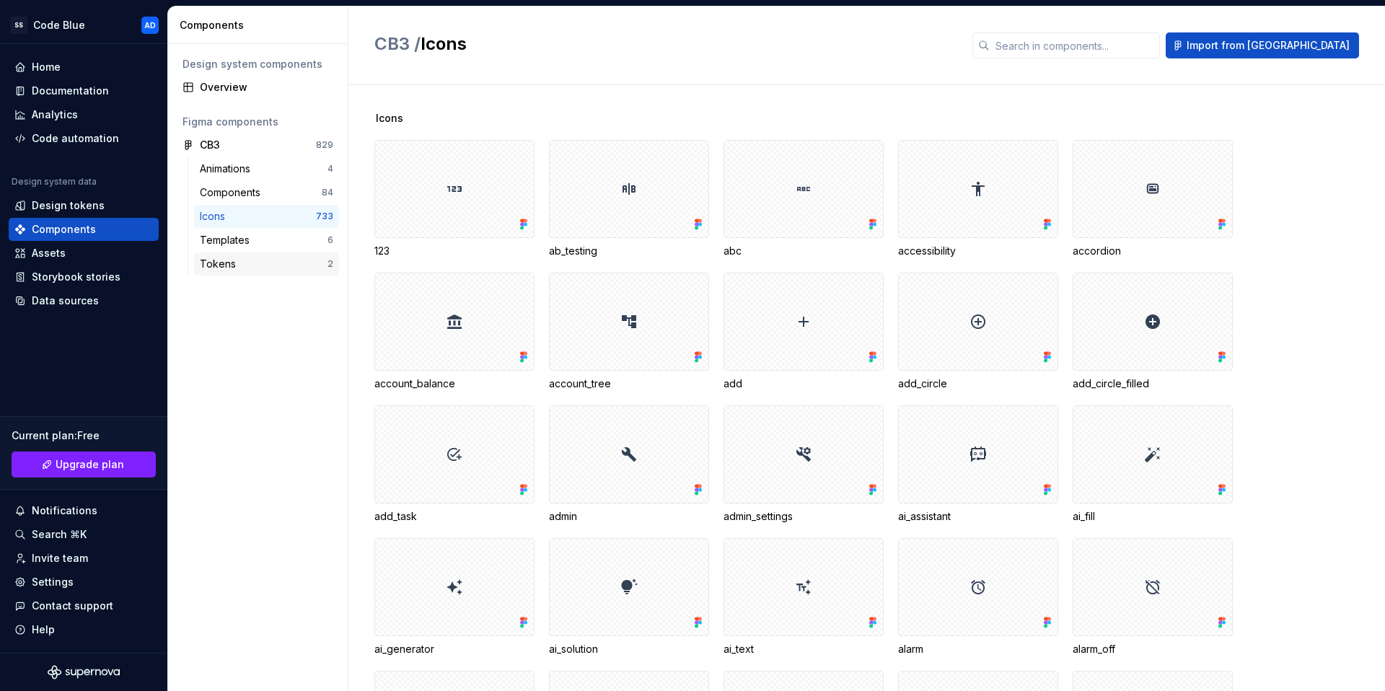
click at [265, 263] on div "Tokens" at bounding box center [264, 264] width 128 height 14
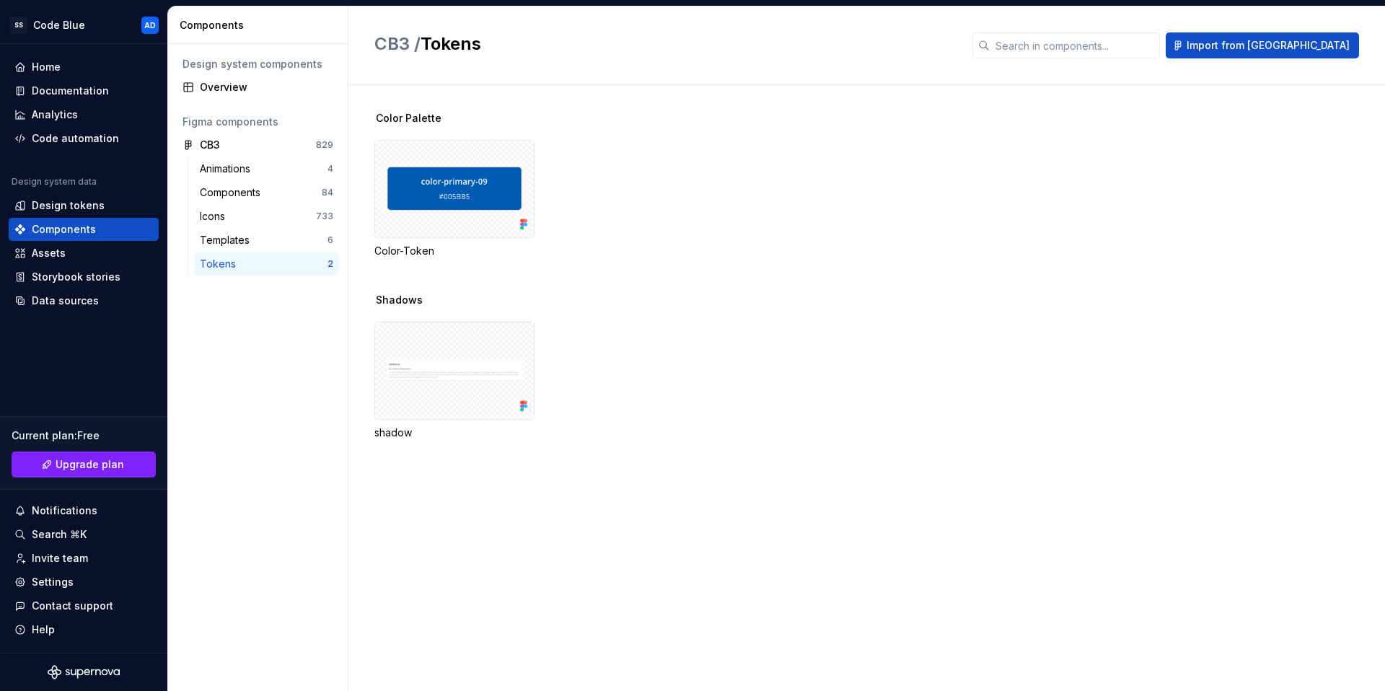
click at [1220, 130] on div "Color Palette Color-Token" at bounding box center [879, 202] width 1011 height 182
click at [1221, 128] on div "Color Palette Color-Token" at bounding box center [879, 202] width 1011 height 182
click at [233, 89] on div "Overview" at bounding box center [266, 87] width 133 height 14
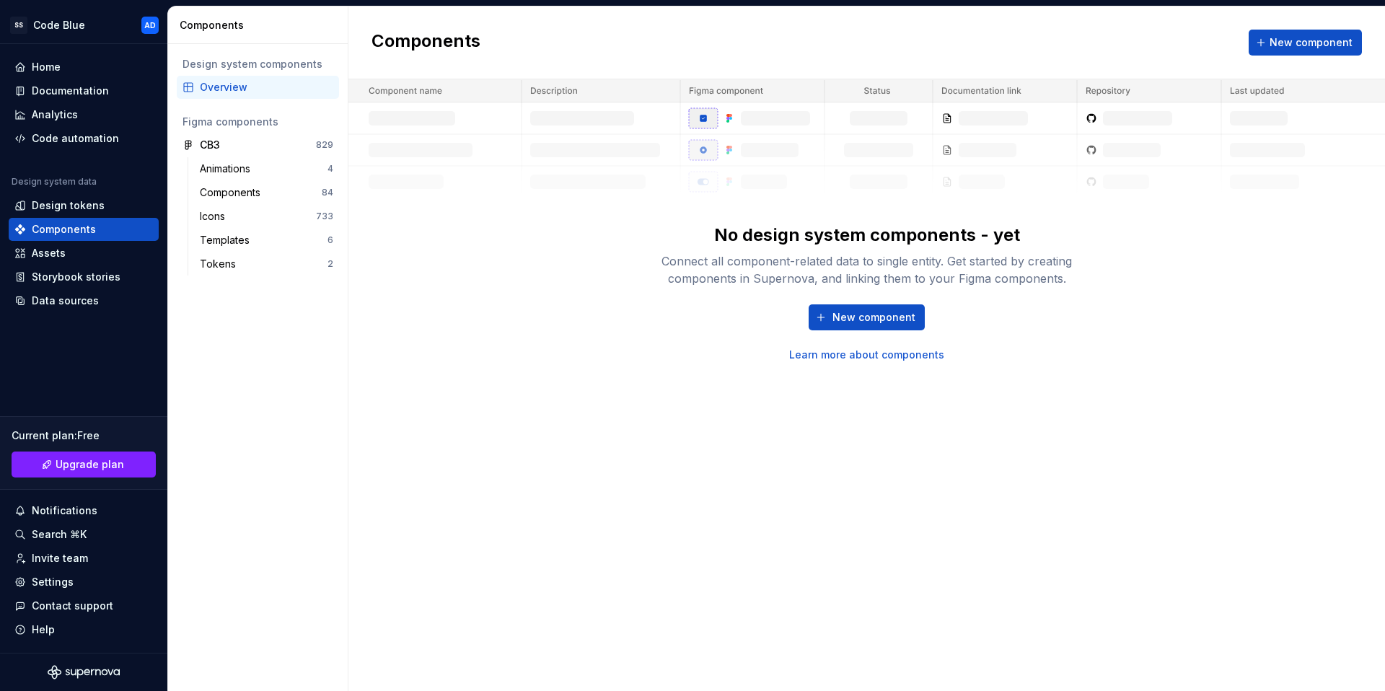
click at [1339, 94] on img at bounding box center [867, 138] width 1037 height 118
drag, startPoint x: 421, startPoint y: 89, endPoint x: 816, endPoint y: 333, distance: 464.0
click at [421, 89] on img at bounding box center [867, 138] width 1037 height 118
click at [842, 321] on span "New component" at bounding box center [874, 317] width 83 height 14
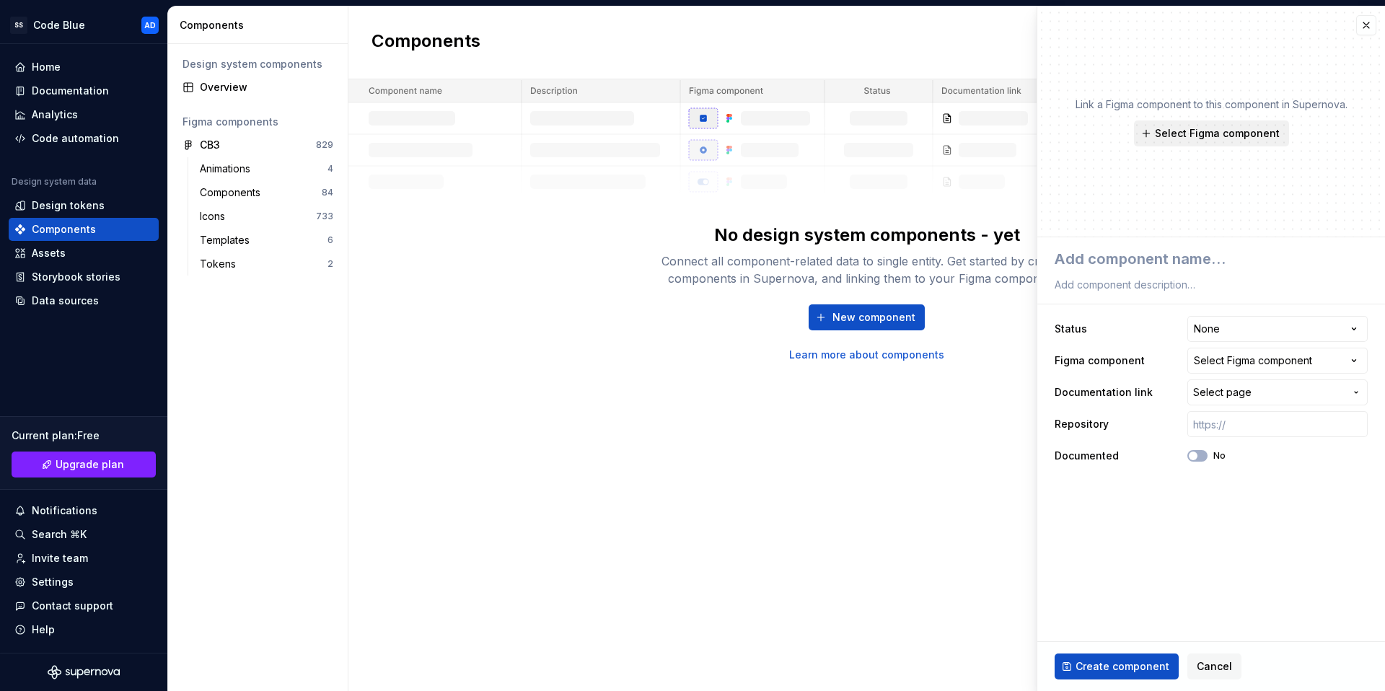
click at [1209, 135] on span "Select Figma component" at bounding box center [1217, 133] width 125 height 14
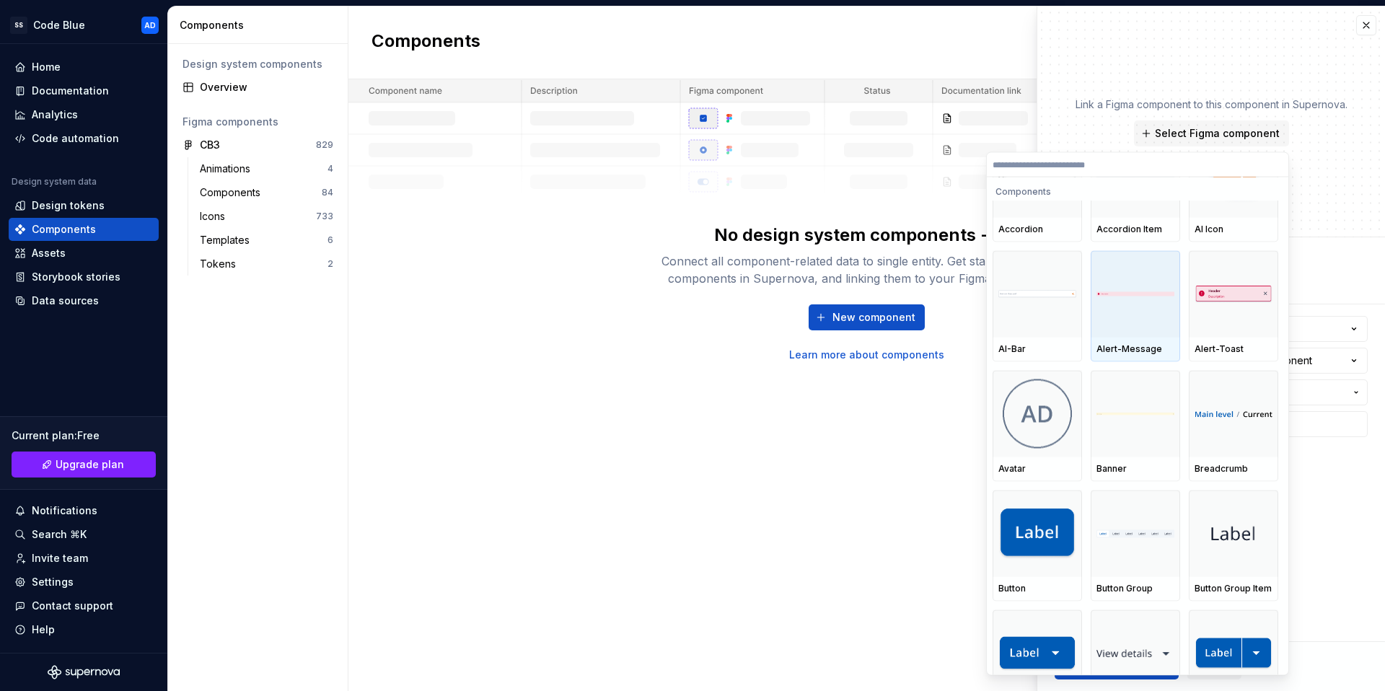
scroll to position [341, 0]
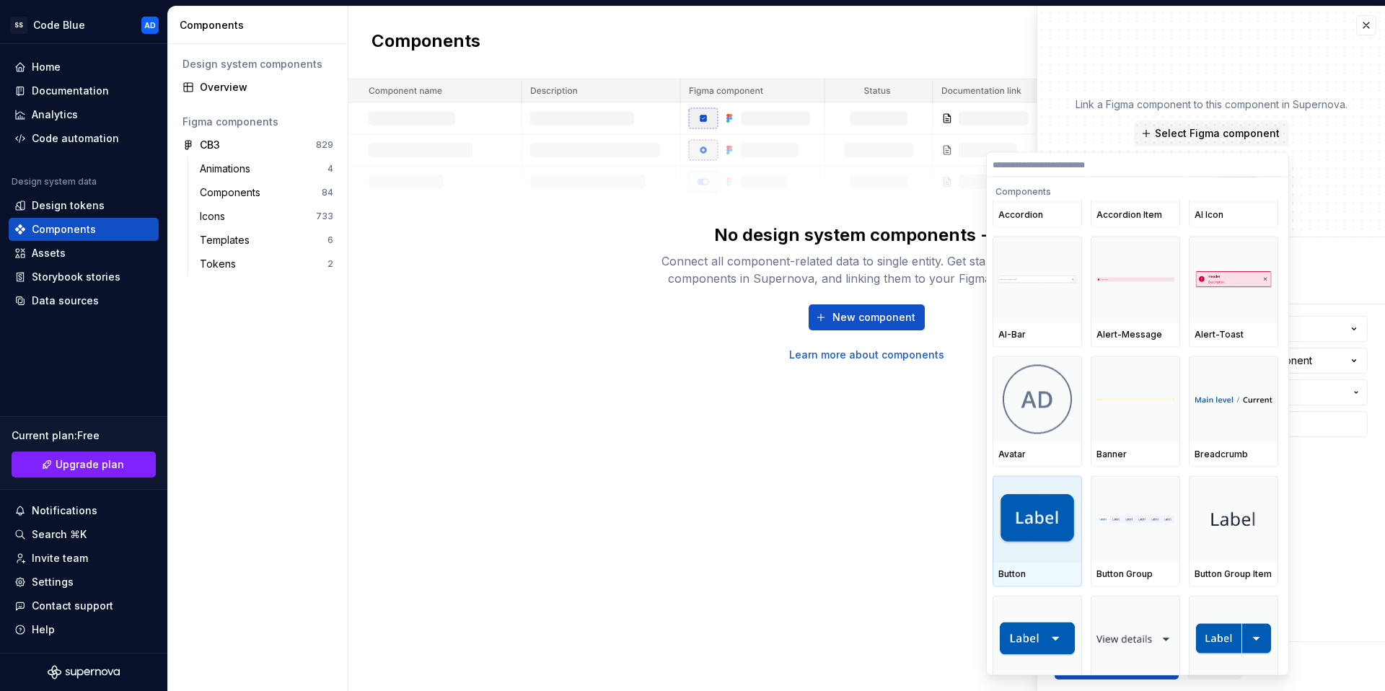
click at [1049, 497] on img at bounding box center [1038, 520] width 78 height 52
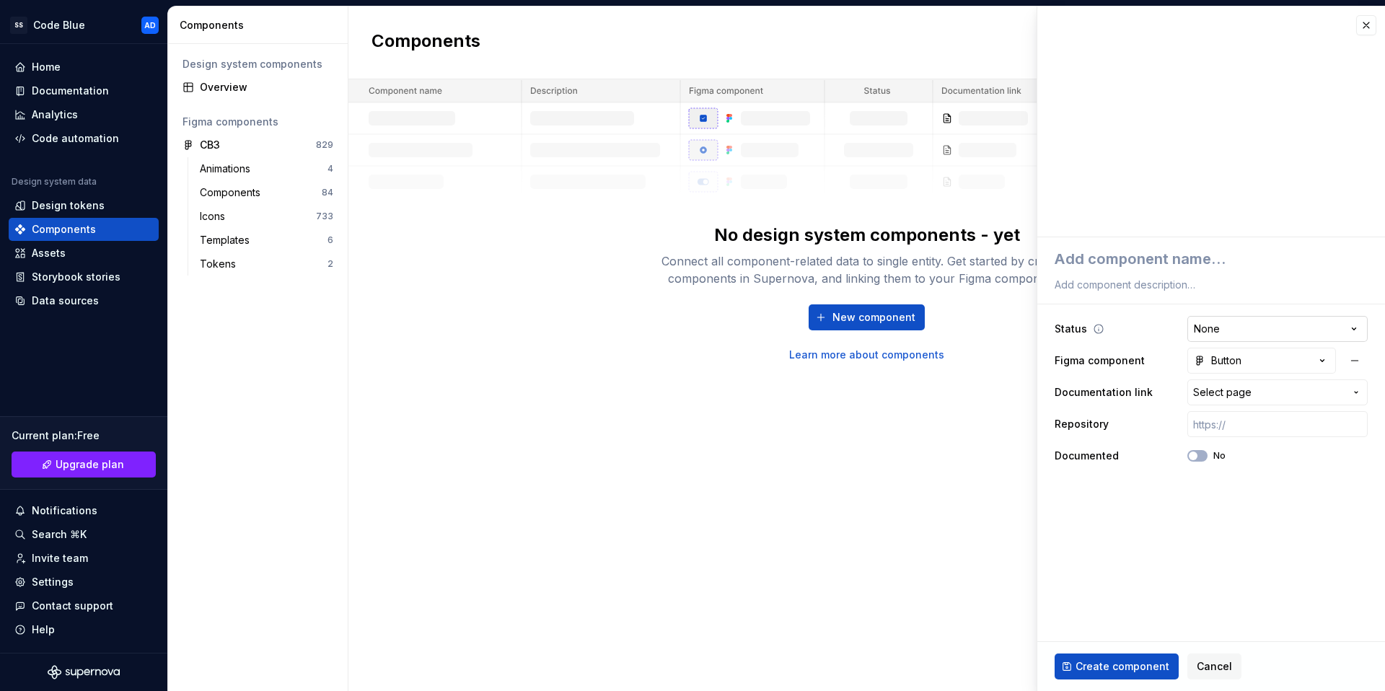
click at [1352, 330] on html "**********" at bounding box center [692, 345] width 1385 height 691
click at [1355, 330] on html "**********" at bounding box center [692, 345] width 1385 height 691
click at [1116, 673] on button "Create component" at bounding box center [1117, 667] width 124 height 26
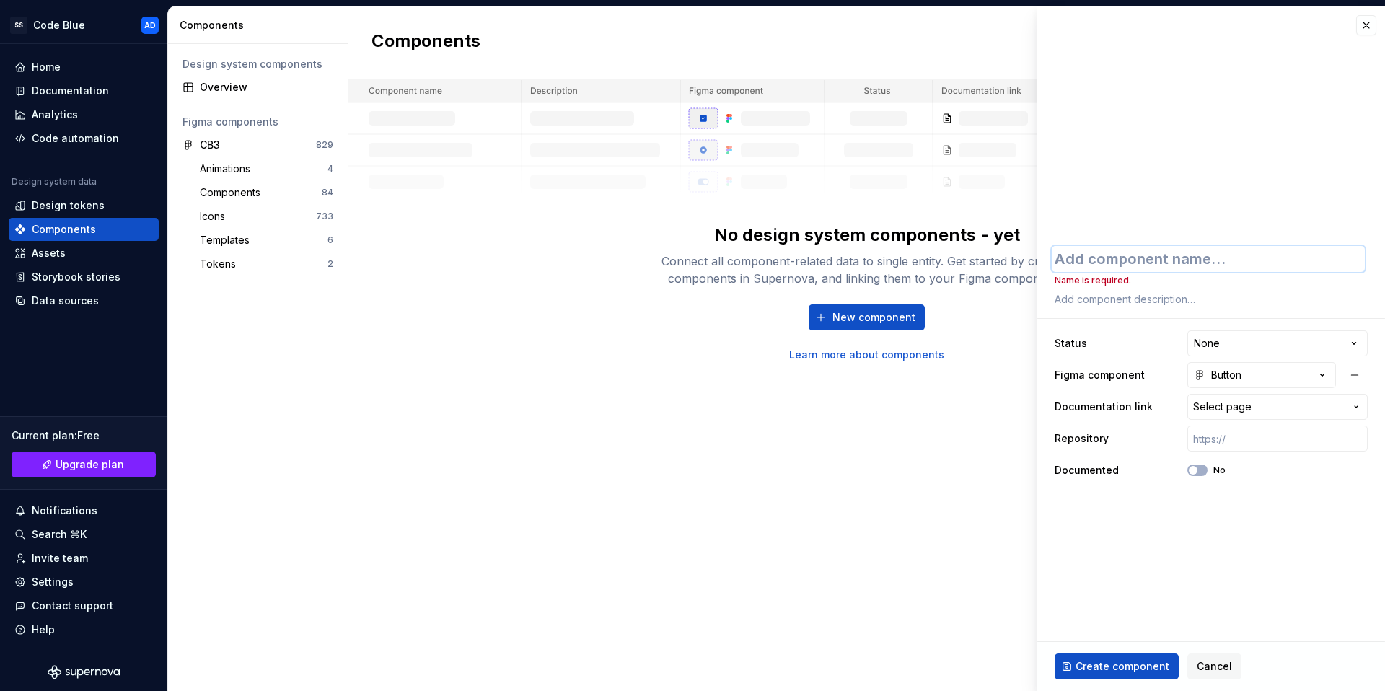
type textarea "*"
type textarea "B"
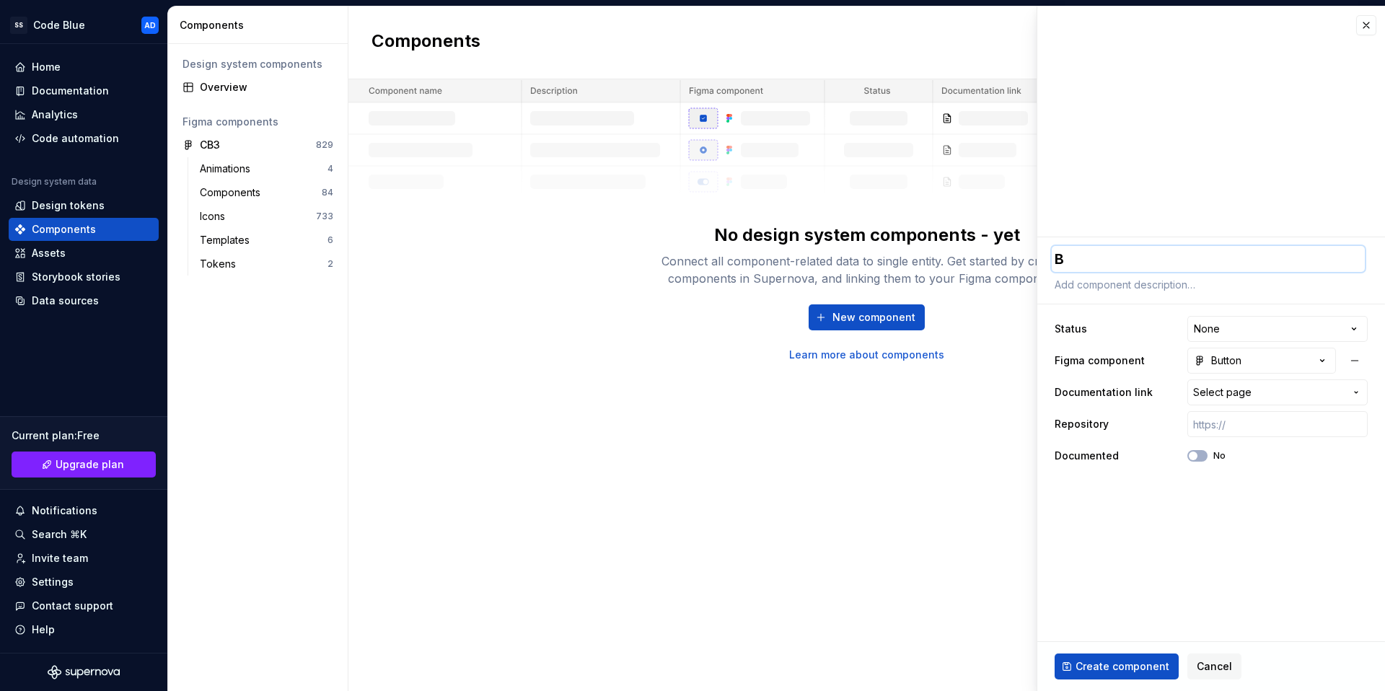
type textarea "*"
type textarea "Bu"
type textarea "*"
type textarea "But"
type textarea "*"
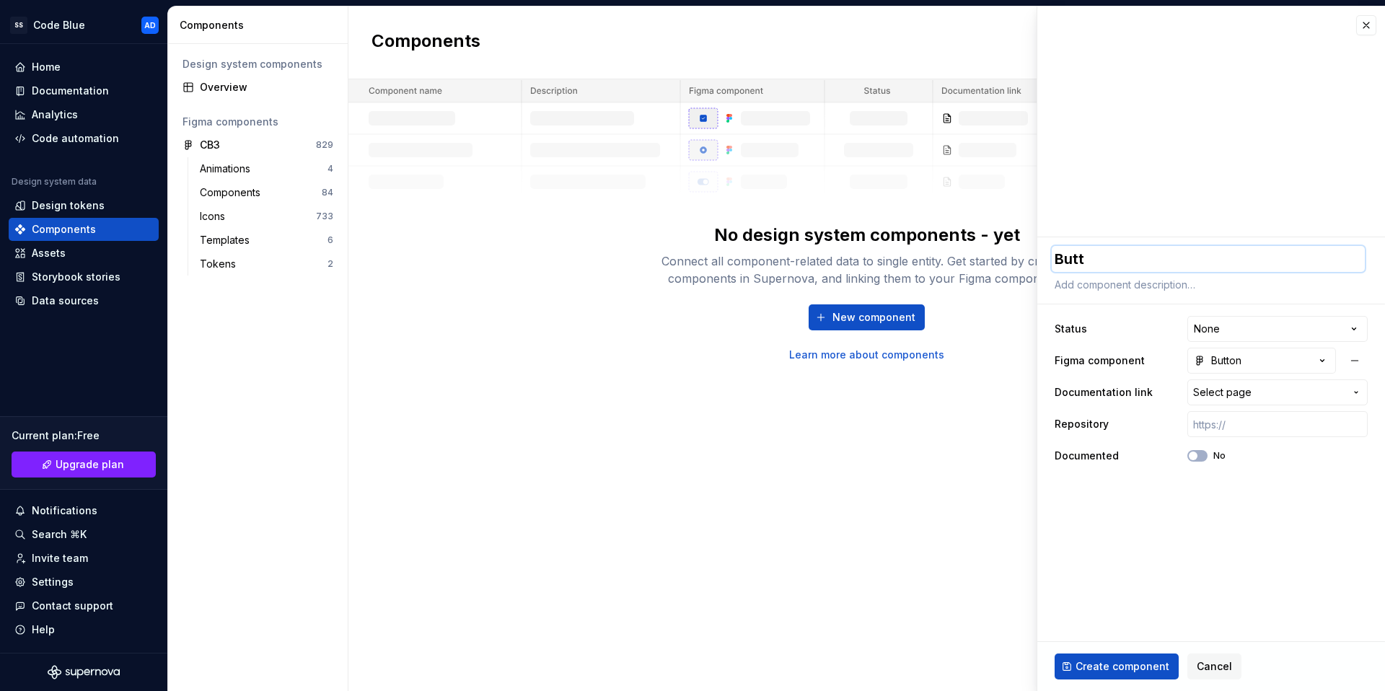
type textarea "Butto"
type textarea "*"
type textarea "Button"
click at [1112, 666] on span "Create component" at bounding box center [1123, 666] width 94 height 14
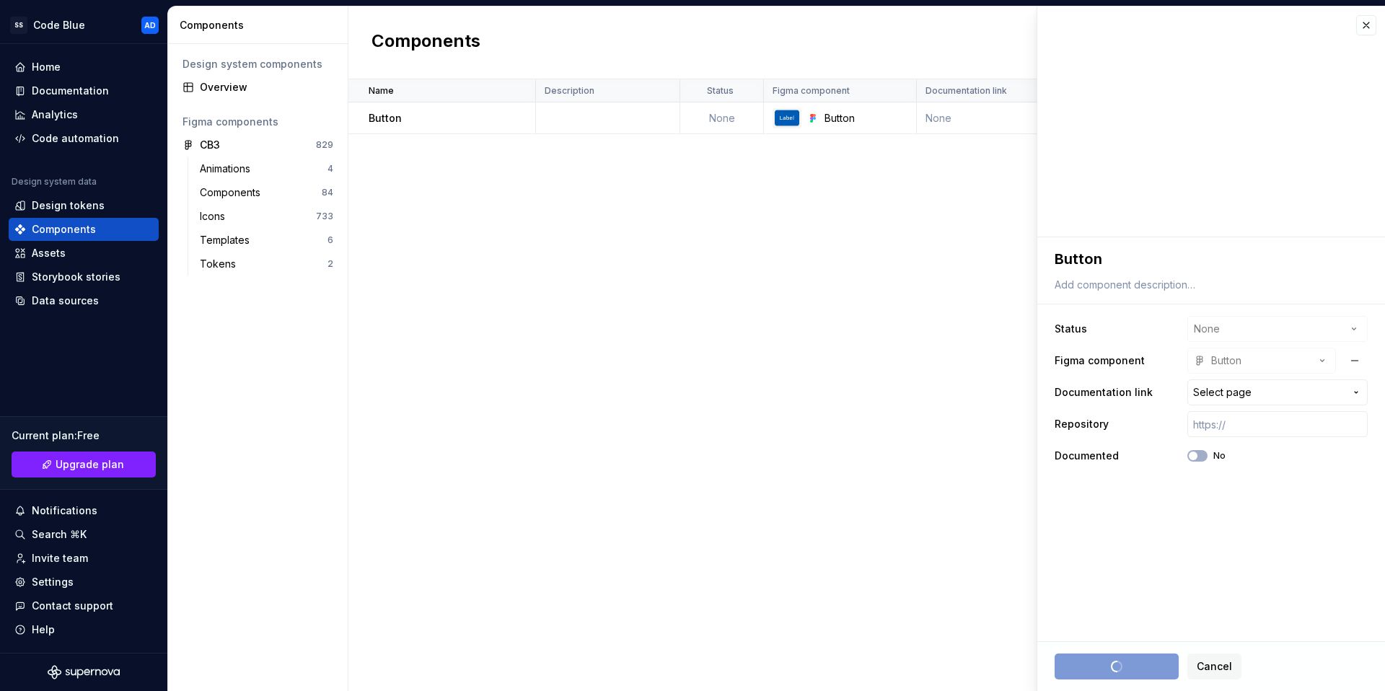
type textarea "*"
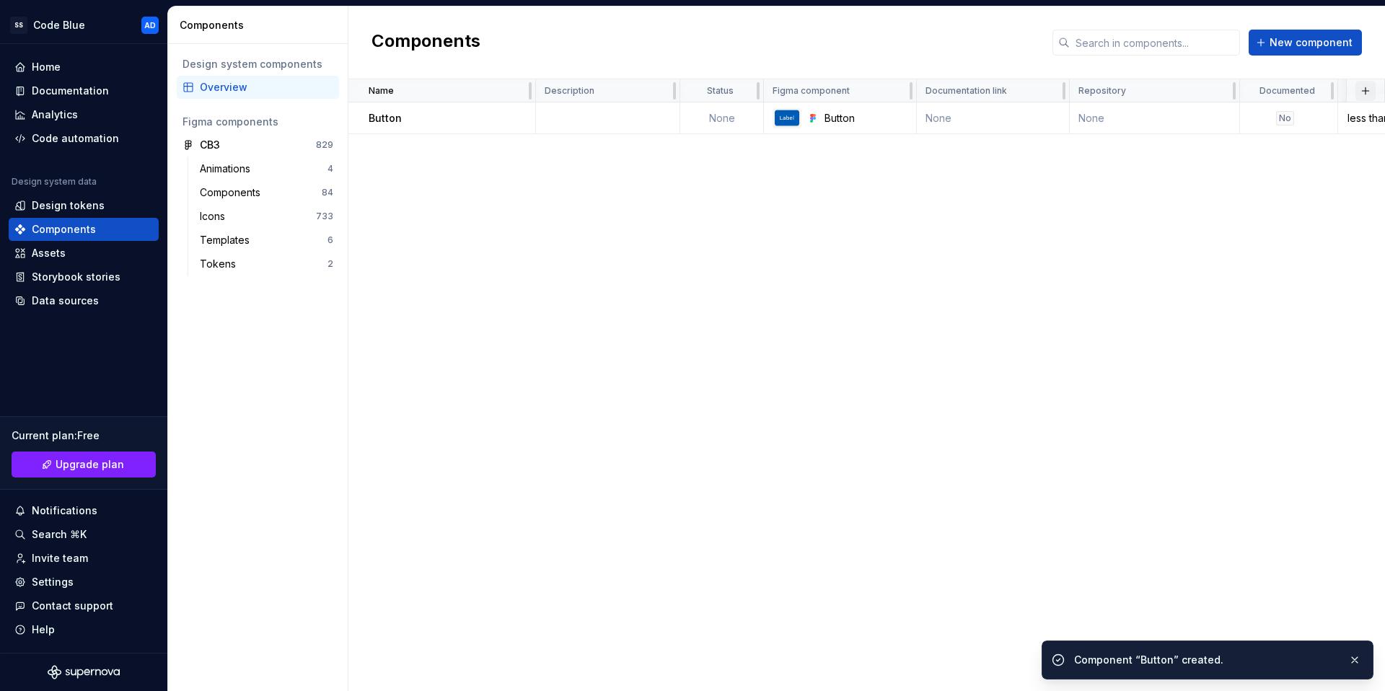
click at [1360, 92] on button "button" at bounding box center [1366, 91] width 20 height 20
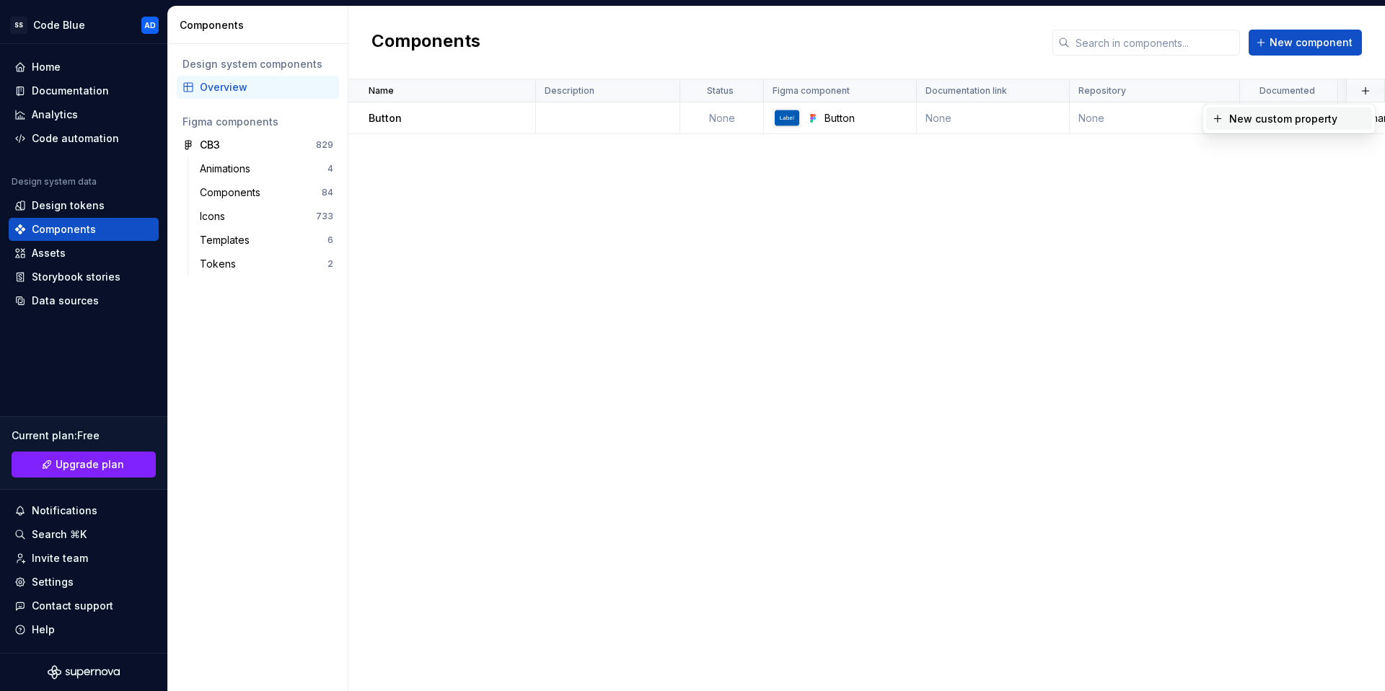
click at [1320, 122] on div "New custom property" at bounding box center [1284, 119] width 108 height 14
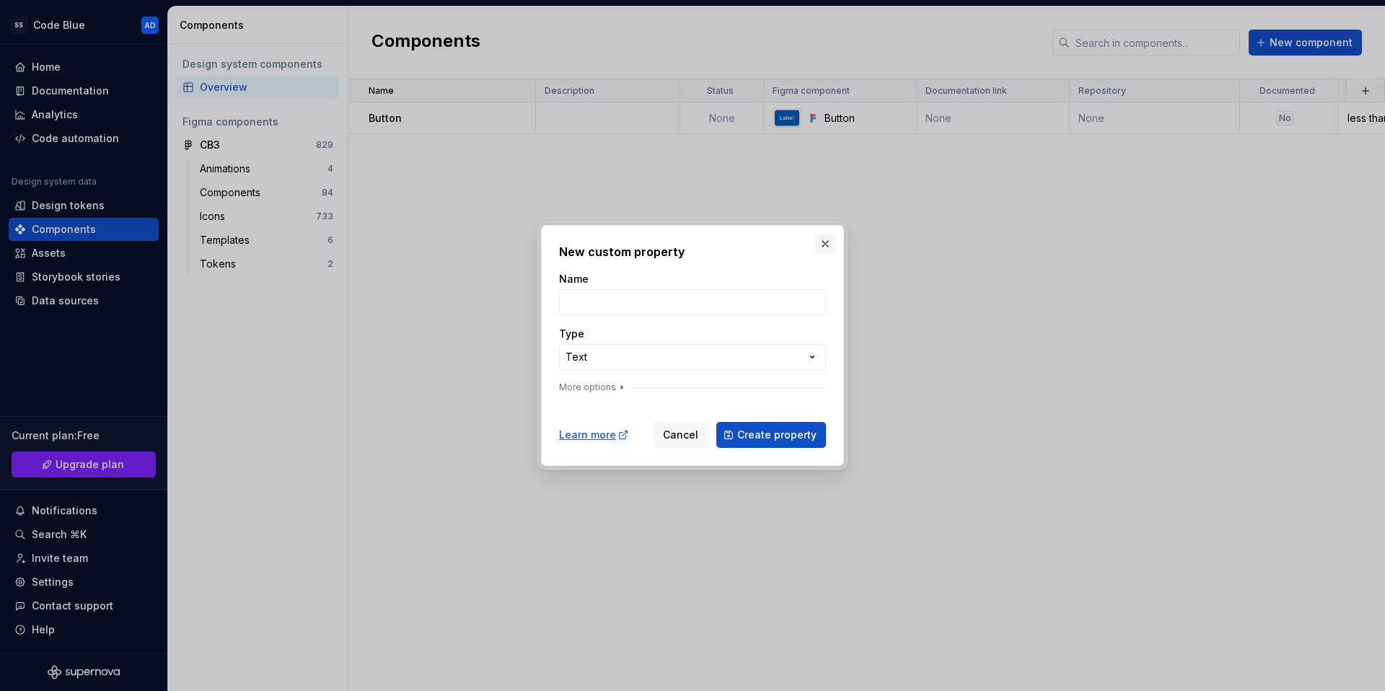
click at [821, 241] on button "button" at bounding box center [825, 244] width 20 height 20
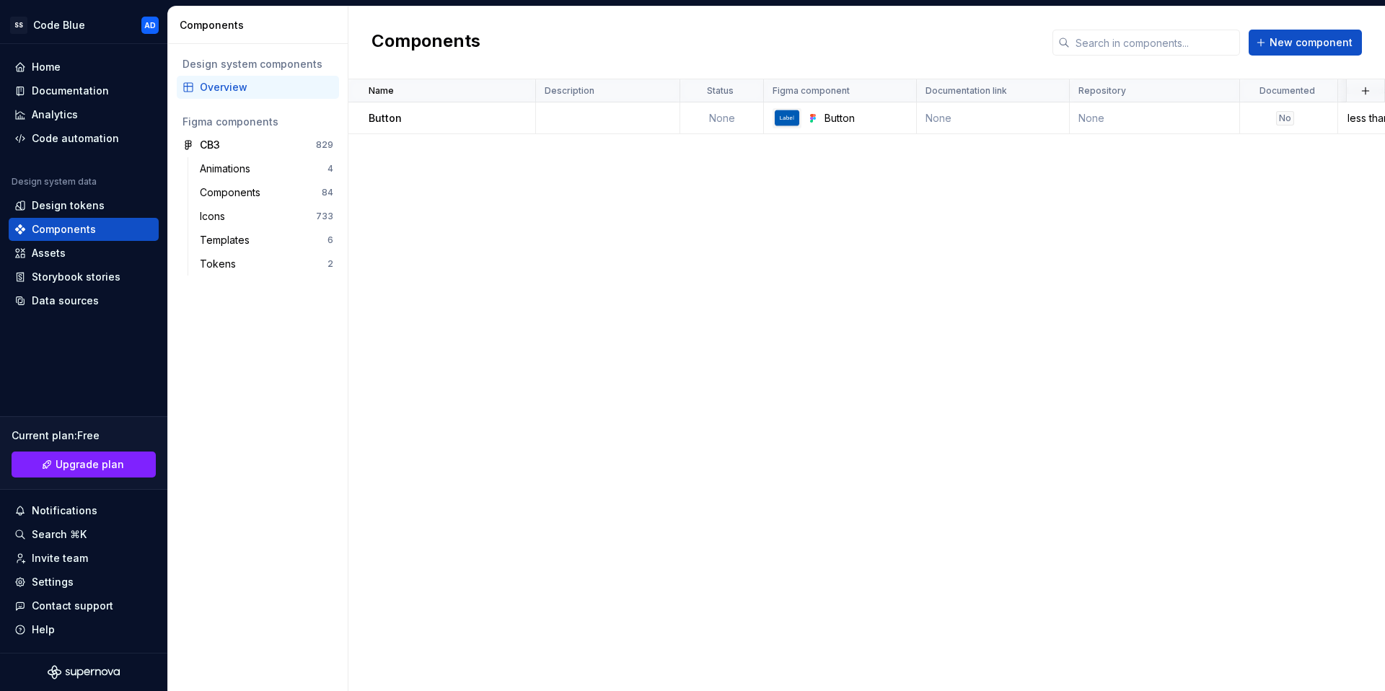
click at [869, 682] on div "Name Description Status Figma component Documentation link Repository Documente…" at bounding box center [867, 385] width 1037 height 612
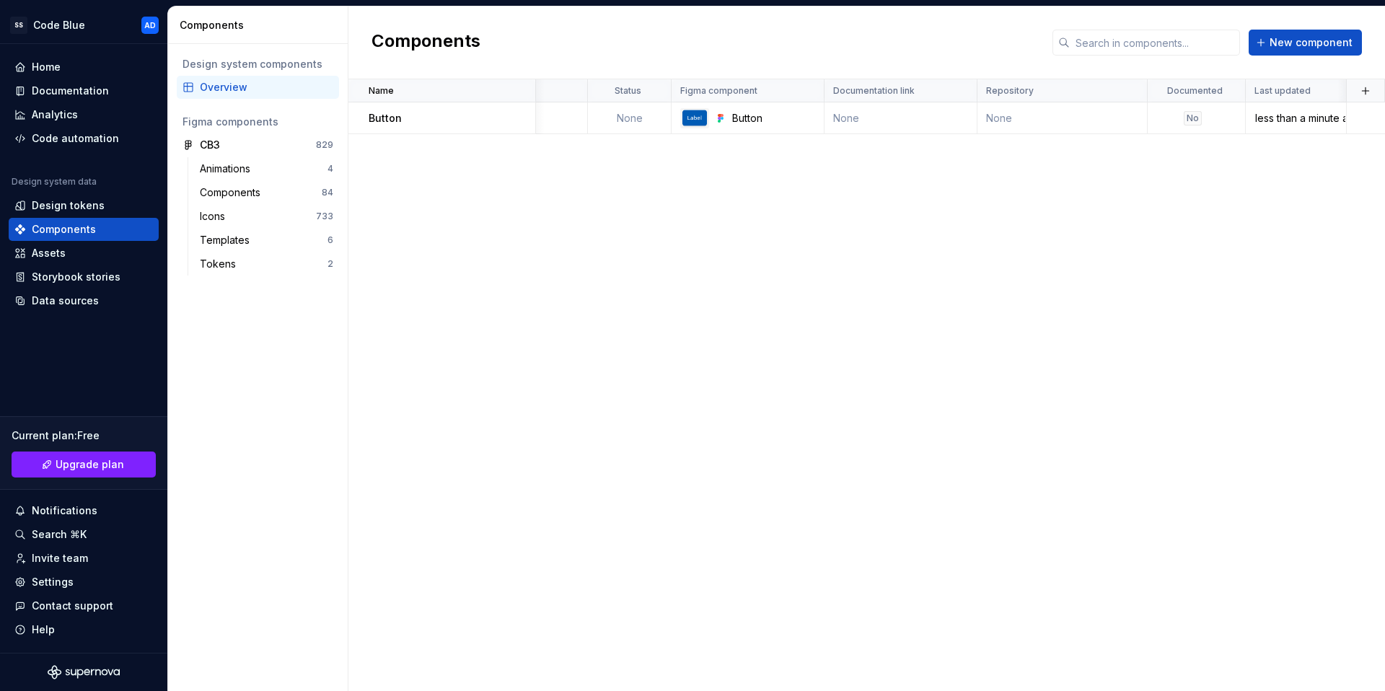
scroll to position [0, 92]
click at [513, 117] on button "button" at bounding box center [517, 118] width 20 height 20
click at [585, 146] on div "Open component detail" at bounding box center [592, 146] width 119 height 14
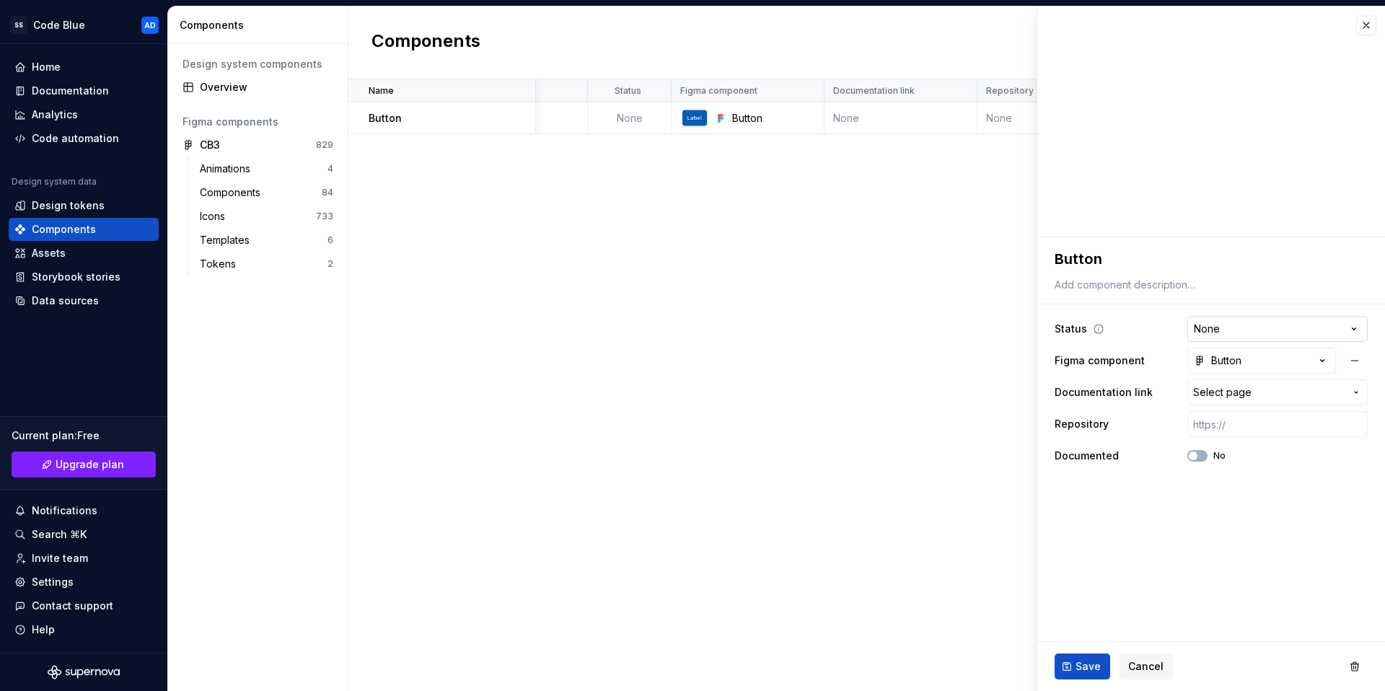
click at [1296, 336] on html "**********" at bounding box center [692, 345] width 1385 height 691
click at [1272, 511] on html "**********" at bounding box center [692, 345] width 1385 height 691
click at [1277, 393] on span "Select page" at bounding box center [1269, 392] width 152 height 14
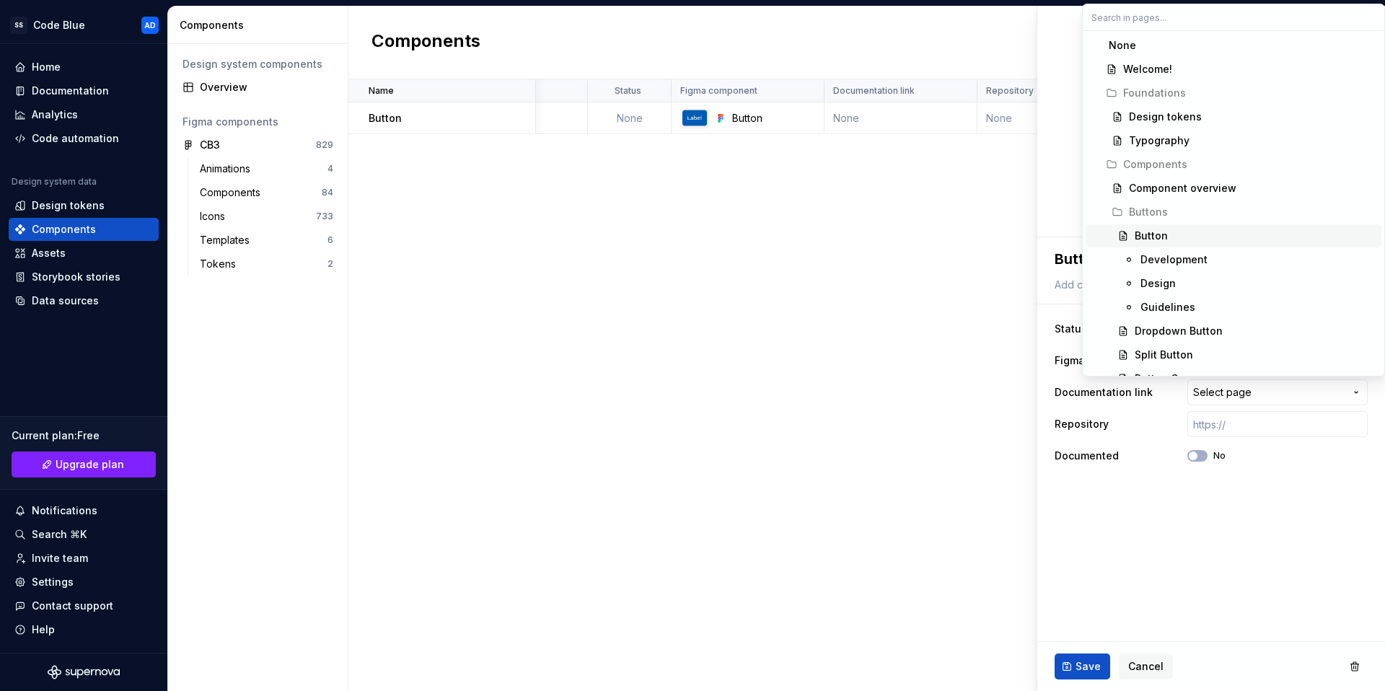
click at [1165, 240] on div "Button" at bounding box center [1151, 236] width 33 height 14
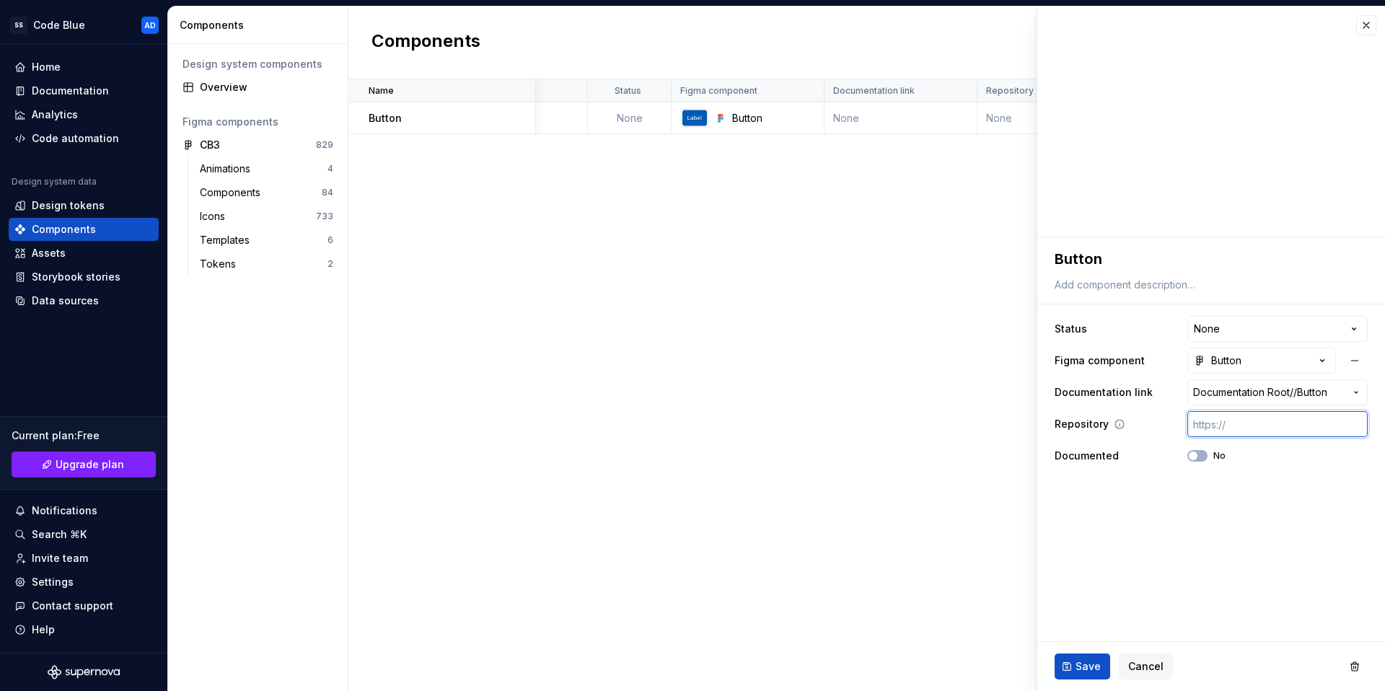
click at [1308, 422] on input "text" at bounding box center [1278, 424] width 180 height 26
click at [1200, 455] on button "No" at bounding box center [1198, 456] width 20 height 12
type textarea "*"
click at [1359, 333] on html "**********" at bounding box center [692, 345] width 1385 height 691
select select "**********"
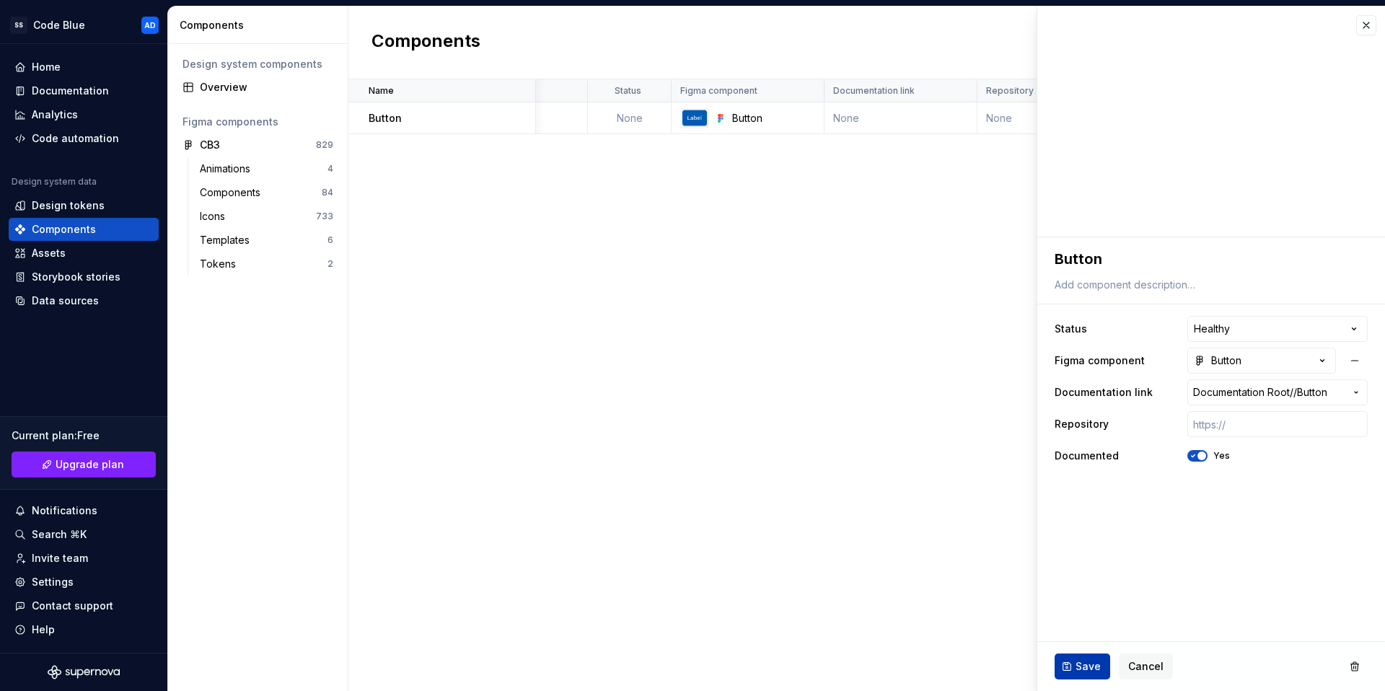
click at [1090, 664] on span "Save" at bounding box center [1088, 666] width 25 height 14
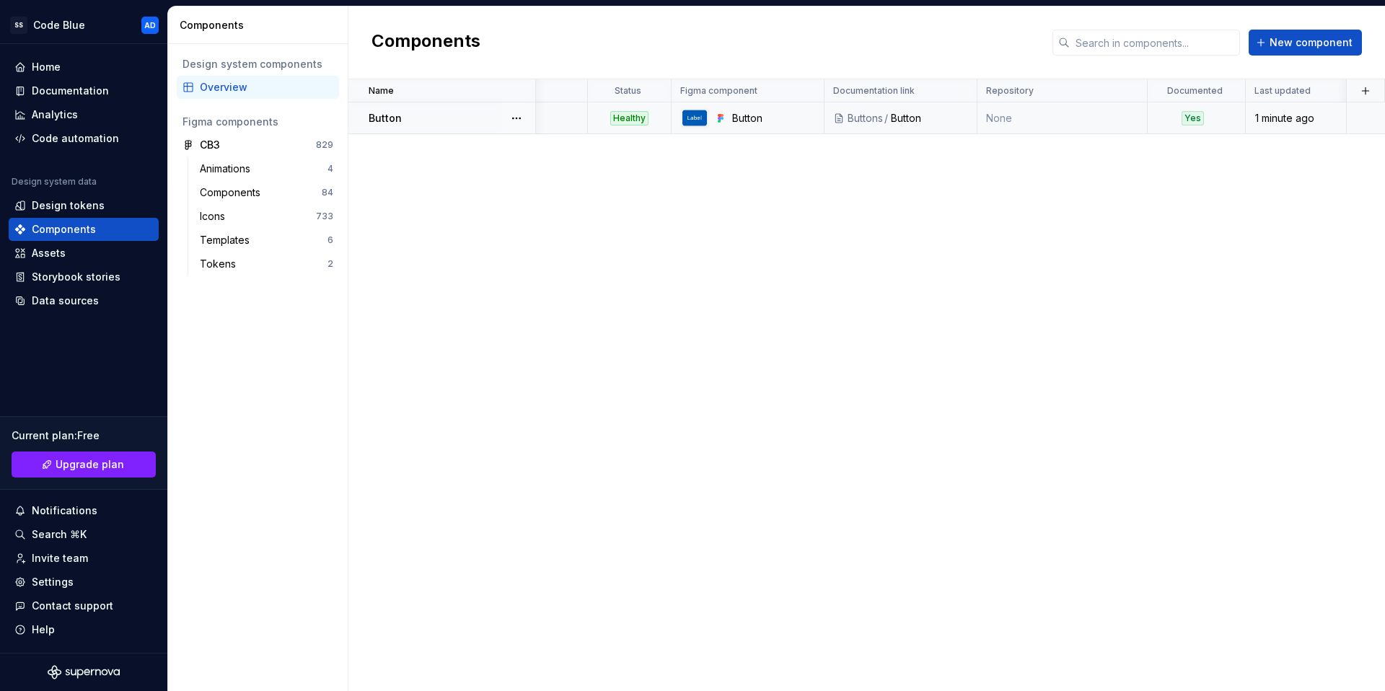
click at [1191, 120] on div "Yes" at bounding box center [1193, 118] width 22 height 14
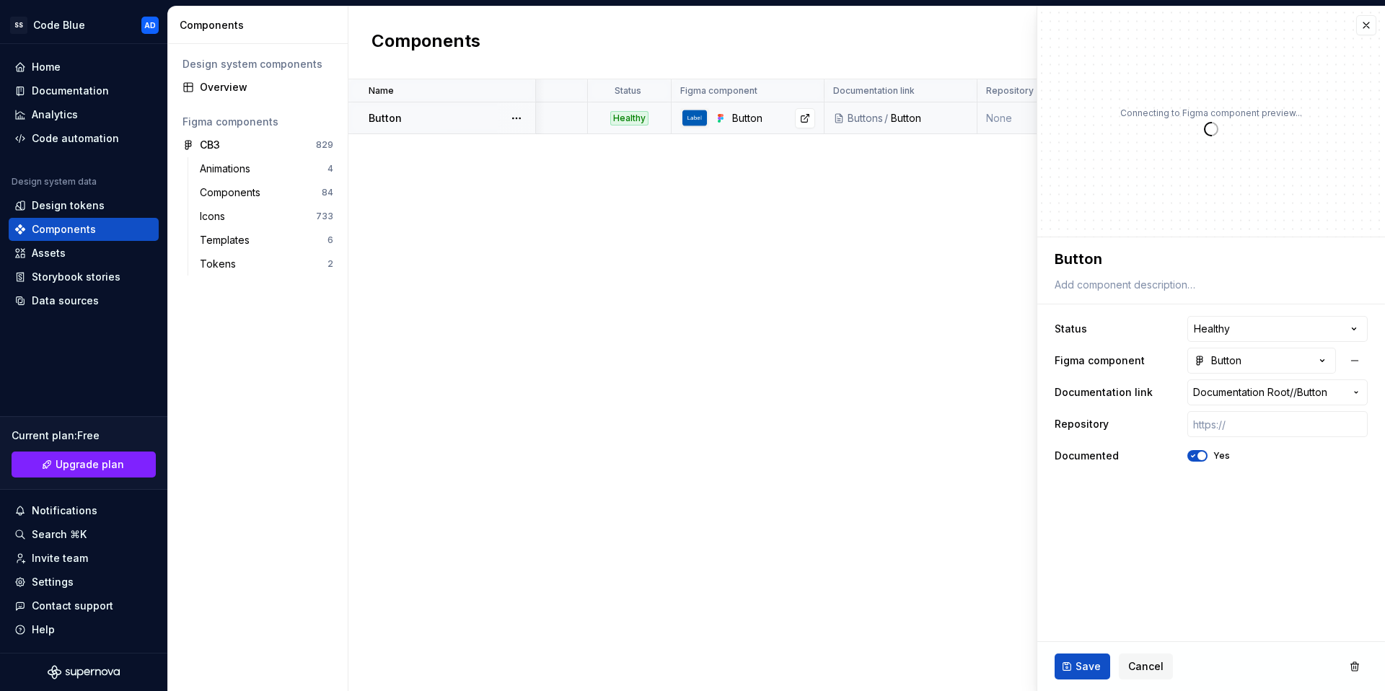
click at [745, 121] on div "Button" at bounding box center [773, 118] width 83 height 14
type textarea "*"
click at [1369, 26] on button "button" at bounding box center [1367, 25] width 20 height 20
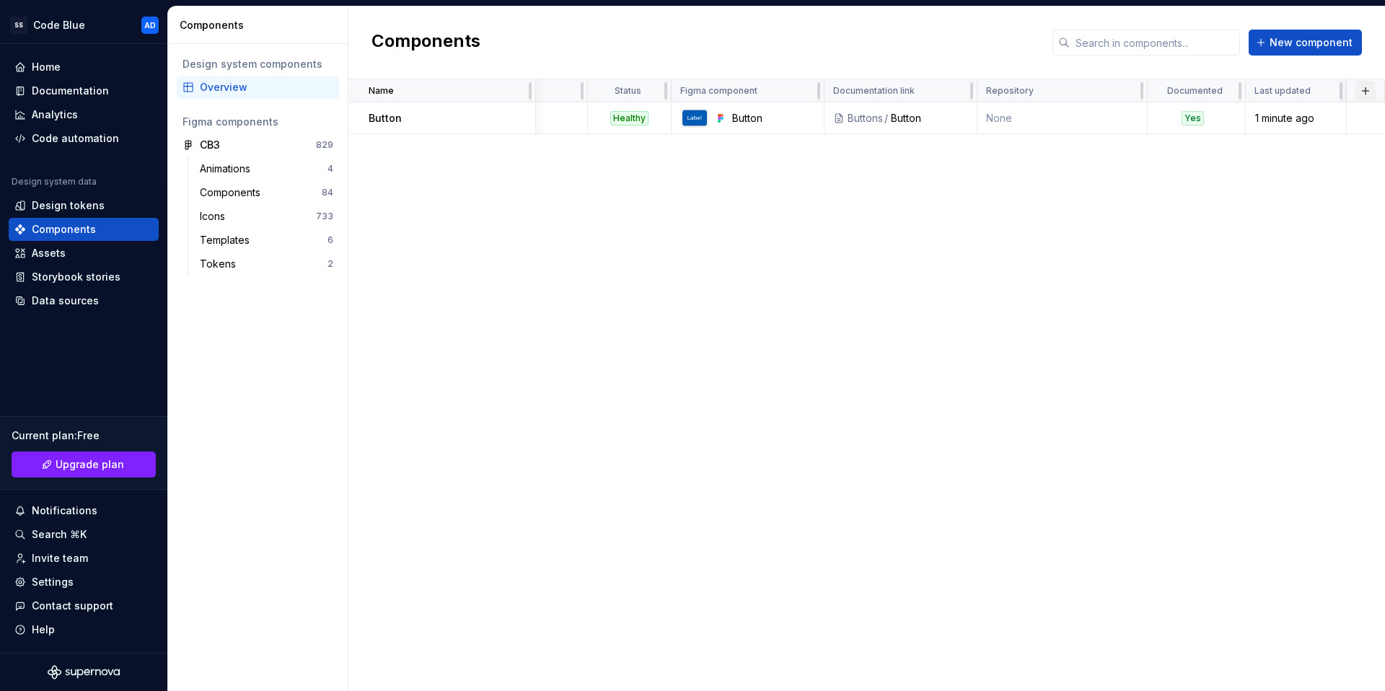
click at [1367, 89] on button "button" at bounding box center [1366, 91] width 20 height 20
click at [1317, 118] on div "New custom property" at bounding box center [1284, 119] width 108 height 14
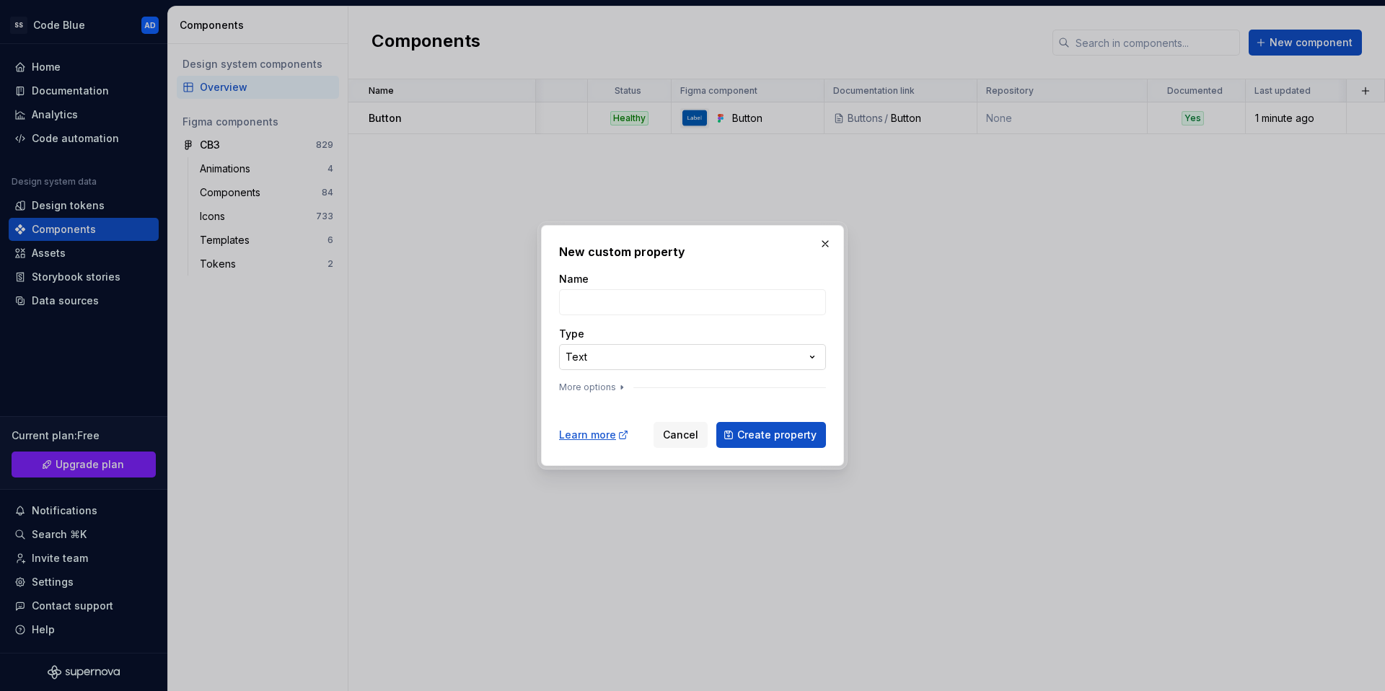
click at [713, 364] on div "**********" at bounding box center [692, 345] width 1385 height 691
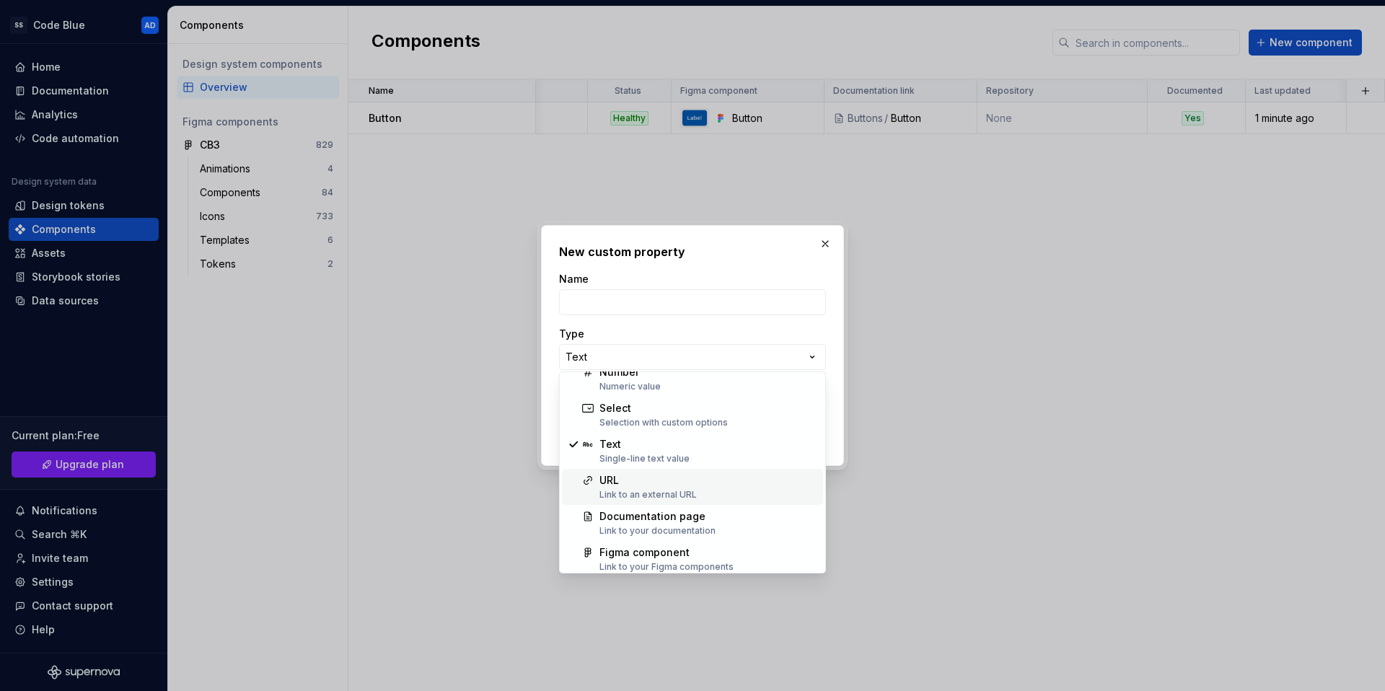
scroll to position [92, 0]
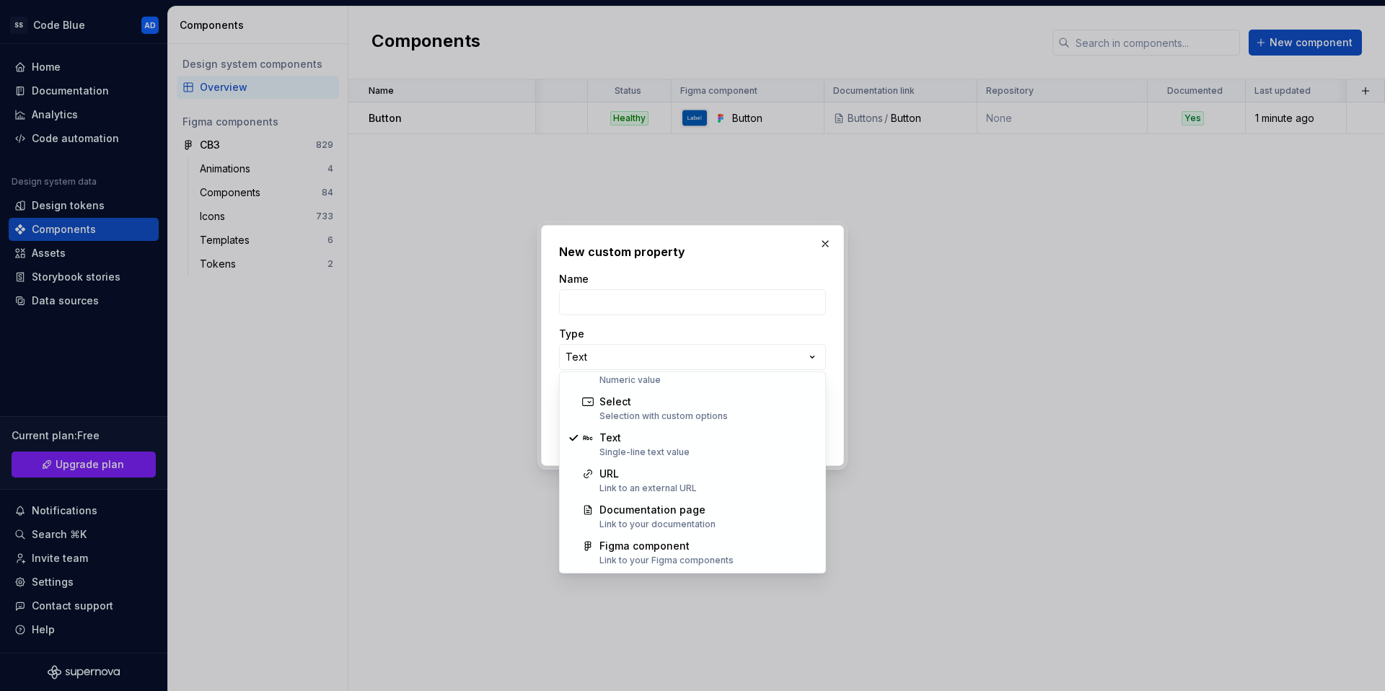
select select "**********"
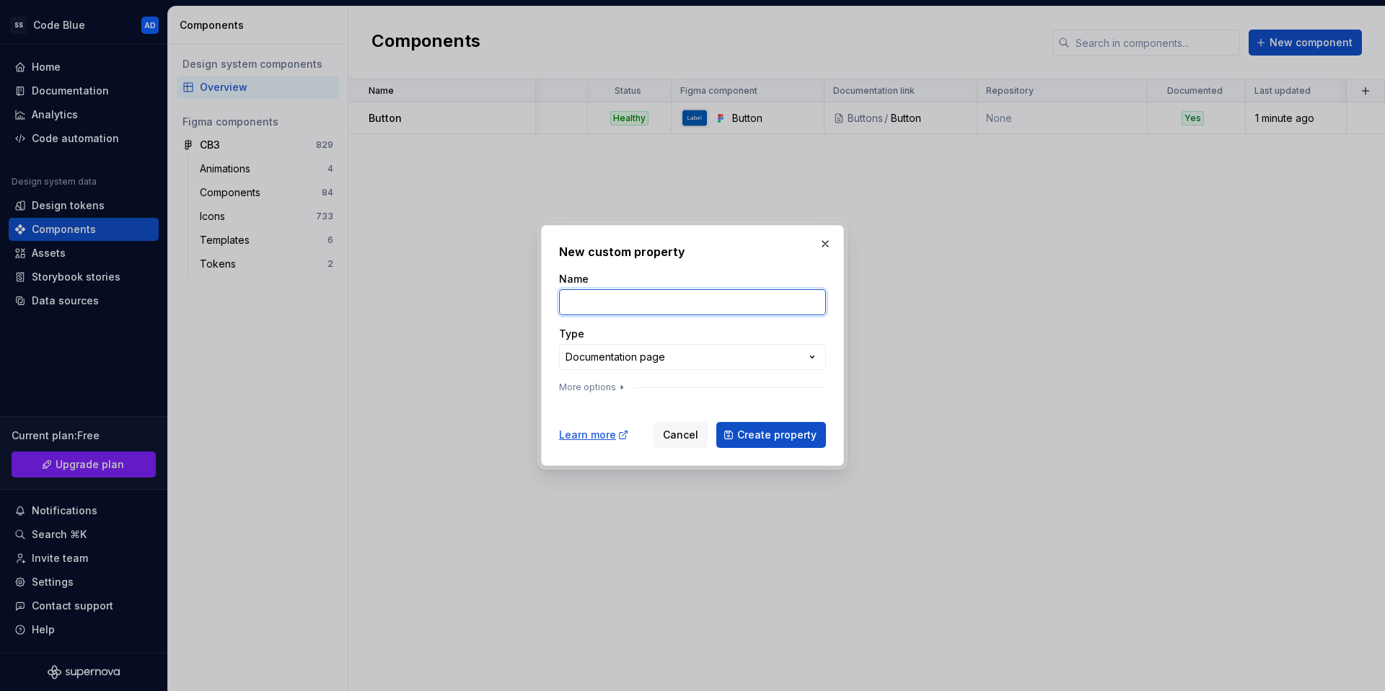
click at [608, 307] on input "Name" at bounding box center [692, 302] width 267 height 26
type input "Link"
click at [696, 443] on button "Cancel" at bounding box center [681, 435] width 54 height 26
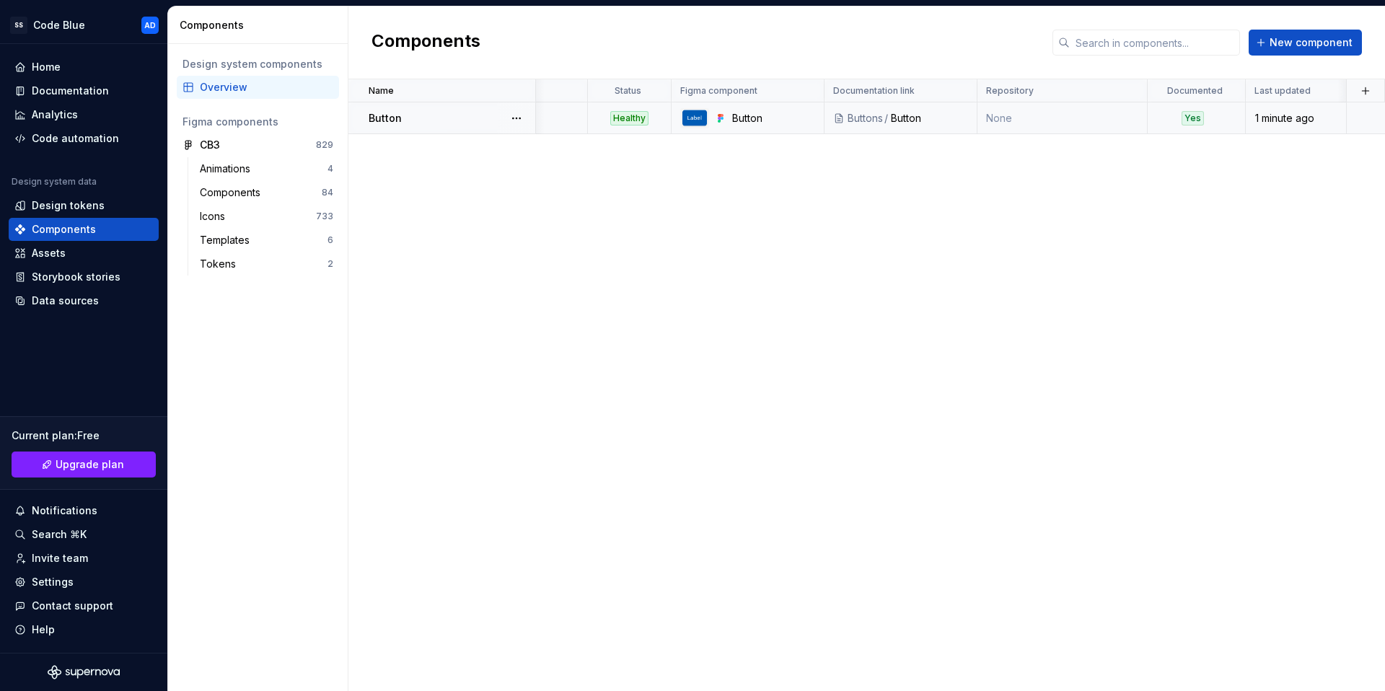
click at [895, 119] on div "Button" at bounding box center [929, 118] width 77 height 14
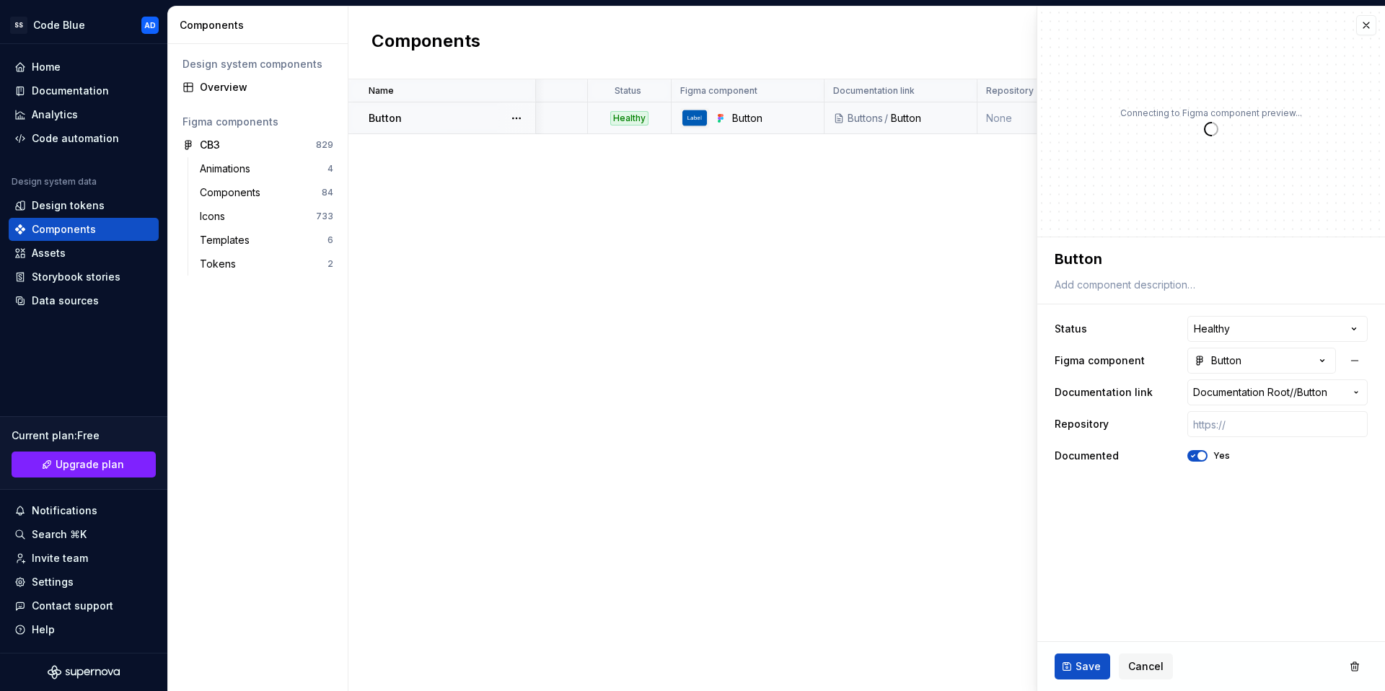
type textarea "*"
click at [1367, 28] on button "button" at bounding box center [1367, 25] width 20 height 20
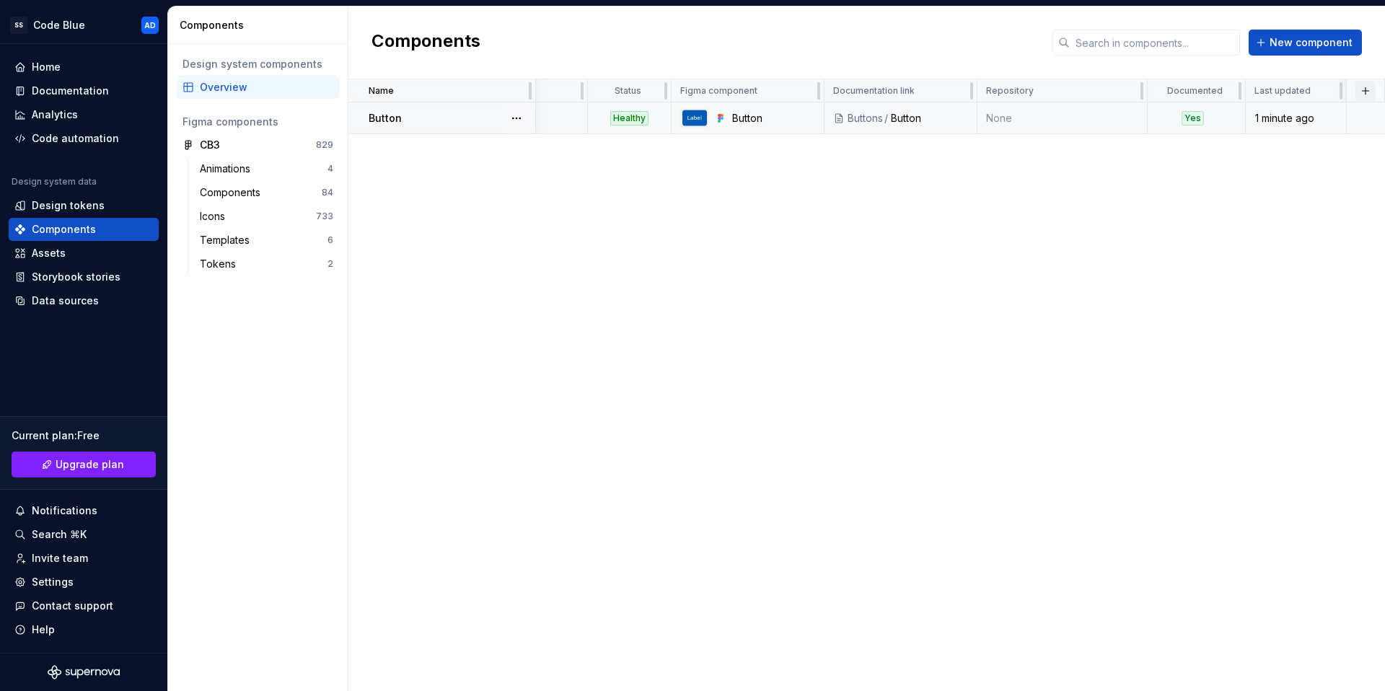
click at [1357, 95] on button "button" at bounding box center [1366, 91] width 20 height 20
click at [1256, 118] on div "New custom property" at bounding box center [1284, 119] width 108 height 14
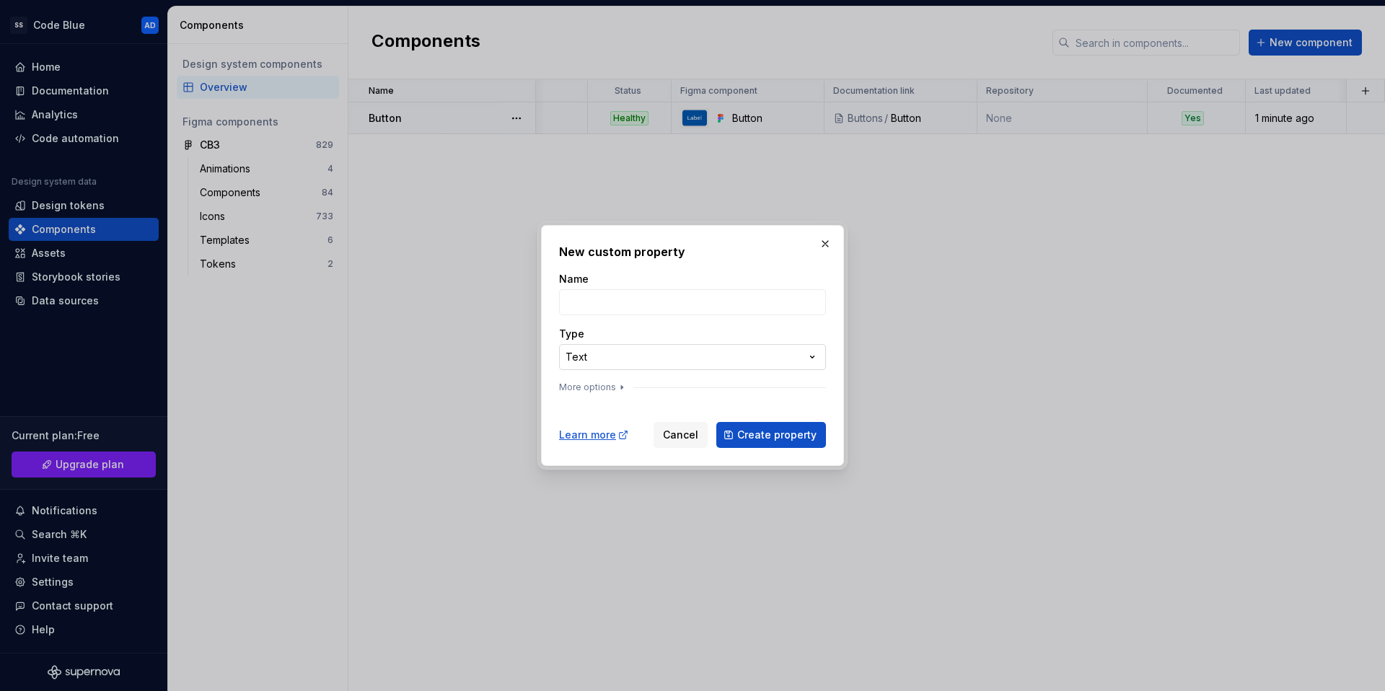
click at [686, 359] on div "**********" at bounding box center [692, 345] width 1385 height 691
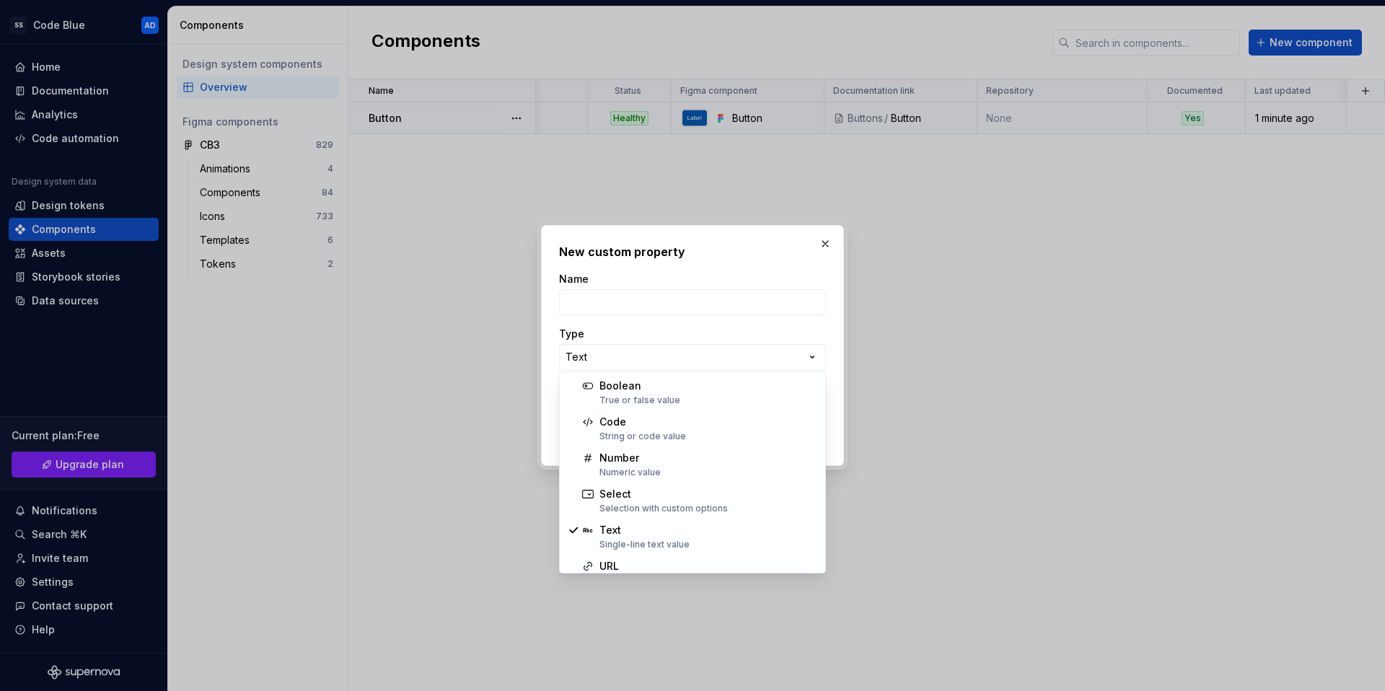
select select "*******"
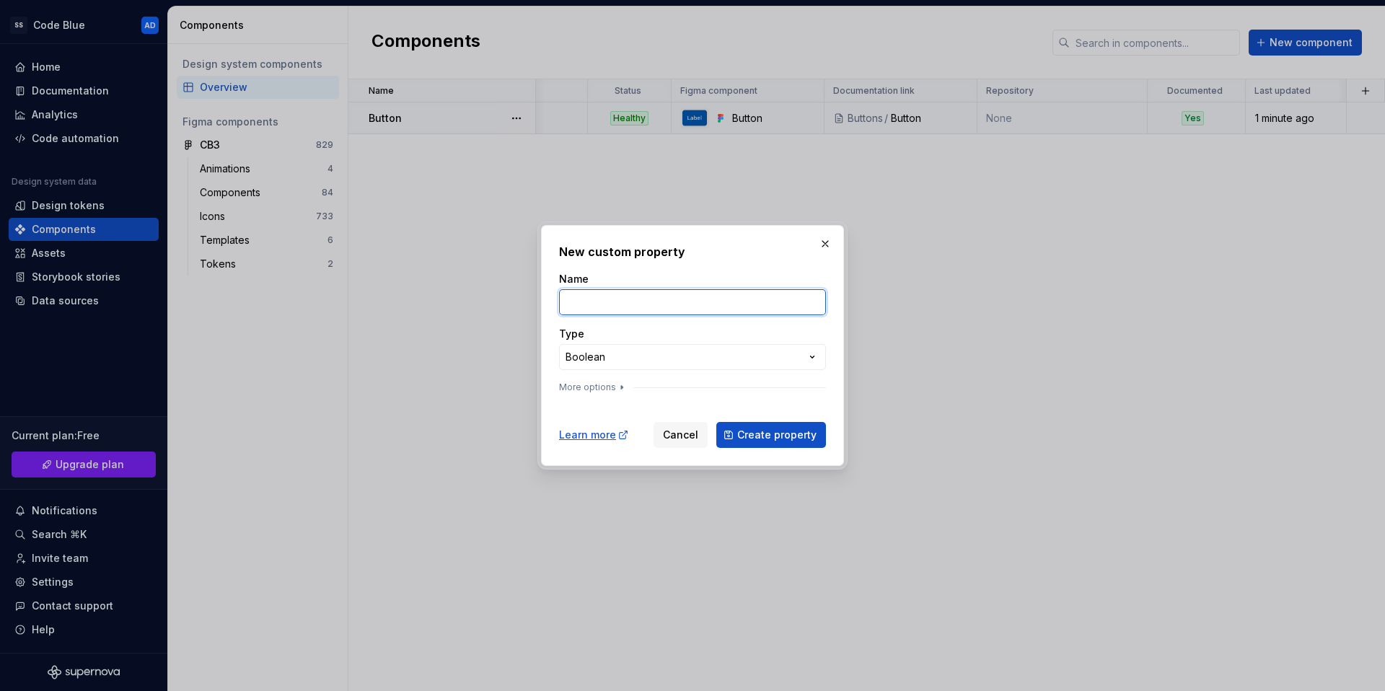
click at [621, 297] on input "Name" at bounding box center [692, 302] width 267 height 26
type input "Prime NG"
click at [620, 386] on icon "button" at bounding box center [622, 388] width 12 height 12
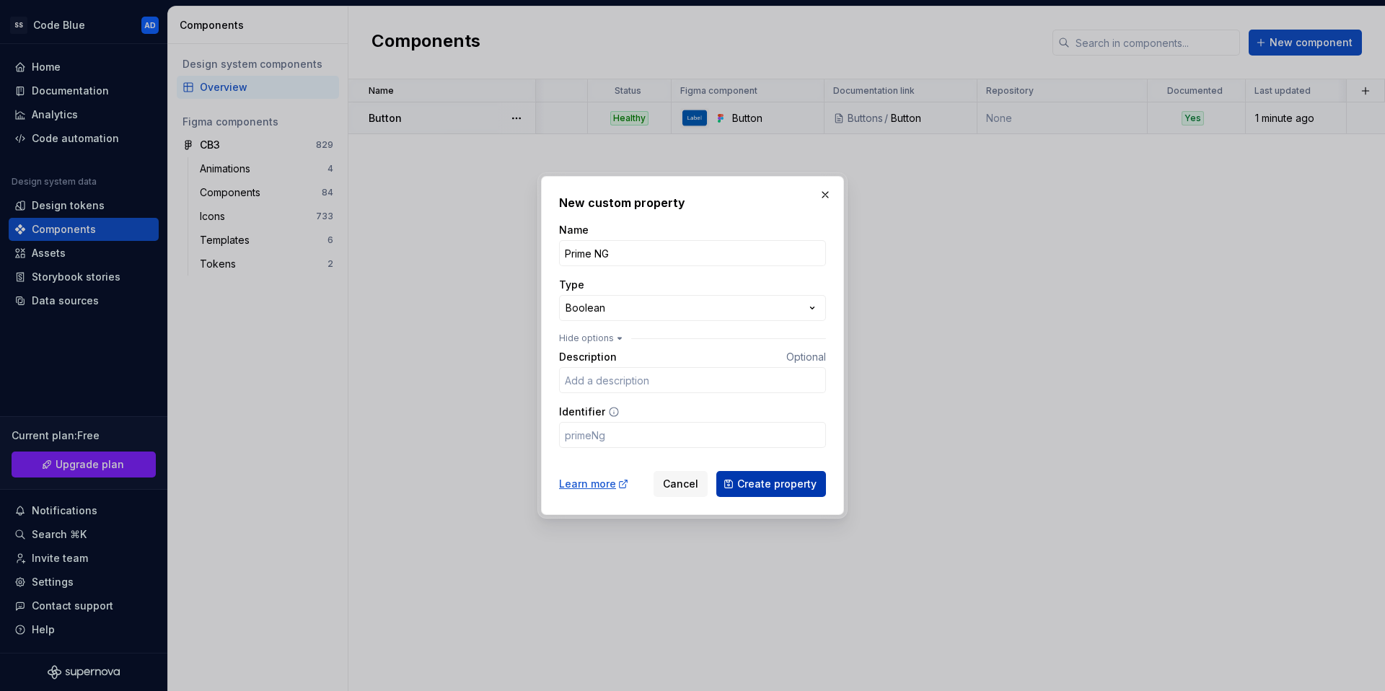
click at [768, 484] on span "Create property" at bounding box center [776, 484] width 79 height 14
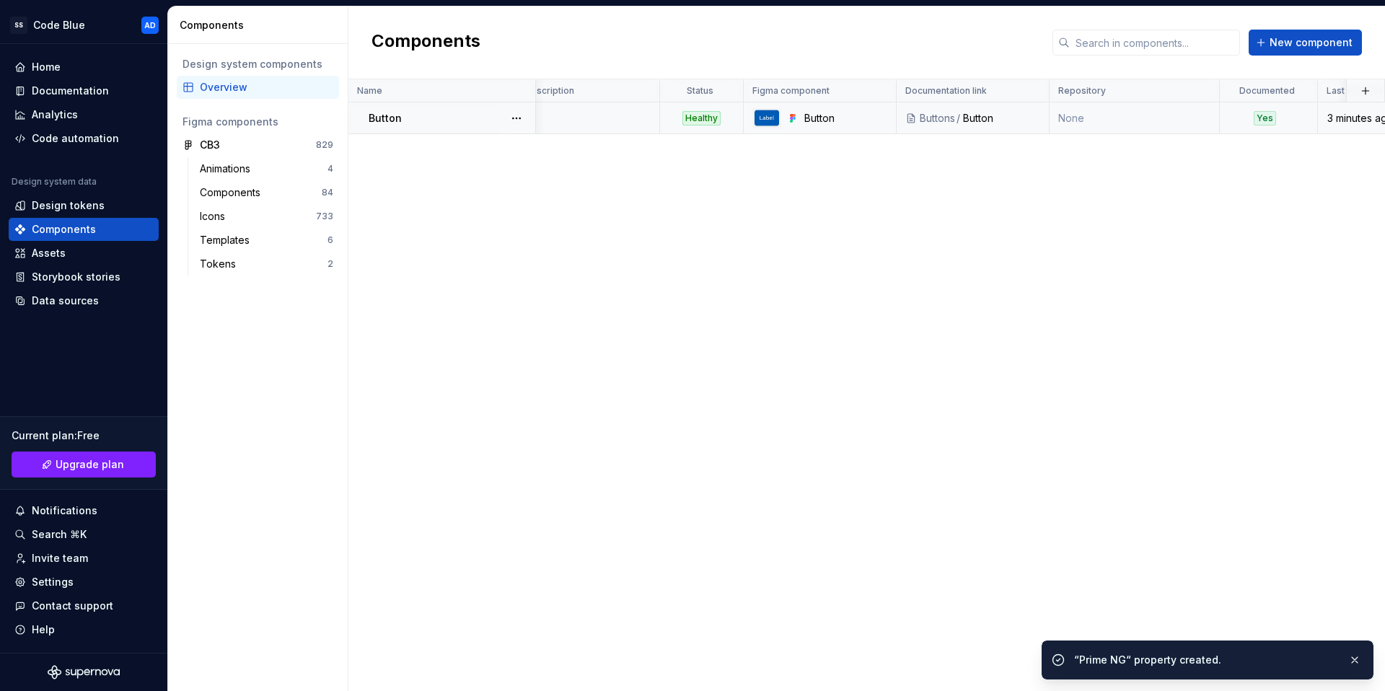
click at [1214, 123] on td "None" at bounding box center [1135, 118] width 170 height 32
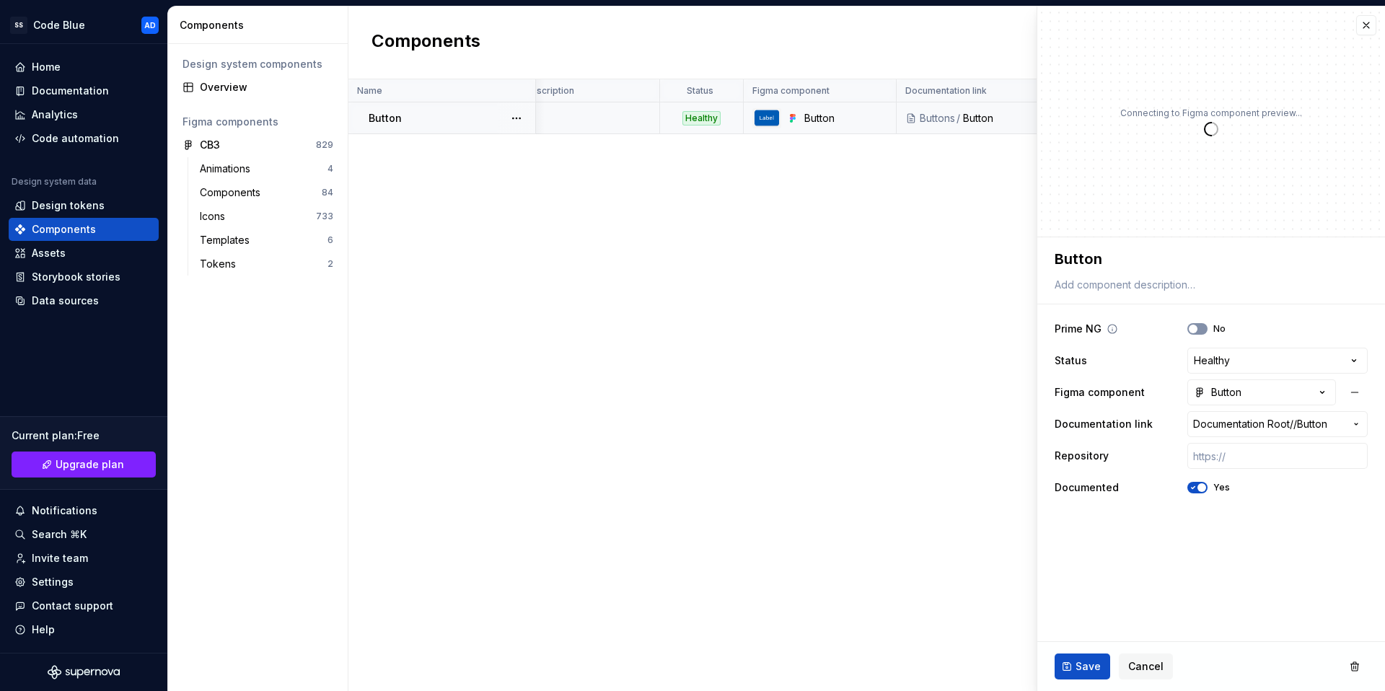
click at [1198, 326] on icon "button" at bounding box center [1194, 329] width 12 height 9
click at [1080, 662] on span "Save" at bounding box center [1088, 666] width 25 height 14
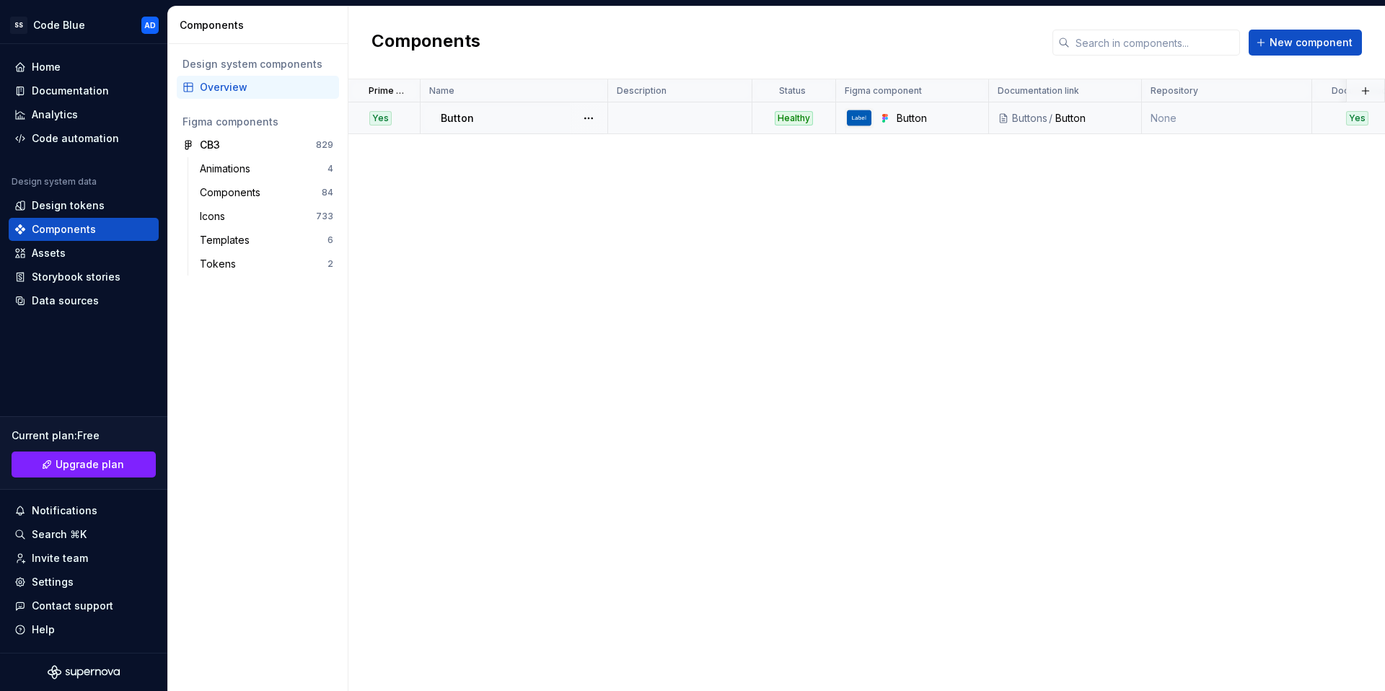
click at [1226, 116] on td "None" at bounding box center [1227, 118] width 170 height 32
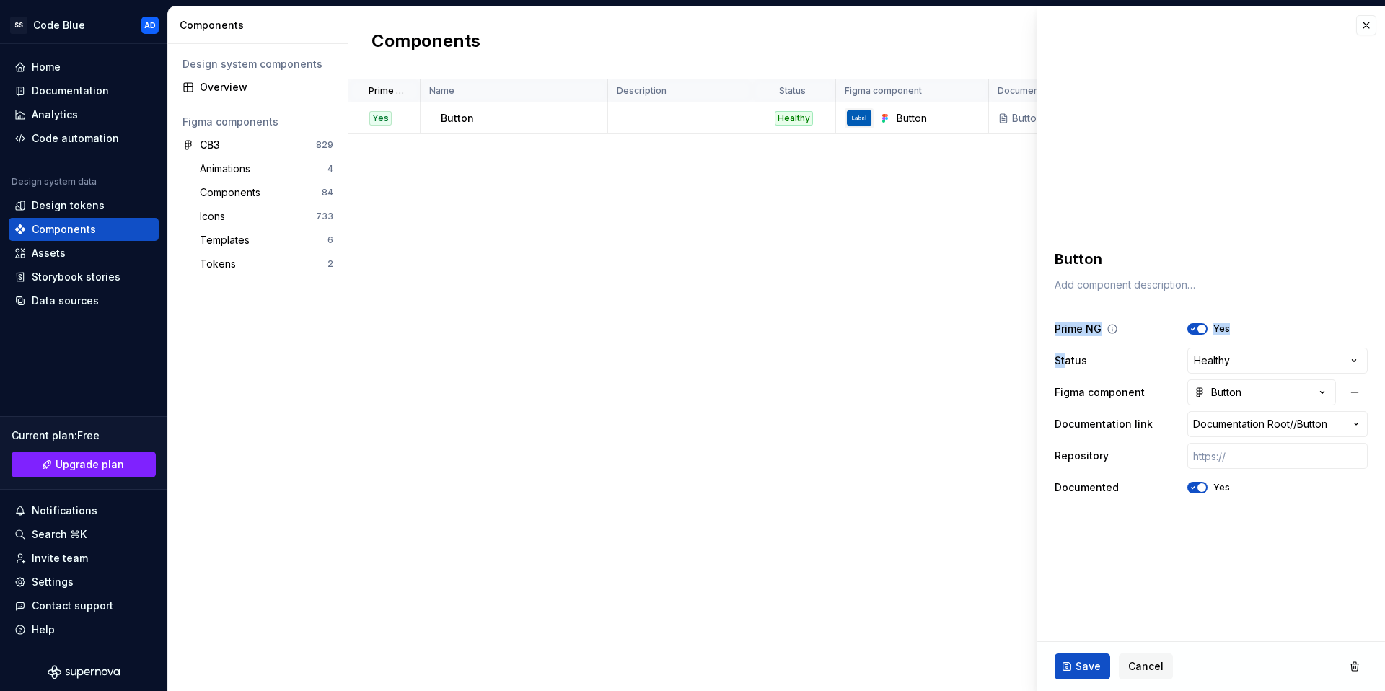
drag, startPoint x: 1069, startPoint y: 355, endPoint x: 1079, endPoint y: 320, distance: 36.1
click at [1079, 320] on div "**********" at bounding box center [1211, 408] width 313 height 190
click at [1141, 322] on div "Prime NG Yes" at bounding box center [1211, 329] width 313 height 26
drag, startPoint x: 1069, startPoint y: 325, endPoint x: 1068, endPoint y: 446, distance: 121.2
click at [1068, 446] on div "**********" at bounding box center [1211, 408] width 313 height 190
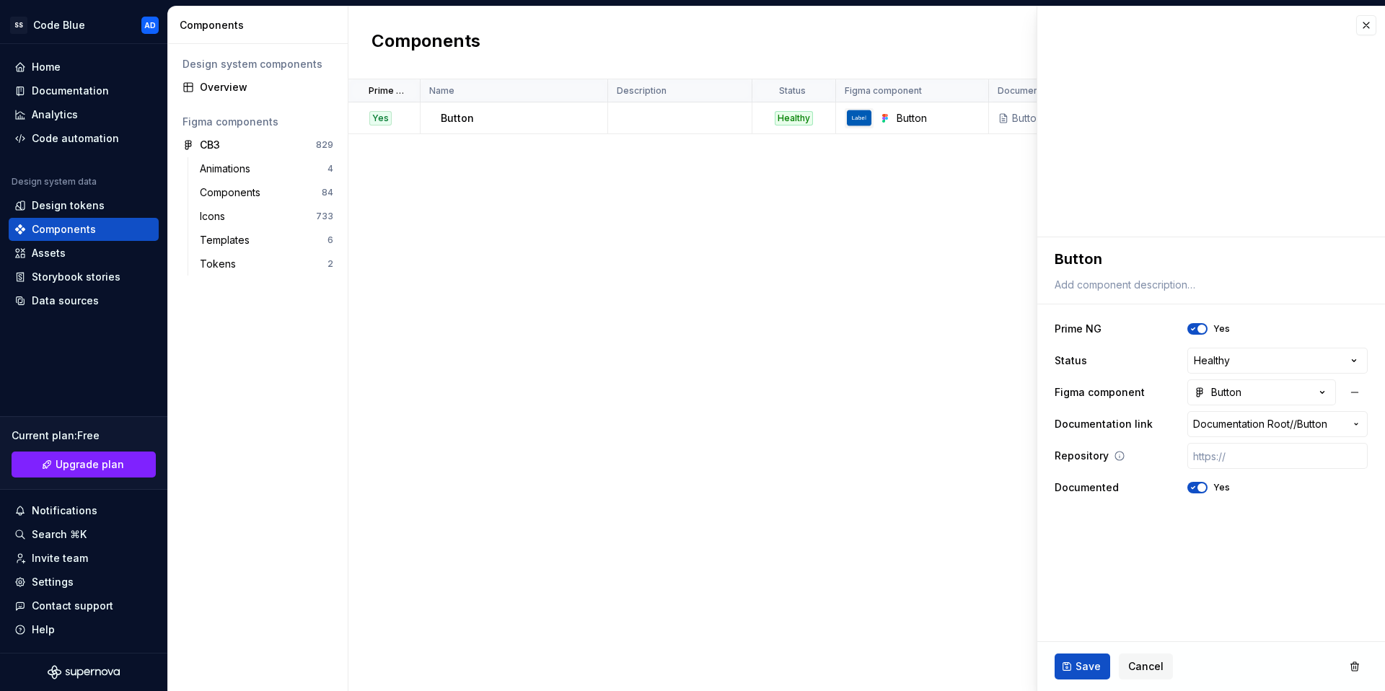
click at [1101, 459] on label "Repository" at bounding box center [1082, 456] width 54 height 14
click at [949, 194] on div "Prime NG Name Description Status Figma component Documentation link Repository …" at bounding box center [867, 385] width 1037 height 612
click at [1367, 22] on button "button" at bounding box center [1367, 25] width 20 height 20
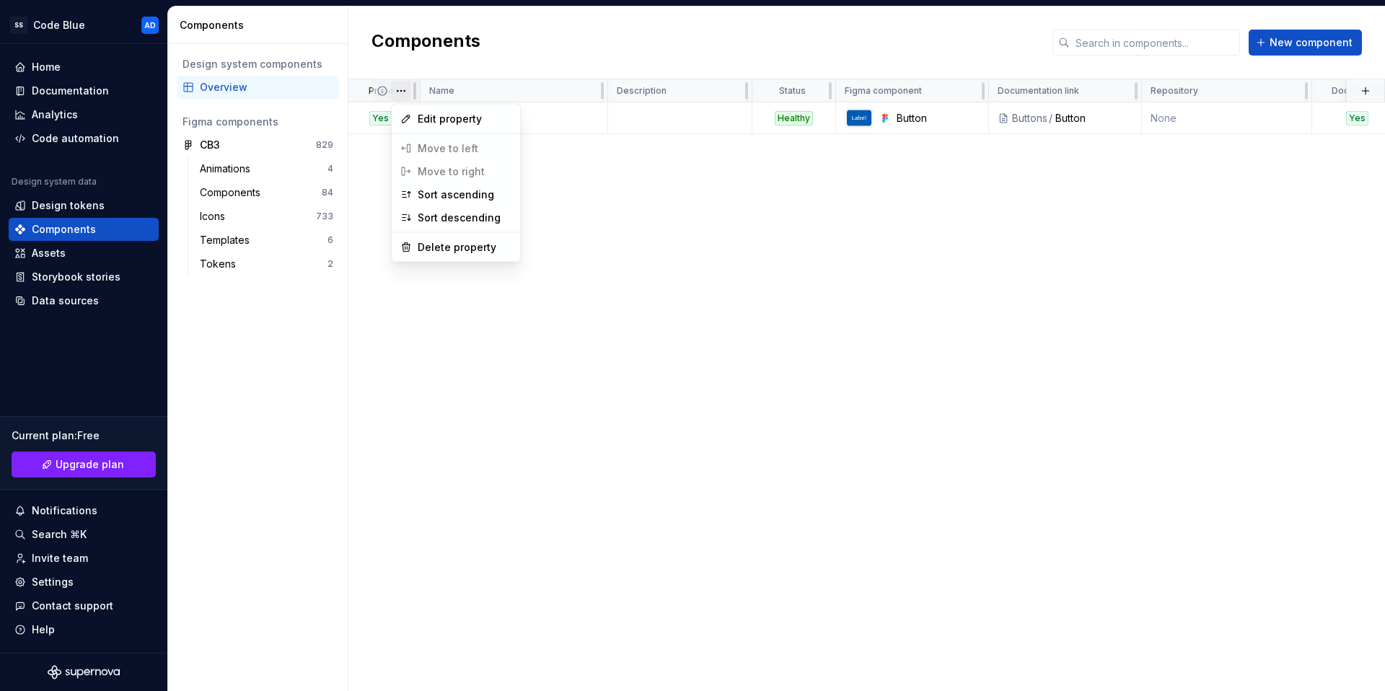
click at [571, 184] on html "SS Code Blue AD Home Documentation Analytics Code automation Design system data…" at bounding box center [692, 345] width 1385 height 691
click at [629, 224] on html "SS Code Blue AD Home Documentation Analytics Code automation Design system data…" at bounding box center [692, 345] width 1385 height 691
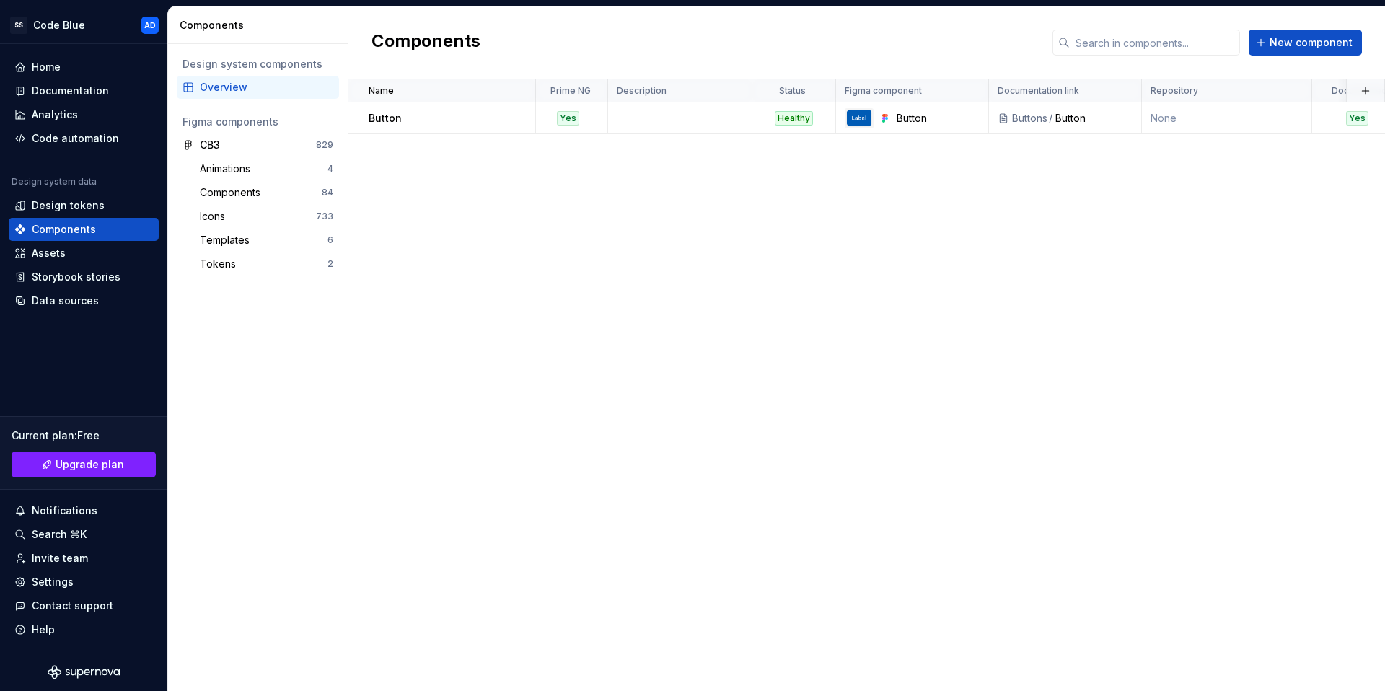
click at [723, 246] on div "Name Prime NG Description Status Figma component Documentation link Repository …" at bounding box center [867, 385] width 1037 height 612
click at [807, 115] on div "Healthy" at bounding box center [794, 118] width 38 height 14
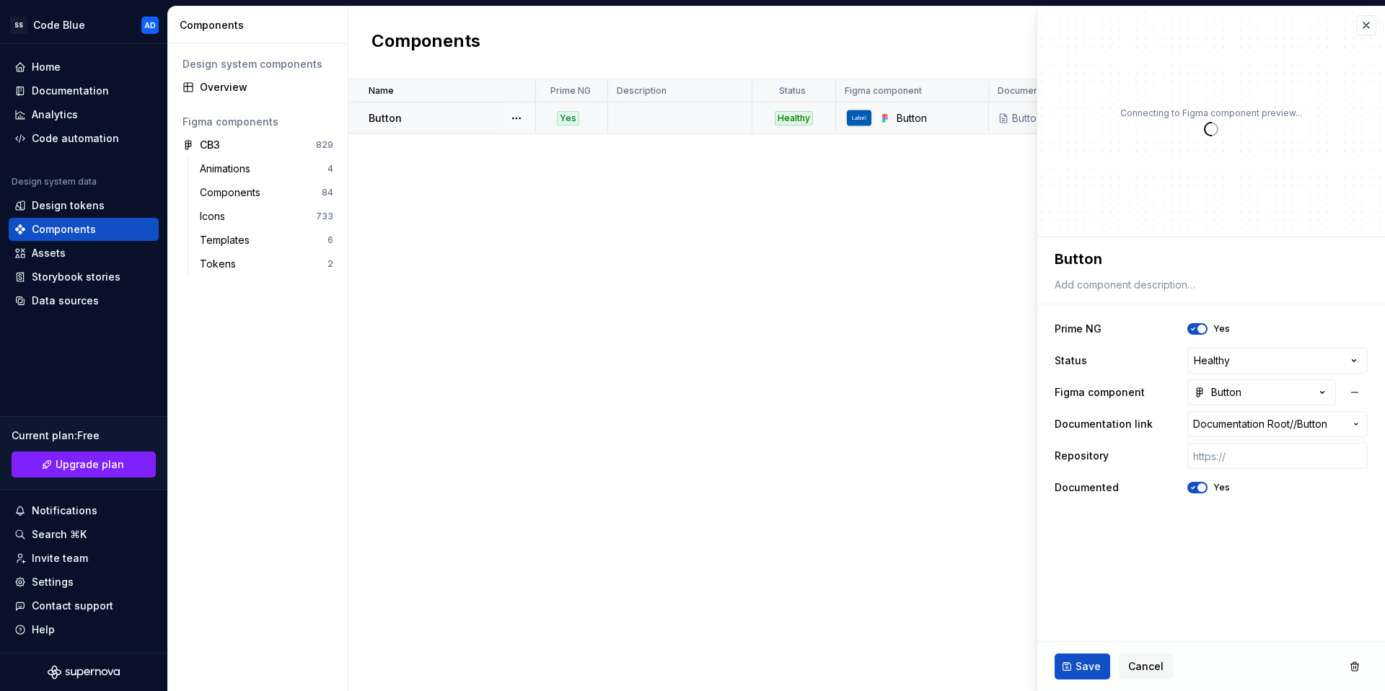
type textarea "*"
click at [1362, 361] on html "**********" at bounding box center [692, 345] width 1385 height 691
click at [1273, 566] on html "**********" at bounding box center [692, 345] width 1385 height 691
click at [1331, 392] on button "Button" at bounding box center [1262, 393] width 149 height 26
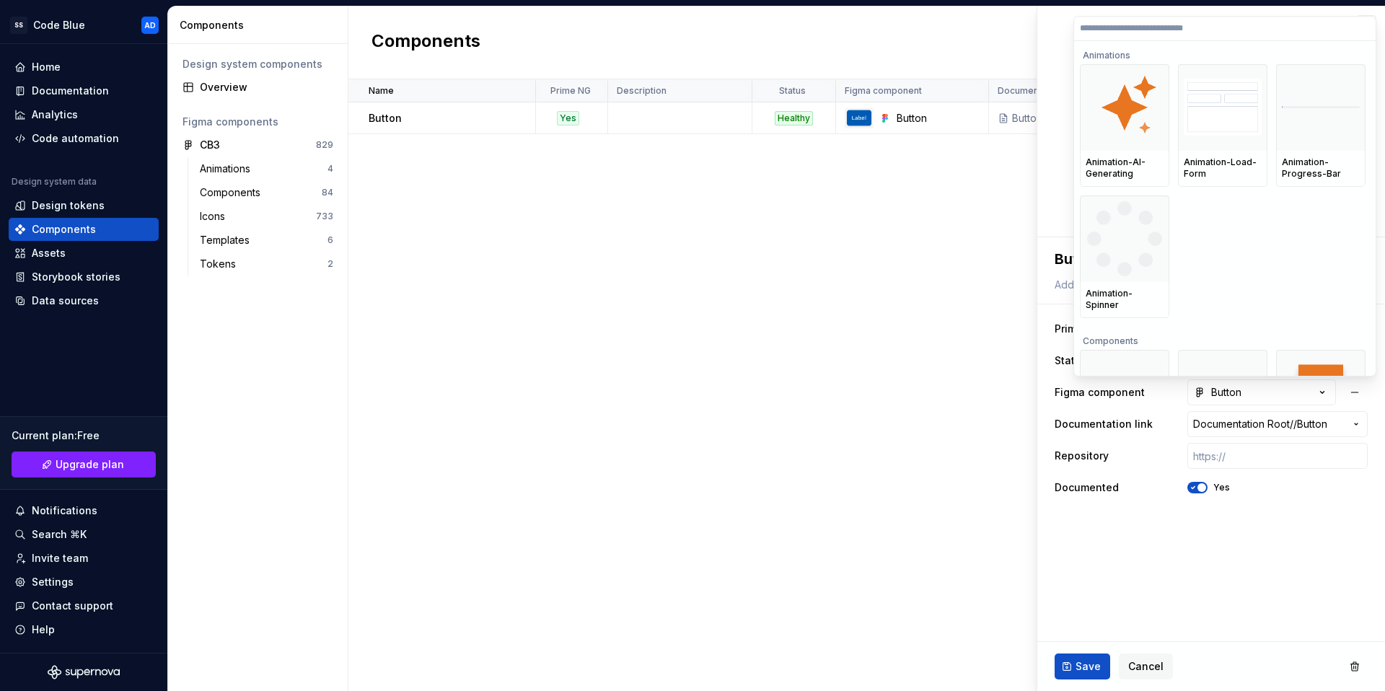
click at [1319, 600] on html "**********" at bounding box center [692, 345] width 1385 height 691
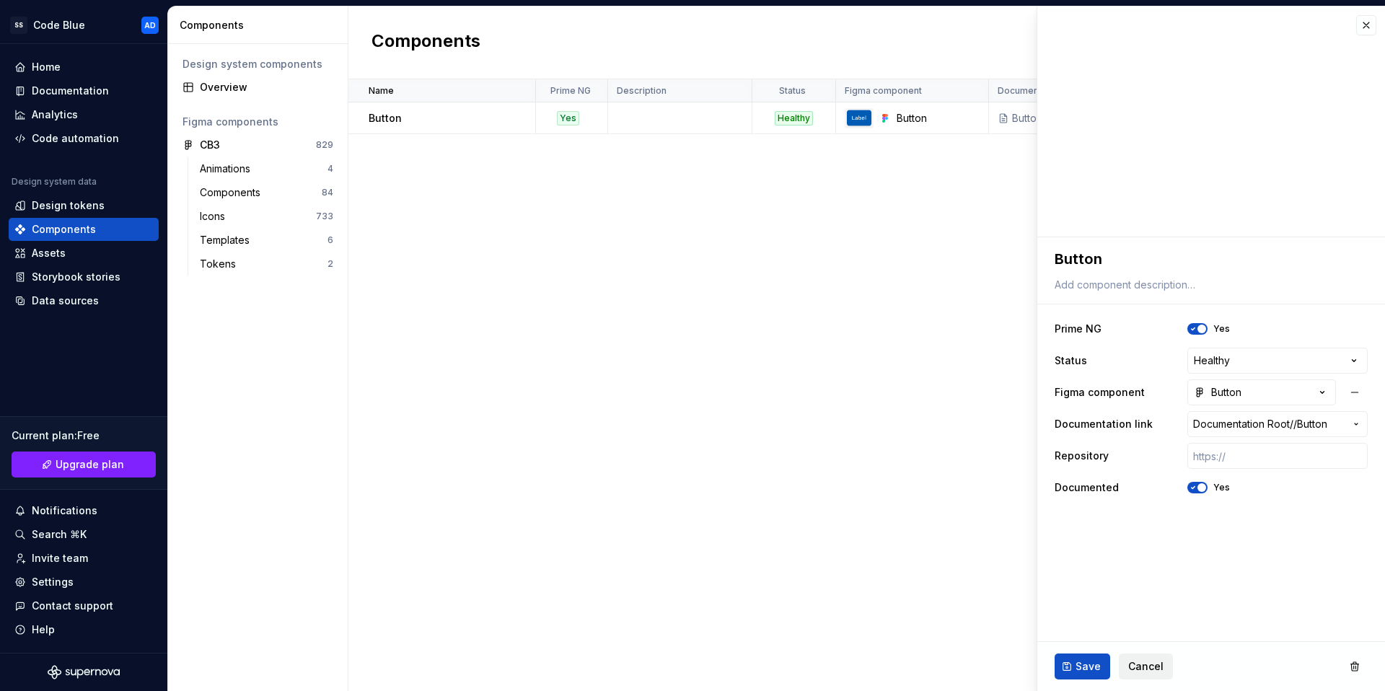
click at [1161, 657] on button "Cancel" at bounding box center [1146, 667] width 54 height 26
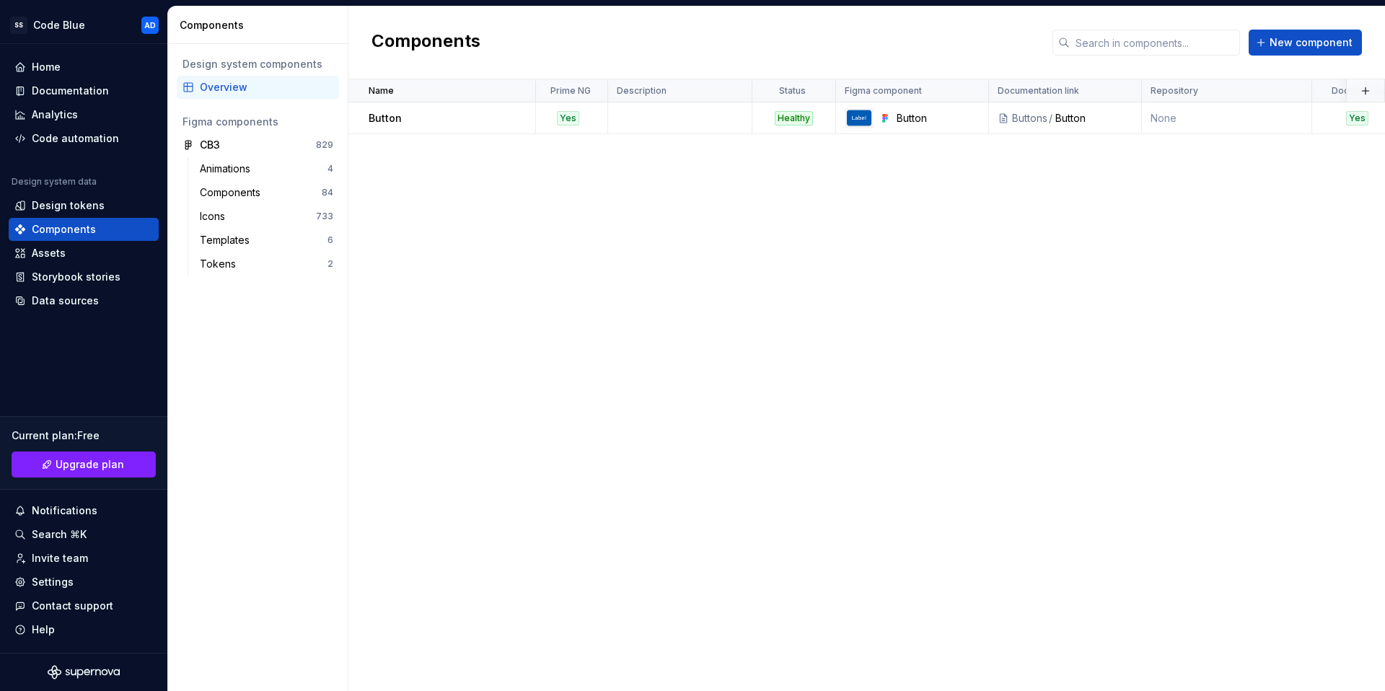
click at [850, 501] on div "Name Prime NG Description Status Figma component Documentation link Repository …" at bounding box center [867, 385] width 1037 height 612
click at [899, 393] on div "Name Prime NG Description Status Figma component Documentation link Repository …" at bounding box center [867, 385] width 1037 height 612
click at [950, 284] on div "Name Prime NG Description Status Figma component Documentation link Repository …" at bounding box center [867, 385] width 1037 height 612
click at [877, 330] on div "Name Prime NG Description Status Figma component Documentation link Repository …" at bounding box center [867, 385] width 1037 height 612
drag, startPoint x: 1250, startPoint y: 123, endPoint x: 996, endPoint y: 214, distance: 270.7
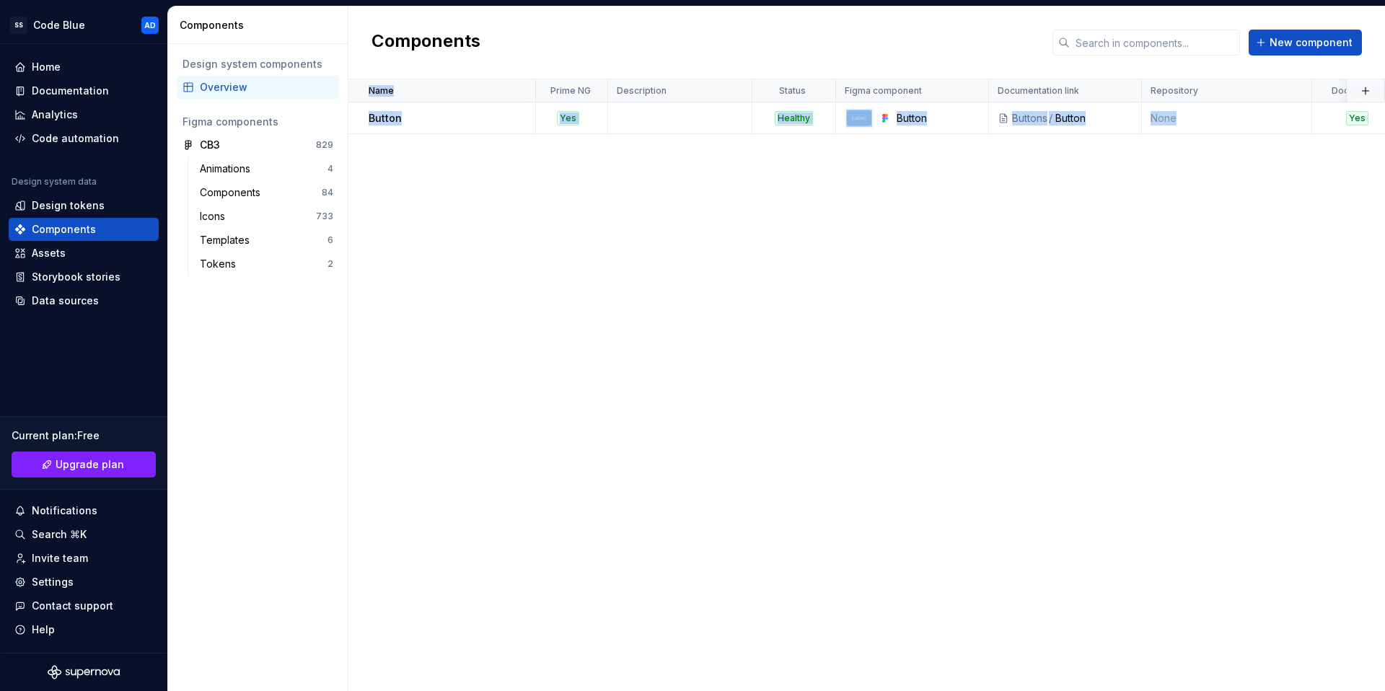
click at [996, 214] on div "Name Prime NG Description Status Figma component Documentation link Repository …" at bounding box center [867, 385] width 1037 height 612
click at [997, 218] on div "Name Prime NG Description Status Figma component Documentation link Repository …" at bounding box center [867, 385] width 1037 height 612
click at [1249, 272] on div "Name Prime NG Description Status Figma component Documentation link Repository …" at bounding box center [867, 385] width 1037 height 612
click at [71, 206] on div "Design tokens" at bounding box center [68, 205] width 73 height 14
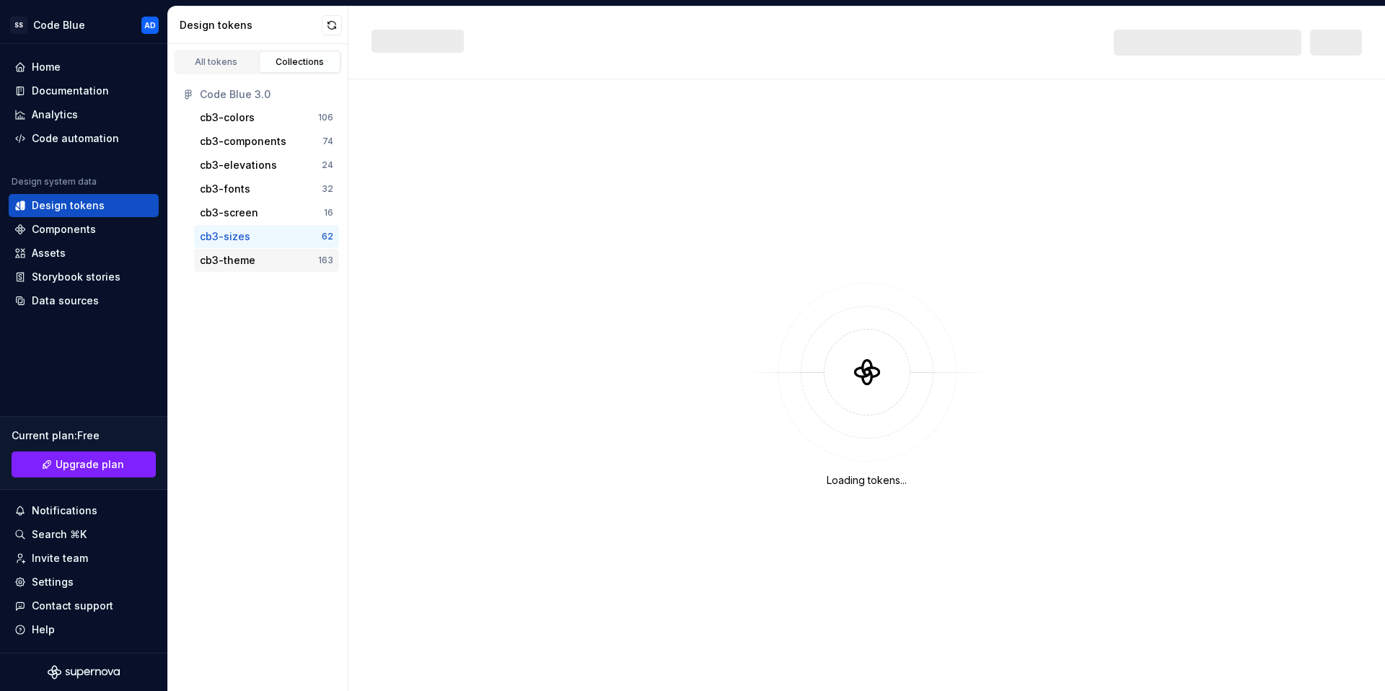
click at [229, 262] on div "cb3-theme" at bounding box center [228, 260] width 56 height 14
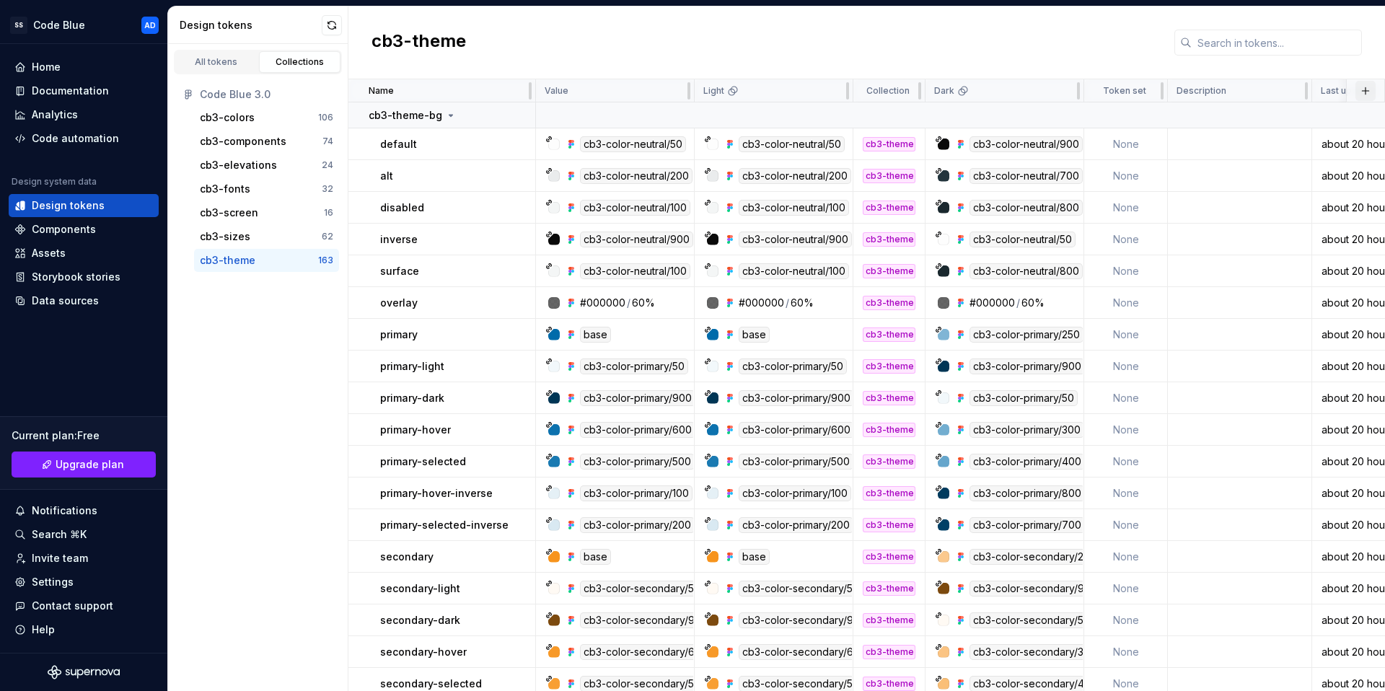
click at [1362, 89] on button "button" at bounding box center [1366, 91] width 20 height 20
click at [407, 90] on div "Name" at bounding box center [448, 91] width 158 height 12
drag, startPoint x: 454, startPoint y: 95, endPoint x: 442, endPoint y: 92, distance: 11.7
click at [442, 92] on div "Name" at bounding box center [448, 91] width 158 height 12
click at [243, 238] on div "cb3-sizes" at bounding box center [225, 236] width 51 height 14
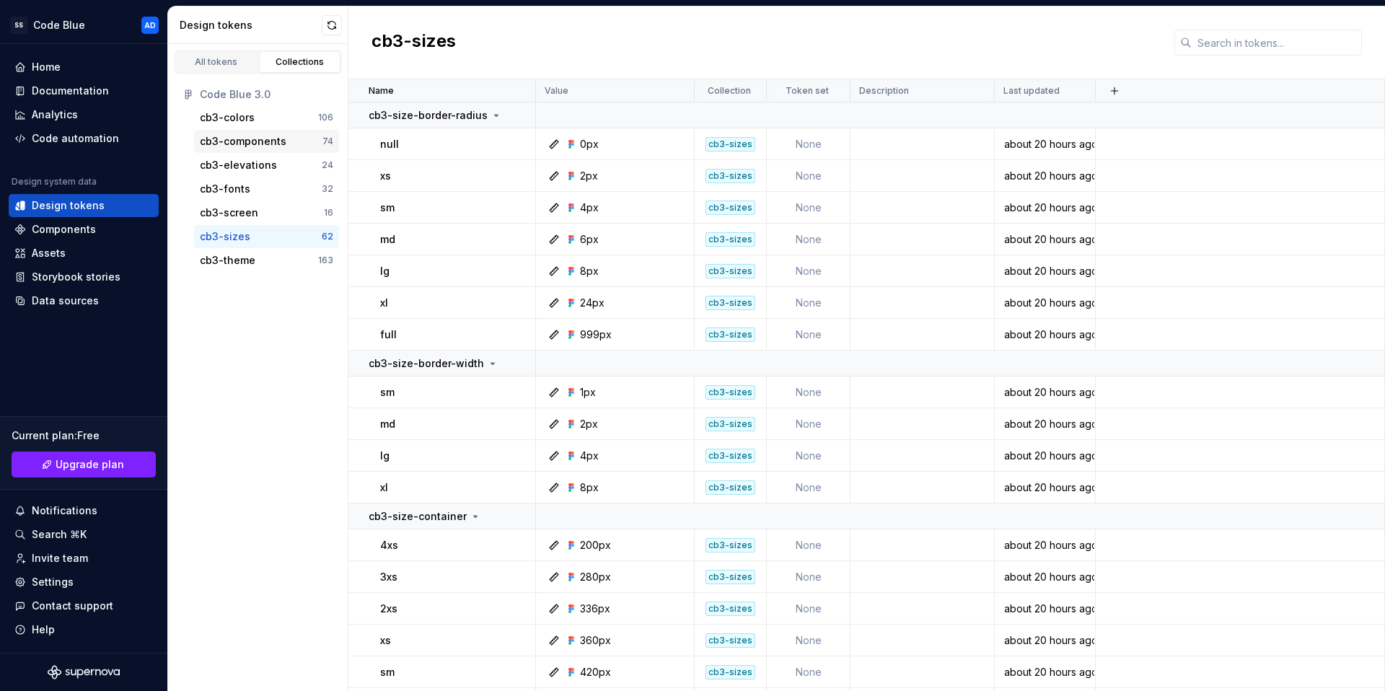
click at [260, 144] on div "cb3-components" at bounding box center [243, 141] width 87 height 14
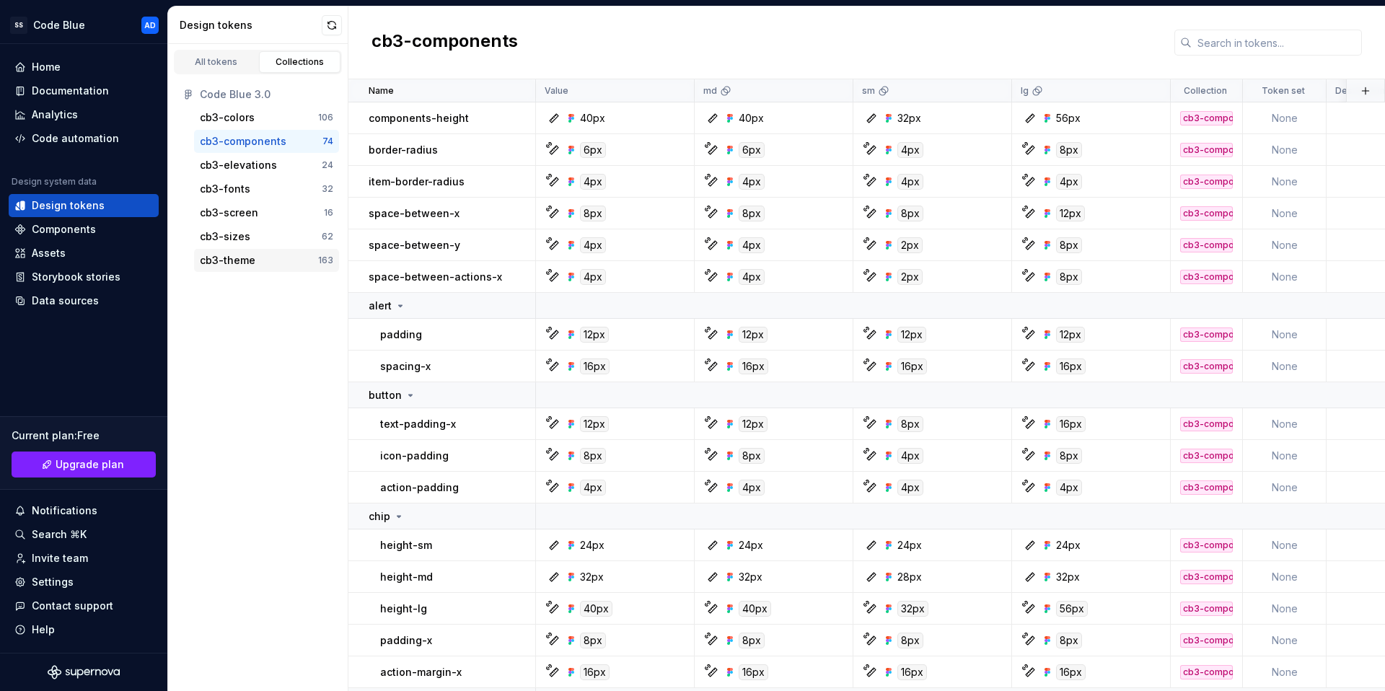
click at [252, 266] on div "cb3-theme" at bounding box center [228, 260] width 56 height 14
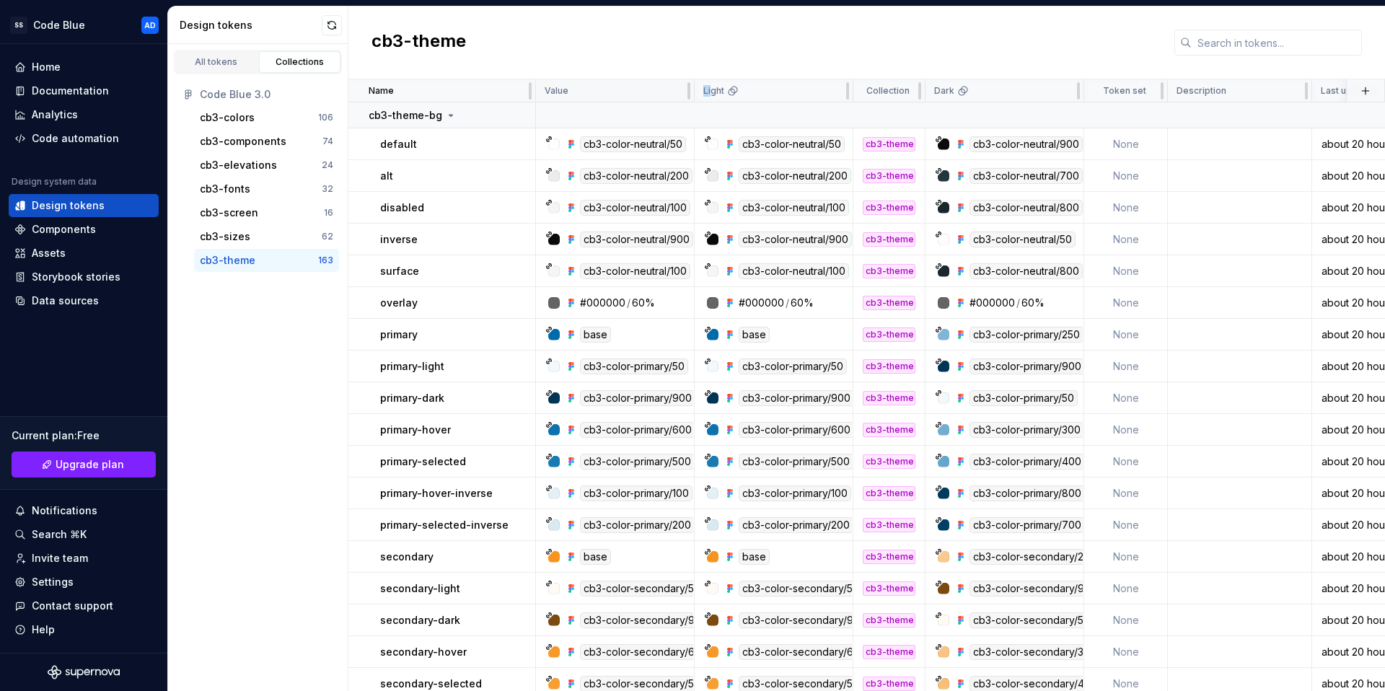
drag, startPoint x: 712, startPoint y: 92, endPoint x: 652, endPoint y: 95, distance: 60.0
click at [652, 95] on tr "Name Value Light Collection Dark Token set Description Last updated" at bounding box center [901, 90] width 1104 height 23
click at [837, 89] on html "SS Code Blue AD Home Documentation Analytics Code automation Design system data…" at bounding box center [692, 345] width 1385 height 691
click at [683, 87] on html "SS Code Blue AD Home Documentation Analytics Code automation Design system data…" at bounding box center [692, 345] width 1385 height 691
click at [810, 61] on div "cb3-theme" at bounding box center [867, 42] width 1037 height 73
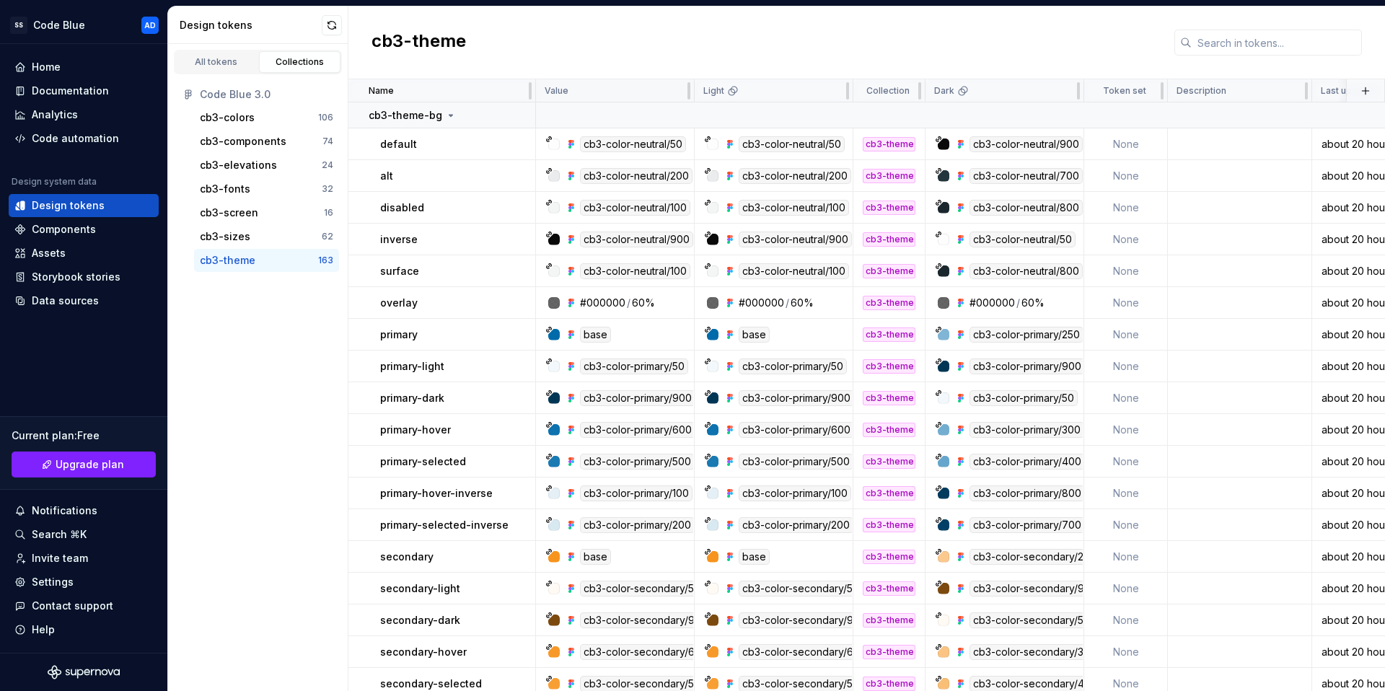
click at [669, 91] on div "Value" at bounding box center [615, 91] width 141 height 12
click at [911, 88] on icon at bounding box center [911, 91] width 12 height 12
click at [210, 57] on div "All tokens" at bounding box center [216, 62] width 72 height 12
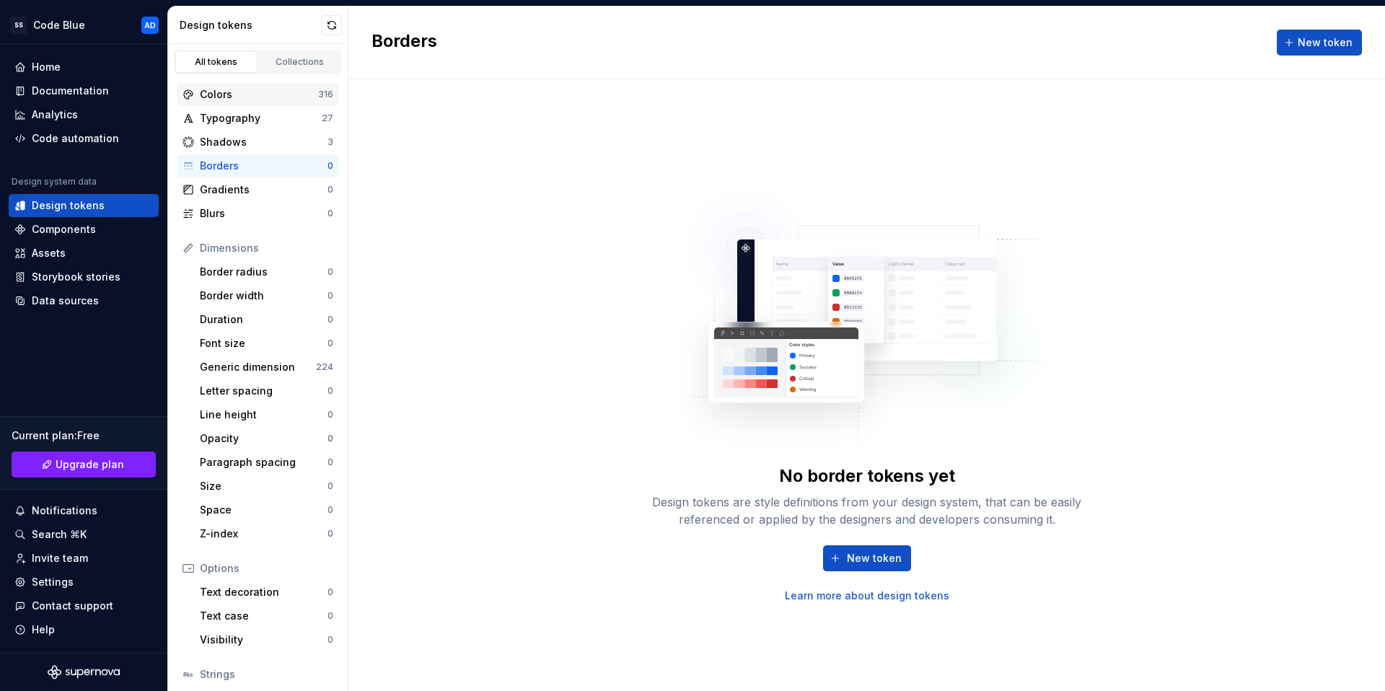
click at [250, 88] on div "Colors" at bounding box center [259, 94] width 118 height 14
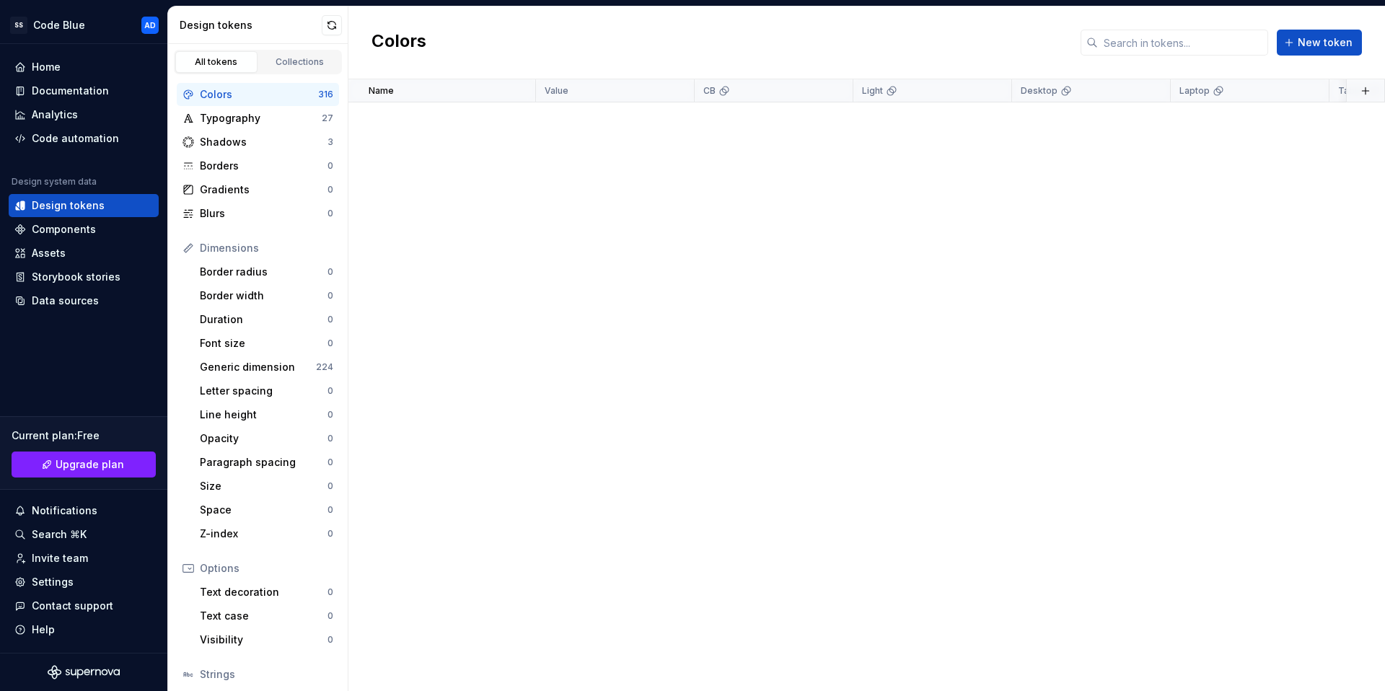
scroll to position [1359, 0]
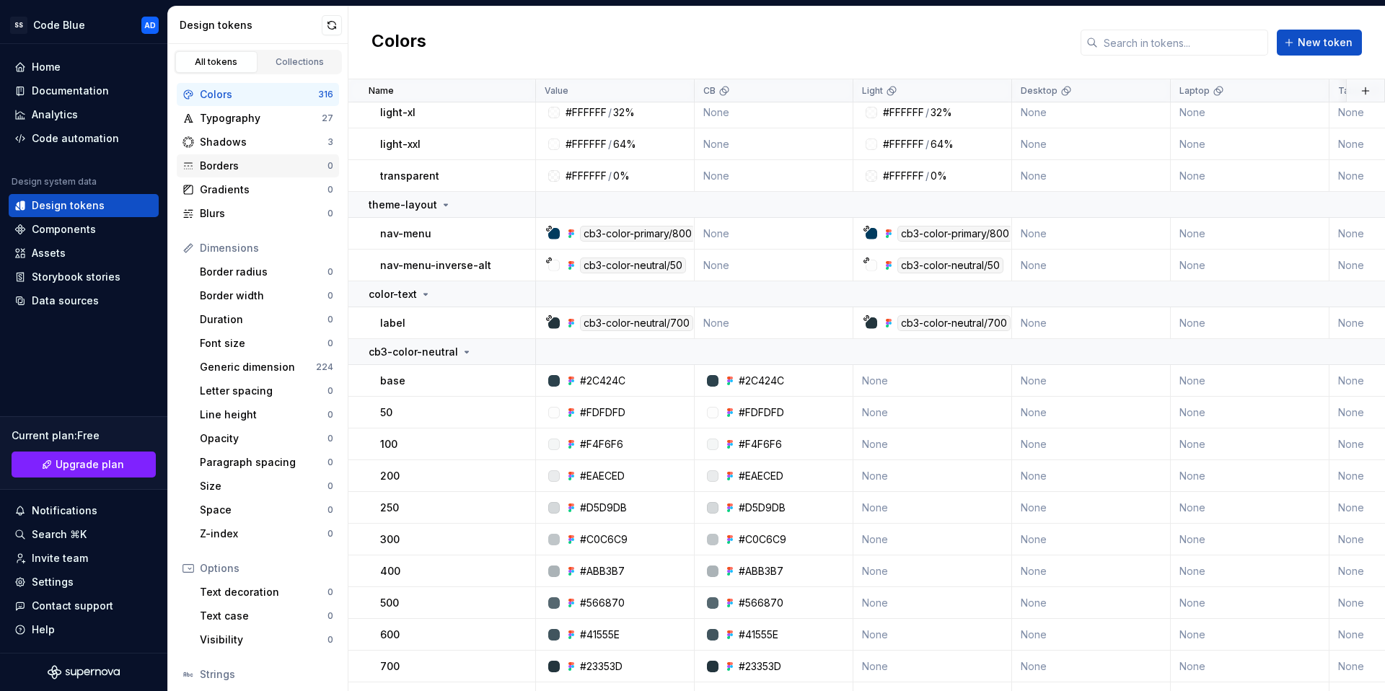
click at [266, 163] on div "Borders" at bounding box center [264, 166] width 128 height 14
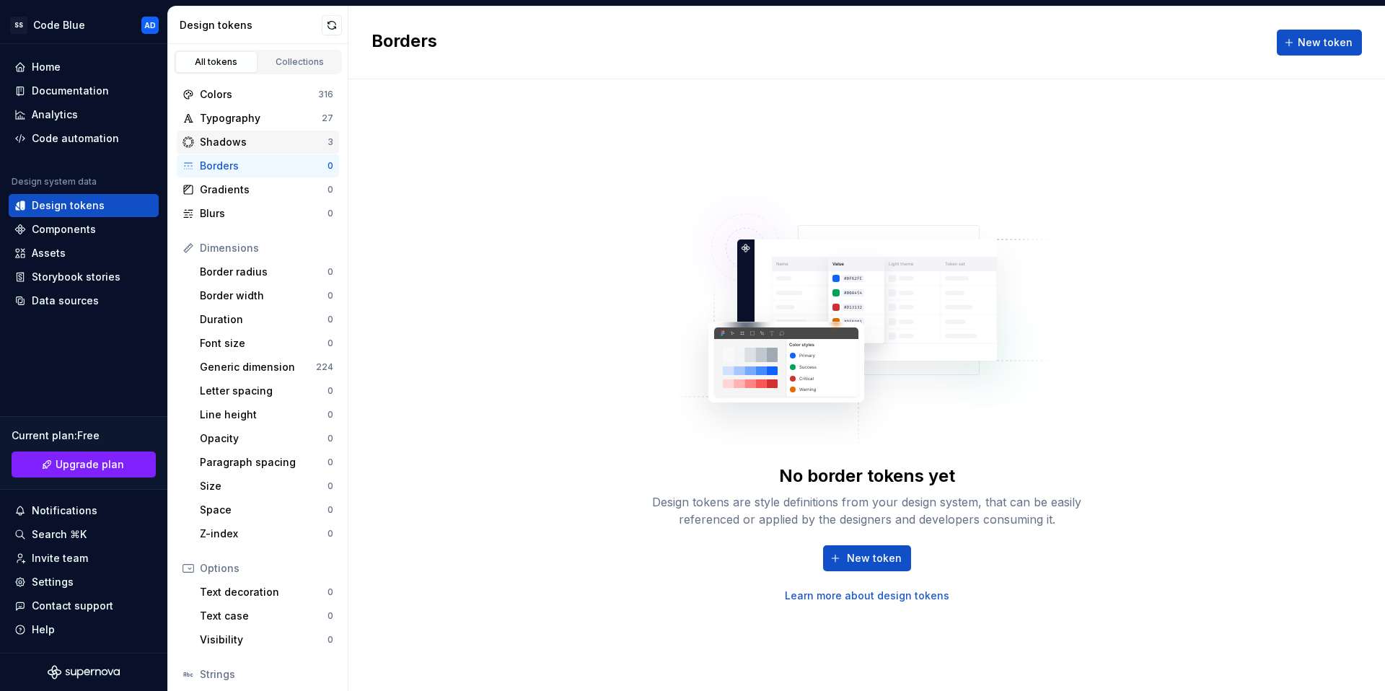
click at [230, 141] on div "Shadows" at bounding box center [264, 142] width 128 height 14
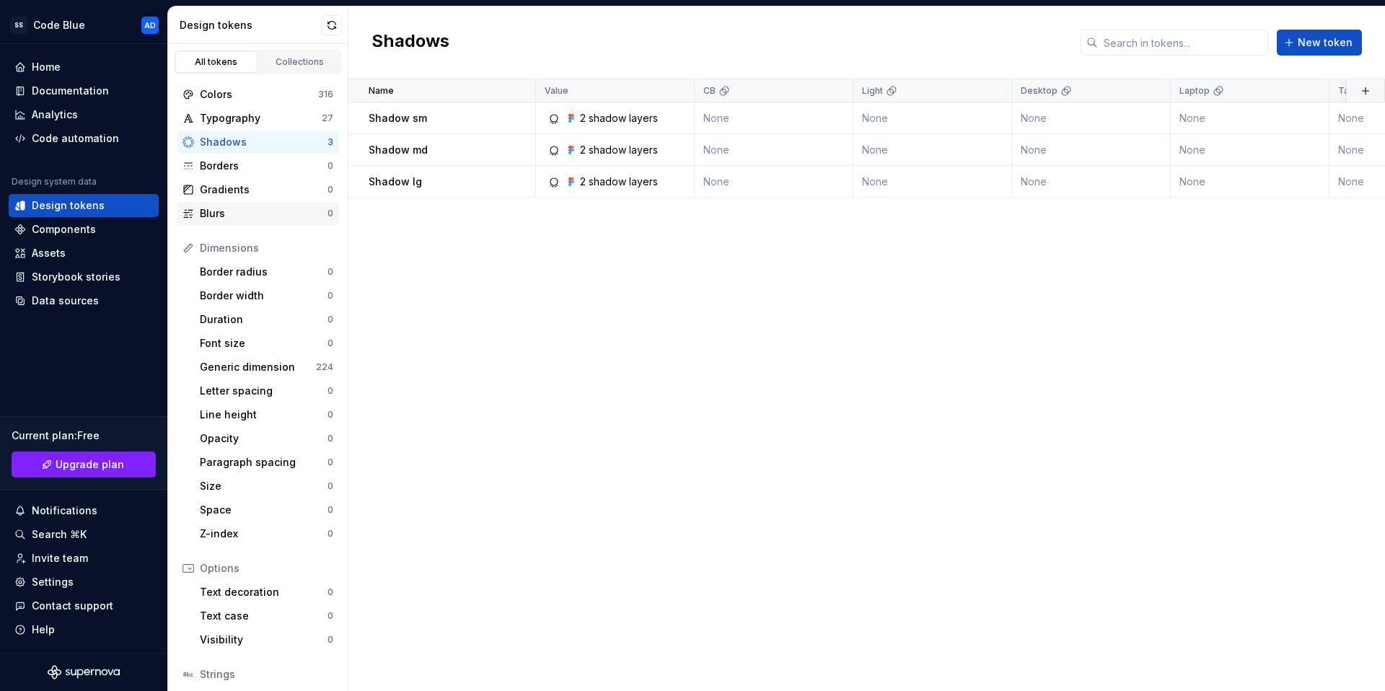
click at [236, 215] on div "Blurs" at bounding box center [264, 213] width 128 height 14
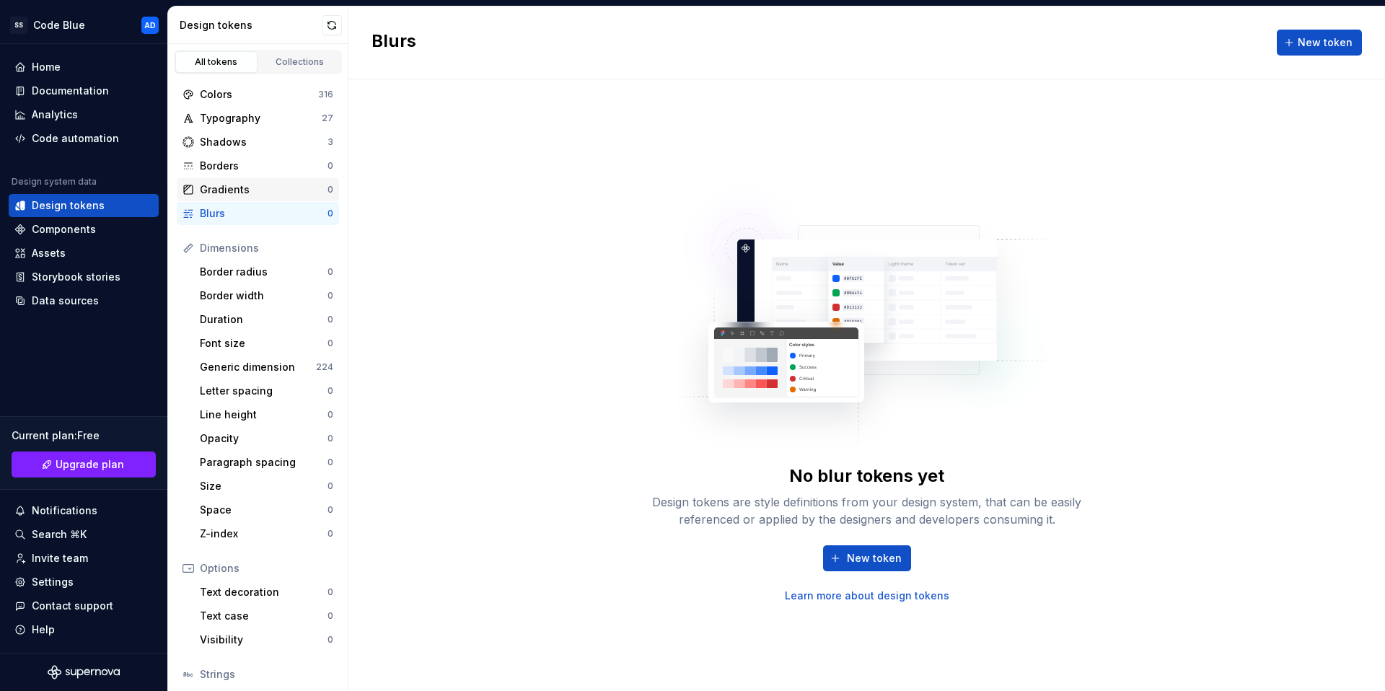
click at [253, 192] on div "Gradients" at bounding box center [264, 190] width 128 height 14
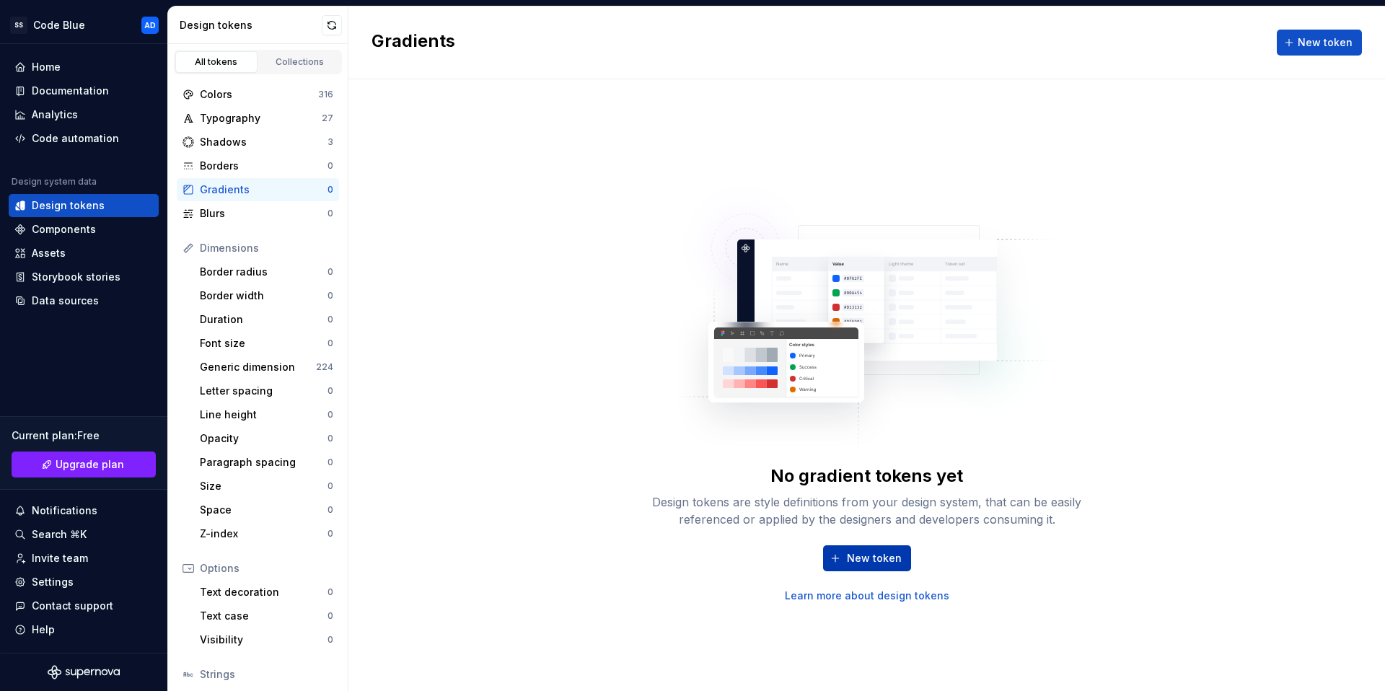
click at [856, 558] on span "New token" at bounding box center [874, 558] width 55 height 14
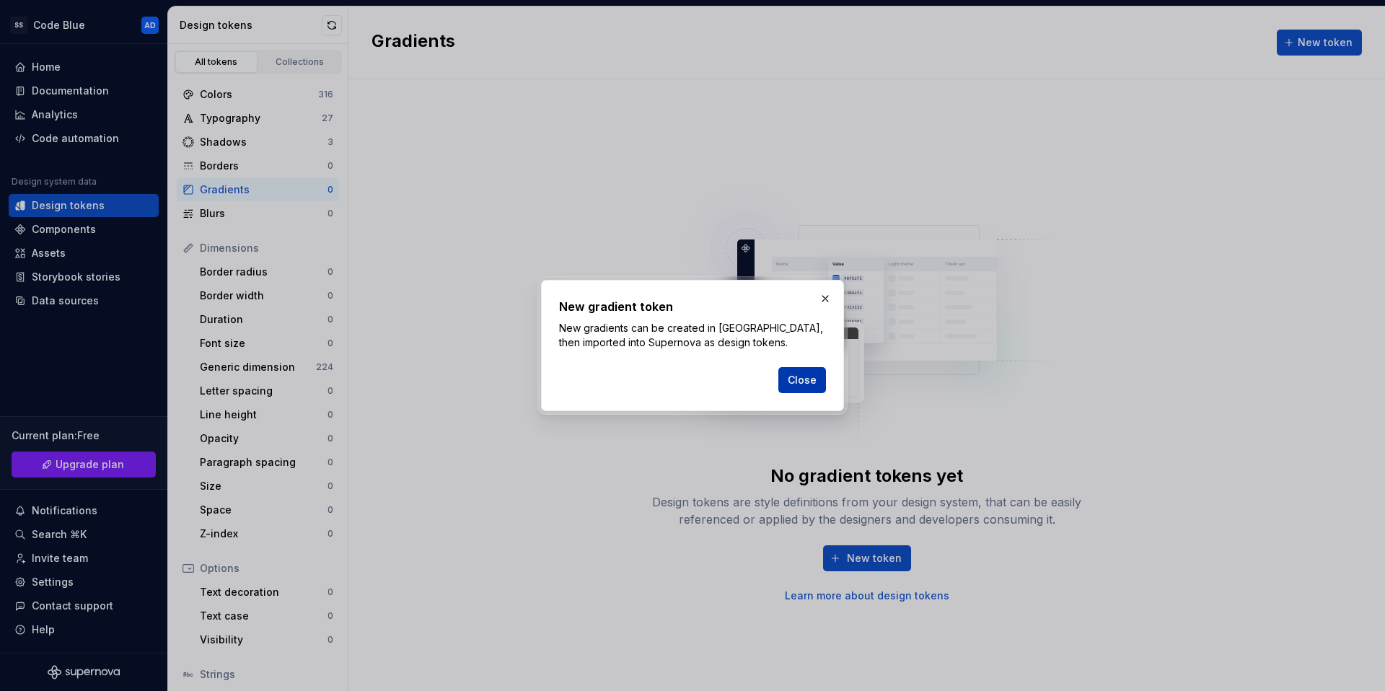
click at [812, 380] on span "Close" at bounding box center [802, 380] width 29 height 14
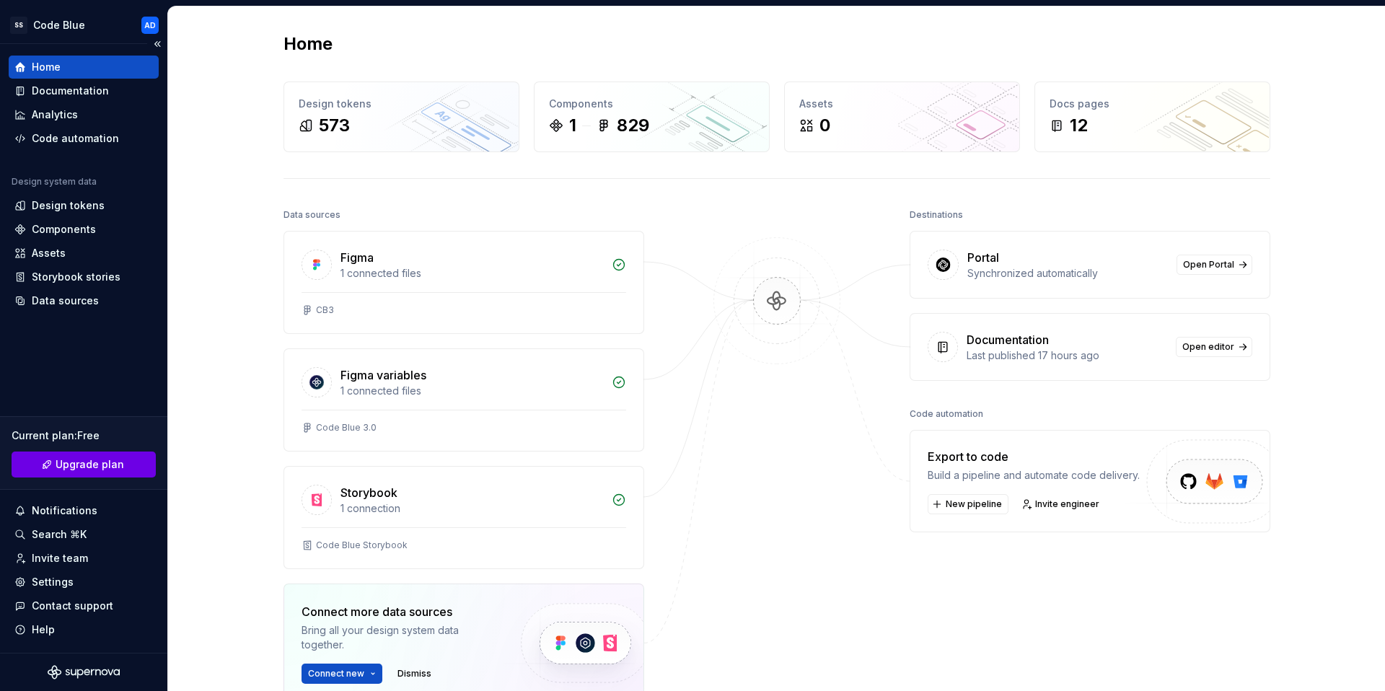
click at [109, 465] on span "Upgrade plan" at bounding box center [90, 464] width 69 height 14
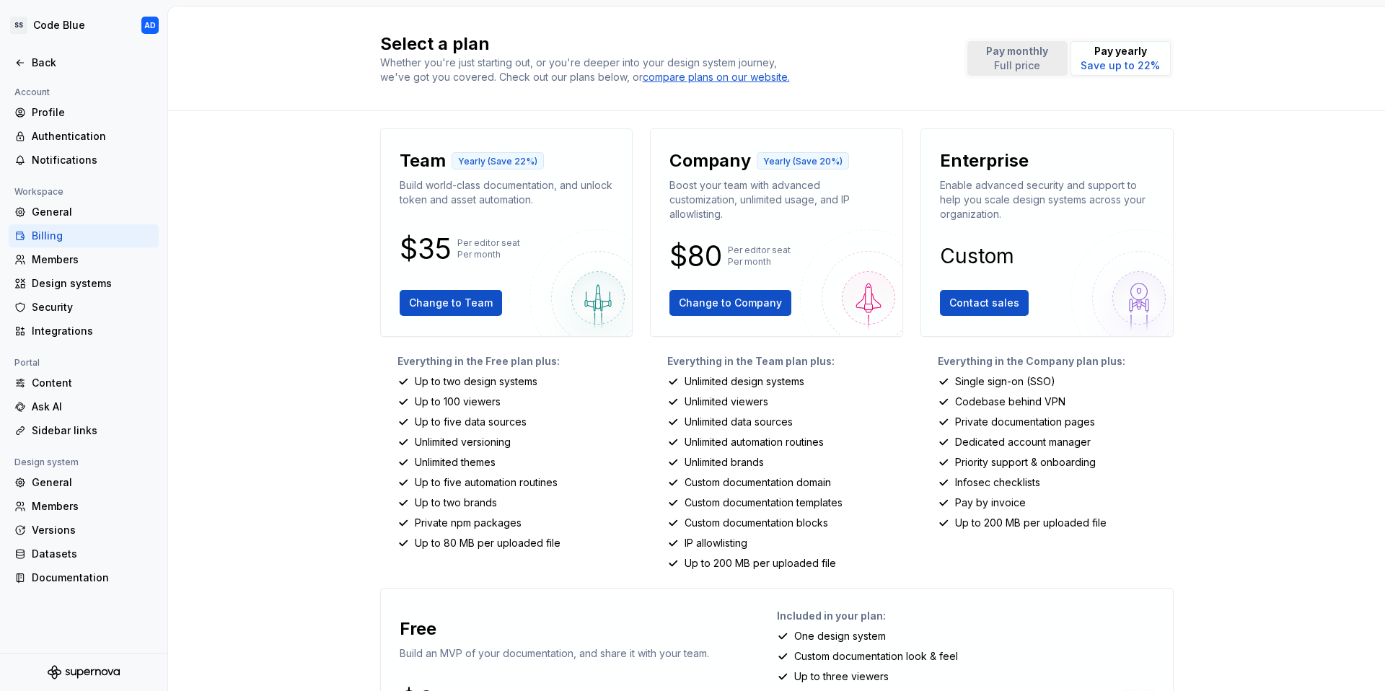
click at [1035, 62] on p "Full price" at bounding box center [1017, 65] width 62 height 14
click at [475, 297] on span "Change to Team" at bounding box center [451, 303] width 84 height 14
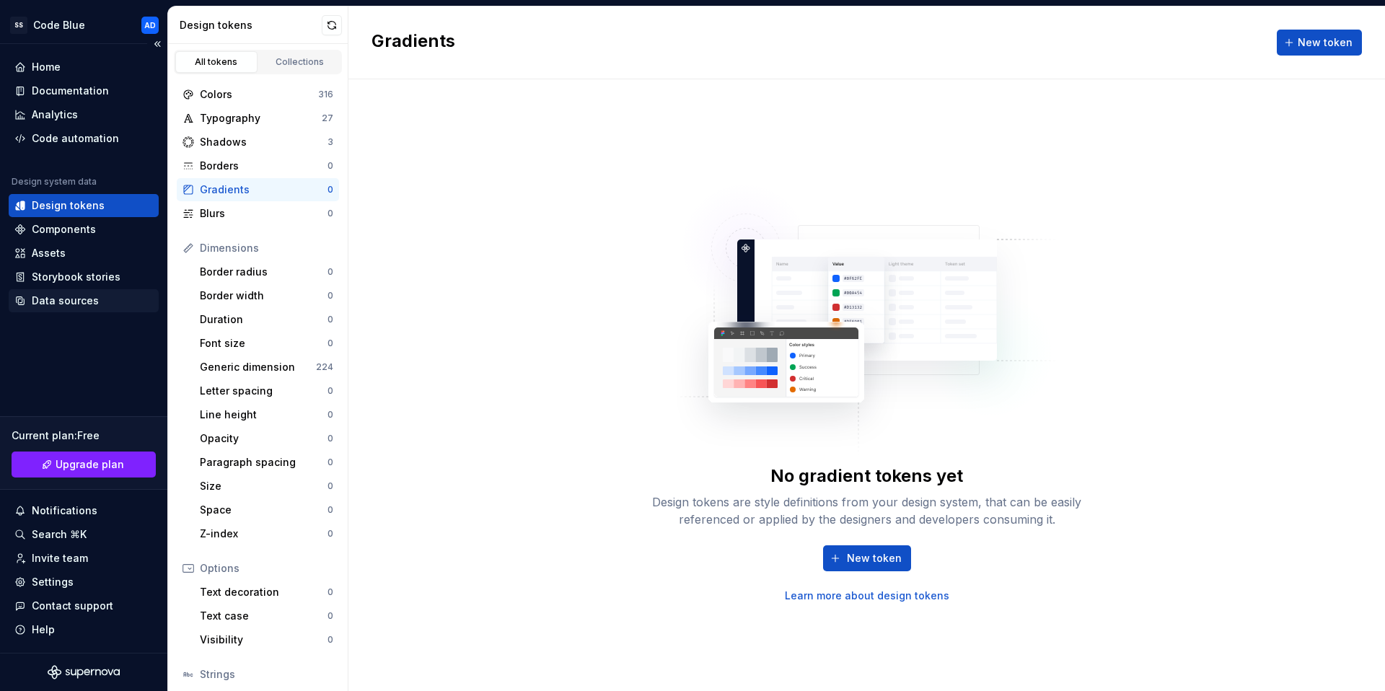
click at [74, 297] on div "Data sources" at bounding box center [65, 301] width 67 height 14
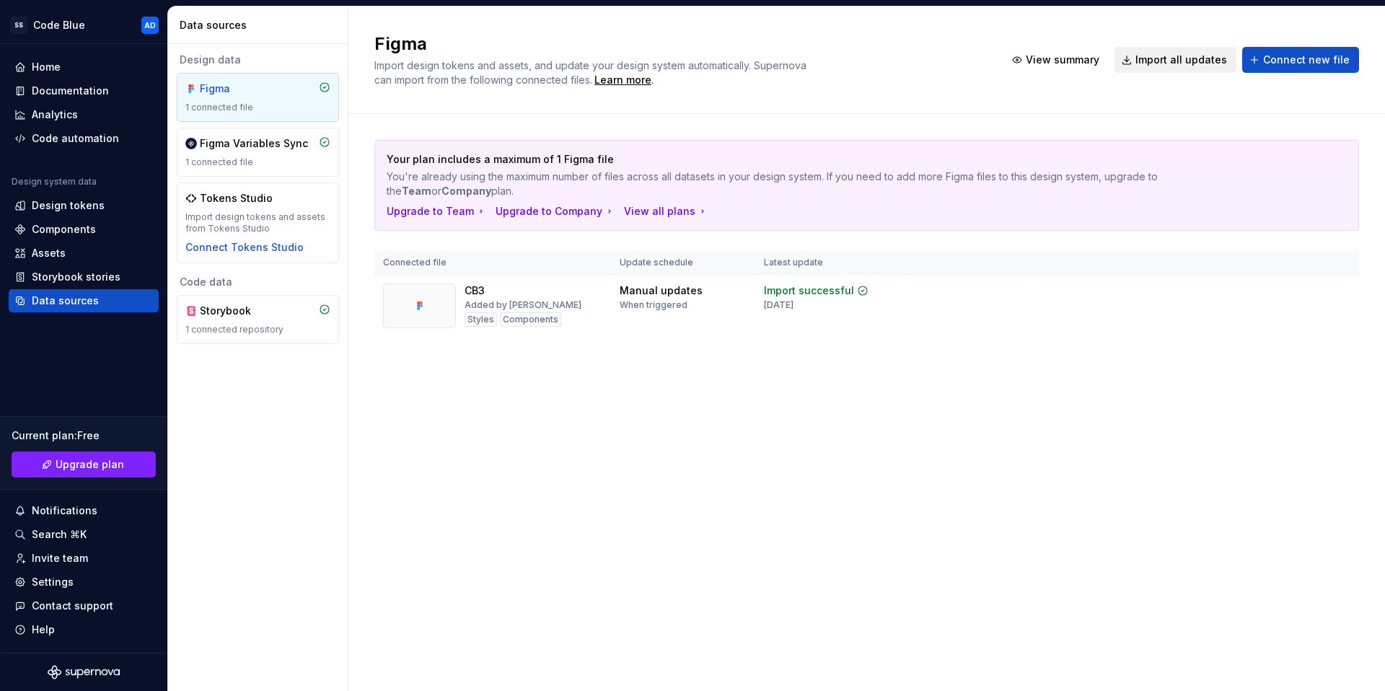
click at [1209, 61] on span "Import all updates" at bounding box center [1182, 60] width 92 height 14
click at [1093, 62] on span "View summary" at bounding box center [1063, 60] width 74 height 14
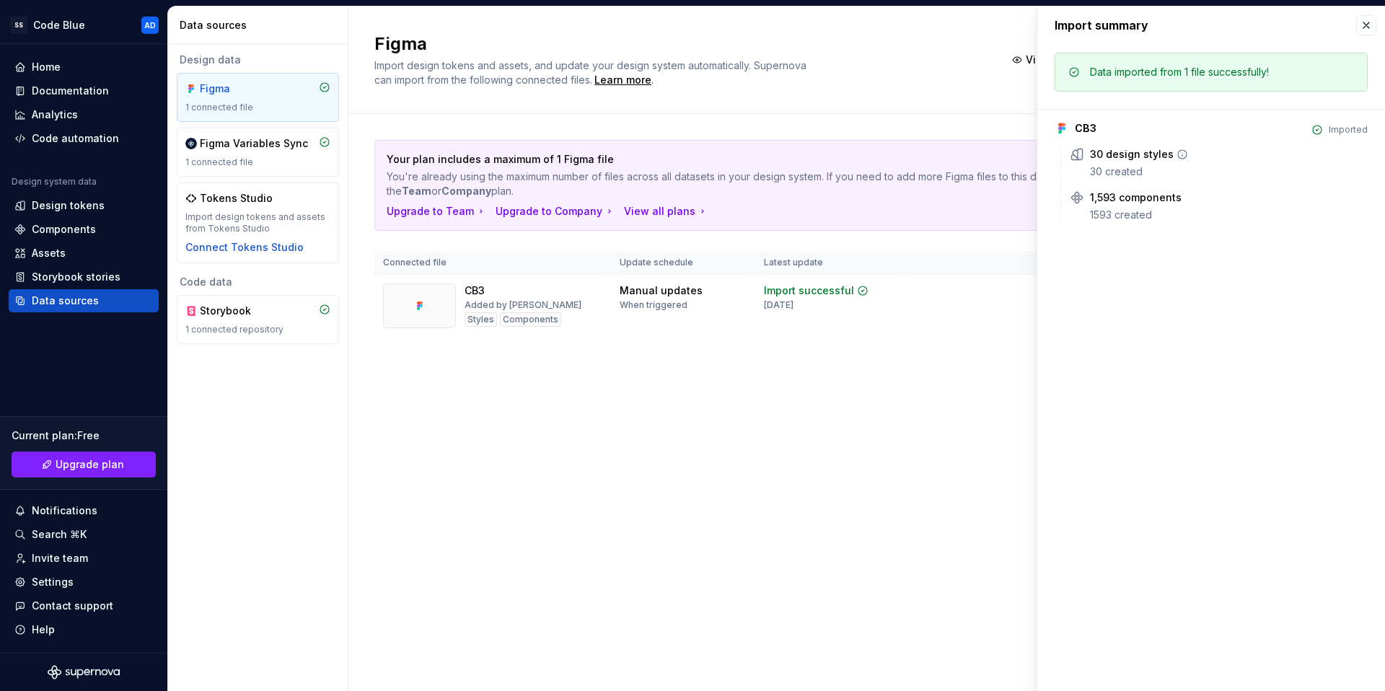
click at [1140, 161] on div "30 design styles" at bounding box center [1132, 154] width 84 height 14
click at [1183, 153] on icon at bounding box center [1183, 155] width 12 height 12
click at [1178, 155] on icon at bounding box center [1183, 155] width 12 height 12
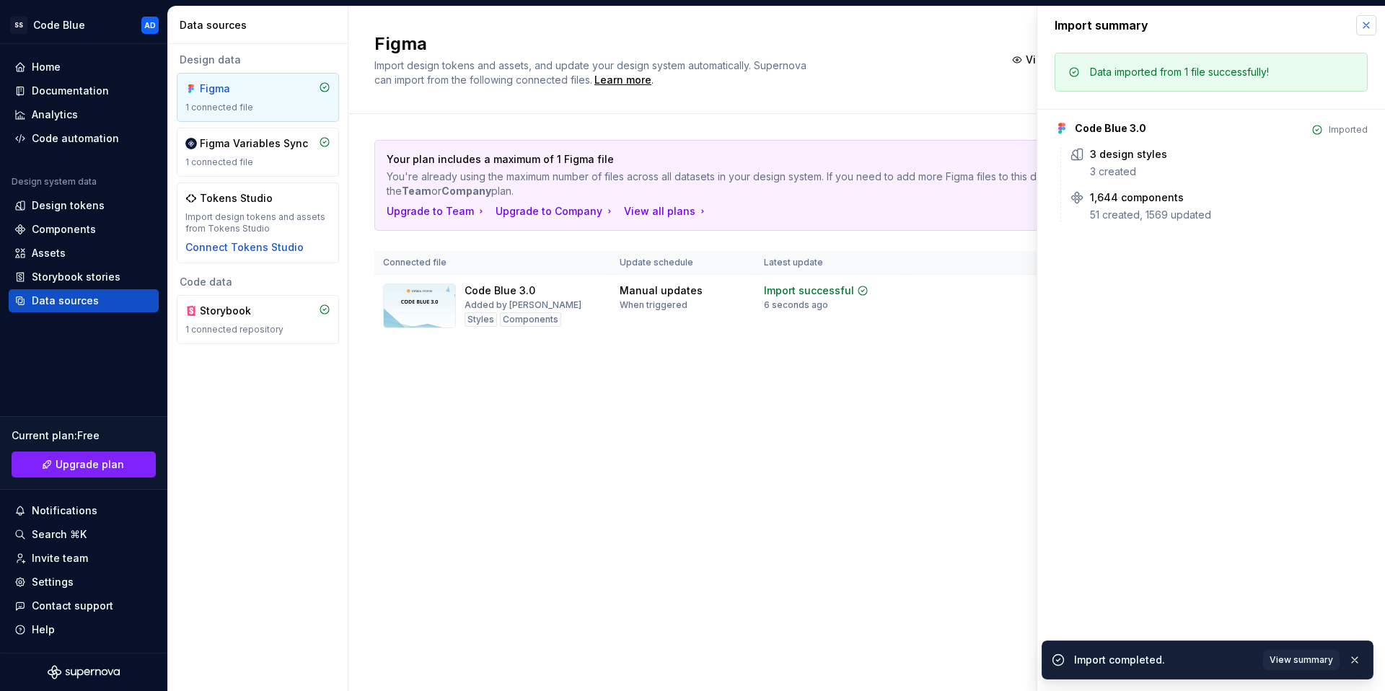
click at [1366, 30] on button "button" at bounding box center [1367, 25] width 20 height 20
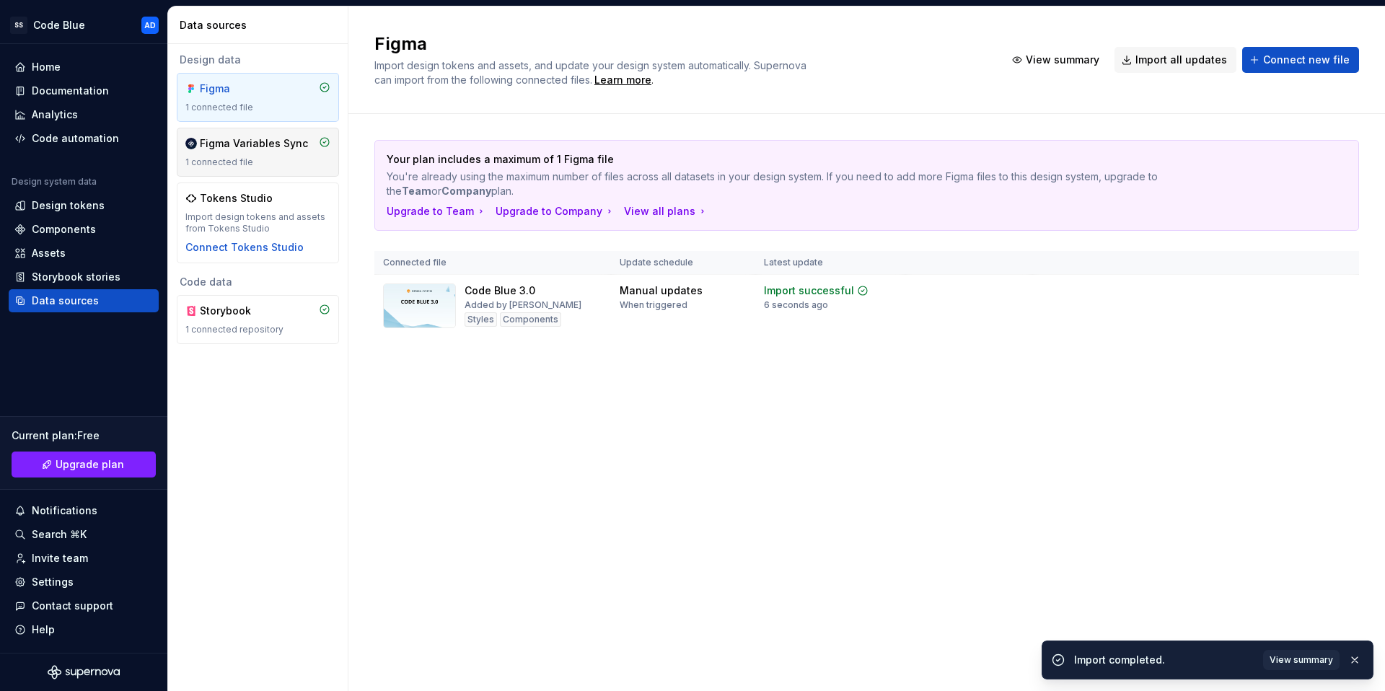
click at [222, 135] on div "Figma Variables Sync 1 connected file" at bounding box center [258, 152] width 162 height 49
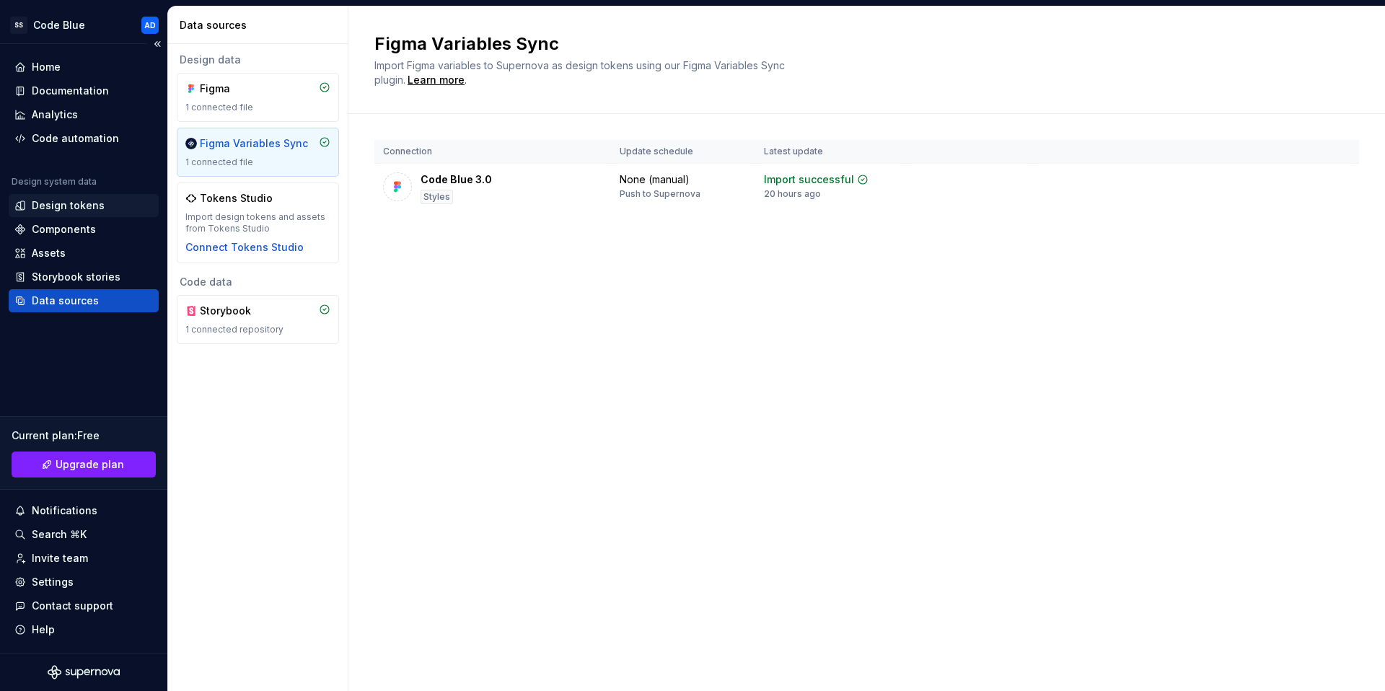
click at [61, 209] on div "Design tokens" at bounding box center [68, 205] width 73 height 14
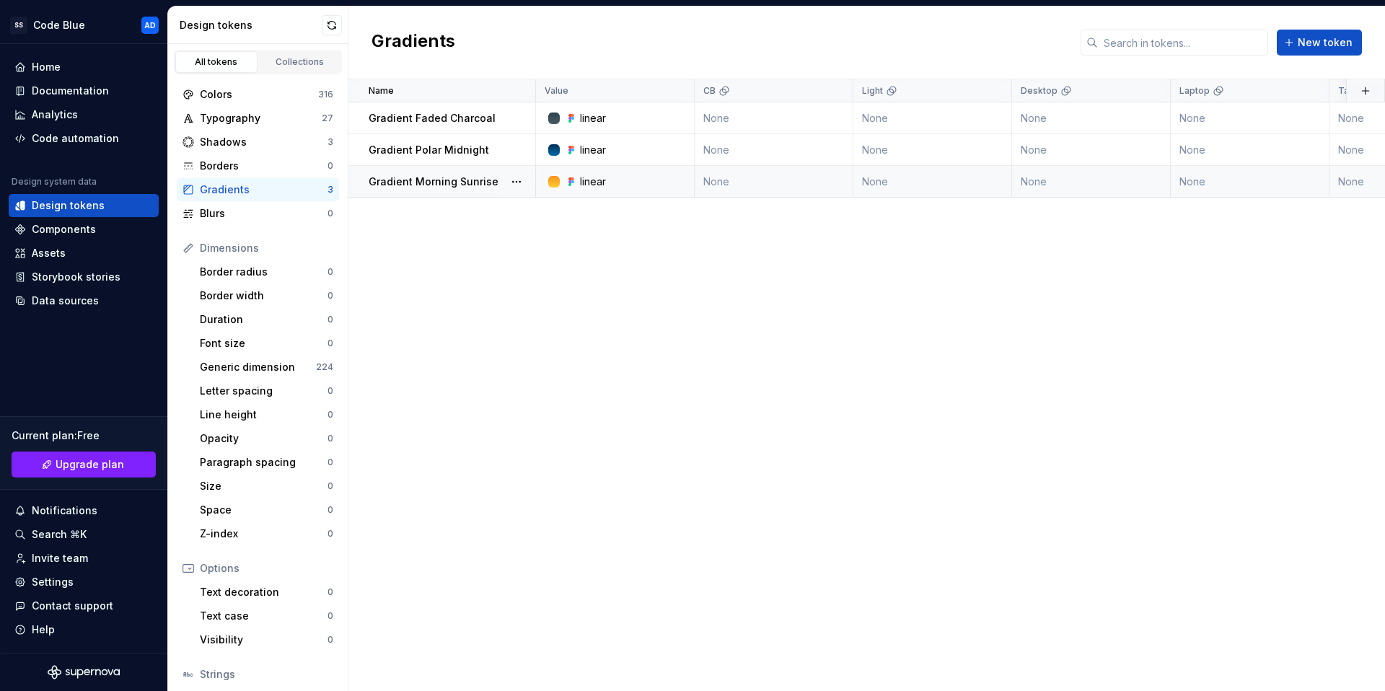
click at [476, 183] on p "Gradient Morning Sunrise" at bounding box center [434, 182] width 130 height 14
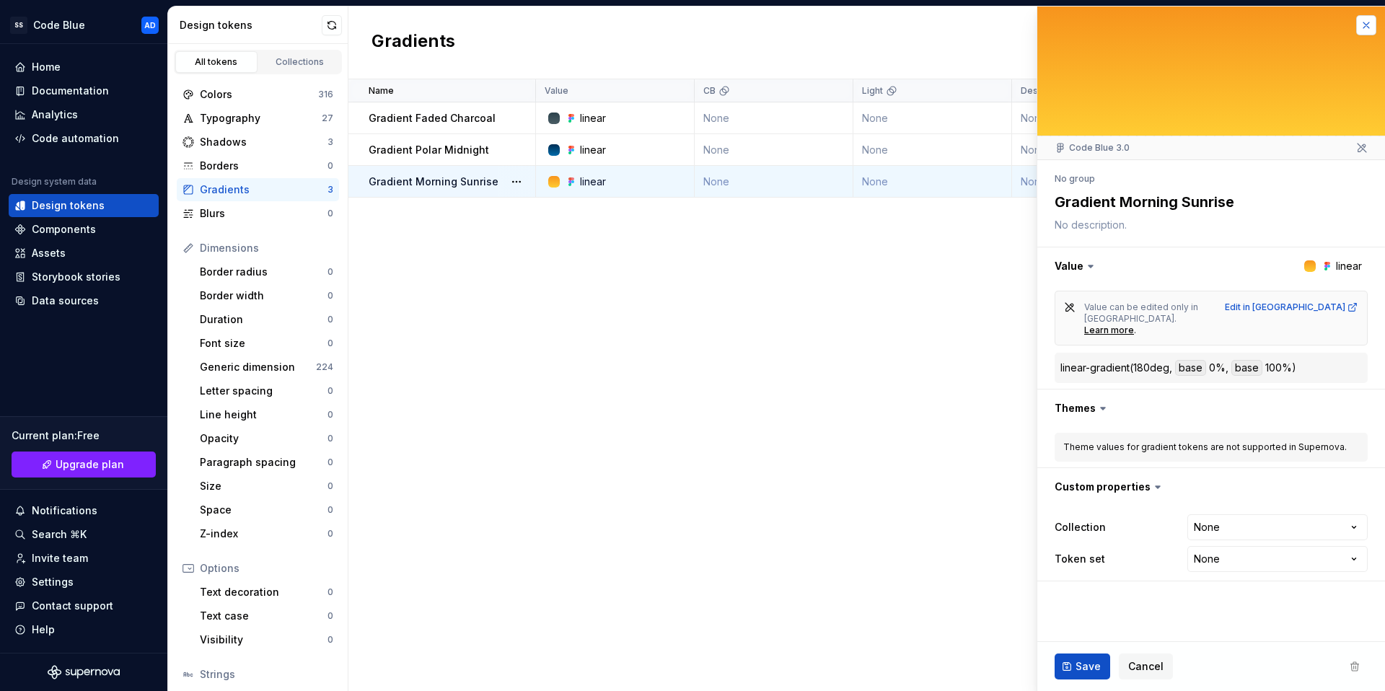
click at [1372, 25] on button "button" at bounding box center [1367, 25] width 20 height 20
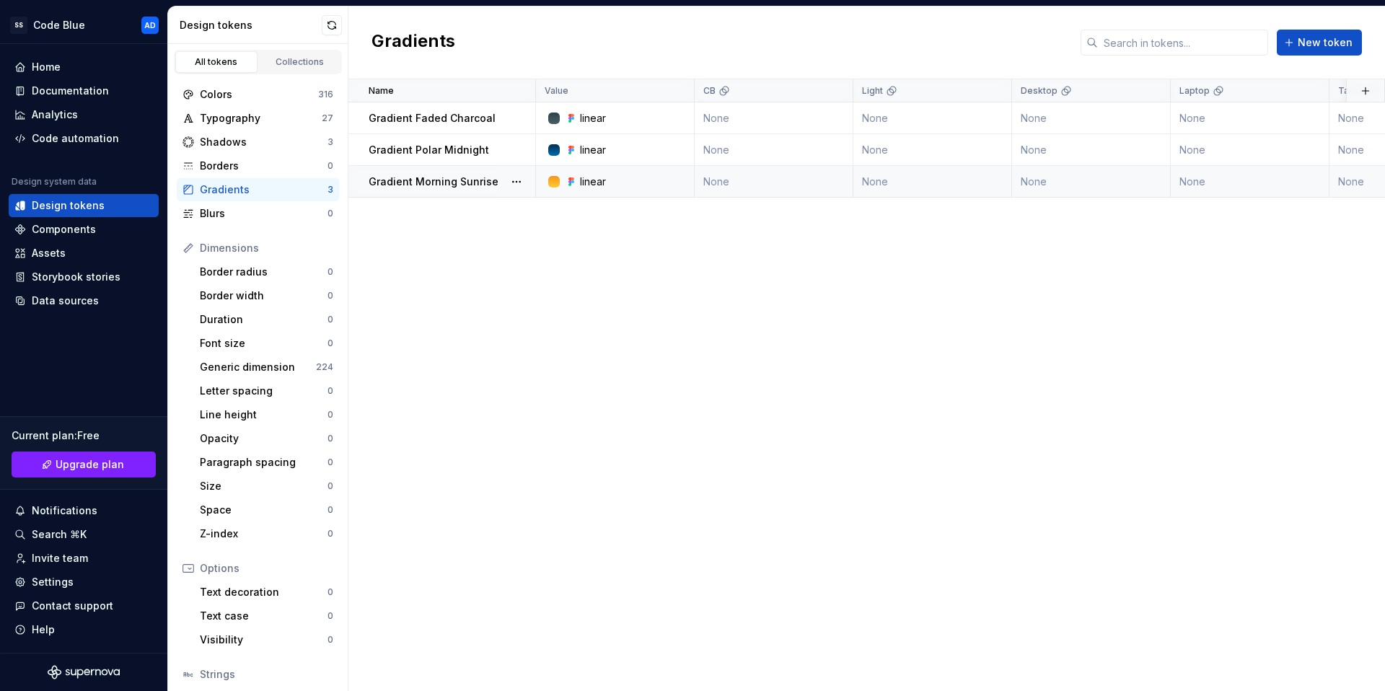
click at [455, 179] on p "Gradient Morning Sunrise" at bounding box center [434, 182] width 130 height 14
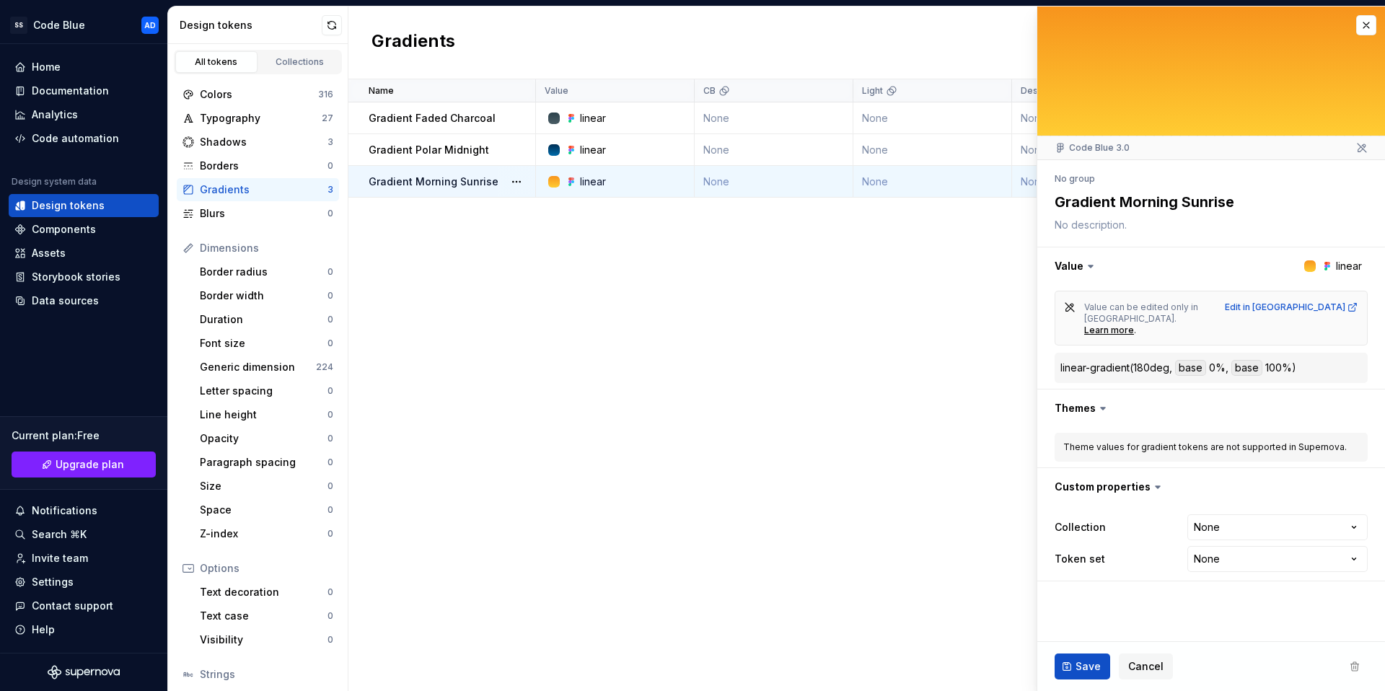
type textarea "*"
click at [1366, 24] on button "button" at bounding box center [1367, 25] width 20 height 20
